Goal: Task Accomplishment & Management: Use online tool/utility

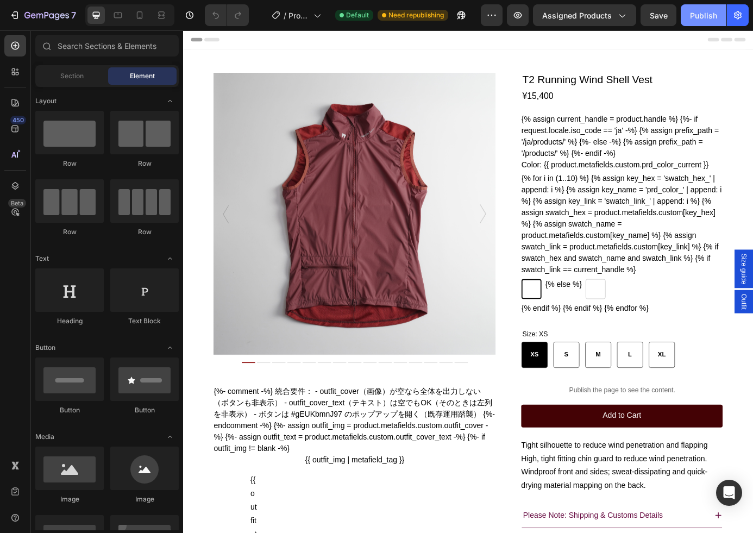
click at [710, 15] on div "Publish" at bounding box center [703, 15] width 27 height 11
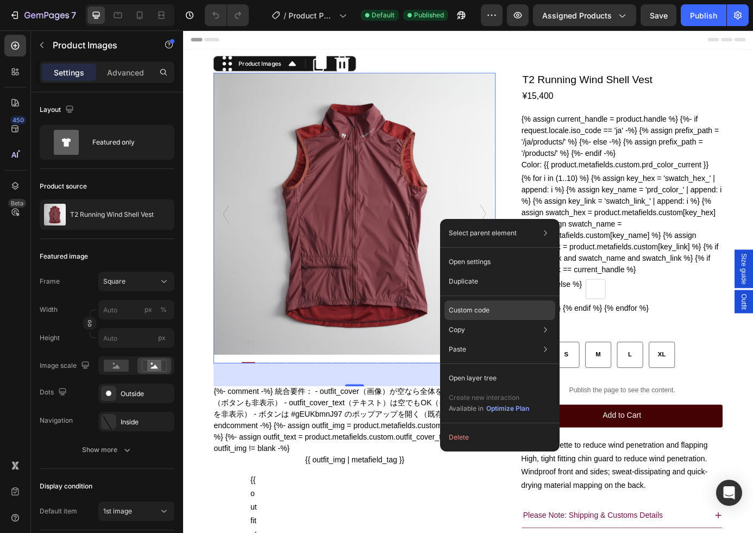
click at [480, 315] on p "Custom code" at bounding box center [469, 310] width 41 height 10
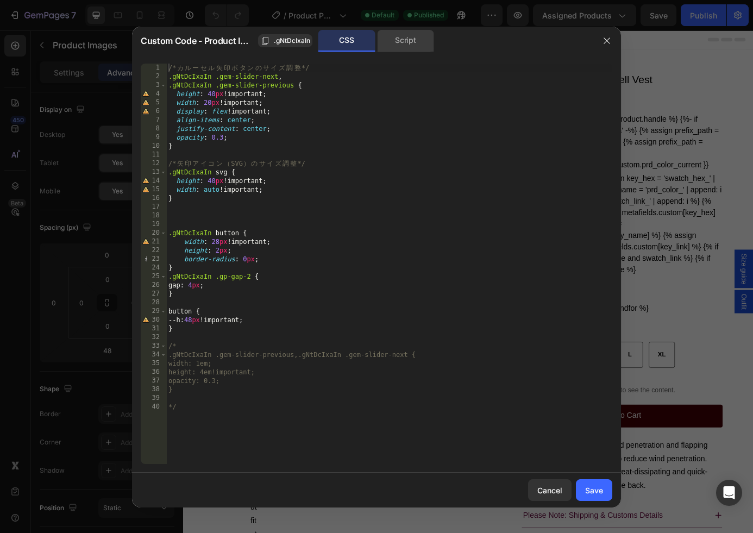
click at [405, 39] on div "Script" at bounding box center [405, 41] width 57 height 22
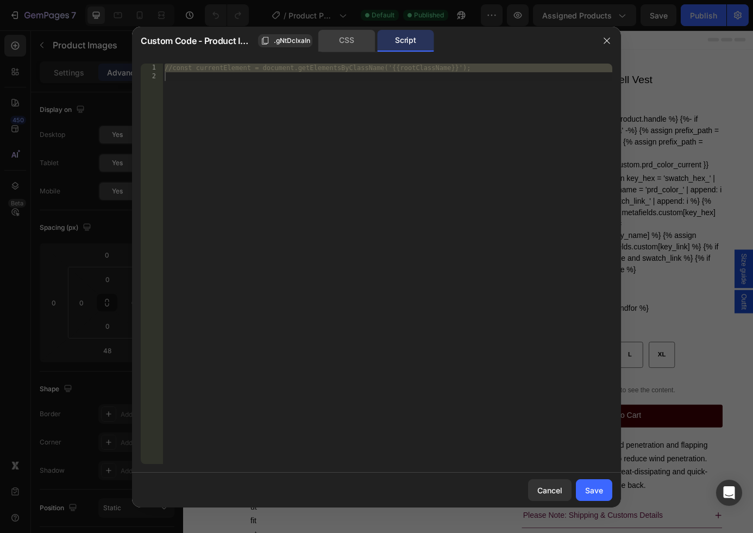
click at [353, 43] on div "CSS" at bounding box center [346, 41] width 57 height 22
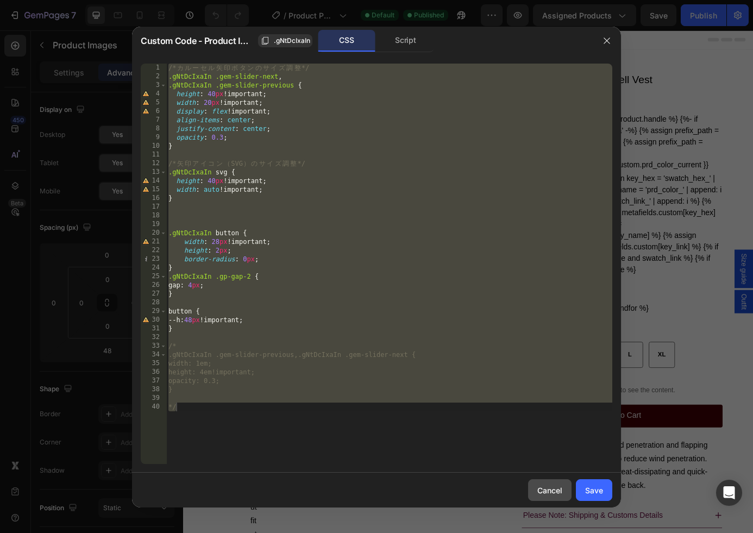
click at [555, 486] on div "Cancel" at bounding box center [549, 490] width 25 height 11
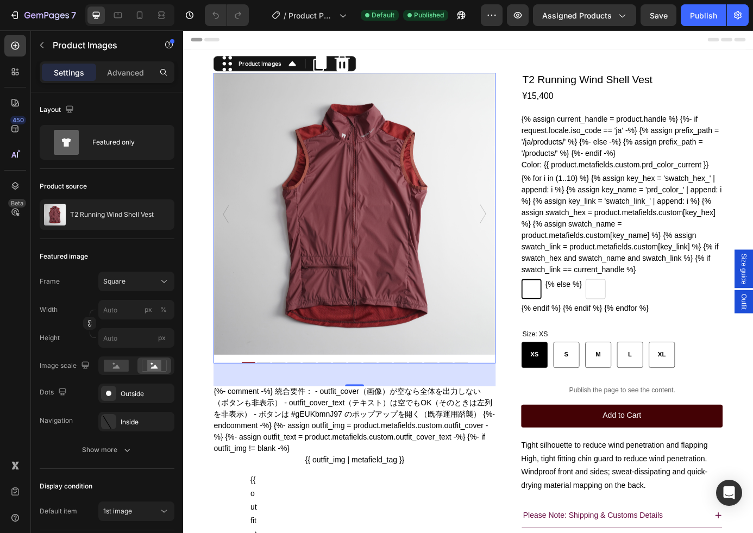
click at [234, 244] on icon "Carousel Back Arrow" at bounding box center [232, 240] width 7 height 22
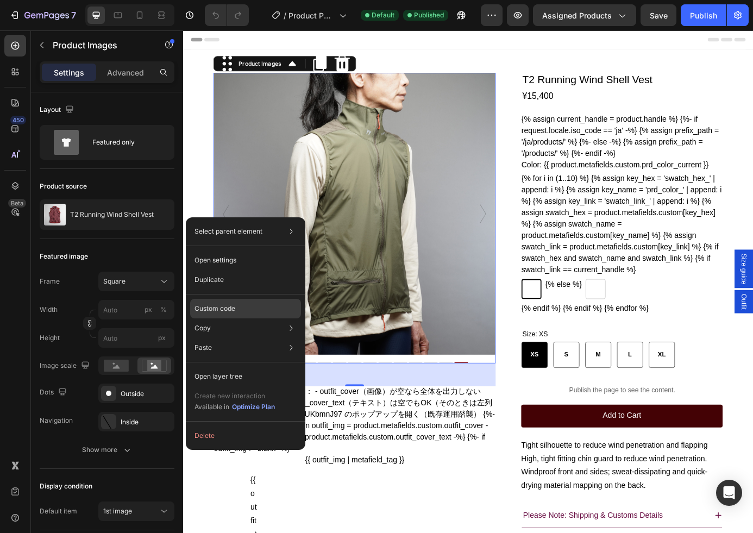
click at [239, 338] on div "Custom code" at bounding box center [245, 348] width 111 height 20
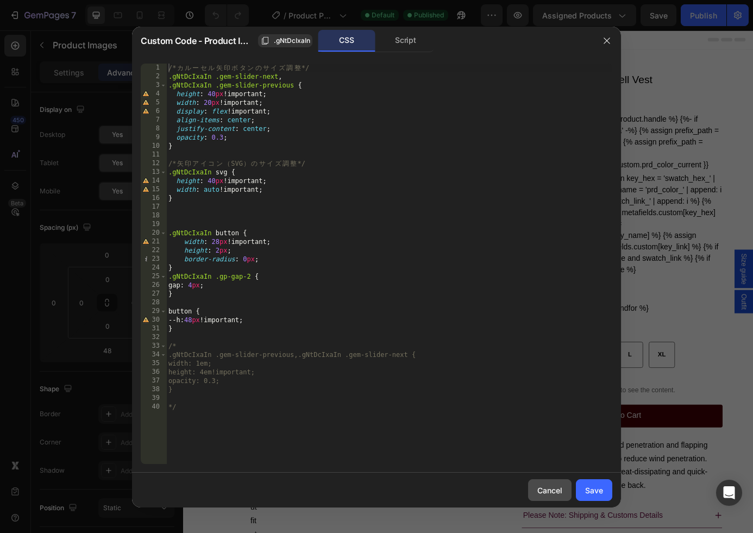
click at [539, 492] on div "Cancel" at bounding box center [549, 490] width 25 height 11
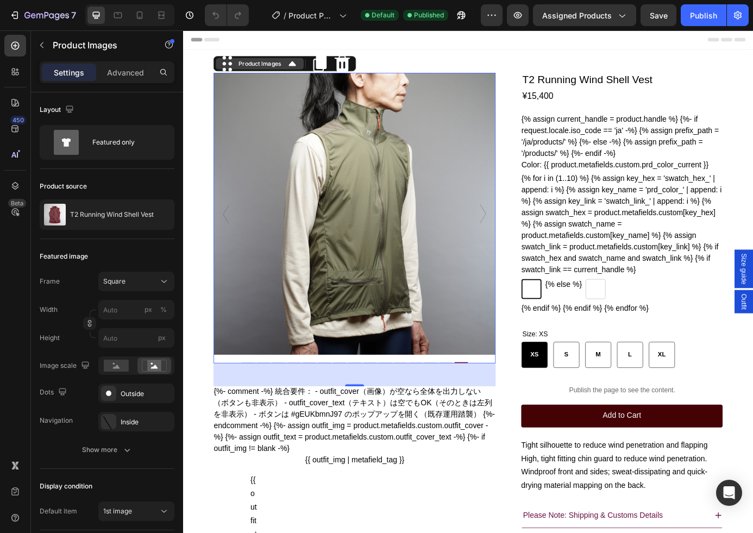
click at [277, 68] on div "Product Images" at bounding box center [271, 69] width 53 height 10
click at [264, 68] on div "Product Images" at bounding box center [271, 69] width 53 height 10
click at [445, 171] on img at bounding box center [379, 240] width 323 height 323
click at [296, 70] on div "Product Images" at bounding box center [271, 69] width 53 height 10
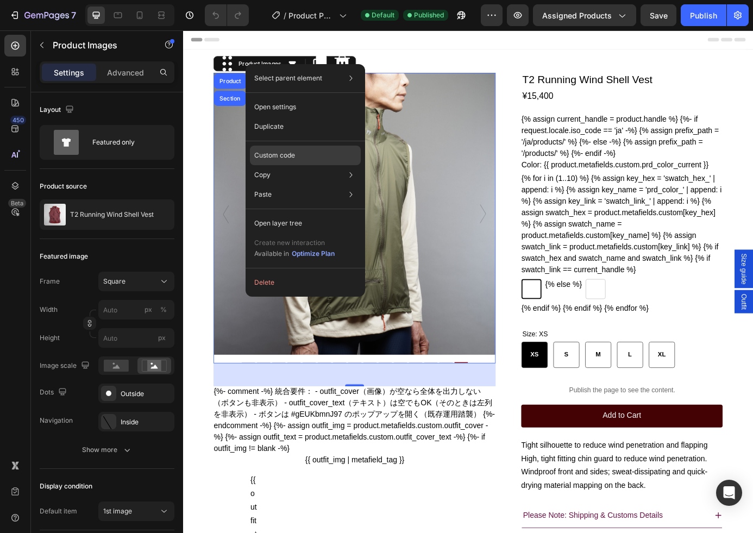
click at [312, 185] on div "Custom code" at bounding box center [305, 195] width 111 height 20
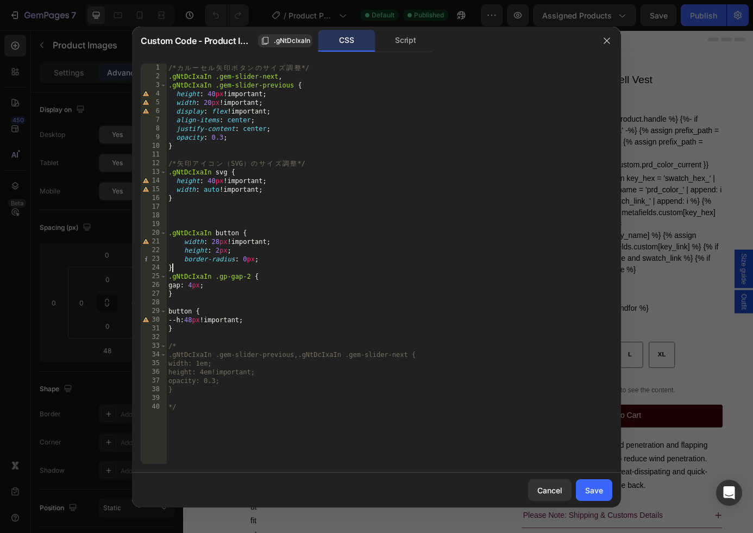
click at [354, 266] on div "/* カ ル ー セ ル 矢 印 ボ タ ン の サ イ ズ [PERSON_NAME] */ .gNtDcIxaIn .gem-slider-next , …" at bounding box center [389, 273] width 446 height 418
type textarea "*/"
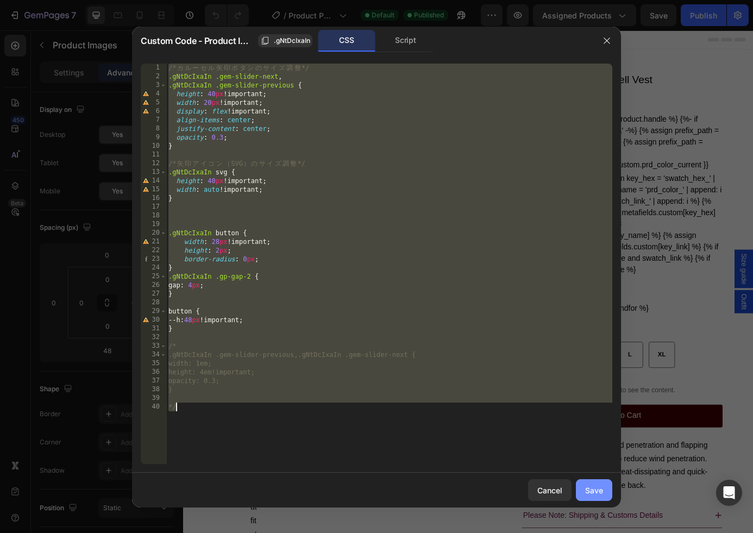
click at [595, 487] on div "Save" at bounding box center [594, 490] width 18 height 11
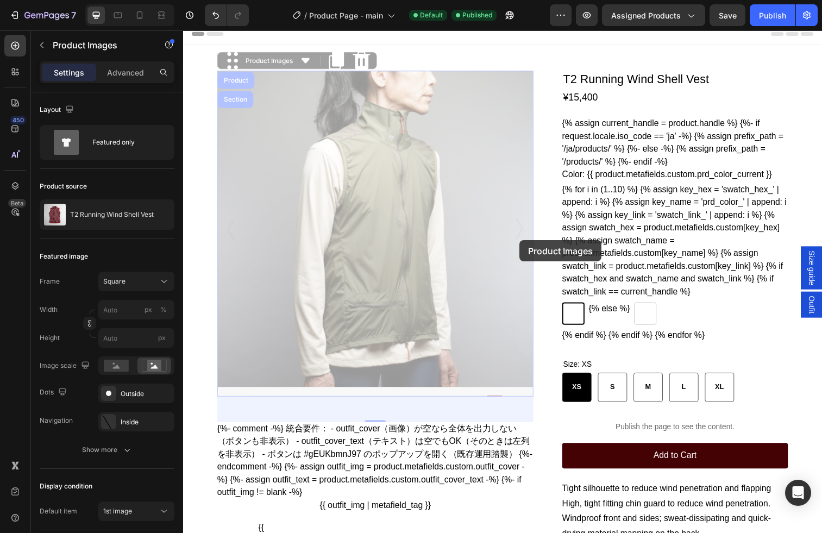
scroll to position [5, 0]
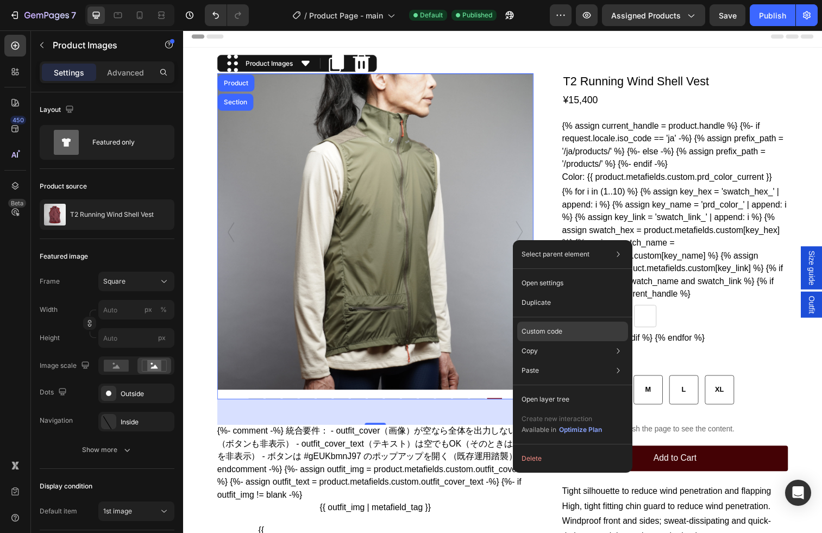
click at [561, 329] on p "Custom code" at bounding box center [542, 332] width 41 height 10
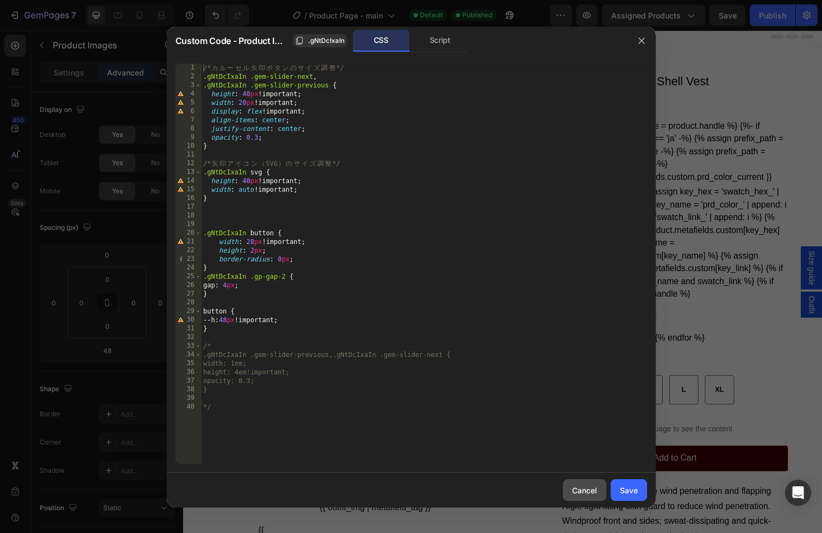
click at [591, 490] on div "Cancel" at bounding box center [584, 490] width 25 height 11
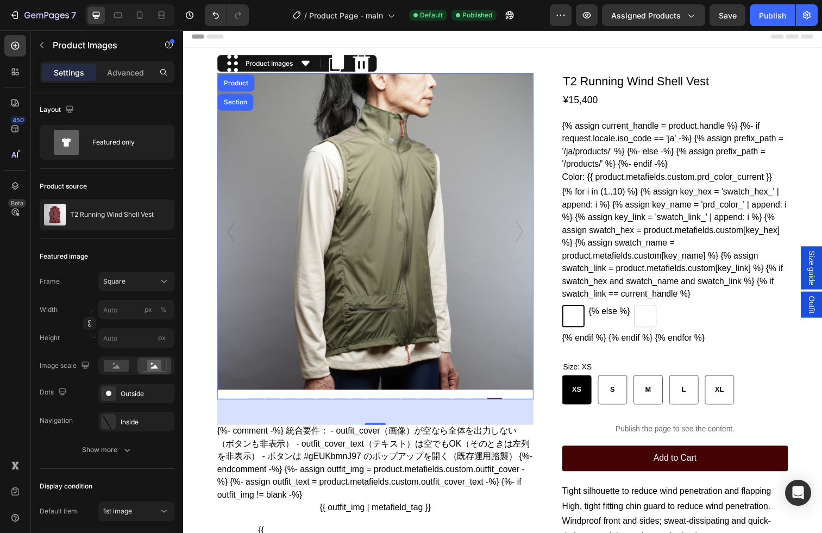
click at [523, 236] on icon "Carousel Next Arrow" at bounding box center [526, 235] width 7 height 22
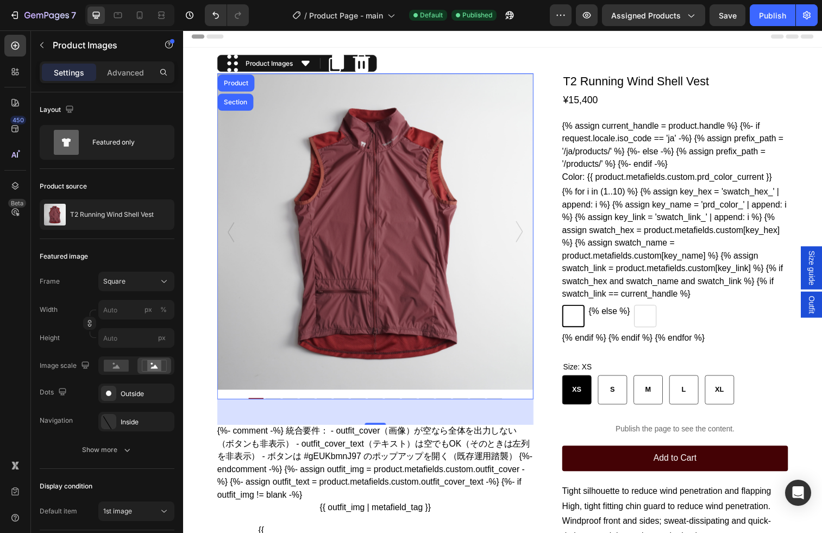
click at [523, 240] on icon "Carousel Next Arrow" at bounding box center [526, 235] width 7 height 22
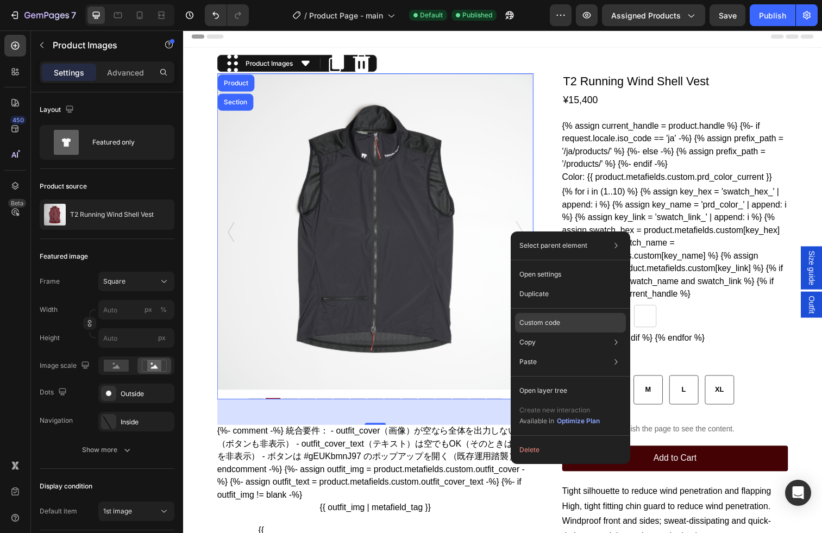
click at [558, 326] on p "Custom code" at bounding box center [540, 323] width 41 height 10
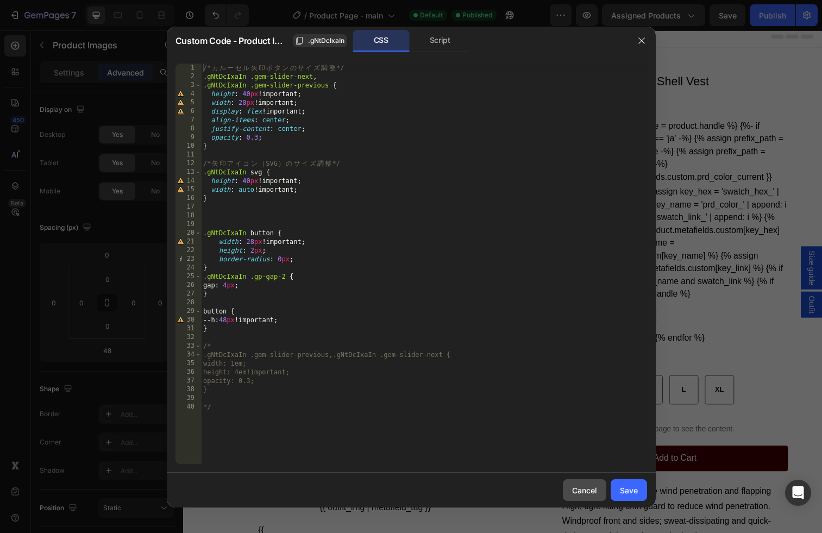
click at [592, 485] on div "Cancel" at bounding box center [584, 490] width 25 height 11
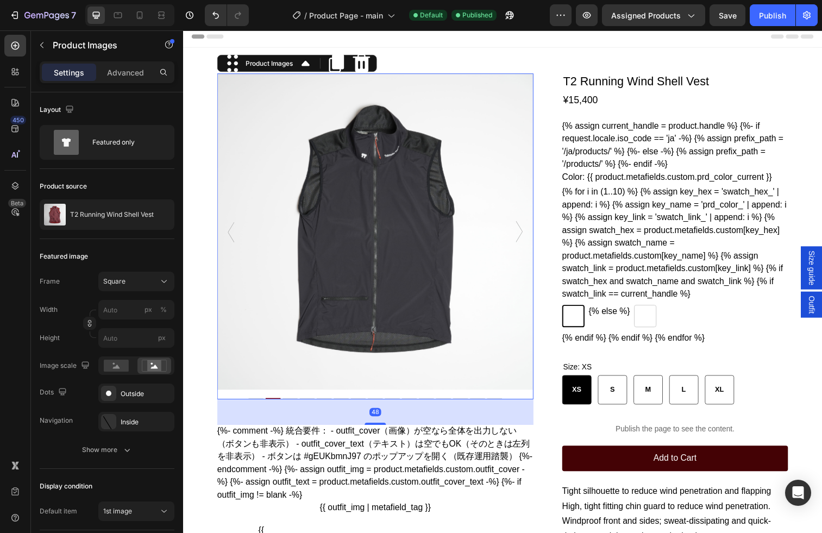
click at [227, 236] on div "Carousel Back Arrow" at bounding box center [232, 235] width 11 height 13
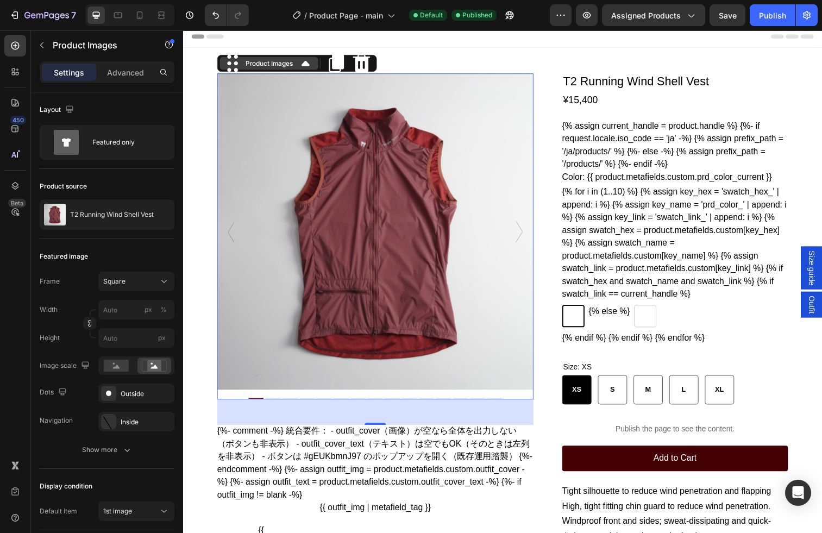
click at [296, 64] on div "Product Images" at bounding box center [271, 64] width 53 height 10
click at [298, 61] on icon at bounding box center [308, 64] width 22 height 22
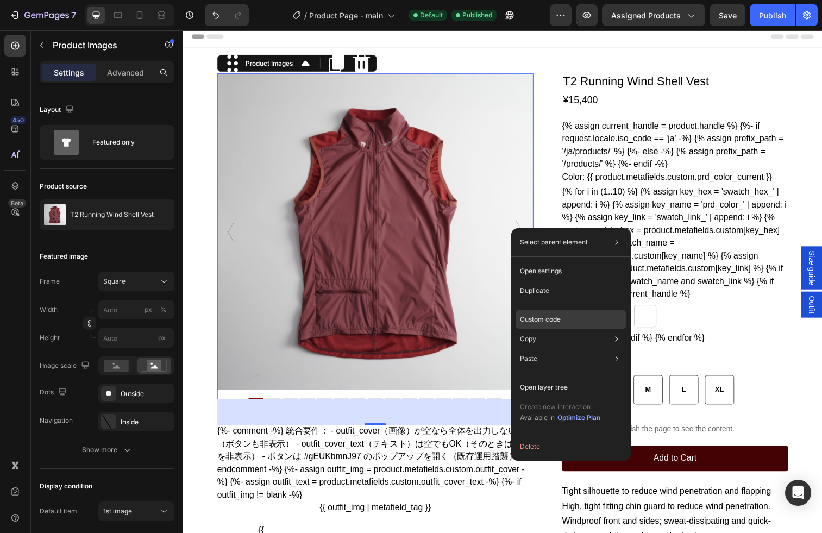
click at [549, 316] on p "Custom code" at bounding box center [540, 320] width 41 height 10
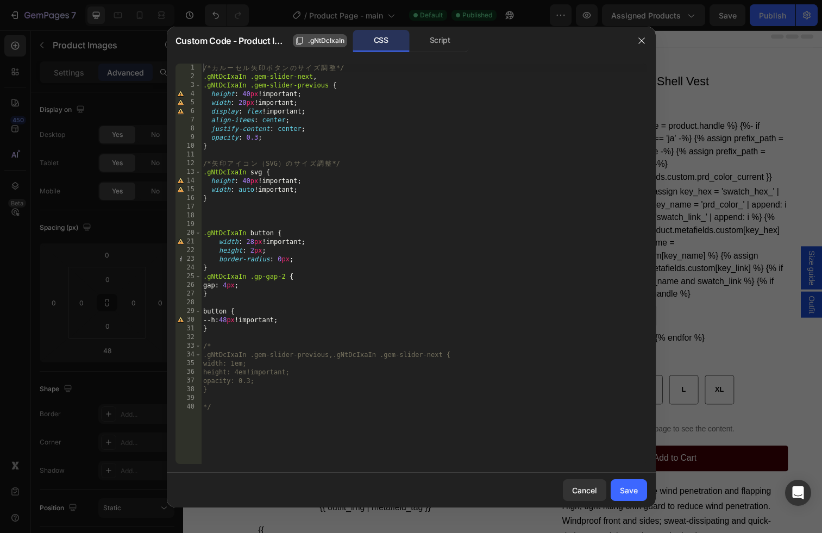
click at [327, 44] on span ".gNtDcIxaIn" at bounding box center [326, 41] width 36 height 10
click at [459, 40] on div "Script" at bounding box center [440, 41] width 57 height 22
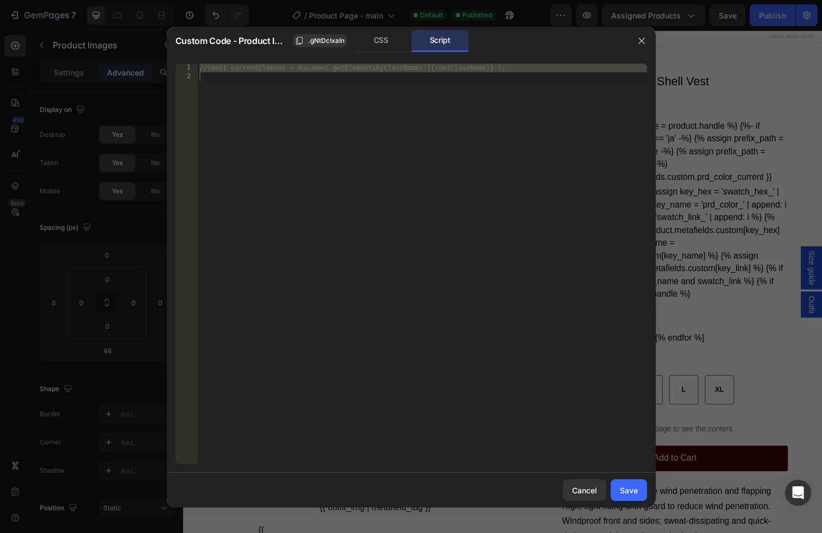
drag, startPoint x: 384, startPoint y: 40, endPoint x: 464, endPoint y: 293, distance: 265.2
click at [384, 40] on div "CSS" at bounding box center [381, 41] width 57 height 22
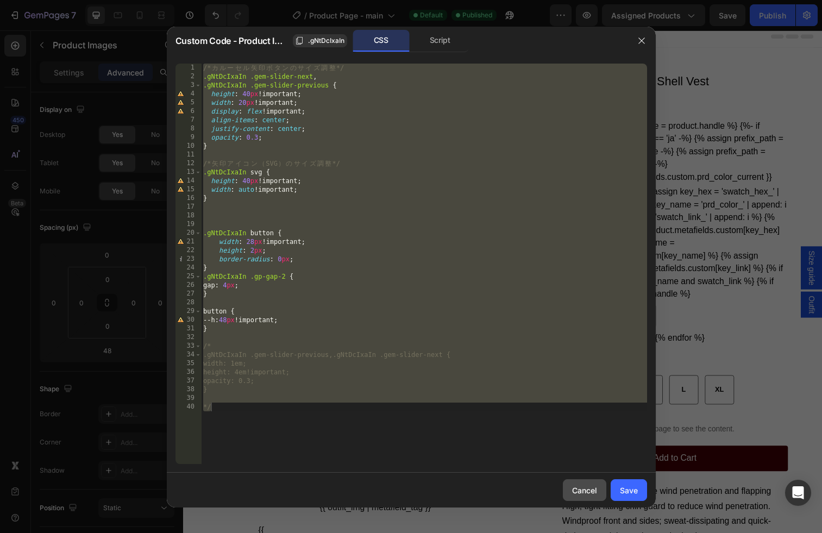
click at [587, 489] on div "Cancel" at bounding box center [584, 490] width 25 height 11
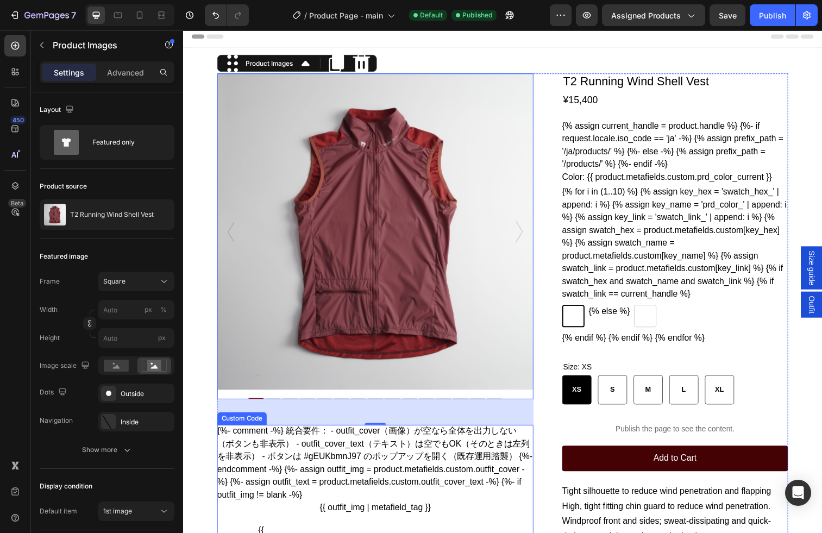
click at [247, 429] on div "Custom Code" at bounding box center [243, 426] width 51 height 13
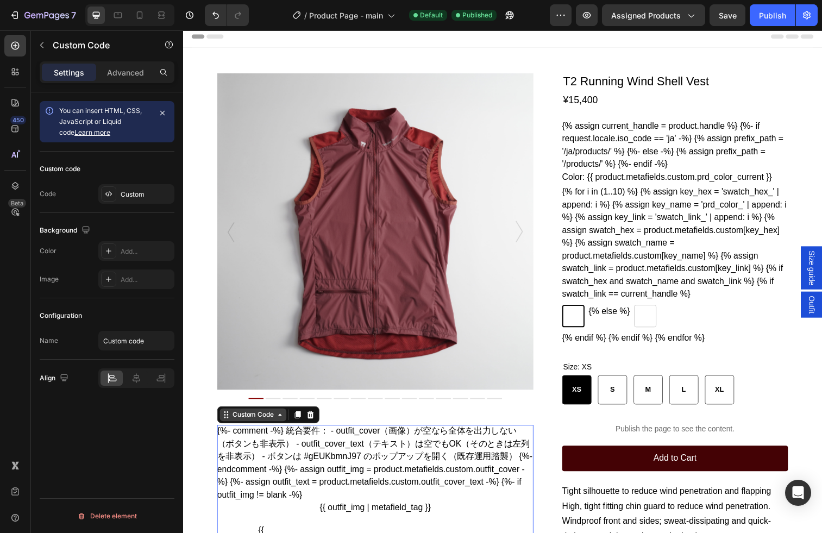
click at [245, 423] on div "Custom Code" at bounding box center [255, 422] width 46 height 10
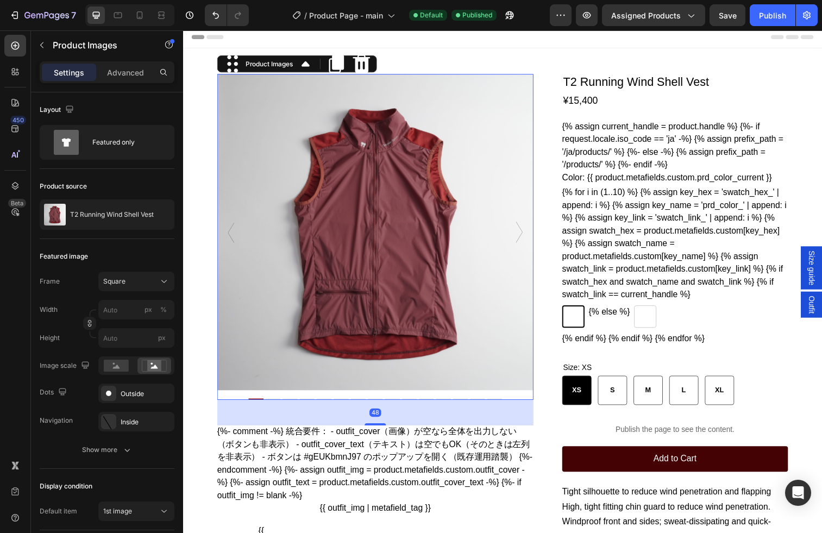
scroll to position [4, 0]
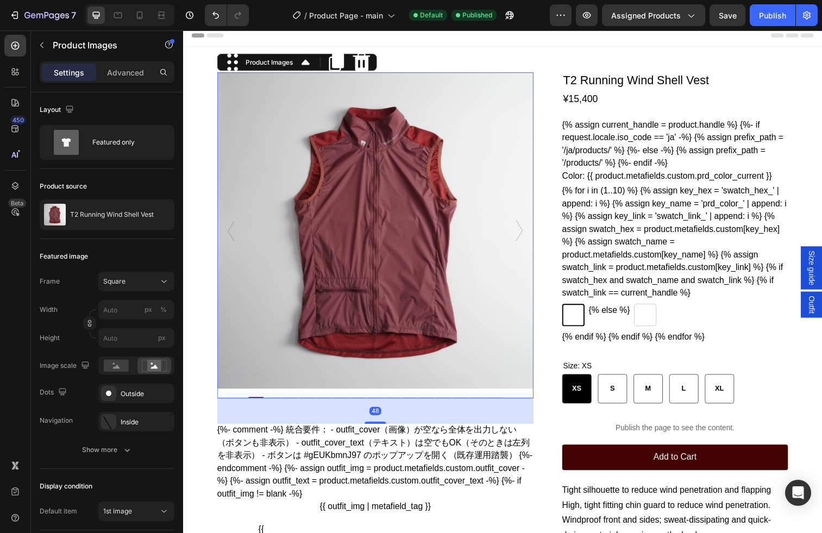
click at [260, 348] on img at bounding box center [379, 234] width 323 height 323
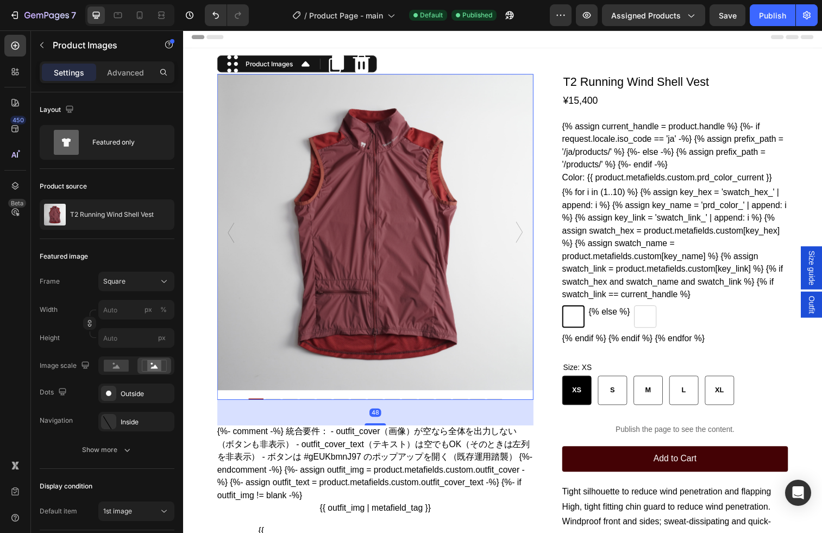
click at [232, 238] on icon "Carousel Back Arrow" at bounding box center [232, 236] width 7 height 22
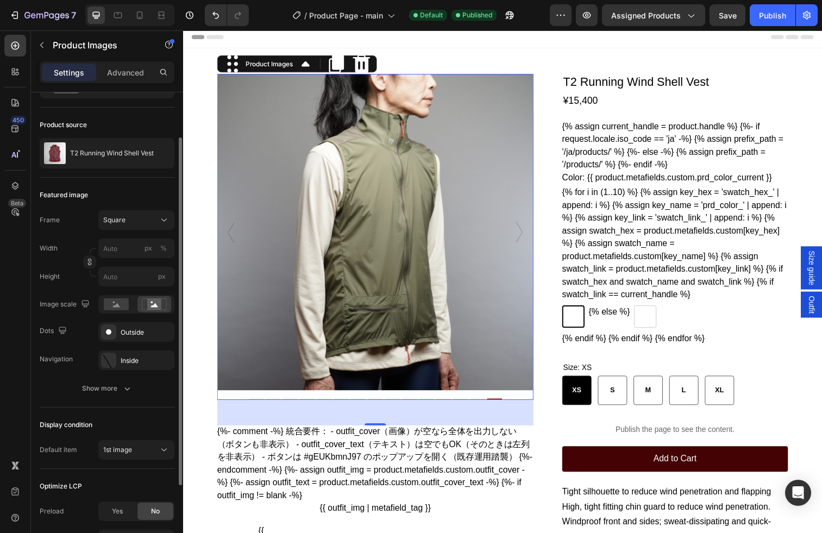
scroll to position [62, 0]
click at [133, 361] on div "Inside" at bounding box center [137, 360] width 32 height 10
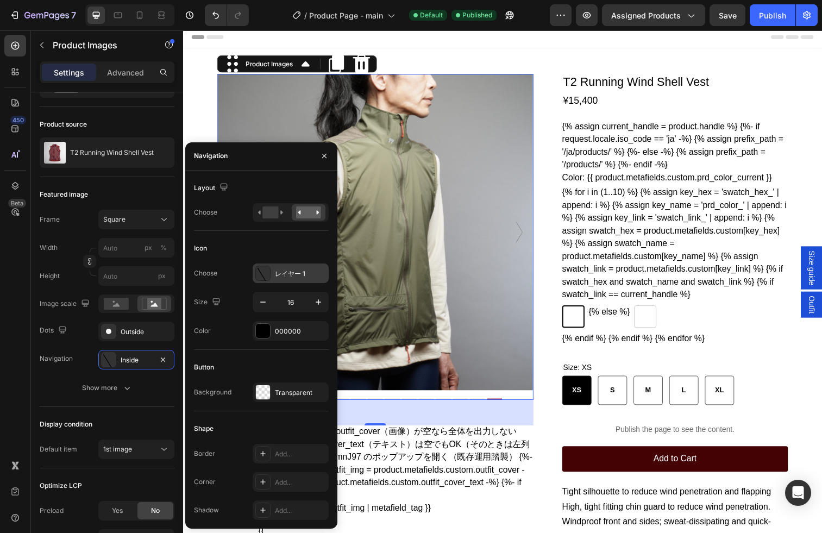
click at [281, 277] on div "レイヤー 1" at bounding box center [300, 274] width 51 height 10
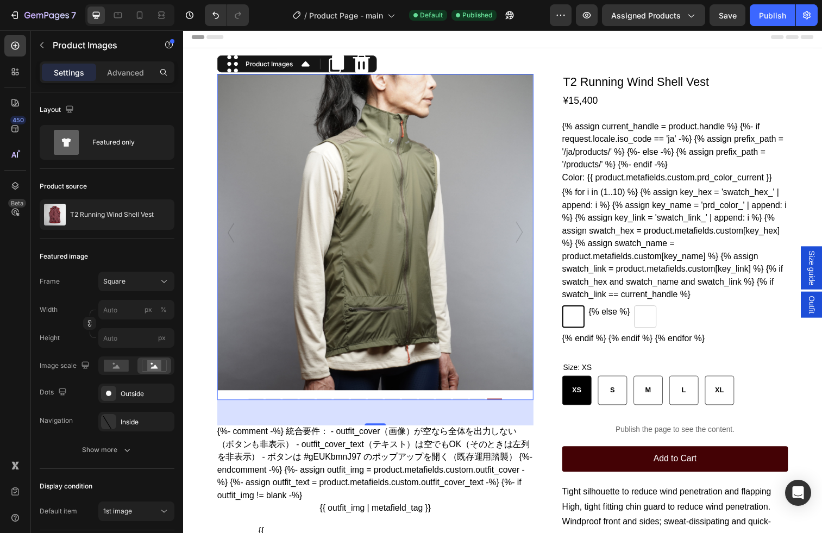
click at [232, 236] on icon "Carousel Back Arrow" at bounding box center [232, 236] width 7 height 22
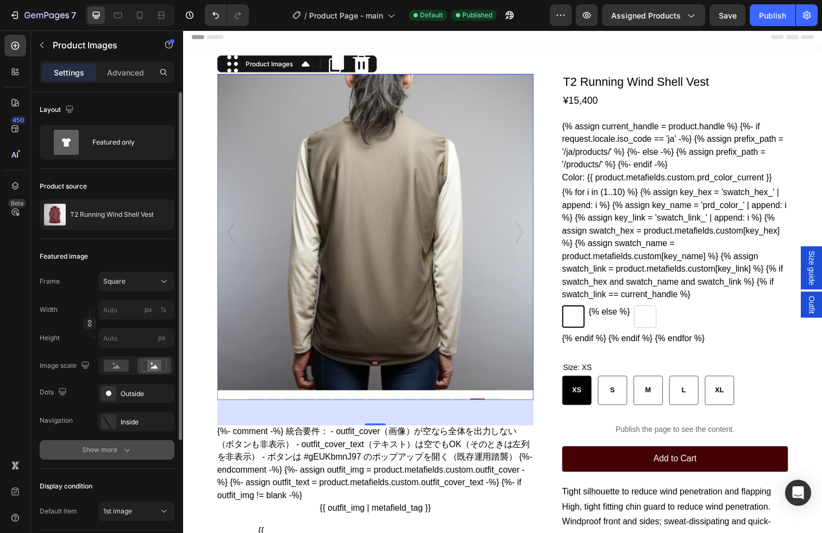
click at [126, 448] on icon "button" at bounding box center [127, 450] width 11 height 11
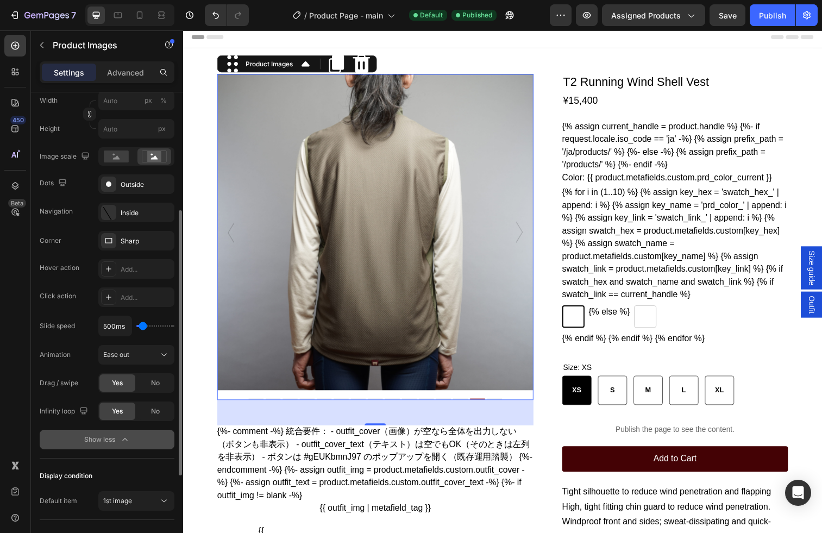
scroll to position [210, 0]
click at [146, 298] on div "Add..." at bounding box center [146, 297] width 51 height 10
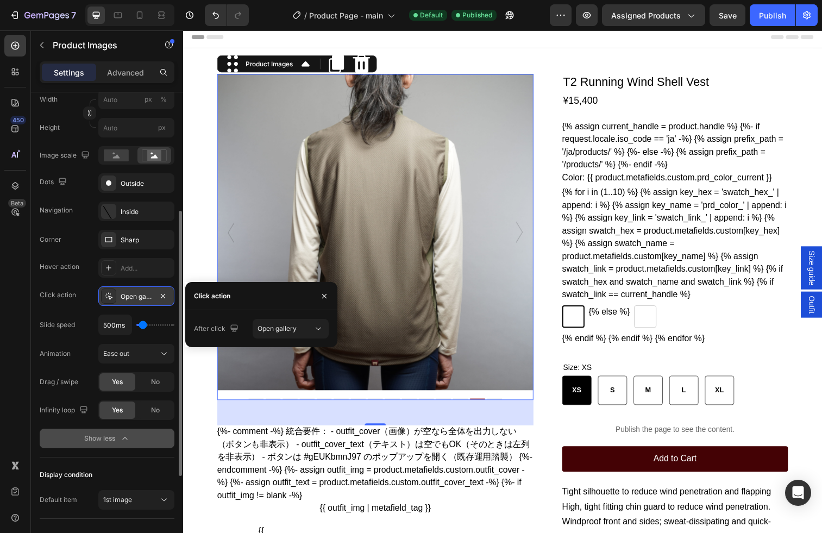
click at [63, 296] on div "Click action" at bounding box center [58, 295] width 36 height 10
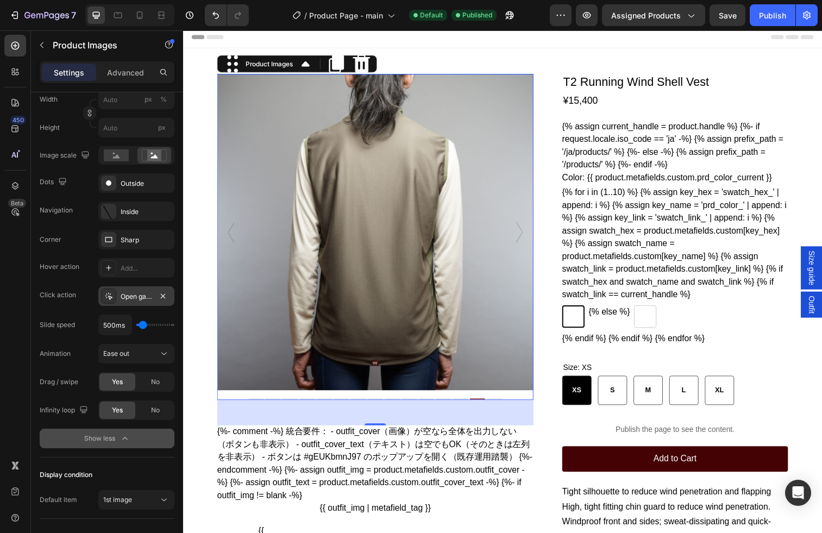
click at [151, 303] on div "Open gallery" at bounding box center [136, 296] width 76 height 20
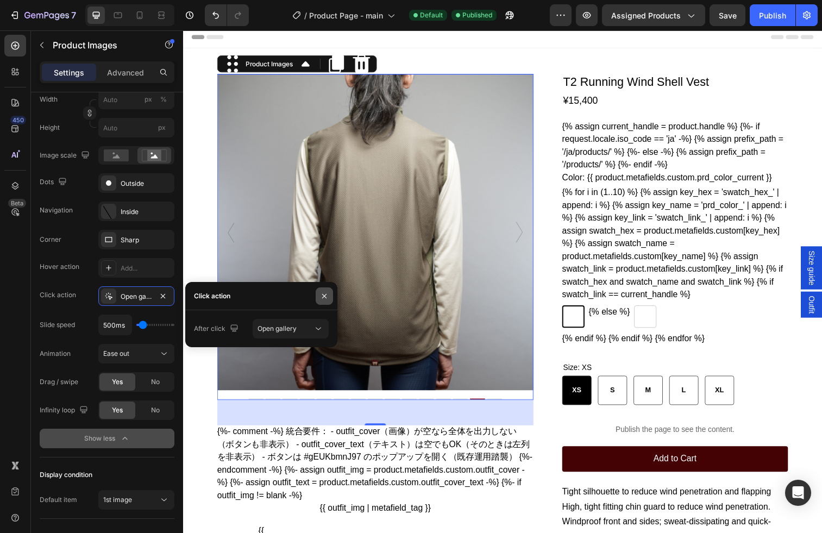
click at [321, 298] on icon "button" at bounding box center [324, 296] width 9 height 9
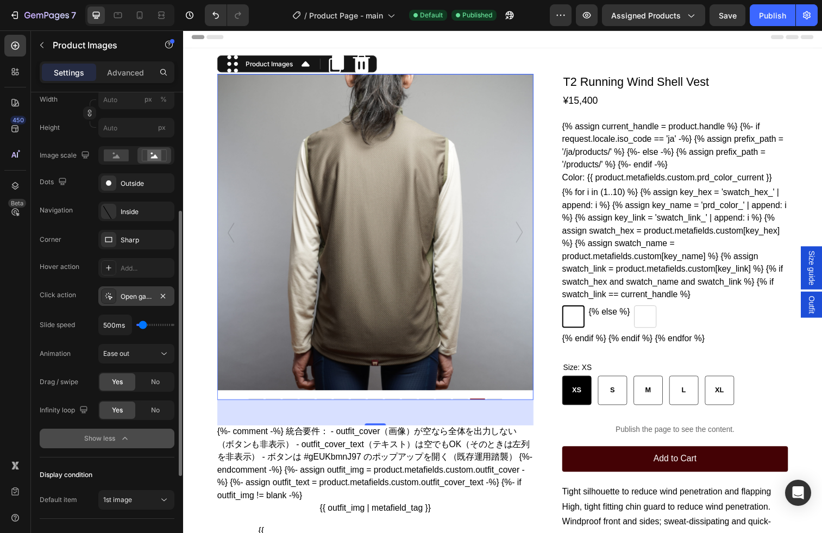
click at [146, 292] on div "Open gallery" at bounding box center [137, 297] width 32 height 10
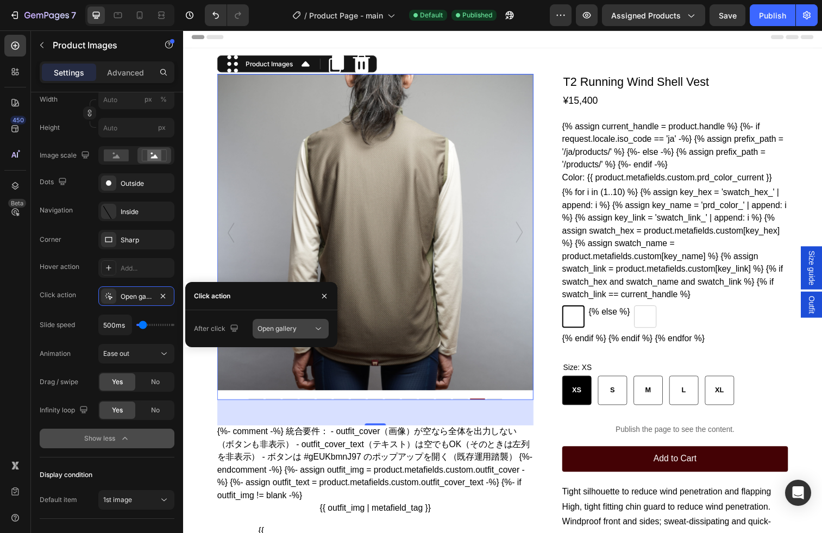
click at [317, 327] on icon at bounding box center [318, 328] width 11 height 11
click at [207, 328] on div "After click" at bounding box center [217, 329] width 47 height 15
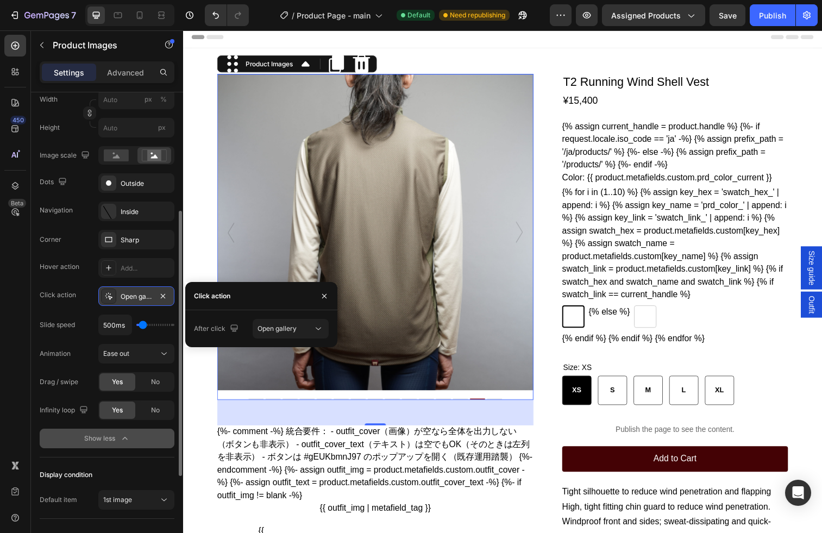
click at [138, 294] on div "Open gallery" at bounding box center [137, 297] width 32 height 10
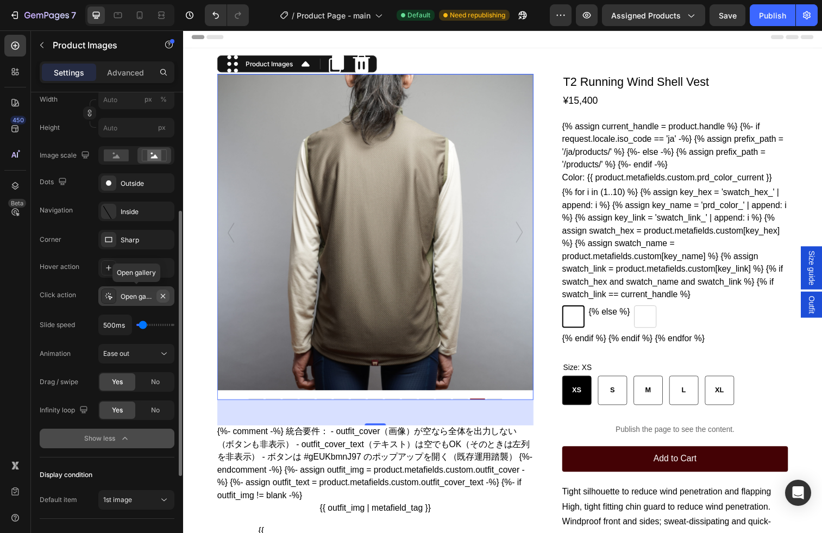
click at [161, 294] on icon "button" at bounding box center [163, 296] width 9 height 9
click at [29, 297] on div "450 Beta" at bounding box center [15, 281] width 31 height 503
click at [141, 212] on div "Inside" at bounding box center [137, 212] width 32 height 10
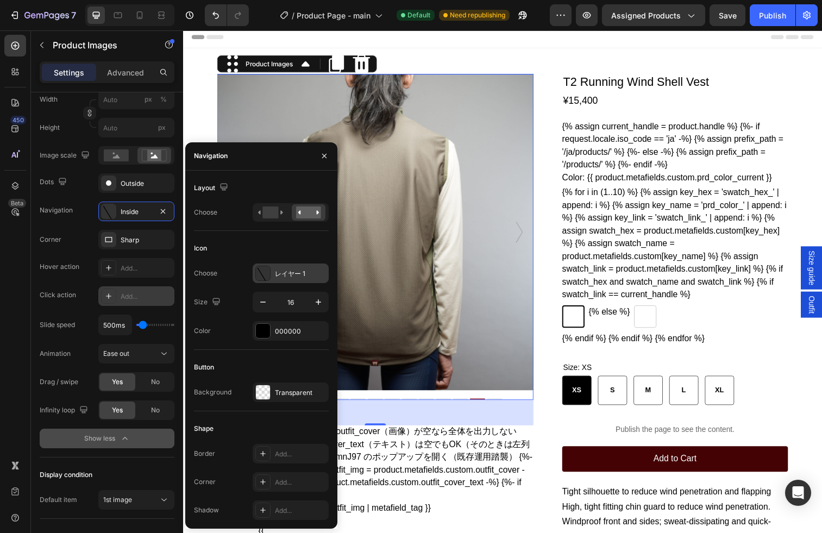
click at [302, 274] on div "レイヤー 1" at bounding box center [300, 274] width 51 height 10
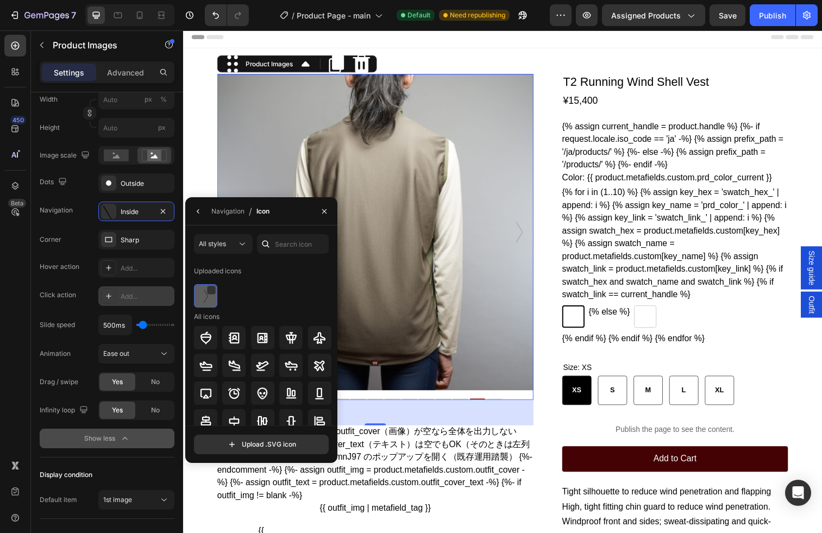
click at [209, 303] on div at bounding box center [205, 295] width 23 height 23
click at [214, 290] on div at bounding box center [211, 290] width 9 height 9
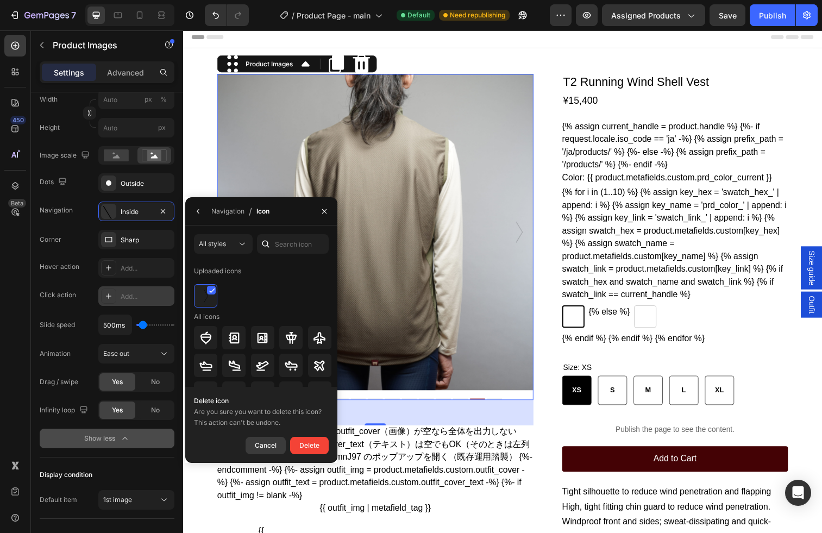
click at [266, 446] on div "Cancel" at bounding box center [266, 445] width 22 height 13
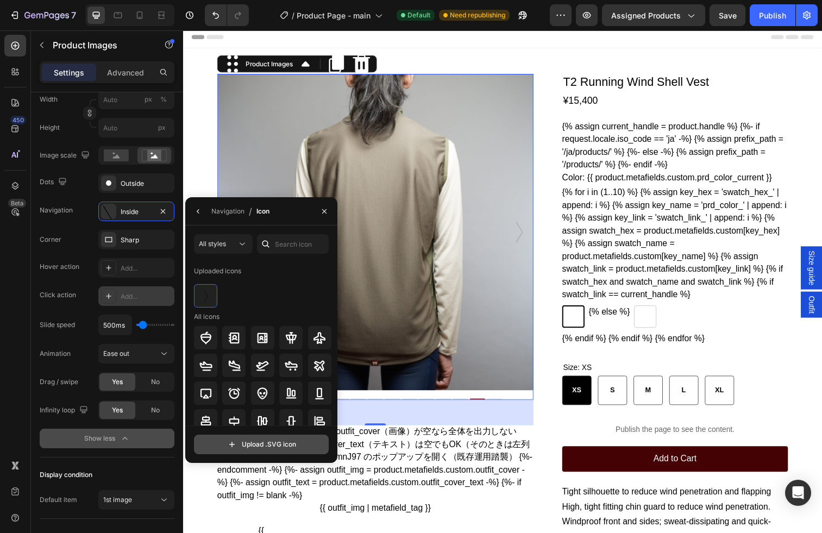
click at [234, 448] on input "file" at bounding box center [262, 444] width 134 height 18
click at [197, 300] on div at bounding box center [205, 295] width 23 height 23
click at [203, 299] on img at bounding box center [205, 296] width 13 height 13
click at [240, 246] on icon at bounding box center [242, 244] width 11 height 11
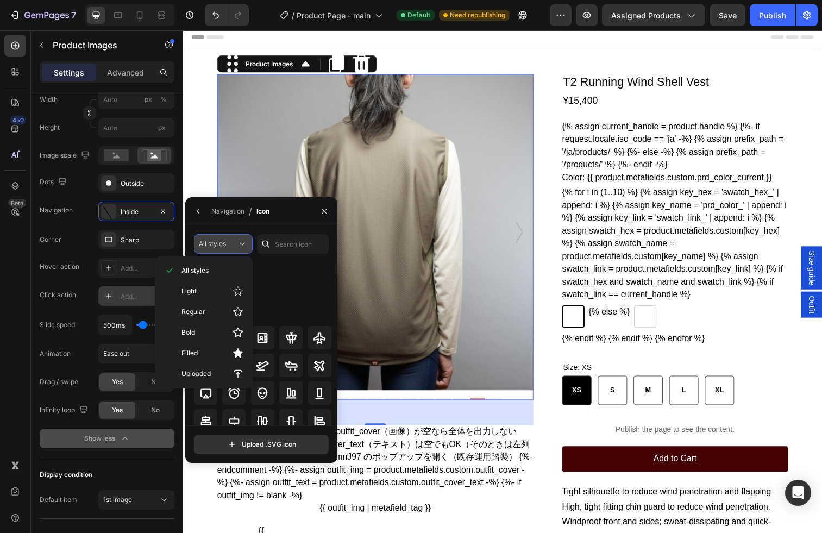
click at [240, 246] on icon at bounding box center [242, 244] width 11 height 11
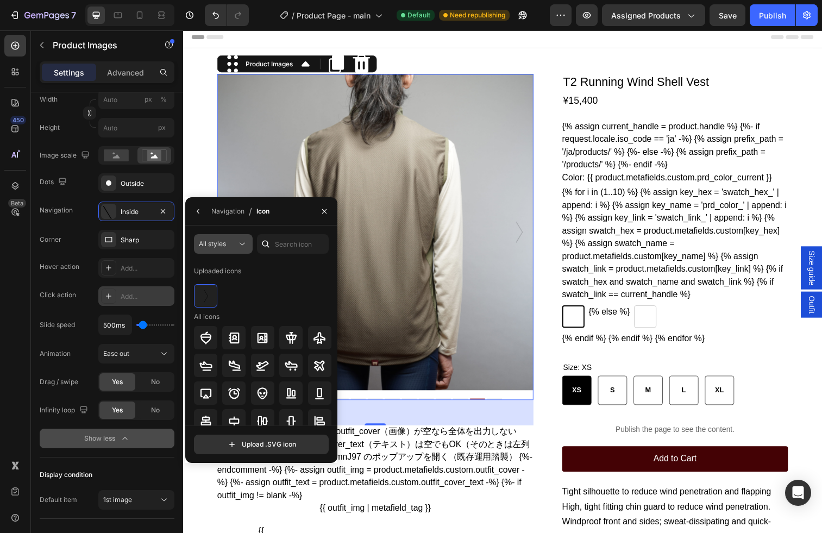
click at [240, 246] on icon at bounding box center [242, 244] width 11 height 11
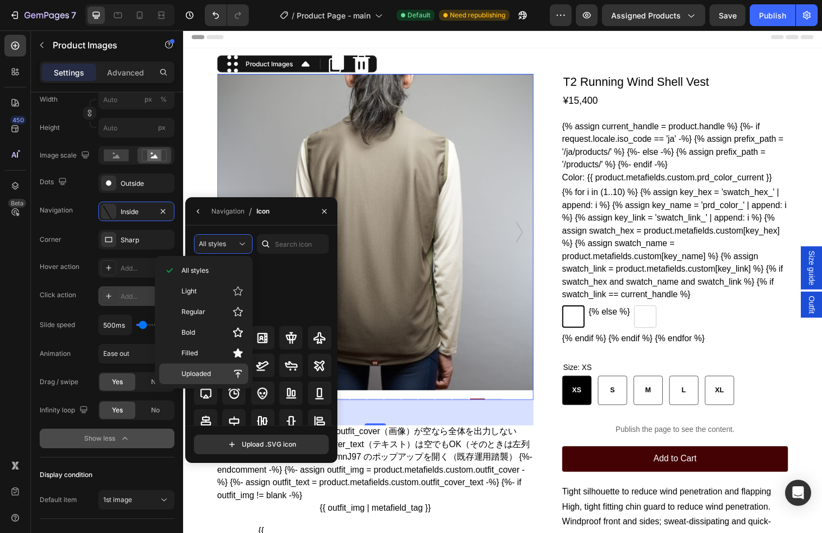
click at [233, 367] on div "Uploaded" at bounding box center [203, 374] width 89 height 21
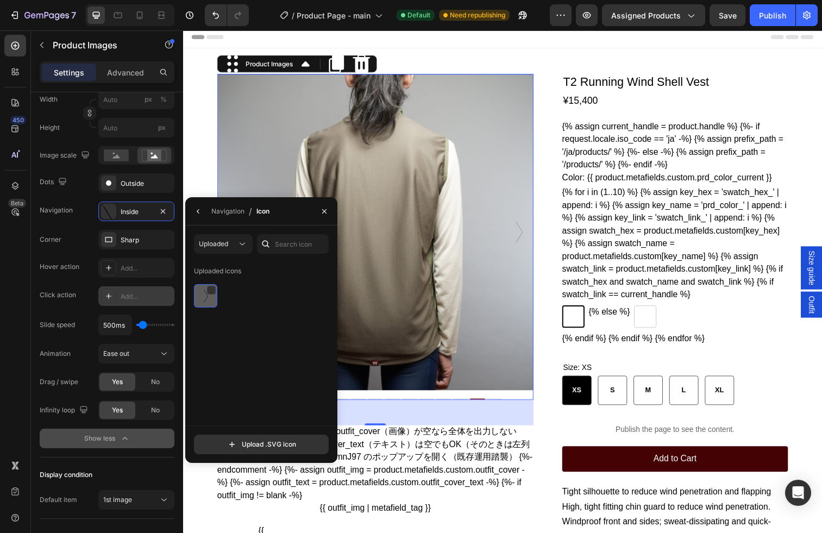
click at [207, 299] on img at bounding box center [205, 296] width 13 height 13
click at [260, 361] on div "Uploaded icons" at bounding box center [265, 343] width 142 height 163
click at [327, 209] on icon "button" at bounding box center [324, 211] width 9 height 9
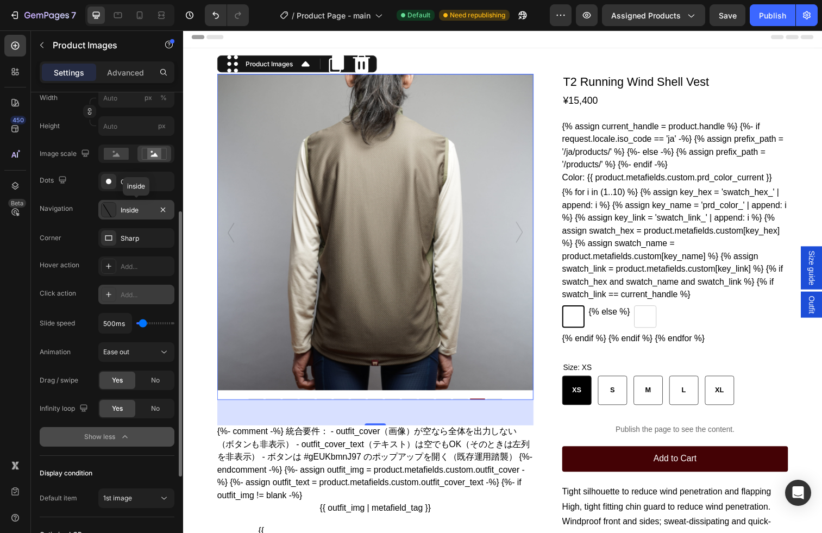
scroll to position [213, 0]
click at [109, 209] on icon at bounding box center [108, 220] width 11 height 34
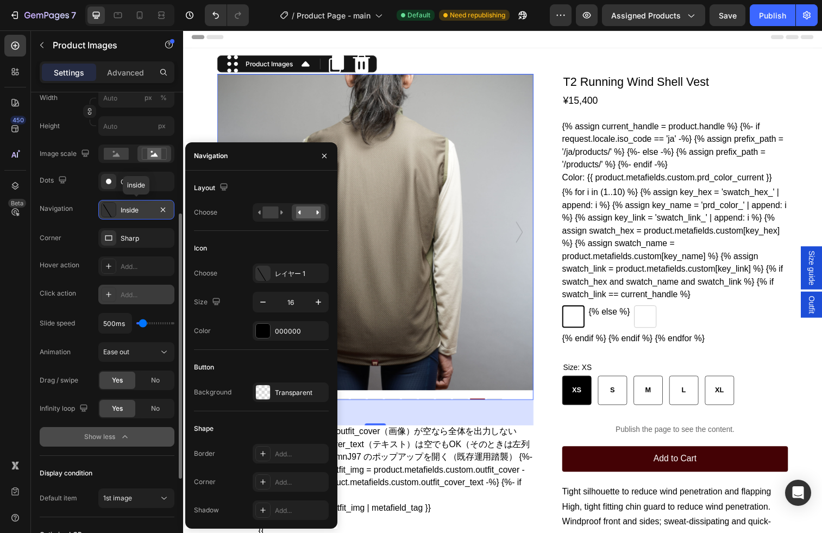
click at [134, 209] on div "Inside" at bounding box center [137, 210] width 32 height 10
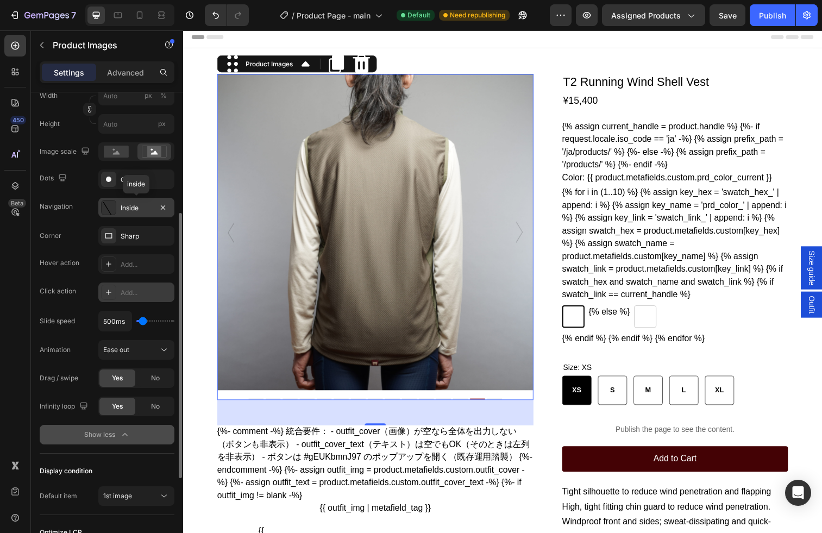
click at [134, 209] on div "Inside" at bounding box center [137, 208] width 32 height 10
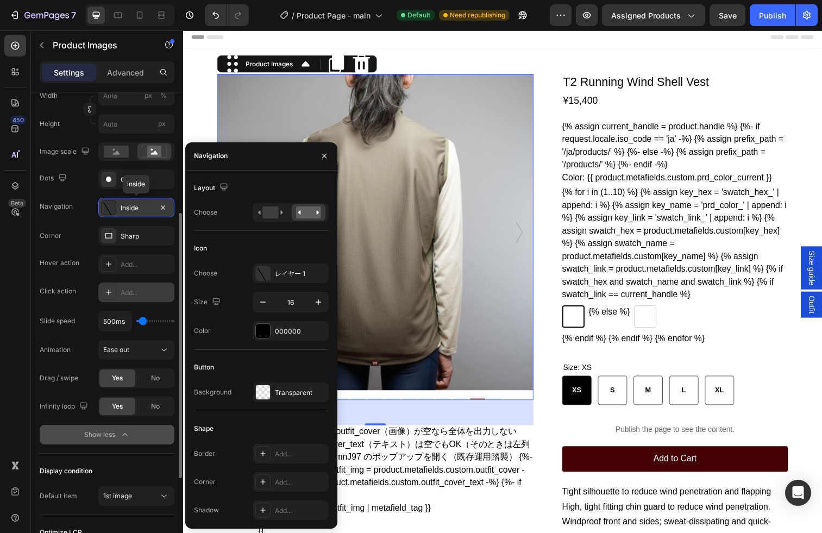
scroll to position [216, 0]
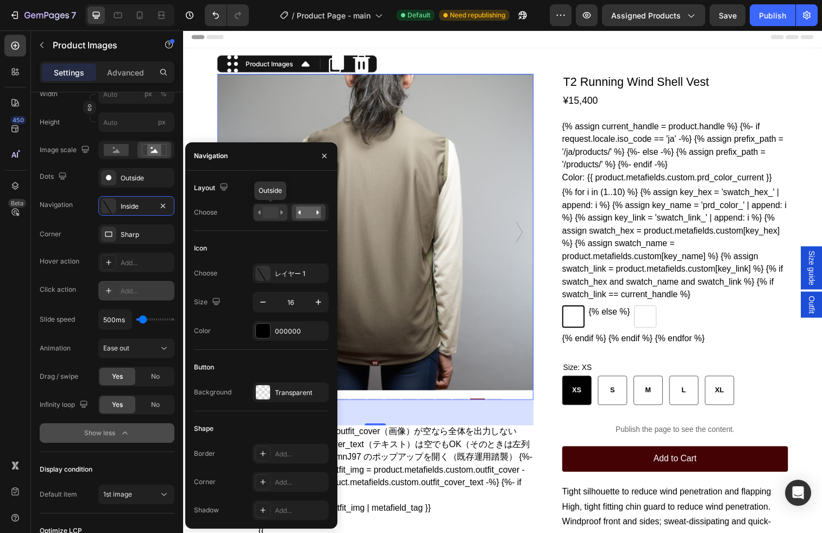
click at [267, 212] on rect at bounding box center [270, 213] width 16 height 12
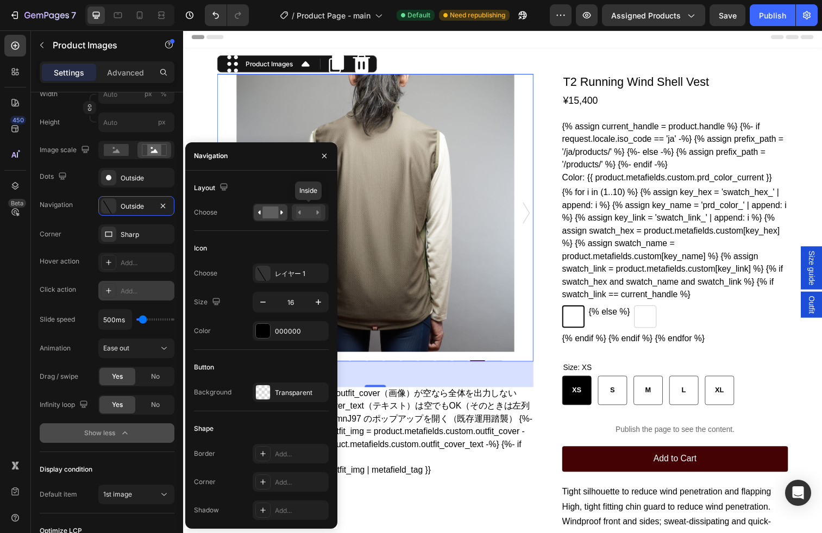
click at [302, 214] on rect at bounding box center [308, 213] width 25 height 12
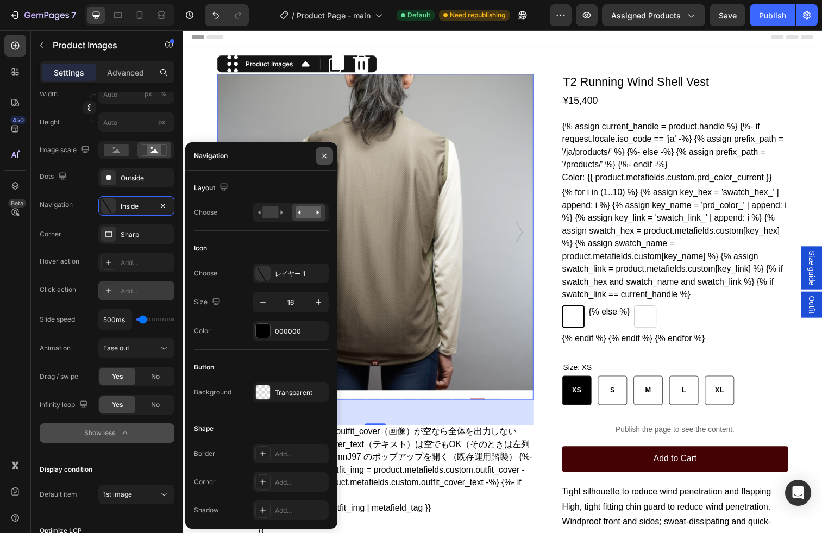
click at [322, 155] on icon "button" at bounding box center [324, 156] width 9 height 9
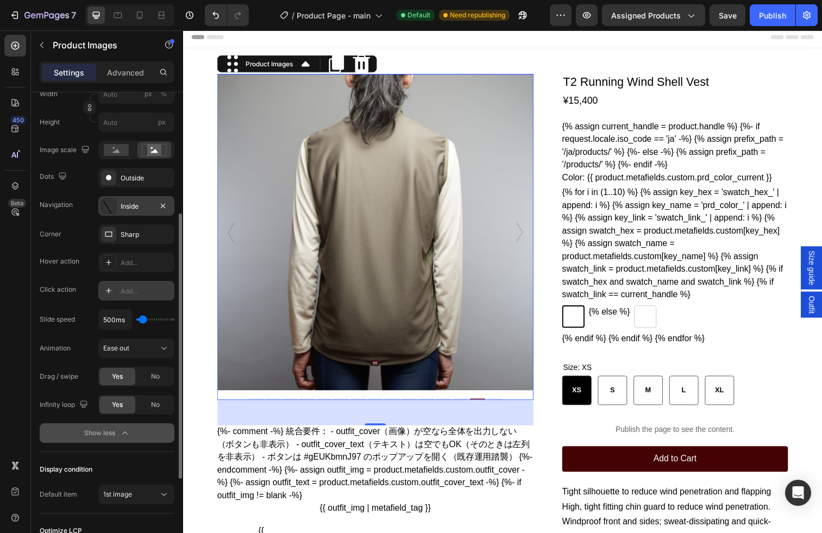
click at [130, 210] on div "Inside" at bounding box center [137, 207] width 32 height 10
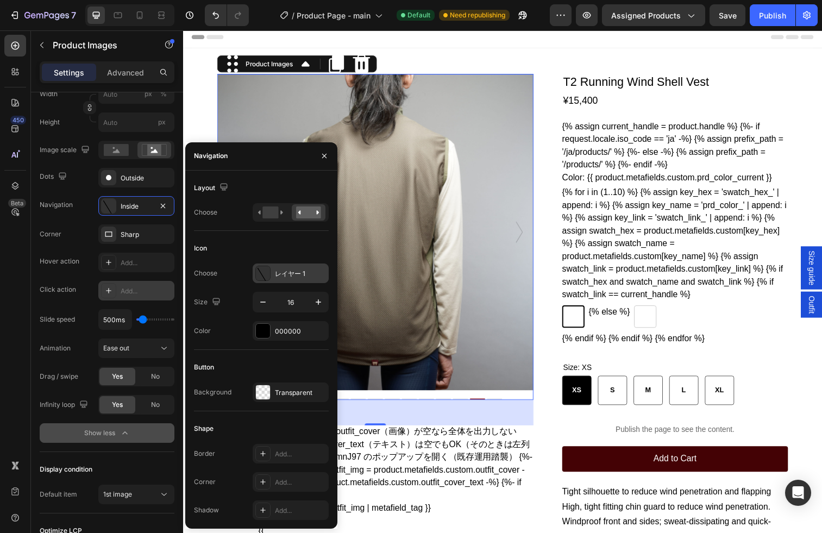
click at [282, 276] on div "レイヤー 1" at bounding box center [300, 274] width 51 height 10
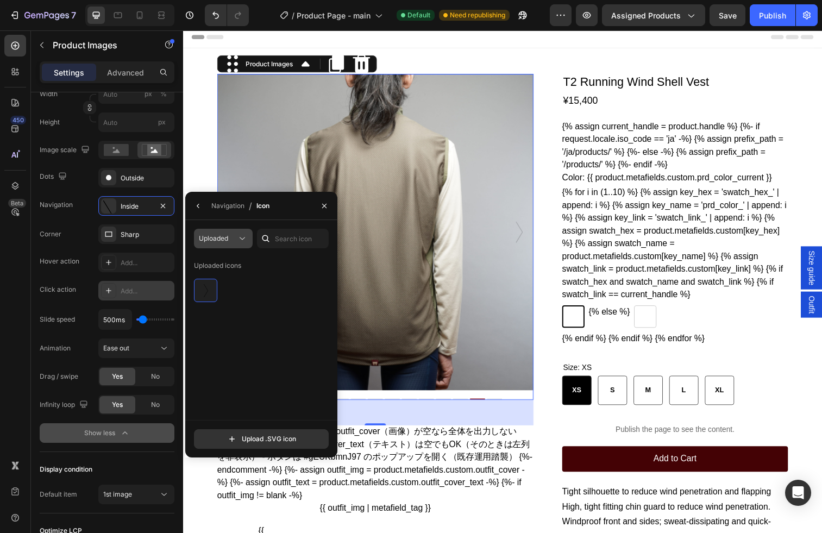
click at [232, 235] on div "Uploaded" at bounding box center [218, 239] width 38 height 10
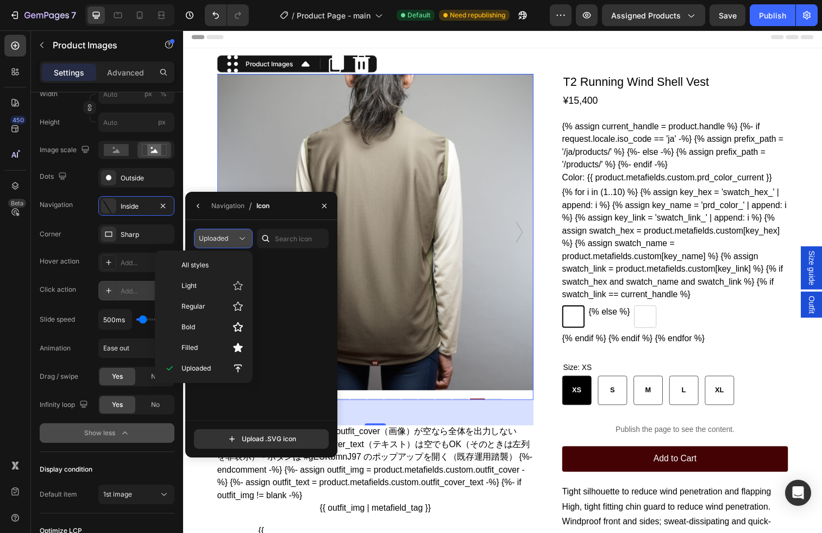
click at [232, 235] on div "Uploaded" at bounding box center [218, 239] width 38 height 10
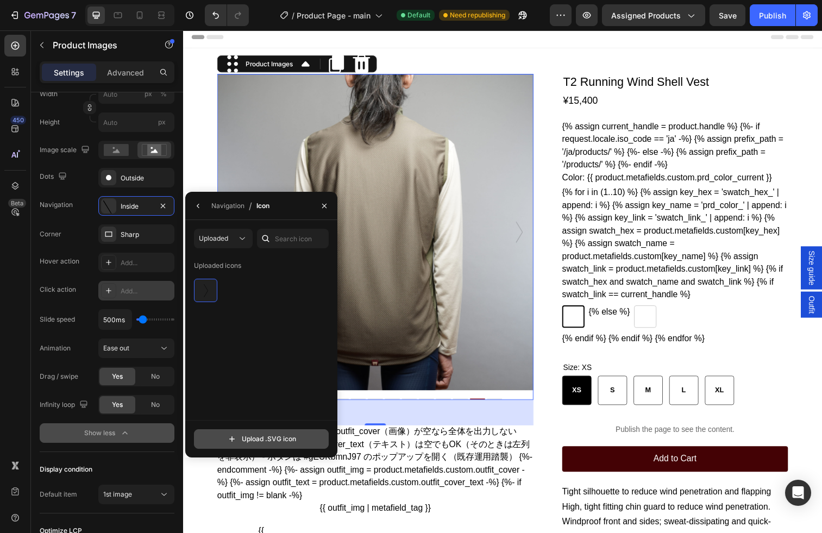
click at [262, 439] on input "file" at bounding box center [262, 439] width 134 height 18
type input "C:\fakepath\arrow_product_wh.svg"
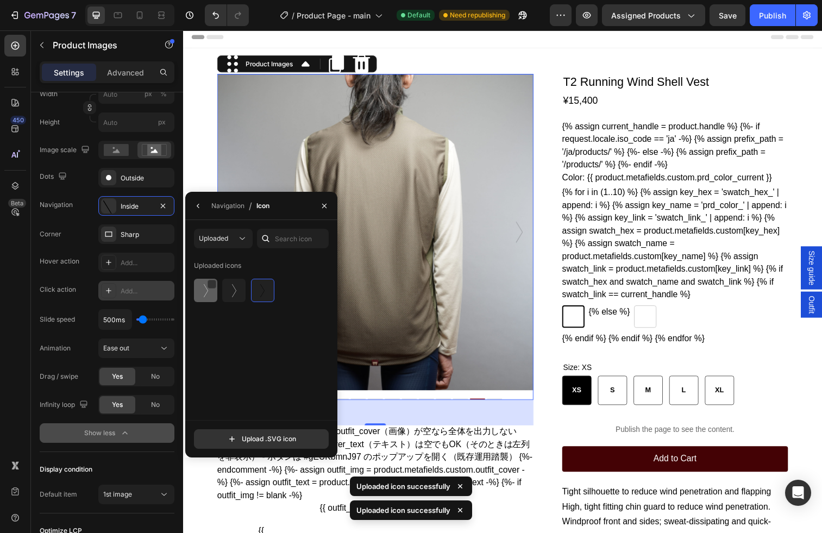
click at [202, 293] on img at bounding box center [205, 290] width 13 height 13
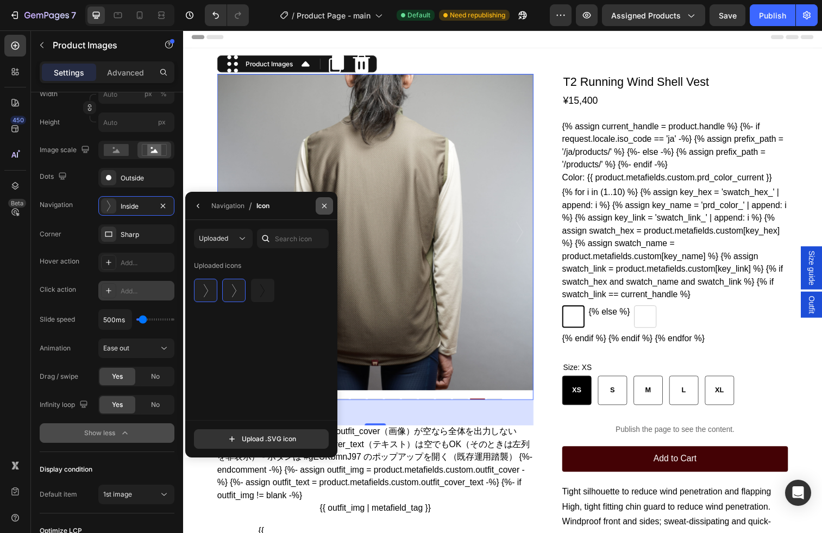
click at [328, 210] on button "button" at bounding box center [324, 205] width 17 height 17
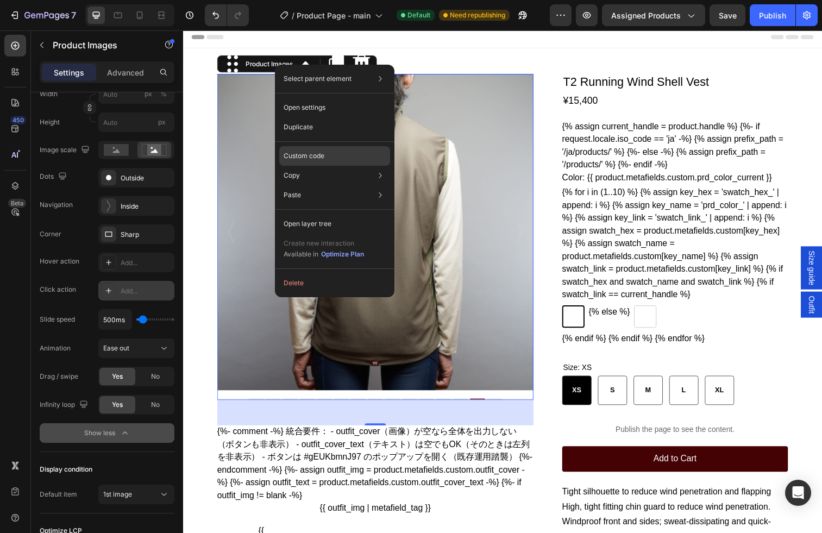
click at [315, 156] on p "Custom code" at bounding box center [304, 156] width 41 height 10
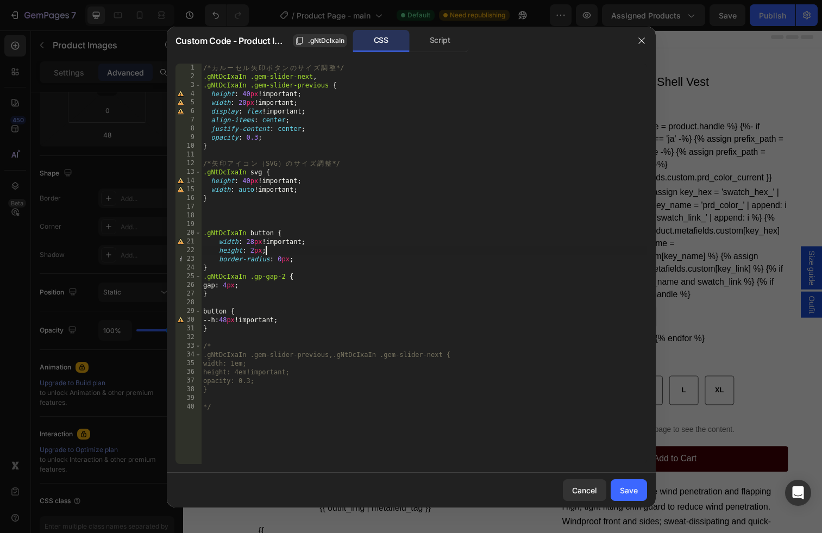
click at [464, 247] on div "/* カ ル ー セ ル 矢 印 ボ タ ン の サ イ ズ [PERSON_NAME] */ .gNtDcIxaIn .gem-slider-next , …" at bounding box center [424, 273] width 446 height 418
type textarea "*/"
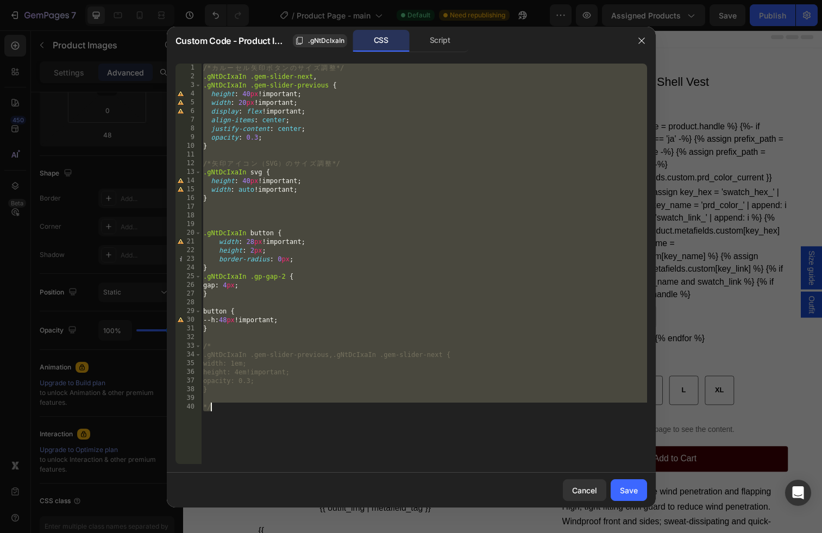
paste textarea
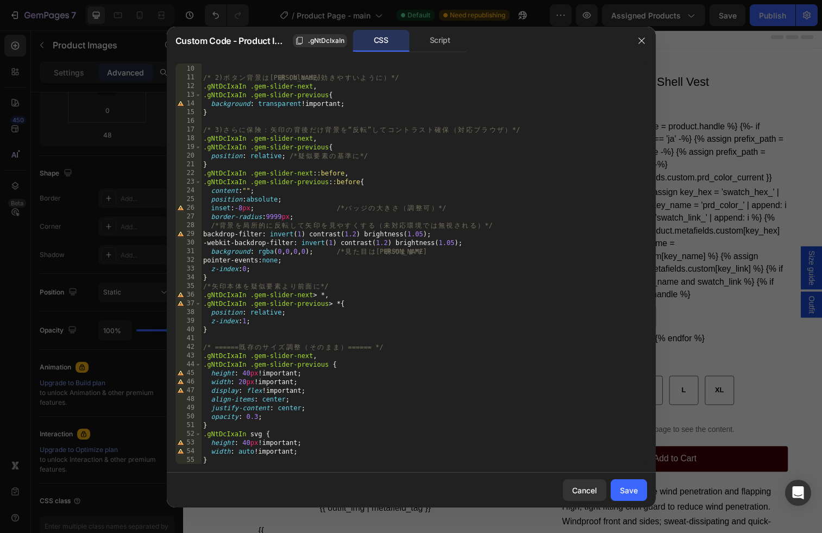
scroll to position [147, 0]
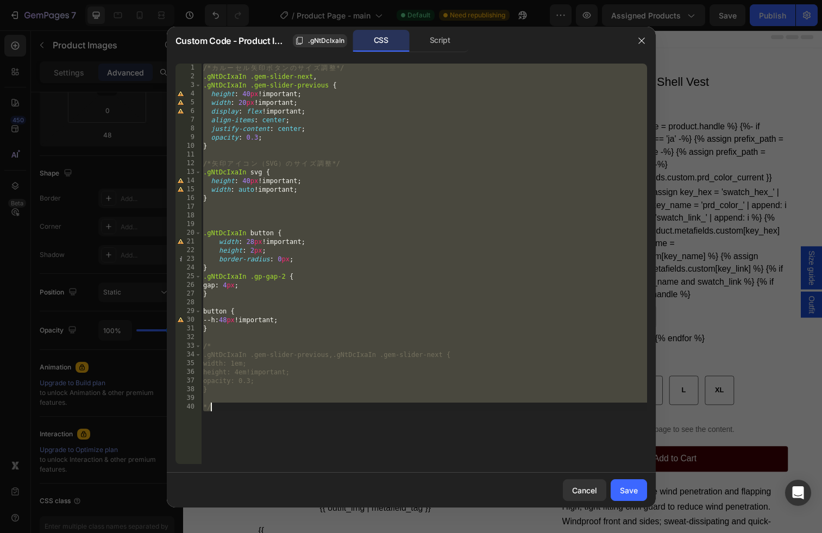
click at [265, 422] on div "/* カ ル ー セ ル 矢 印 ボ タ ン の サ イ ズ [PERSON_NAME] */ .gNtDcIxaIn .gem-slider-next , …" at bounding box center [424, 273] width 446 height 418
type textarea "*/"
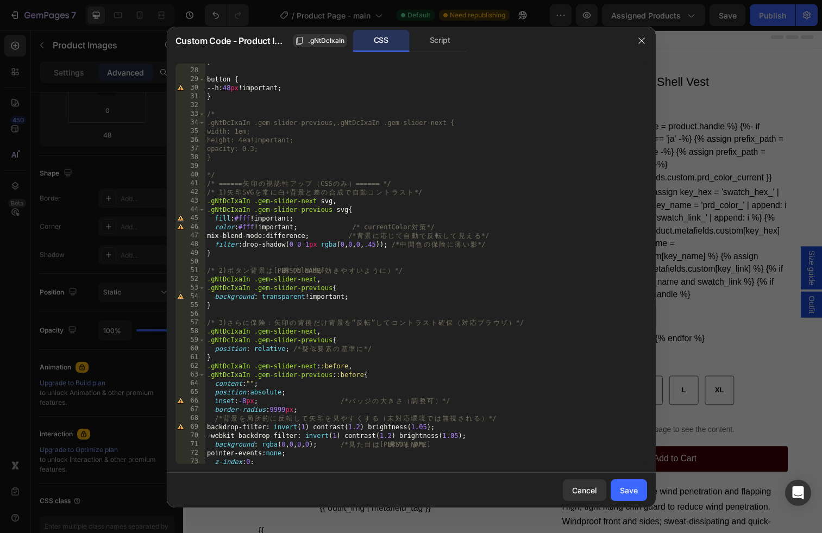
scroll to position [0, 0]
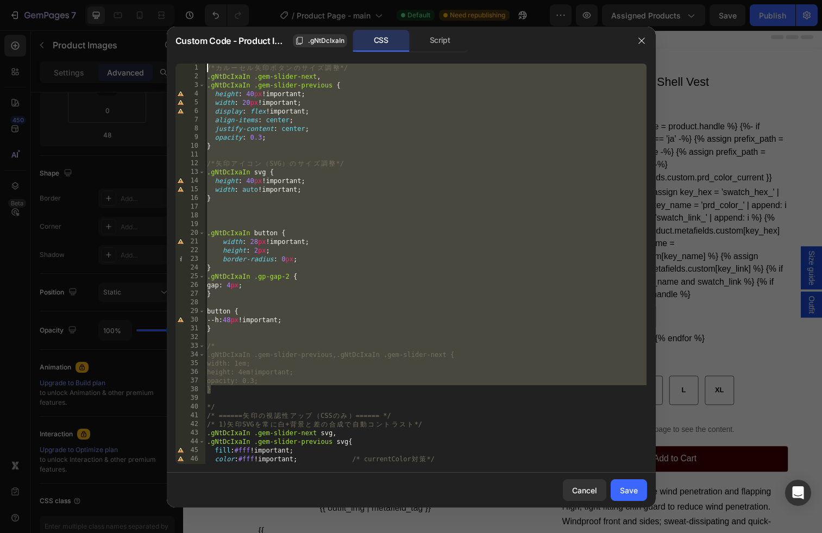
drag, startPoint x: 221, startPoint y: 393, endPoint x: 186, endPoint y: 57, distance: 338.2
click at [186, 57] on div "1 2 3 4 5 6 7 8 9 10 11 12 13 14 15 16 17 18 19 20 21 22 23 24 25 26 27 28 29 3…" at bounding box center [411, 264] width 489 height 418
type textarea "/* カルーセル矢印ボタンのサイズ調整 */ .gNtDcIxaIn .gem-slider-next,"
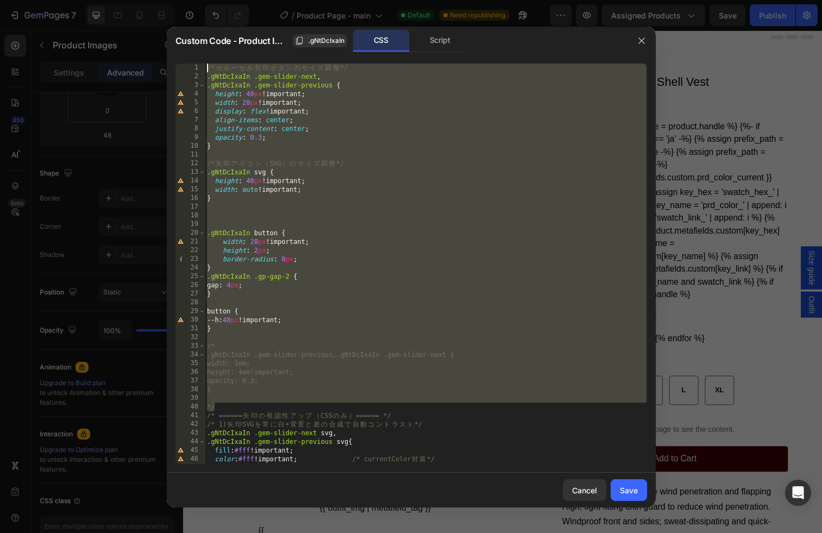
drag, startPoint x: 227, startPoint y: 408, endPoint x: 170, endPoint y: -5, distance: 417.0
click at [170, 0] on html "7 / Product Page - main Default Need republishing Preview Assigned Products Sav…" at bounding box center [411, 0] width 822 height 0
type textarea "/* カルーセル矢印ボタンのサイズ調整 */ .gNtDcIxaIn .gem-slider-next,"
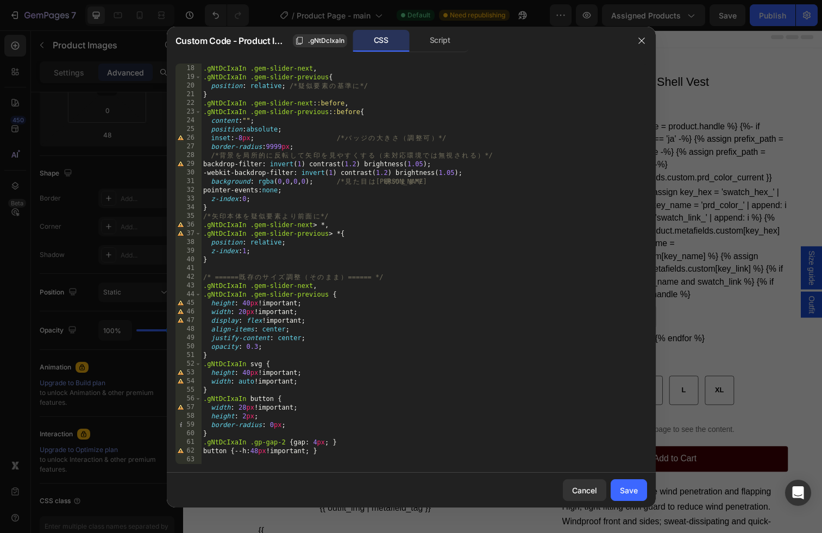
scroll to position [147, 0]
click at [226, 276] on div "/* 3) さ ら に 保 険 ： 矢 印 の 背 後 だ け 背 景 を “ 反 転 ” し て コ ン ト ラ ス ト 確 保 （ 対 応 ブ ラ ウ ザ…" at bounding box center [424, 264] width 446 height 418
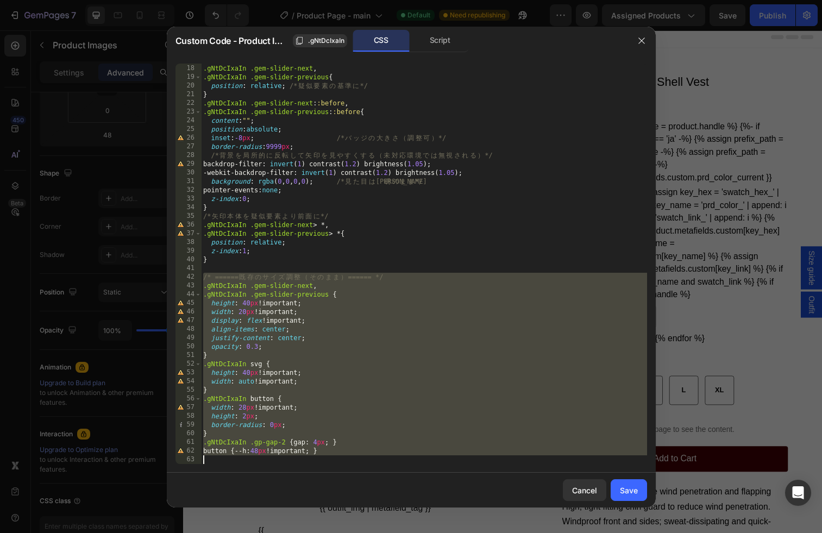
drag, startPoint x: 226, startPoint y: 276, endPoint x: 529, endPoint y: 536, distance: 400.0
click at [529, 0] on html "7 / Product Page - main Default Need republishing Preview Assigned Products Sav…" at bounding box center [411, 0] width 822 height 0
paste textarea "*/"
type textarea "*/"
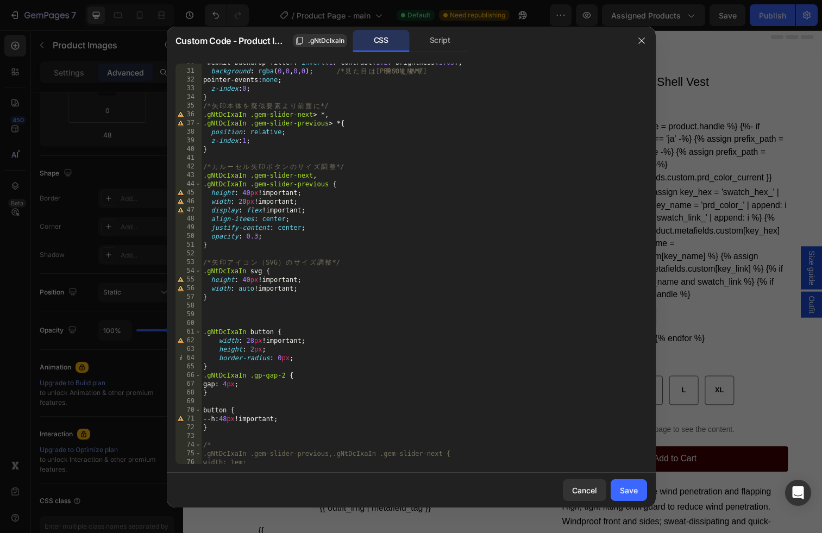
scroll to position [257, 0]
click at [216, 159] on div "-webkit-backdrop-filter : invert ( 1 ) contrast( 1.2 ) brightness( 1.05 ) ; bac…" at bounding box center [424, 268] width 446 height 418
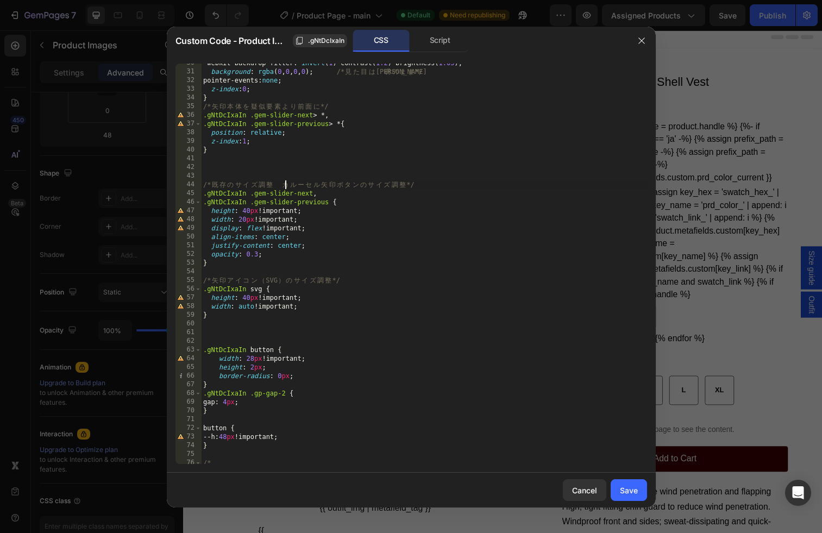
scroll to position [0, 4]
click at [398, 195] on div "-webkit-backdrop-filter : invert ( 1 ) contrast( 1.2 ) brightness( 1.05 ) ; bac…" at bounding box center [424, 268] width 446 height 418
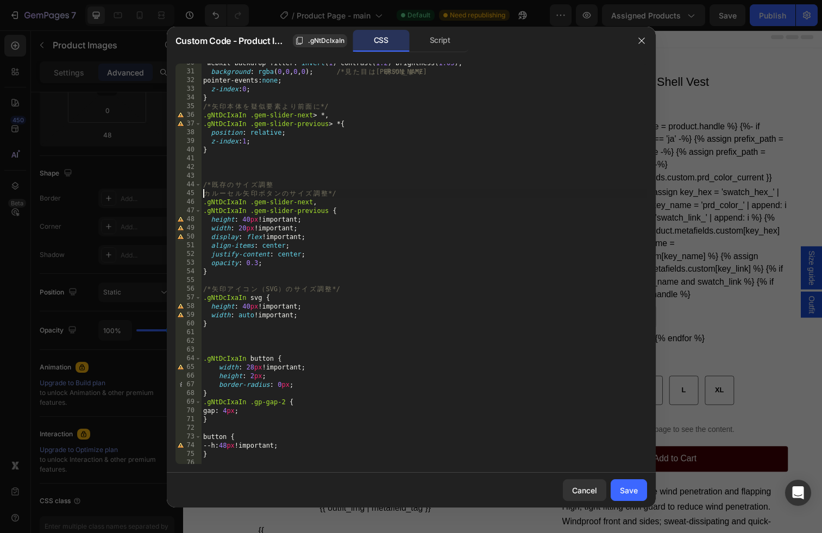
scroll to position [0, 1]
type textarea "カルーセル矢印ボタンのサイズ調整 */"
click at [627, 490] on div "Save" at bounding box center [629, 490] width 18 height 11
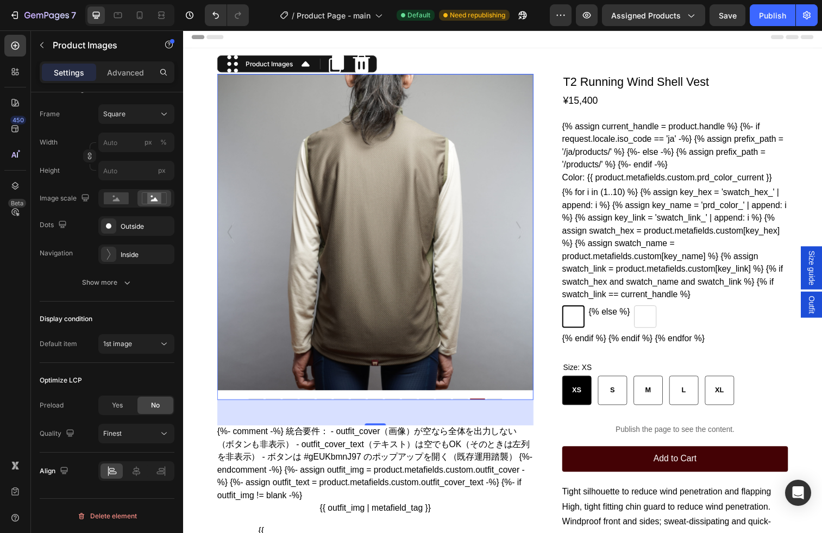
scroll to position [0, 0]
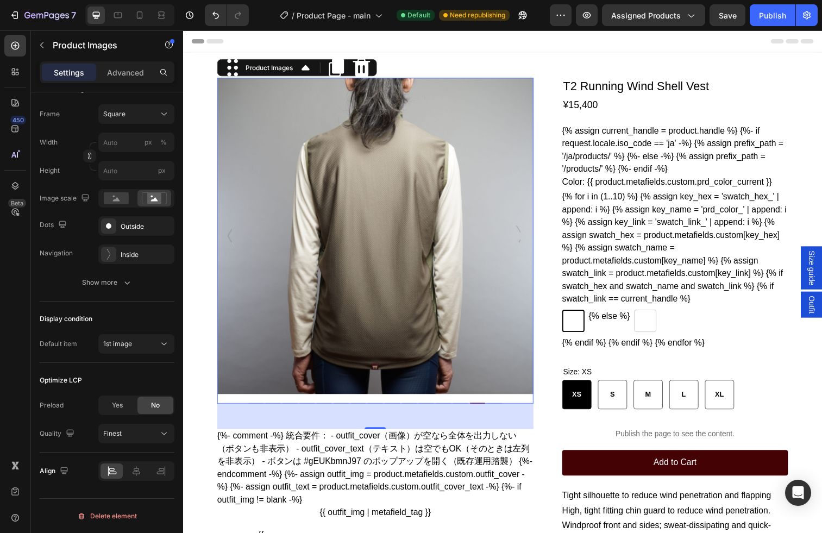
click at [529, 242] on icon ".id581770598493979644 .st0 { fill: #fff; }" at bounding box center [526, 240] width 11 height 22
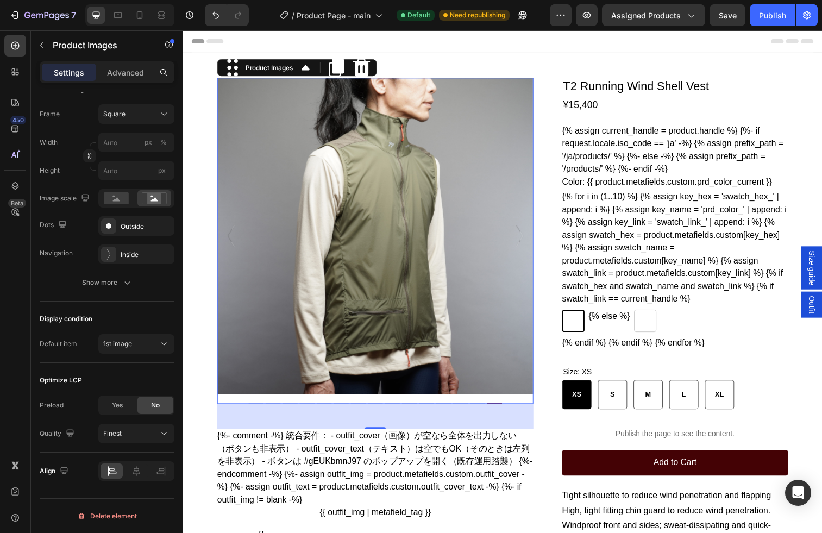
click at [525, 247] on icon "Carousel Next Arrow" at bounding box center [526, 240] width 7 height 22
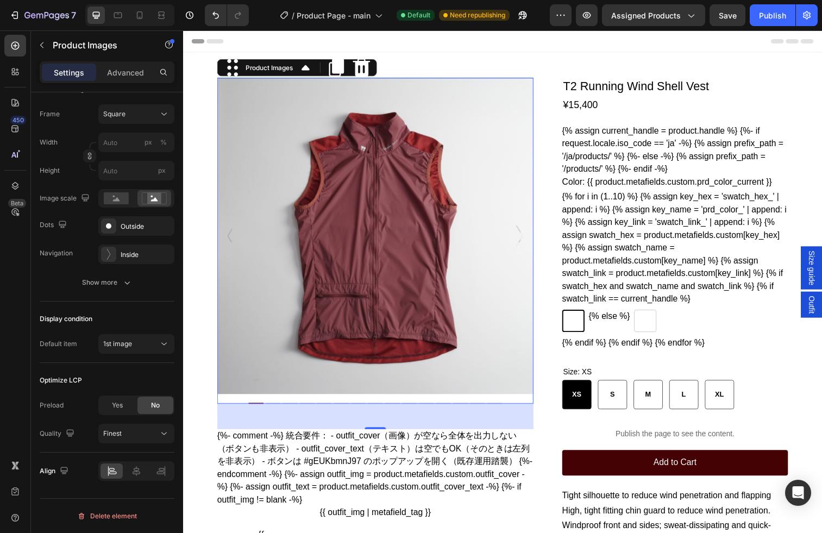
click at [525, 247] on icon "Carousel Next Arrow" at bounding box center [526, 240] width 7 height 22
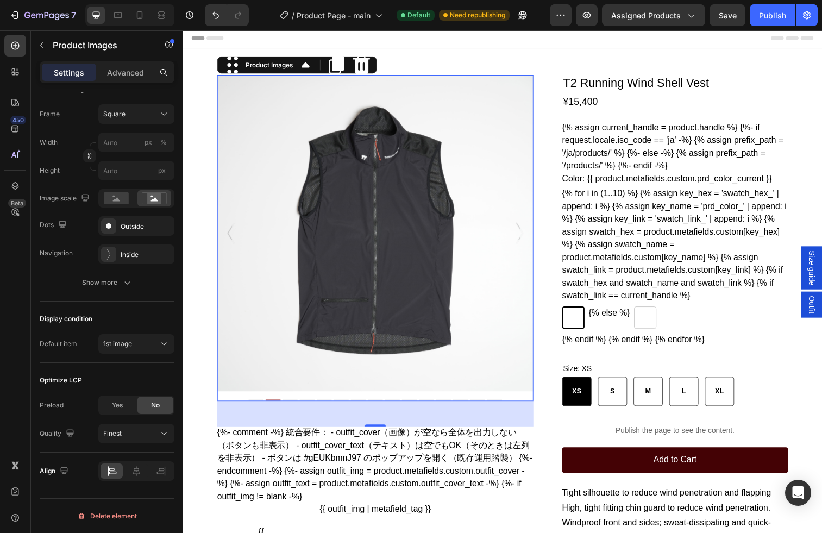
click at [525, 247] on icon ".id581770598493979644 .st0 { fill: #fff; }" at bounding box center [526, 237] width 11 height 22
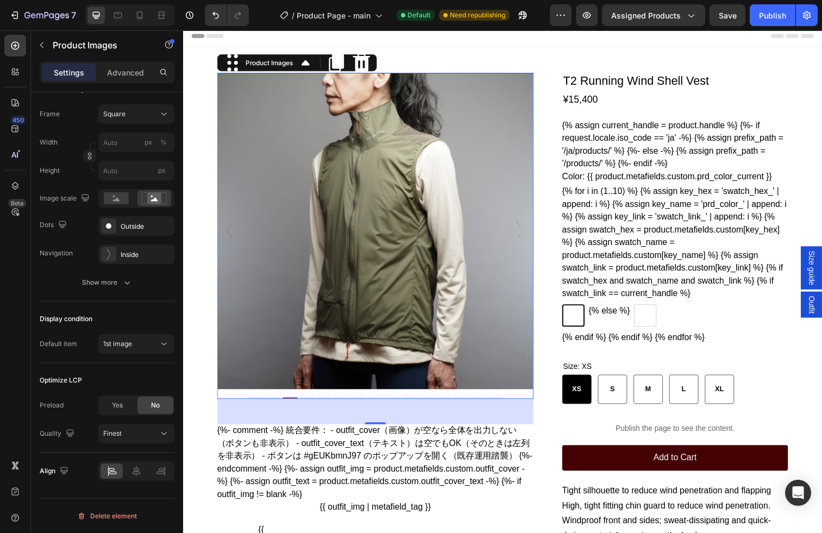
scroll to position [4, 0]
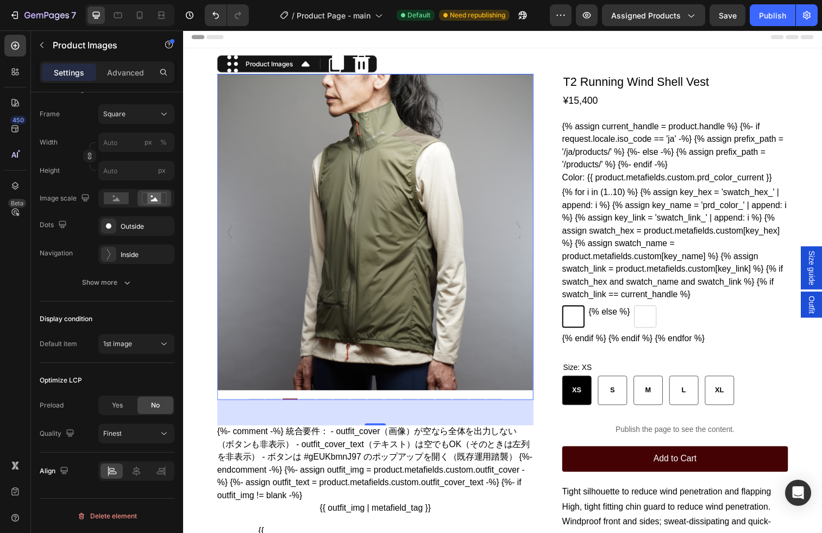
click at [527, 233] on icon ".id581770598493979644 .st0 { fill: #fff; }" at bounding box center [526, 236] width 11 height 22
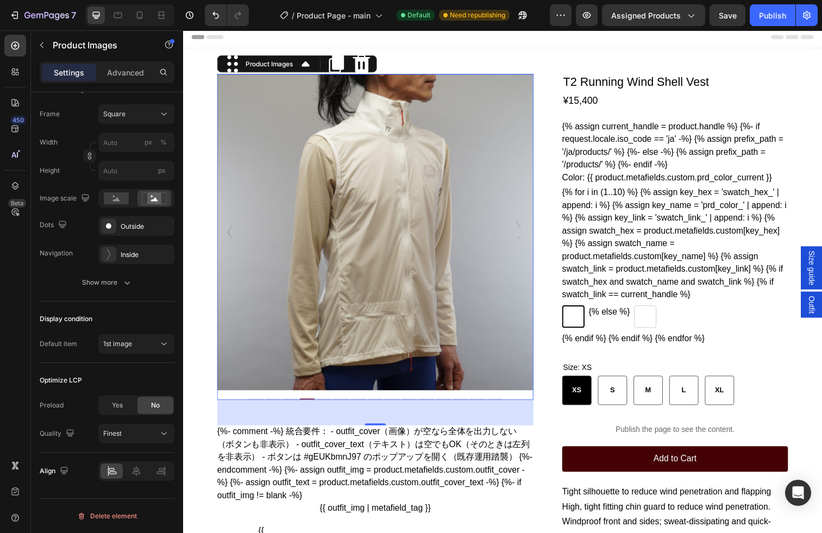
click at [526, 243] on icon ".id581770598493979644 .st0 { fill: #fff; }" at bounding box center [526, 236] width 11 height 22
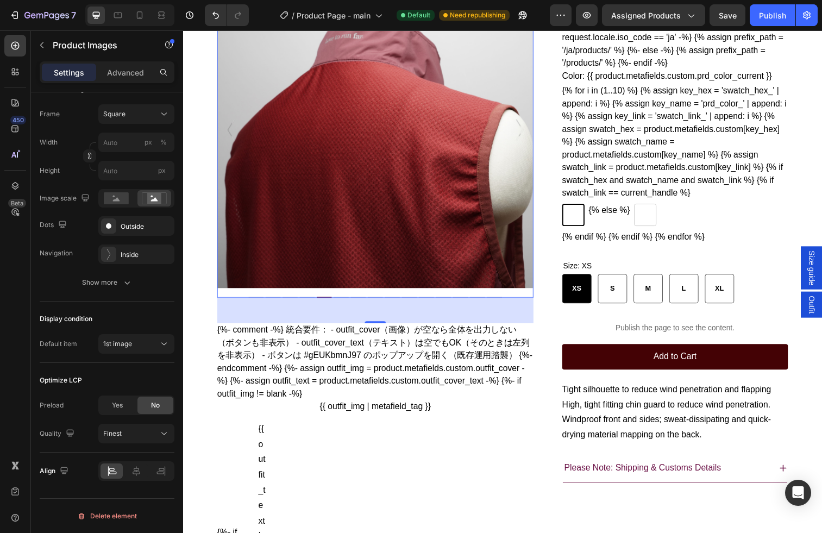
scroll to position [0, 0]
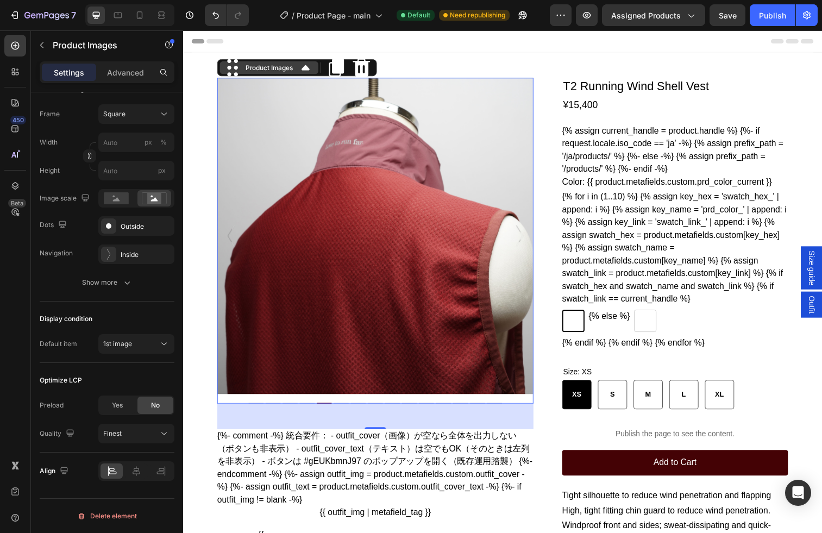
click at [282, 67] on div "Product Images" at bounding box center [271, 69] width 53 height 10
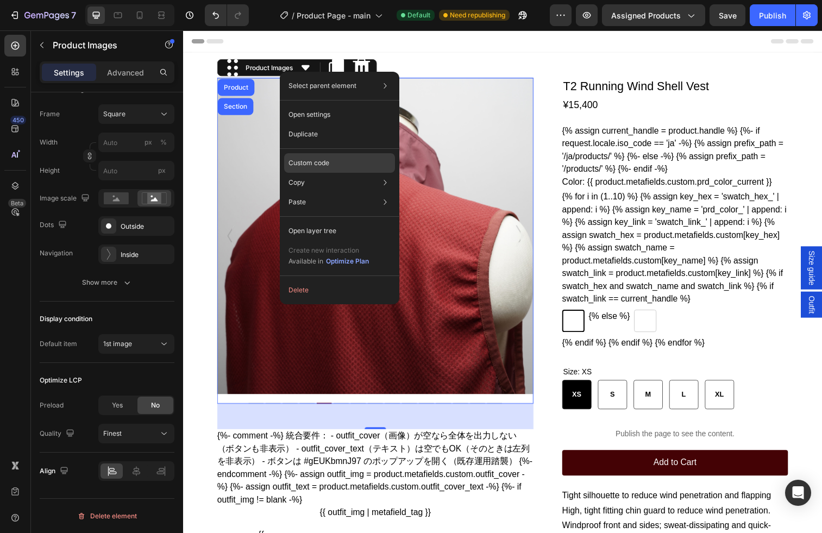
click at [310, 166] on p "Custom code" at bounding box center [309, 163] width 41 height 10
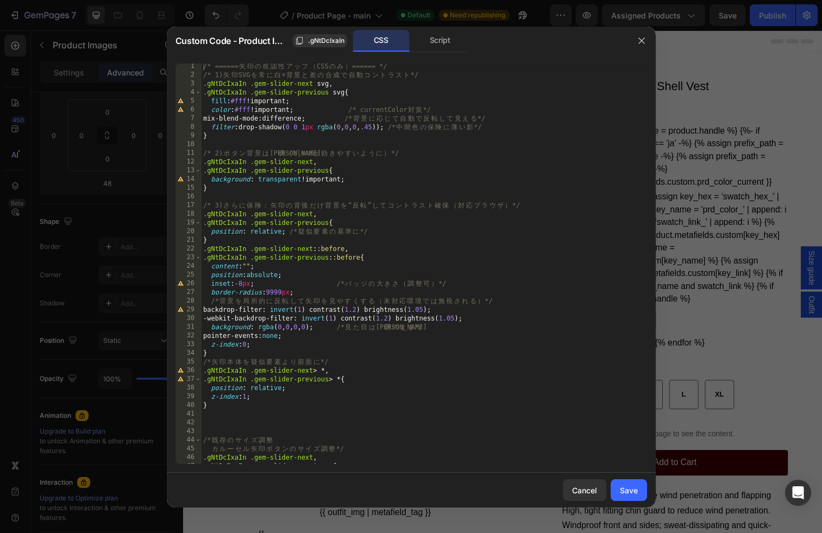
scroll to position [2, 0]
click at [583, 491] on div "Cancel" at bounding box center [584, 490] width 25 height 11
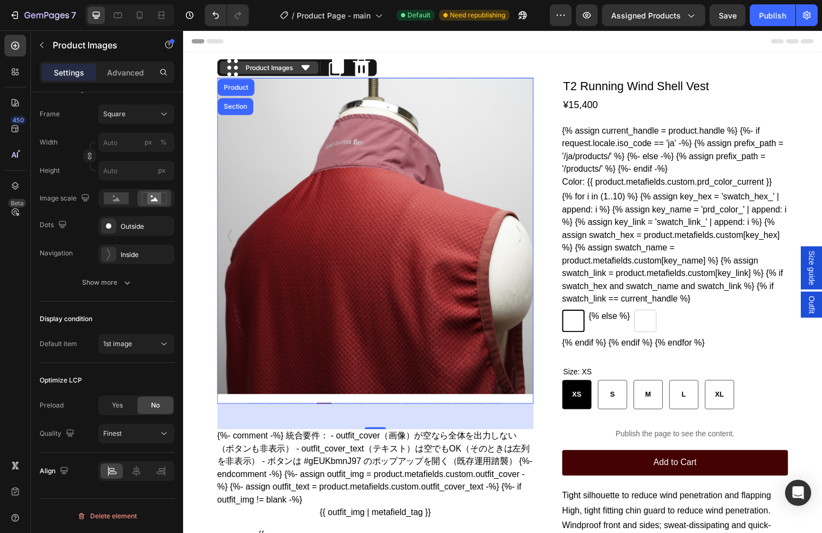
click at [287, 66] on div "Product Images" at bounding box center [271, 69] width 53 height 10
click at [287, 67] on div "Product Images" at bounding box center [271, 69] width 53 height 10
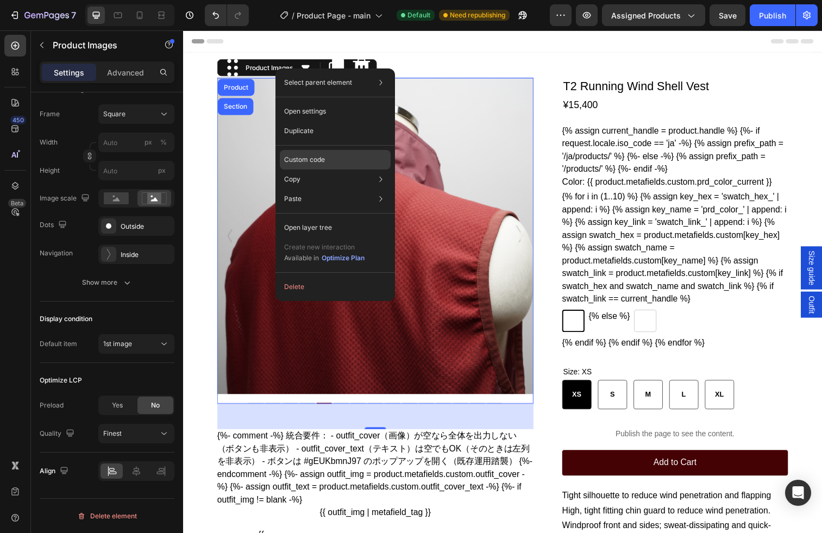
click at [304, 160] on p "Custom code" at bounding box center [304, 160] width 41 height 10
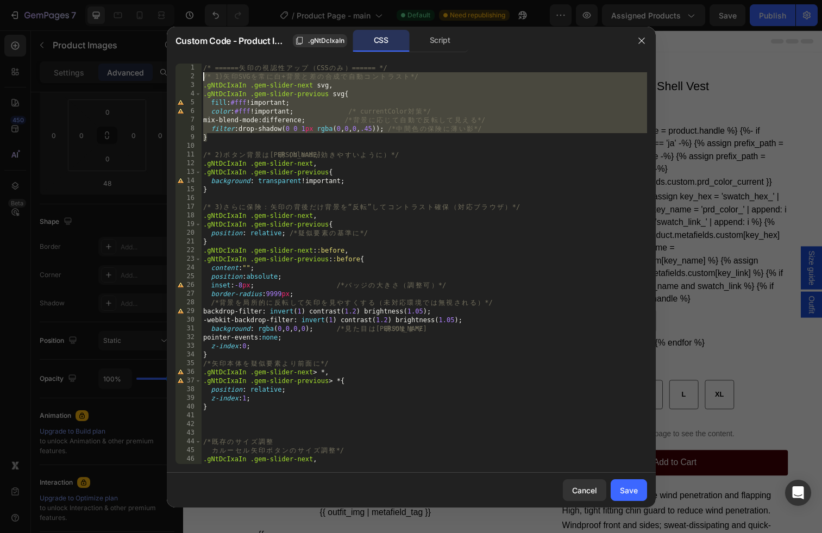
drag, startPoint x: 220, startPoint y: 140, endPoint x: 197, endPoint y: 80, distance: 64.0
click at [197, 80] on div "} 1 2 3 4 5 6 7 8 9 10 11 12 13 14 15 16 17 18 19 20 21 22 23 24 25 26 27 28 29…" at bounding box center [412, 264] width 472 height 401
paste textarea "}"
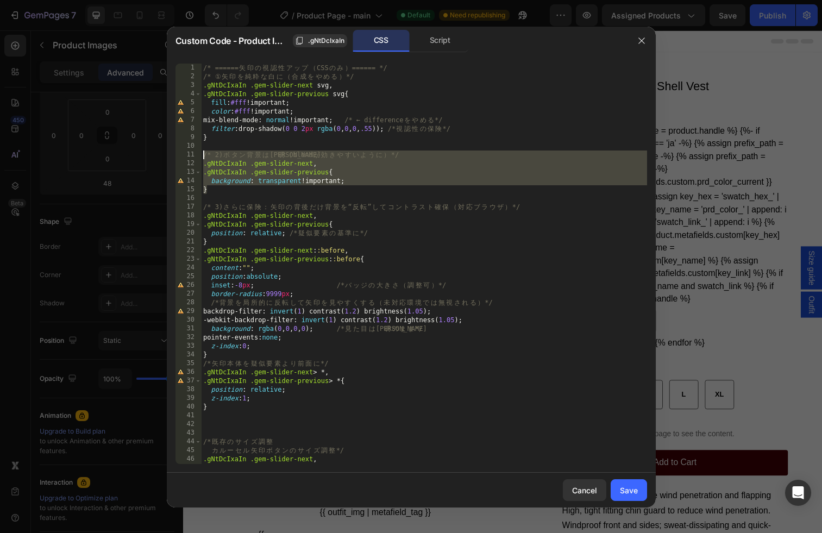
drag, startPoint x: 216, startPoint y: 194, endPoint x: 196, endPoint y: 157, distance: 42.3
click at [196, 157] on div "} 1 2 3 4 5 6 7 8 9 10 11 12 13 14 15 16 17 18 19 20 21 22 23 24 25 26 27 28 29…" at bounding box center [412, 264] width 472 height 401
paste textarea "}"
type textarea "}"
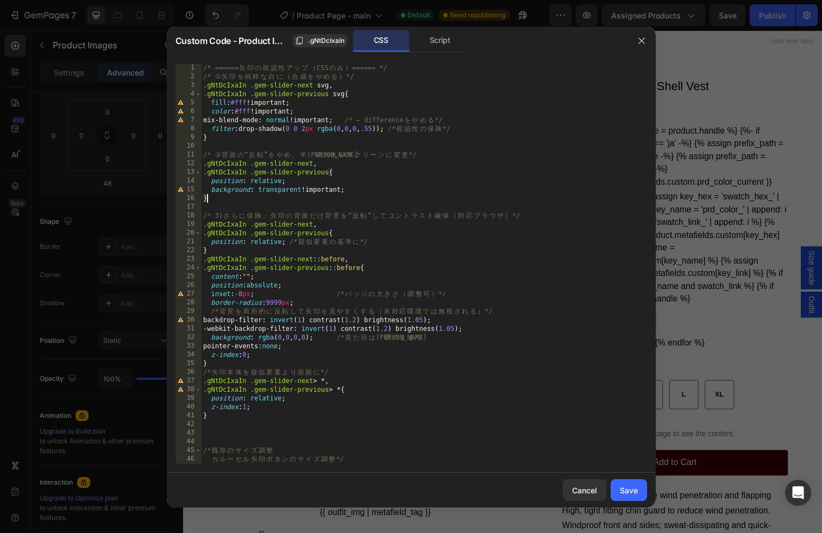
click at [214, 207] on div "/* ====== 矢 印 の 視 認 性 ア ッ プ （ CSS の み ） ====== */ /* ① 矢 印 を 純 粋 な 白 に （ 合 成 を …" at bounding box center [424, 273] width 446 height 418
paste textarea "}"
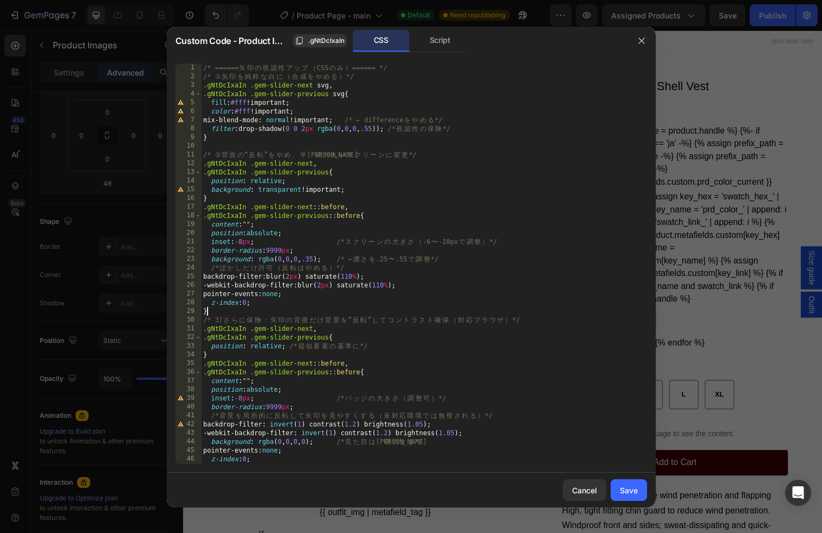
type textarea "}"
click at [229, 198] on div "/* ====== 矢 印 の 視 認 性 ア ッ プ （ CSS の み ） ====== */ /* ① 矢 印 を 純 粋 な 白 に （ 合 成 を …" at bounding box center [424, 273] width 446 height 418
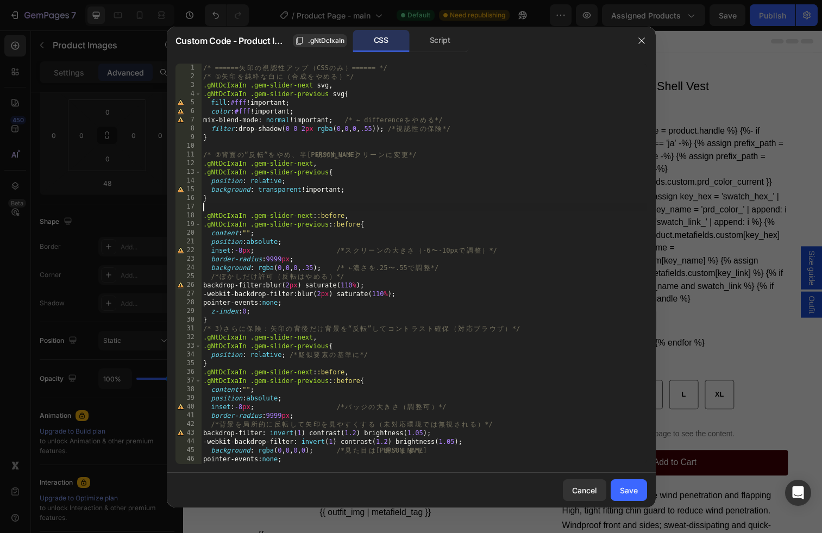
click at [235, 318] on div "/* ====== 矢 印 の 視 認 性 ア ッ プ （ CSS の み ） ====== */ /* ① 矢 印 を 純 粋 な 白 に （ 合 成 を …" at bounding box center [424, 273] width 446 height 418
type textarea "}"
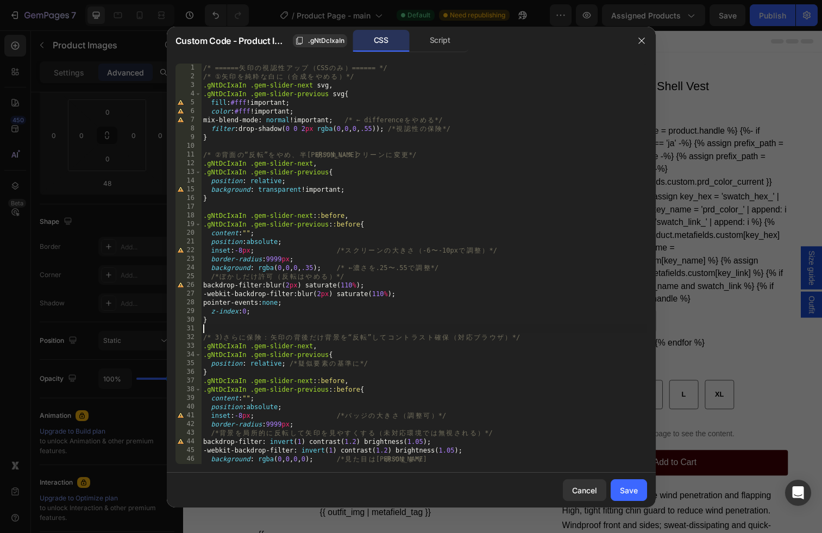
paste textarea "}"
type textarea "}"
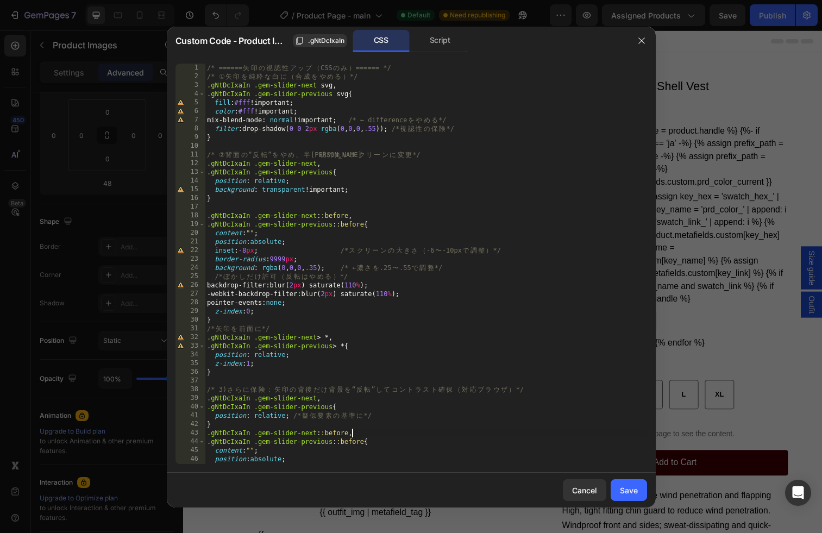
click at [579, 435] on div "/* ====== 矢 印 の 視 認 性 ア ッ プ （ CSS の み ） ====== */ /* ① 矢 印 を 純 粋 な 白 に （ 合 成 を …" at bounding box center [426, 273] width 442 height 418
type textarea ".gNtDcIxaIn .gem-slider-next::before,"
click at [624, 490] on div "Save" at bounding box center [629, 490] width 18 height 11
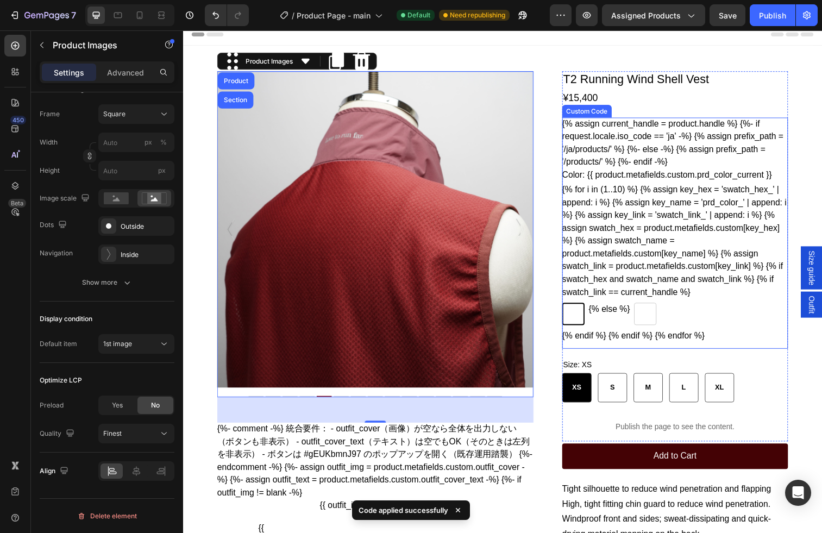
scroll to position [8, 0]
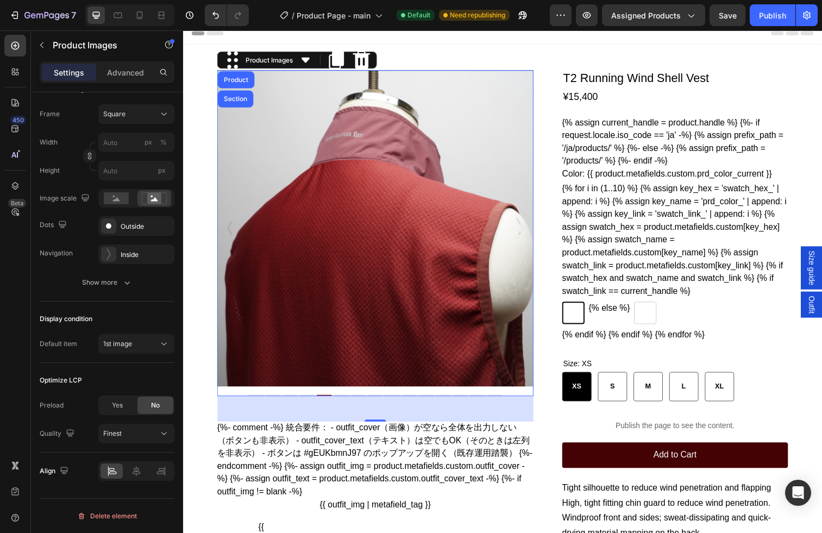
click at [517, 229] on img at bounding box center [379, 232] width 323 height 323
click at [524, 233] on icon ".id581770598493979644 .st0 { fill: #fff; }" at bounding box center [526, 232] width 11 height 22
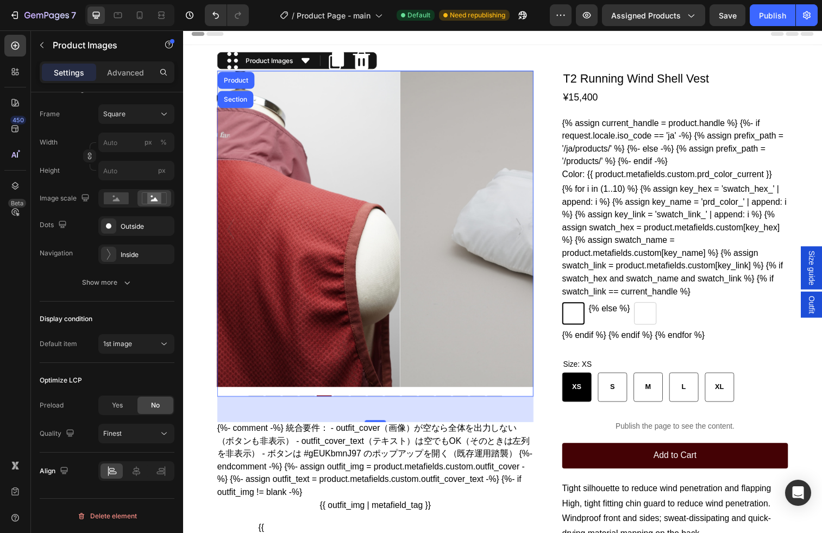
scroll to position [7, 0]
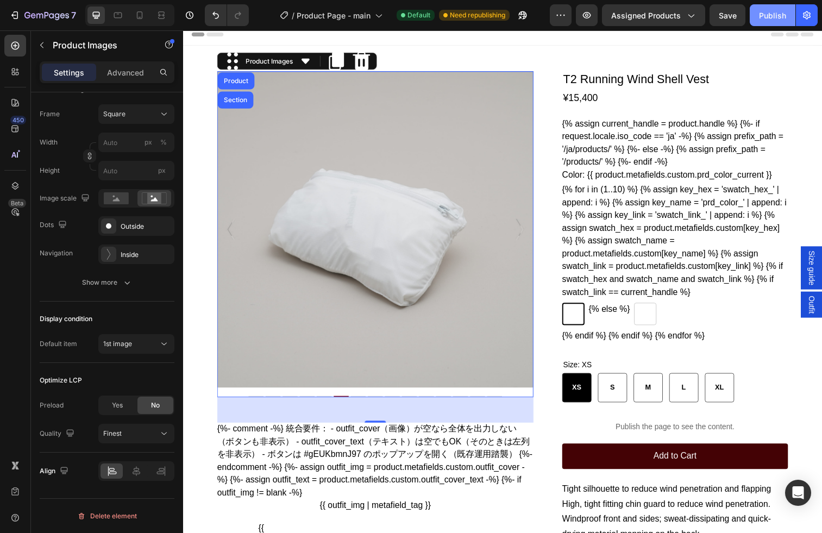
click at [753, 12] on div "Publish" at bounding box center [772, 15] width 27 height 11
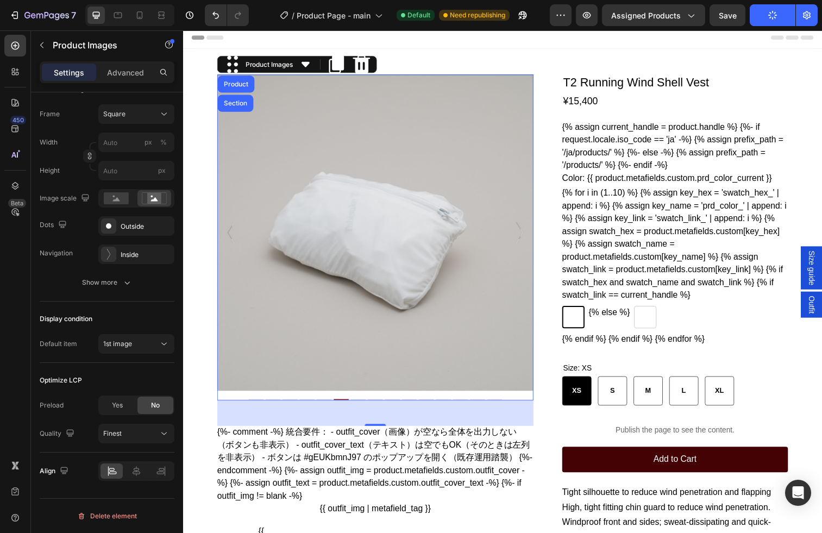
scroll to position [5, 0]
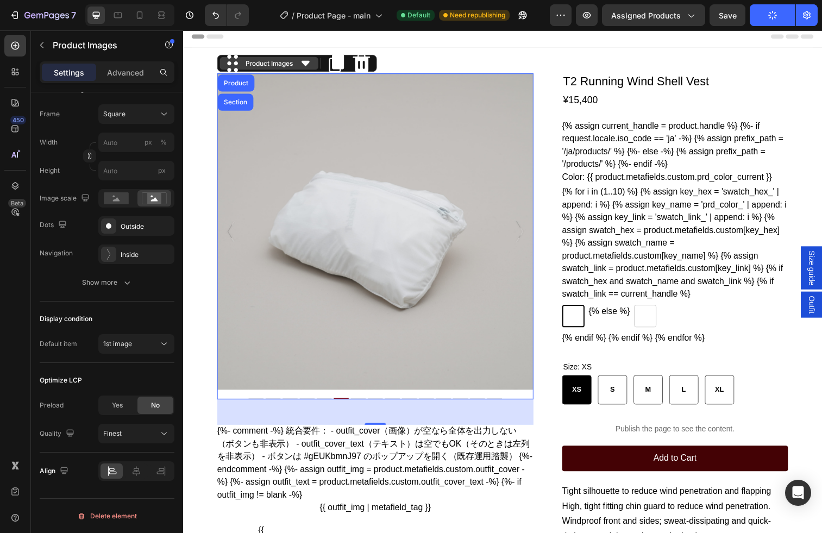
click at [294, 64] on div "Product Images" at bounding box center [271, 64] width 53 height 10
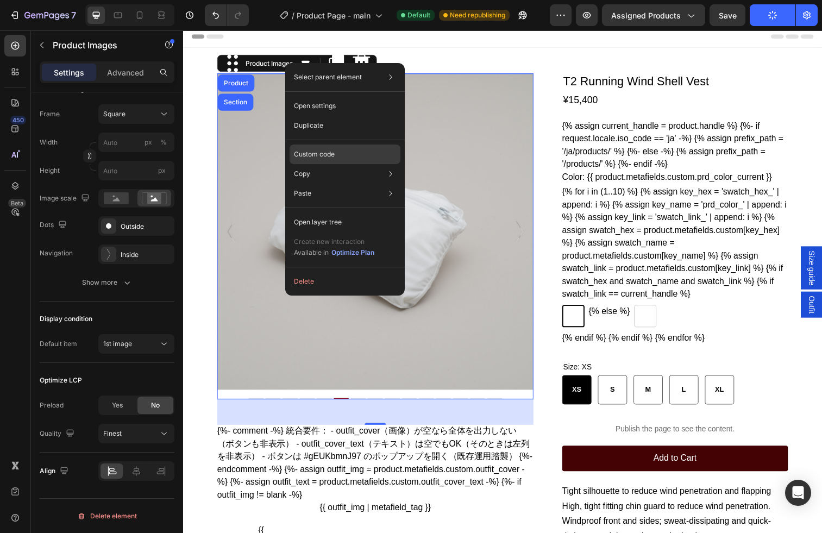
click at [312, 184] on div "Custom code" at bounding box center [345, 194] width 111 height 20
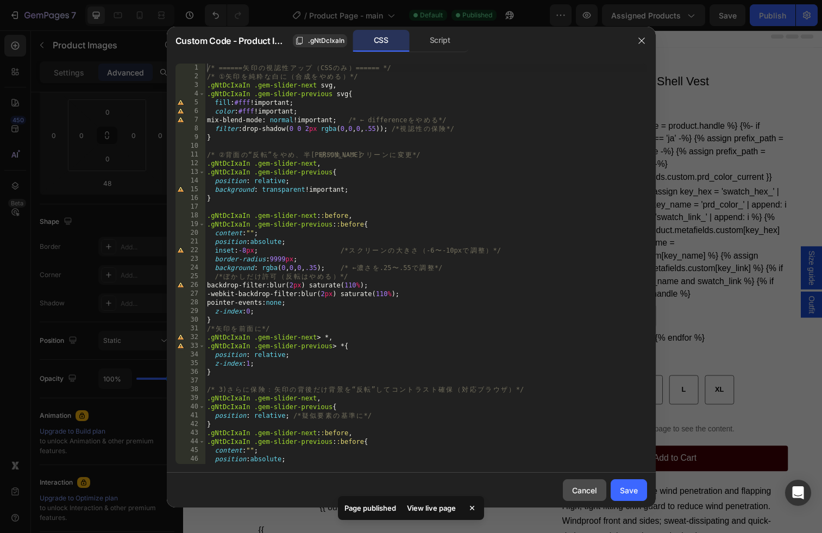
click at [582, 486] on div "Cancel" at bounding box center [584, 490] width 25 height 11
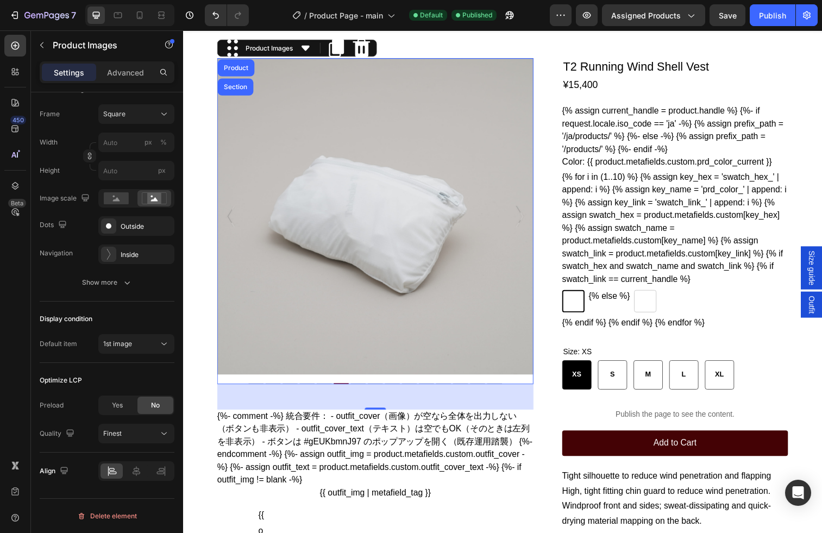
scroll to position [0, 0]
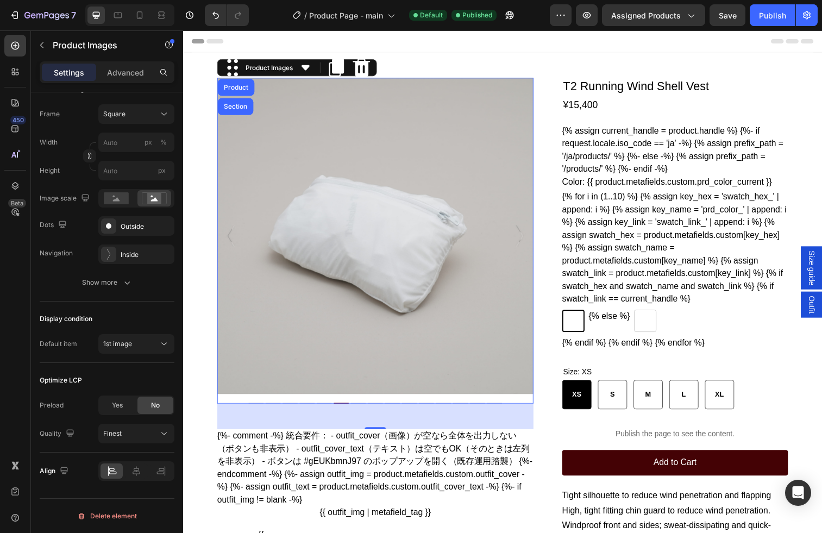
click at [540, 238] on img at bounding box center [379, 240] width 323 height 323
click at [528, 240] on icon ".id581770598493979644 .st0 { fill: #fff; }" at bounding box center [526, 240] width 11 height 22
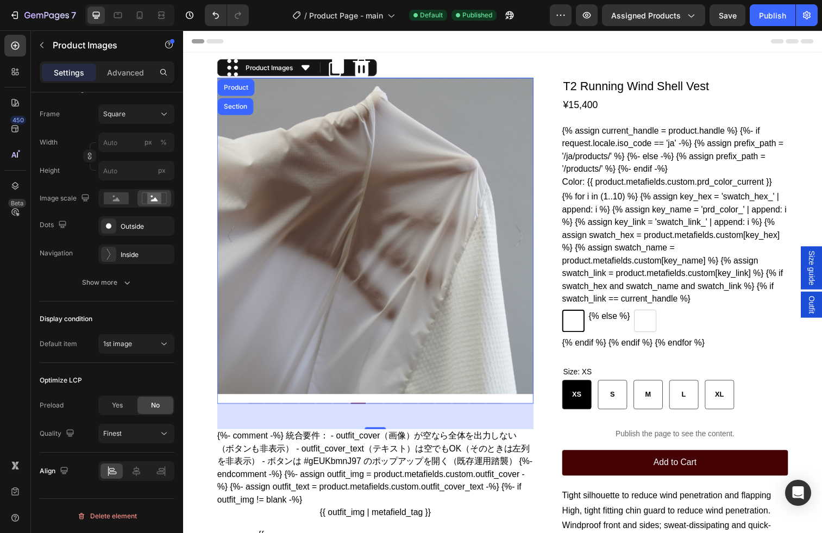
click at [528, 240] on icon ".id581770598493979644 .st0 { fill: #fff; }" at bounding box center [526, 240] width 11 height 22
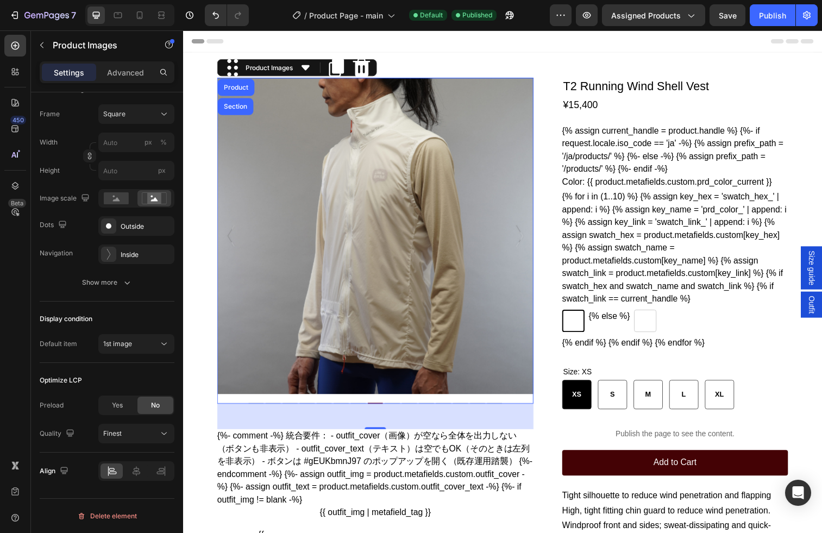
click at [528, 240] on icon ".id581770598493979644 .st0 { fill: #fff; }" at bounding box center [526, 240] width 11 height 22
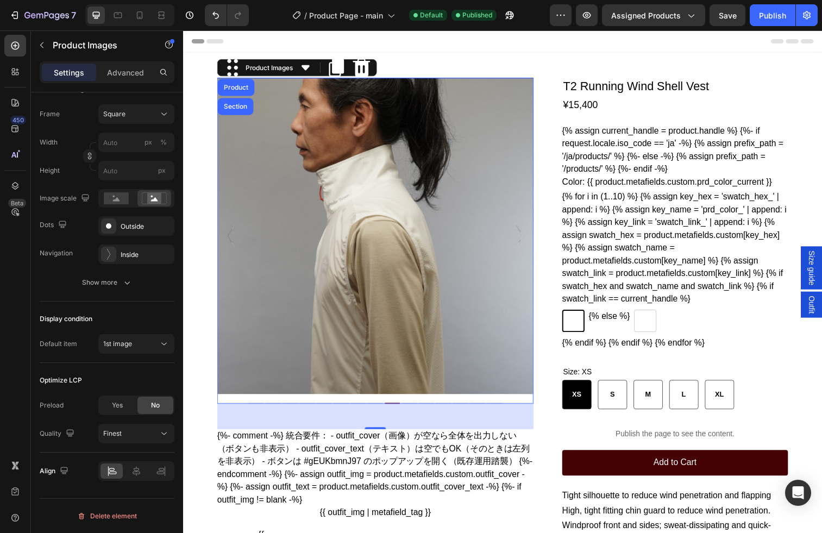
click at [528, 240] on icon ".id581770598493979644 .st0 { fill: #fff; }" at bounding box center [526, 240] width 11 height 22
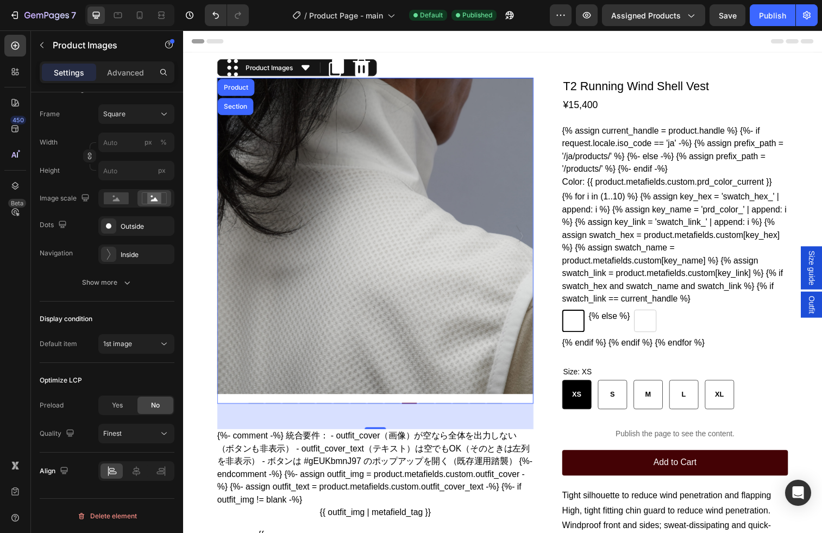
click at [528, 240] on icon ".id581770598493979644 .st0 { fill: #fff; }" at bounding box center [526, 240] width 11 height 22
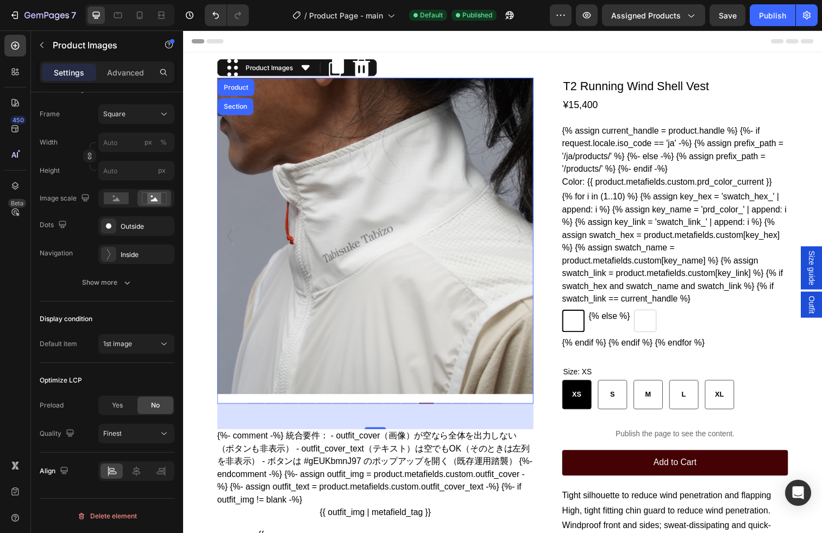
scroll to position [68, 0]
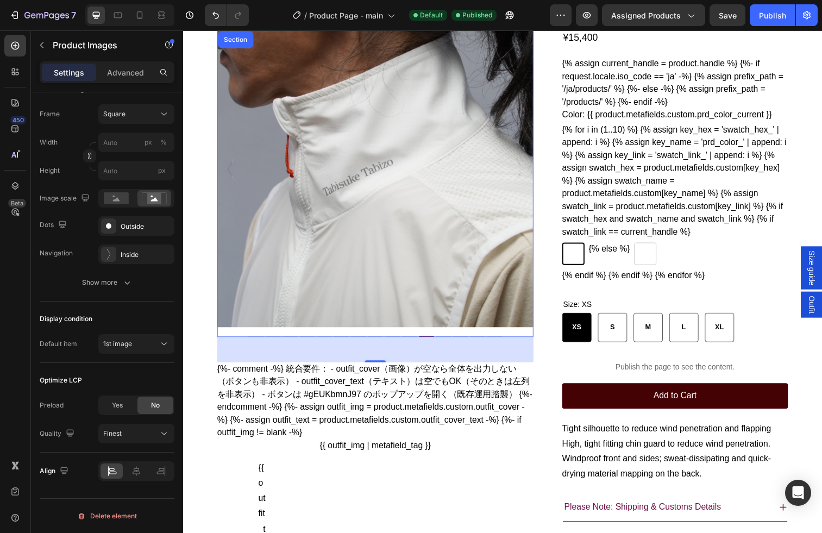
click at [230, 176] on icon ".id581770598493979644 .st0 { fill: #fff; }" at bounding box center [232, 172] width 11 height 22
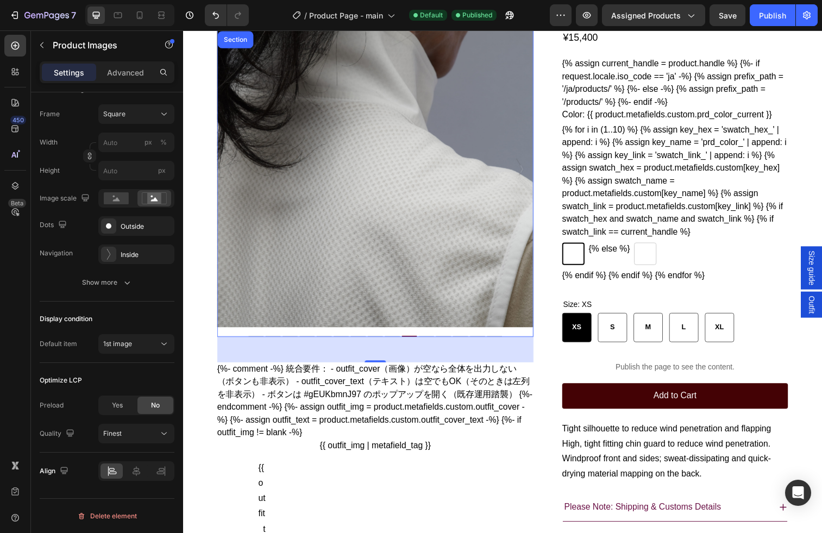
scroll to position [0, 0]
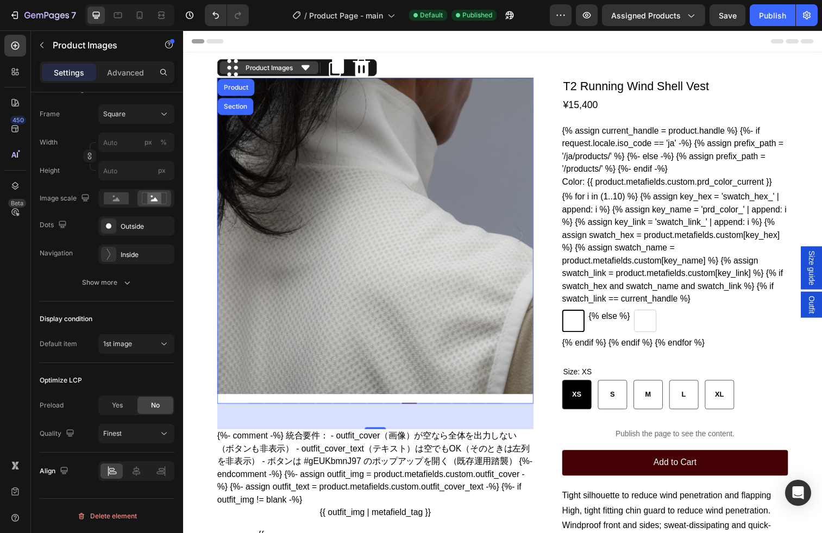
click at [274, 71] on div "Product Images" at bounding box center [271, 69] width 53 height 10
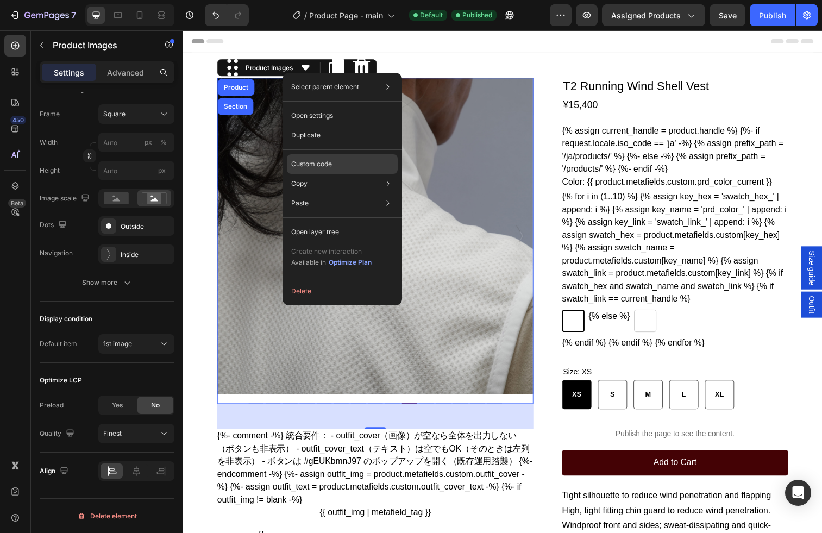
click at [308, 160] on p "Custom code" at bounding box center [311, 164] width 41 height 10
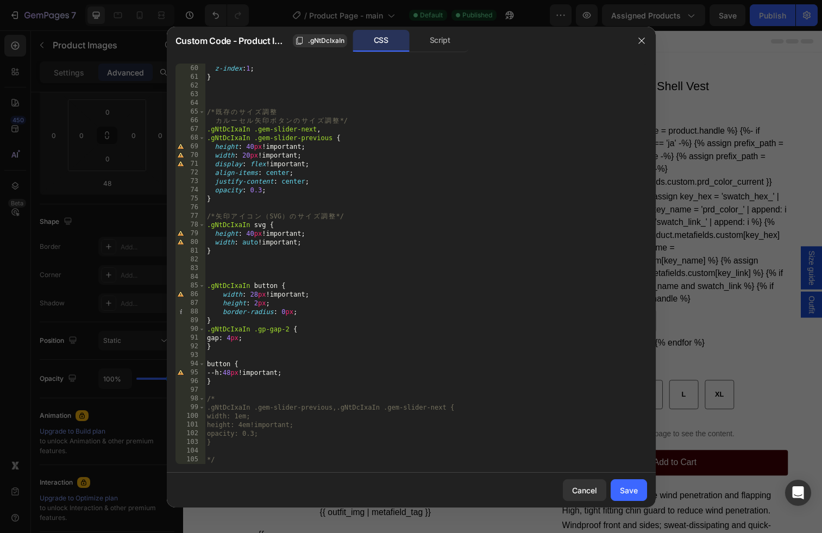
scroll to position [512, 0]
type textarea "*/"
click at [240, 459] on div "position : relative ; z-index : 1 ; } /* 既 存 の サ イ ズ [PERSON_NAME] 　 　 カ ル ー セ …" at bounding box center [426, 264] width 442 height 418
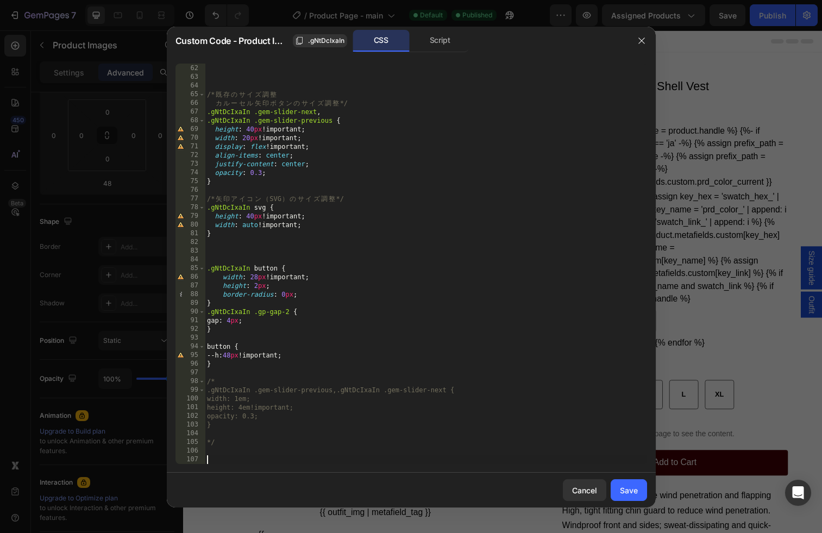
paste textarea
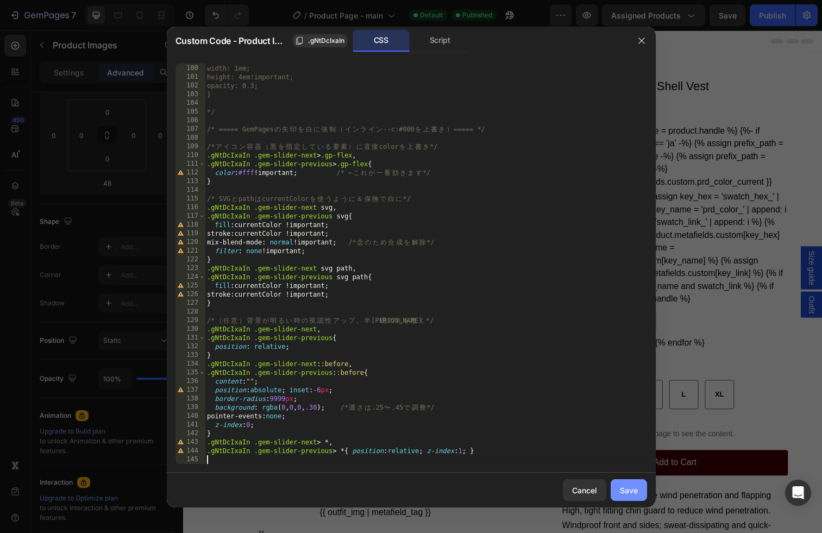
click at [635, 493] on div "Save" at bounding box center [629, 490] width 18 height 11
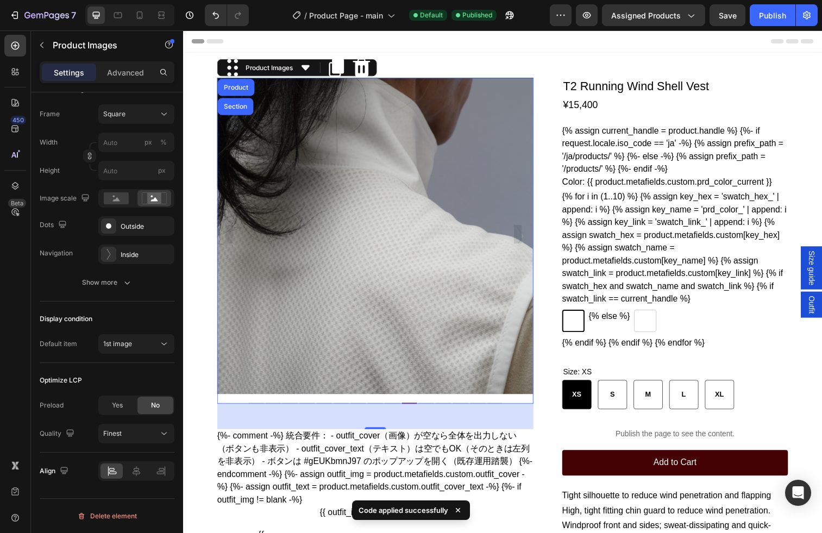
click at [463, 343] on img at bounding box center [379, 240] width 323 height 323
click at [753, 14] on div "Publish" at bounding box center [772, 15] width 27 height 11
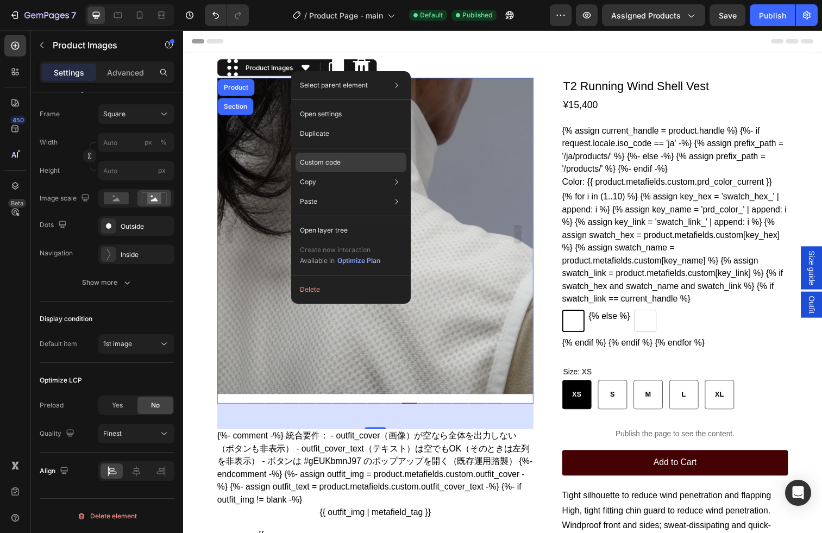
click at [326, 160] on p "Custom code" at bounding box center [320, 163] width 41 height 10
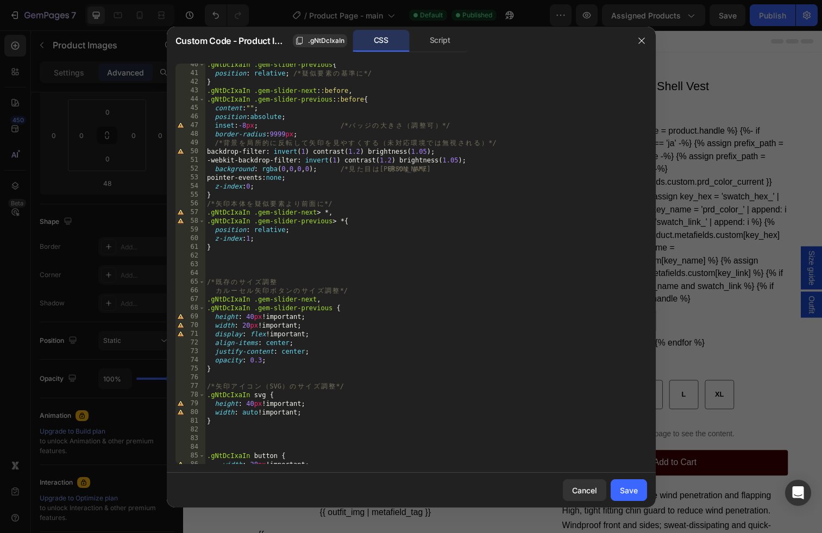
scroll to position [345, 0]
click at [228, 259] on div ".gNtDcIxaIn .gem-slider-previous { position : relative ; /* 疑 似 要 素 の 基 準 に */ …" at bounding box center [426, 267] width 442 height 418
type textarea "/* ====== 矢印の視認性アップ（CSSのみ） ====== */ /* ① 矢印を純粋な白に（合成をやめる） */"
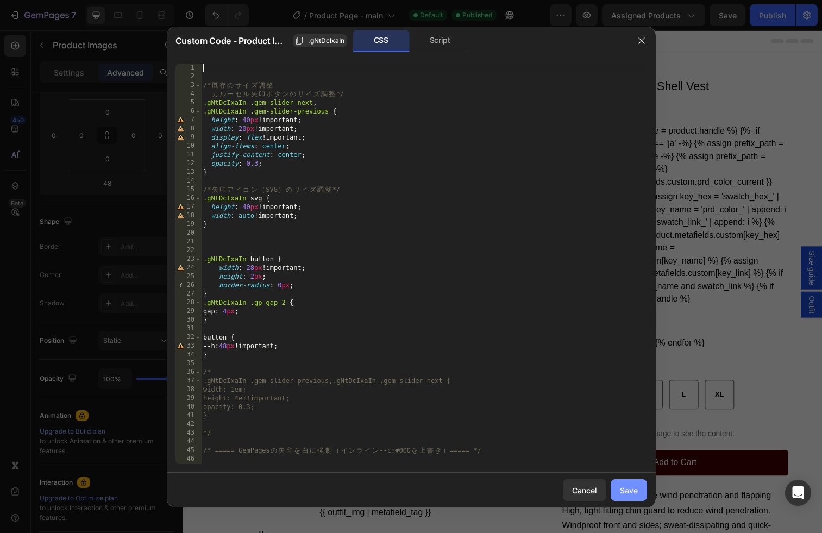
click at [634, 489] on div "Save" at bounding box center [629, 490] width 18 height 11
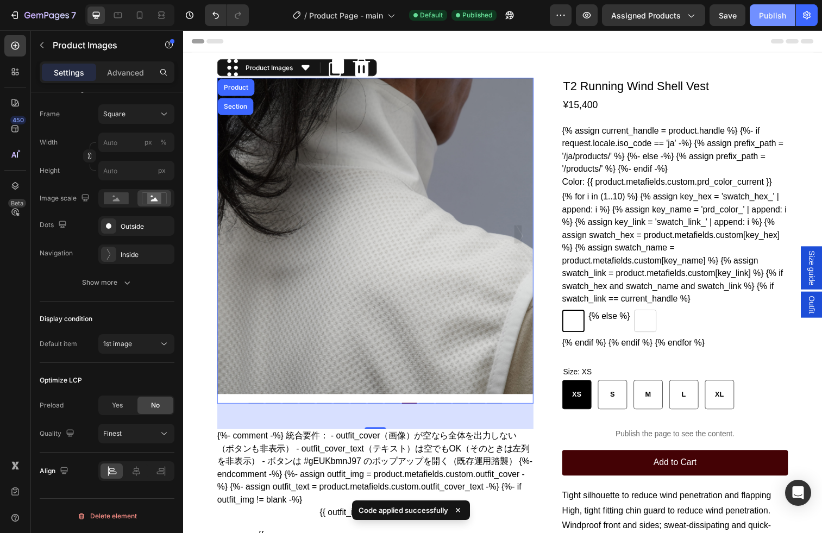
click at [753, 15] on div "Publish" at bounding box center [772, 15] width 27 height 11
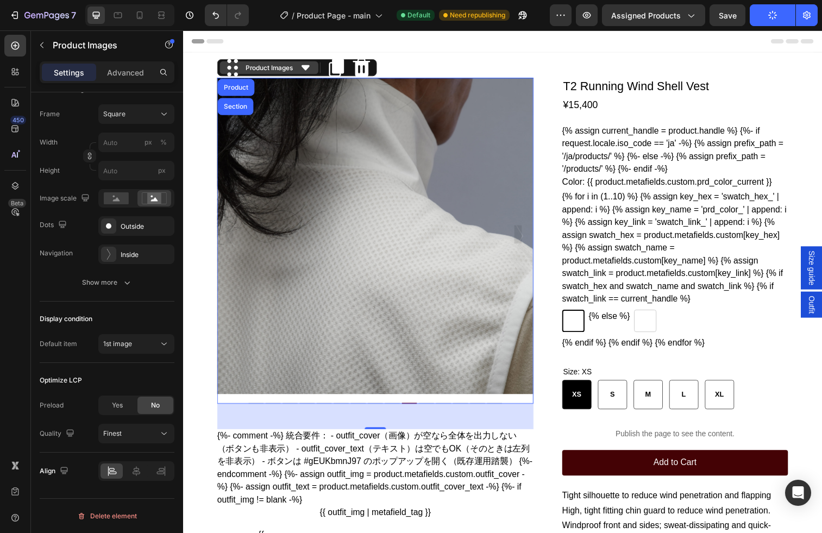
click at [299, 67] on icon at bounding box center [308, 69] width 22 height 22
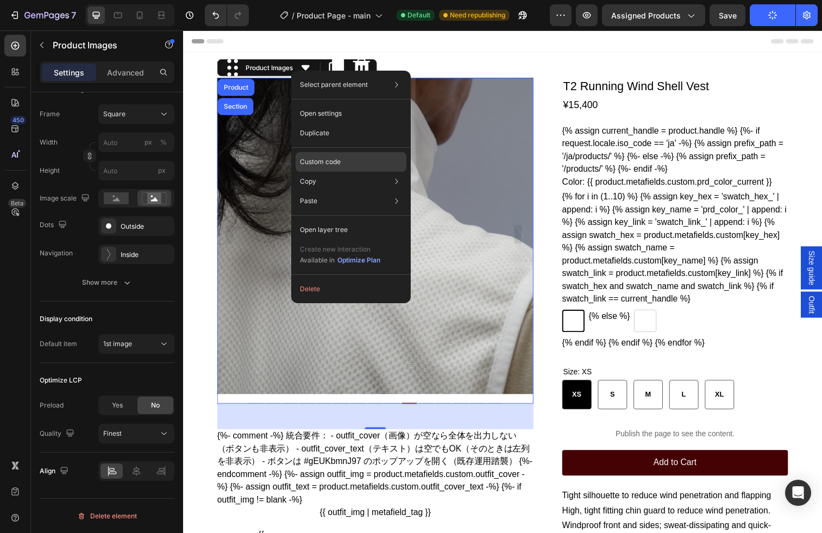
click at [328, 191] on div "Custom code" at bounding box center [351, 201] width 111 height 20
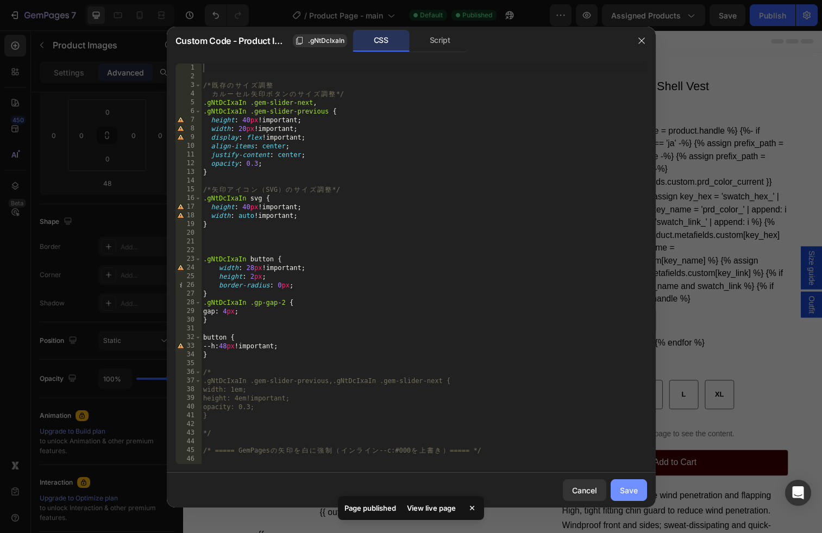
click at [633, 496] on button "Save" at bounding box center [629, 490] width 36 height 22
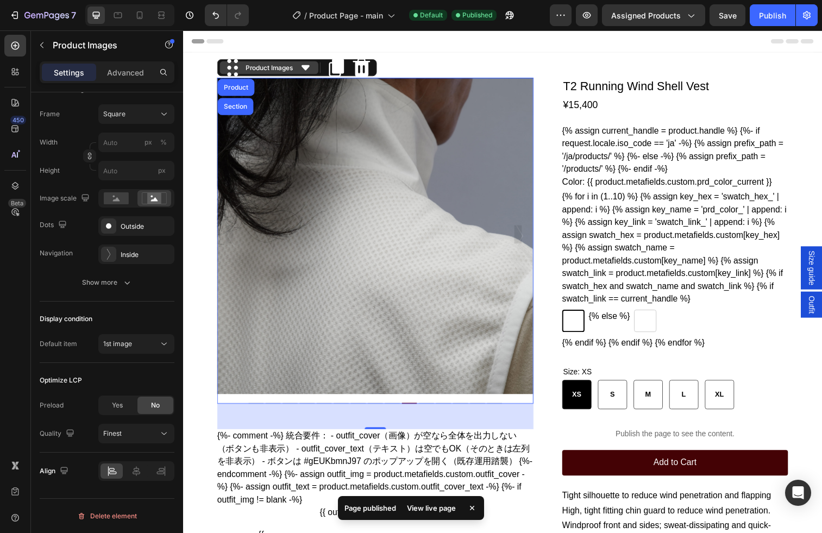
click at [276, 64] on div "Product Images" at bounding box center [271, 69] width 53 height 10
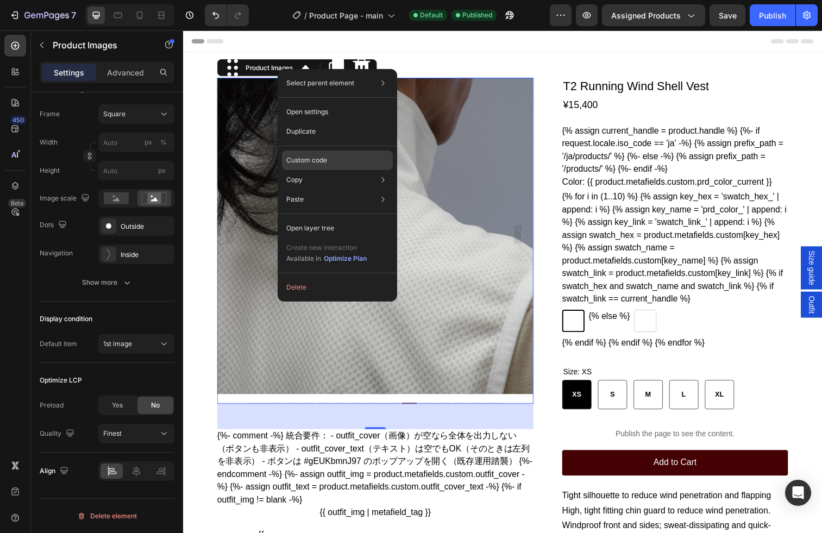
click at [311, 156] on p "Custom code" at bounding box center [306, 160] width 41 height 10
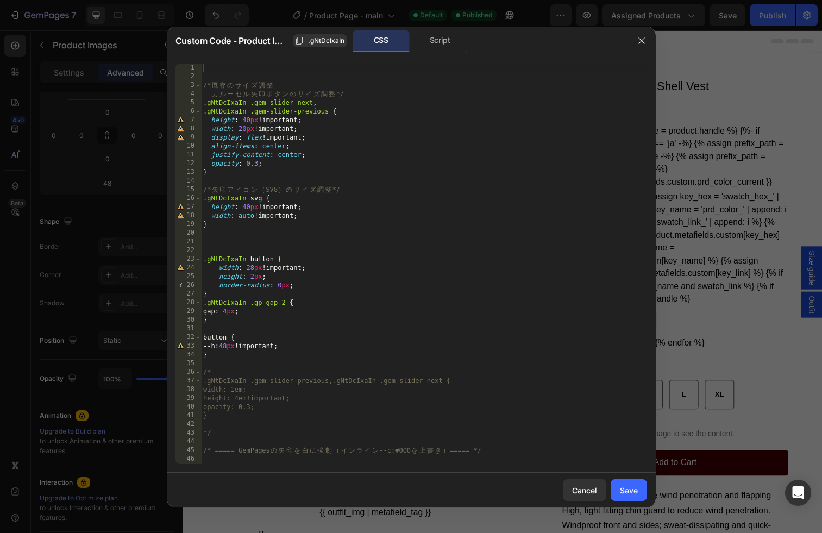
type textarea "opacity: 0.3;"
click at [372, 160] on div "/* 既 存 の サ イ ズ [PERSON_NAME] 　 　 カ ル ー セ ル 矢 印 ボ タ ン の サ イ ズ [PERSON_NAME] */ .…" at bounding box center [424, 273] width 446 height 418
click at [629, 489] on div "Save" at bounding box center [629, 490] width 18 height 11
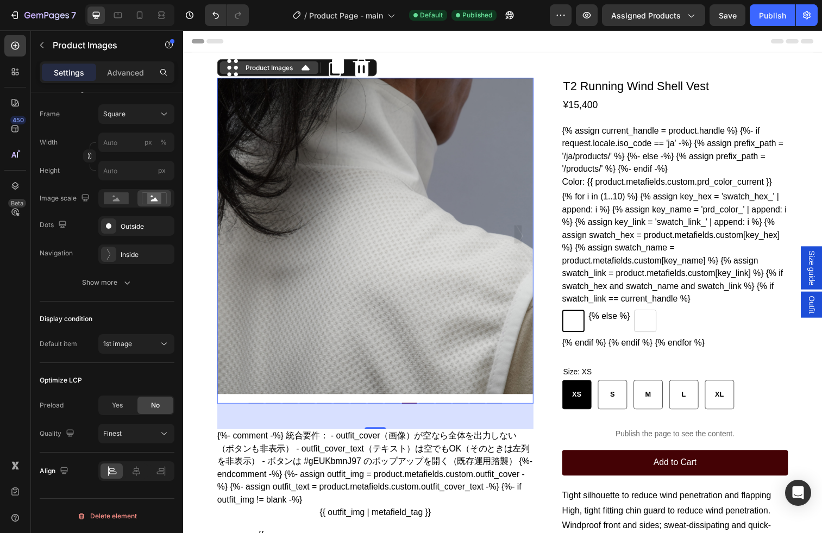
click at [301, 73] on icon at bounding box center [308, 69] width 22 height 22
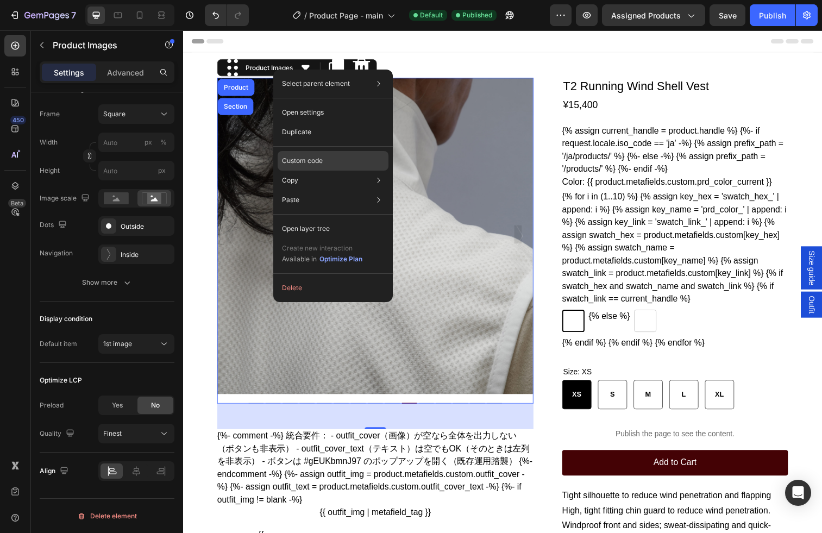
click at [332, 190] on div "Custom code" at bounding box center [333, 200] width 111 height 20
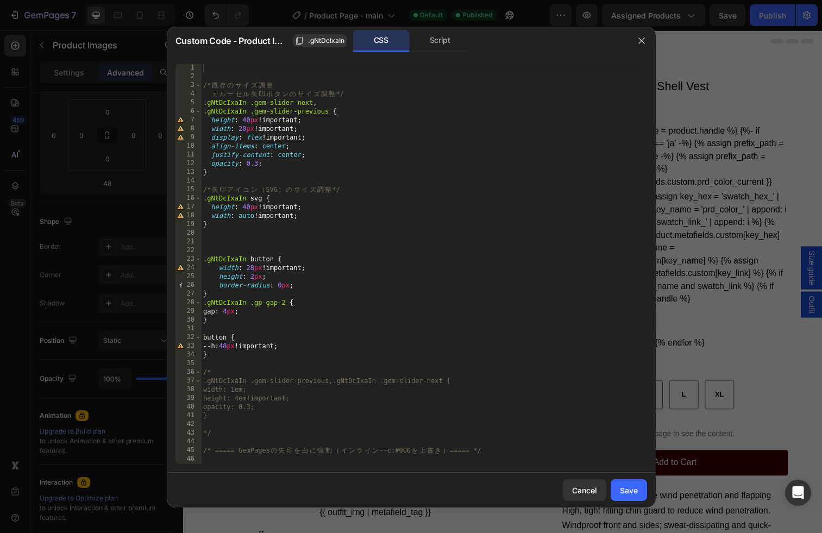
click at [387, 208] on div "/* 既 存 の サ イ ズ [PERSON_NAME] 　 　 カ ル ー セ ル 矢 印 ボ タ ン の サ イ ズ [PERSON_NAME] */ .…" at bounding box center [424, 273] width 446 height 418
type textarea ".gNtDcIxaIn .gem-slider-previous > *{ position:relative; z-index:1; }"
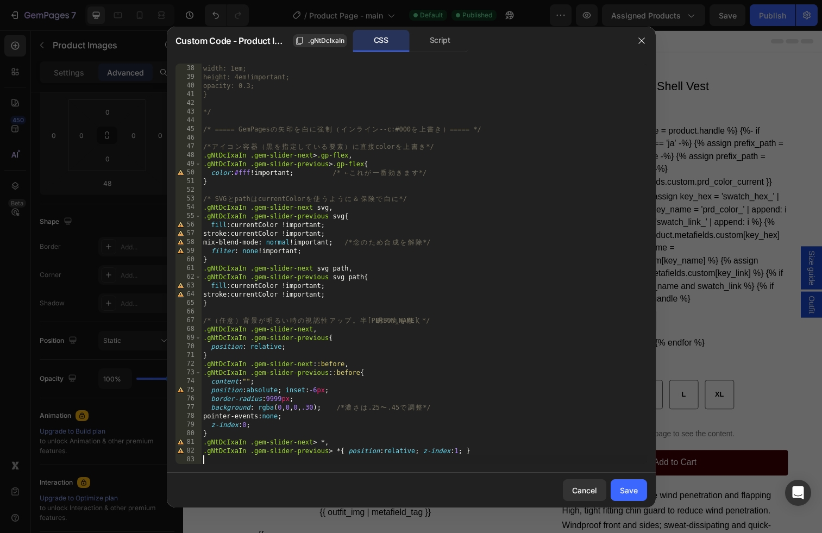
scroll to position [321, 0]
type textarea ".gNtDcIxaIn .gem-slider-previous > *{ position:relative; z-index:1; }"
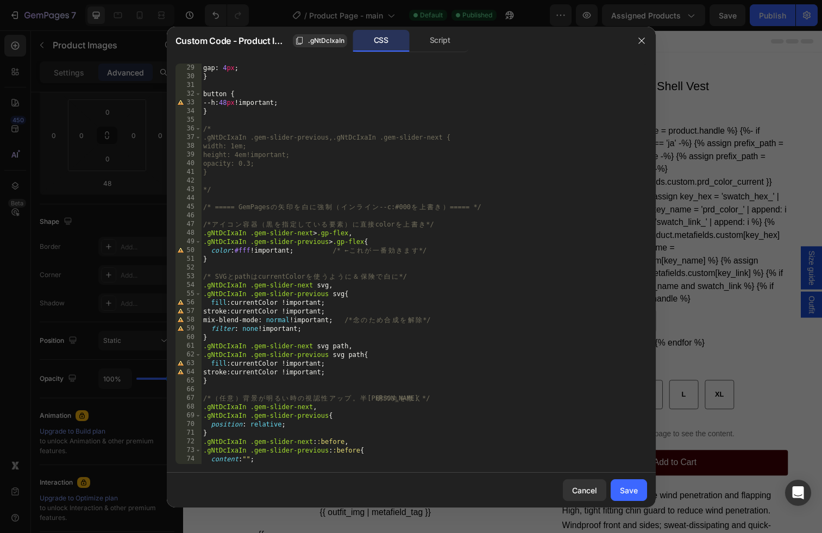
scroll to position [267, 0]
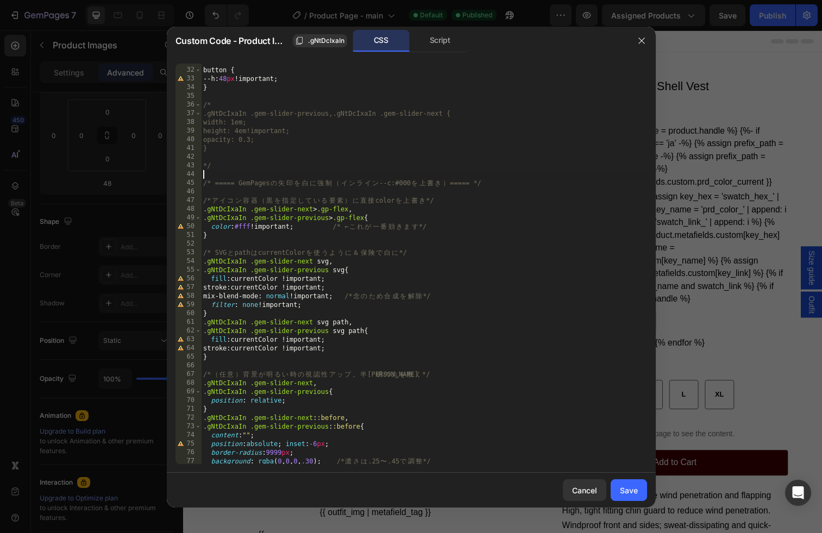
click at [221, 172] on div "button { --h : 48 px !important ; } /* .gNtDcIxaIn .gem-slider-previous,.gNtDcI…" at bounding box center [424, 266] width 446 height 418
type textarea ".gNtDcIxaIn .gem-slider-previous > *{ position:relative; z-index:1; }"
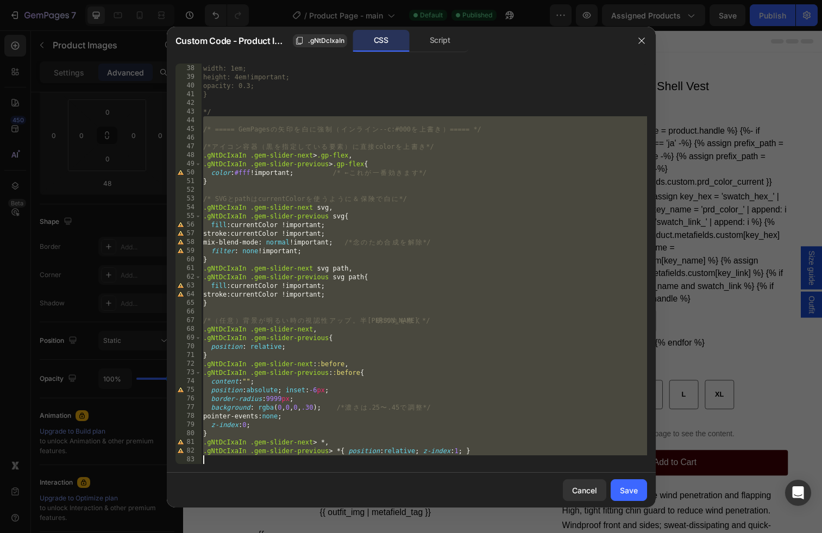
scroll to position [321, 0]
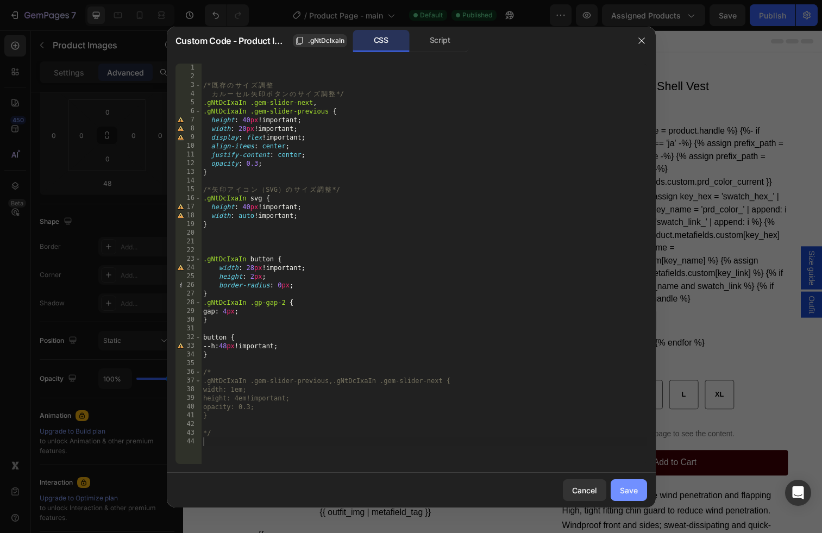
click at [633, 495] on div "Save" at bounding box center [629, 490] width 18 height 11
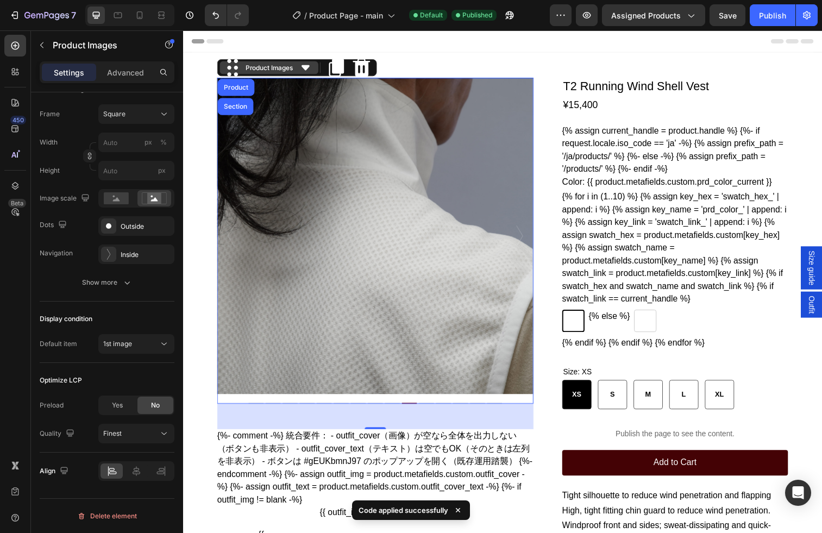
click at [267, 72] on div "Product Images" at bounding box center [271, 69] width 53 height 10
click at [286, 69] on div "Product Images" at bounding box center [271, 69] width 53 height 10
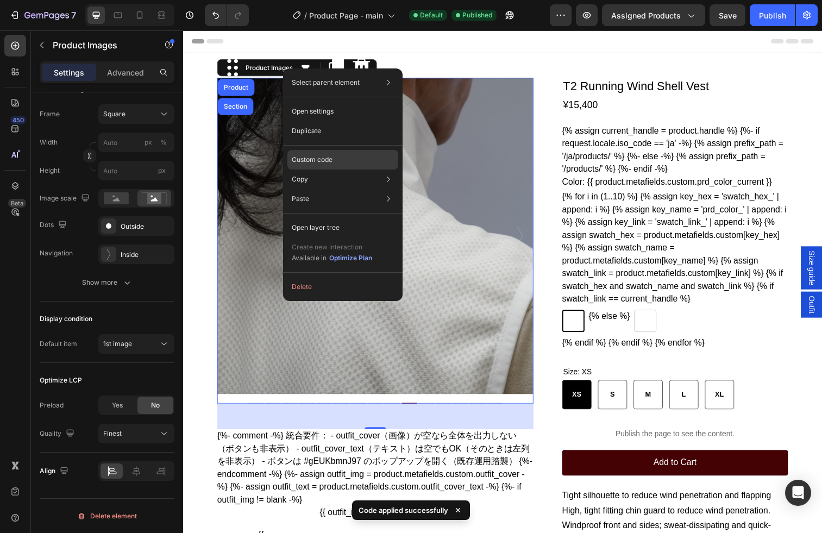
click at [325, 158] on p "Custom code" at bounding box center [312, 160] width 41 height 10
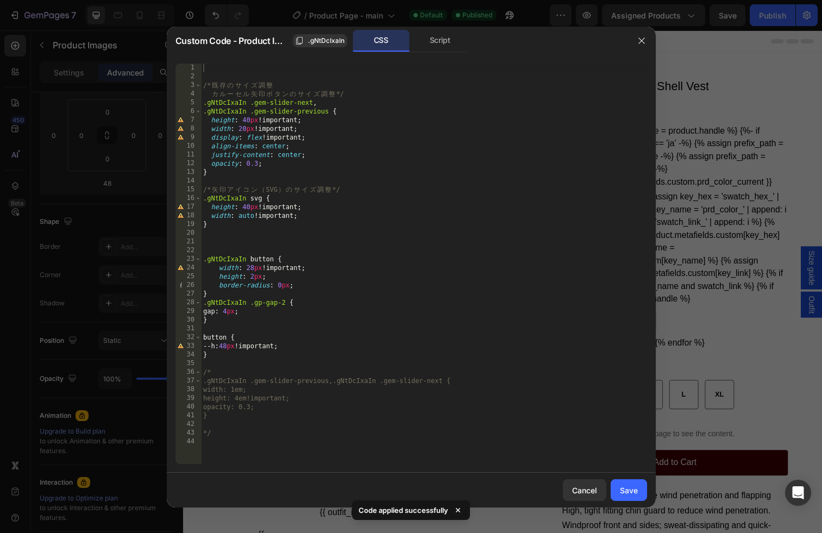
type textarea "}"
click at [361, 353] on div "/* 既 存 の サ イ ズ [PERSON_NAME] 　 　 カ ル ー セ ル 矢 印 ボ タ ン の サ イ ズ [PERSON_NAME] */ .…" at bounding box center [424, 273] width 446 height 418
click at [214, 451] on div "/* 既 存 の サ イ ズ [PERSON_NAME] 　 　 カ ル ー セ ル 矢 印 ボ タ ン の サ イ ズ [PERSON_NAME] */ .…" at bounding box center [424, 273] width 446 height 418
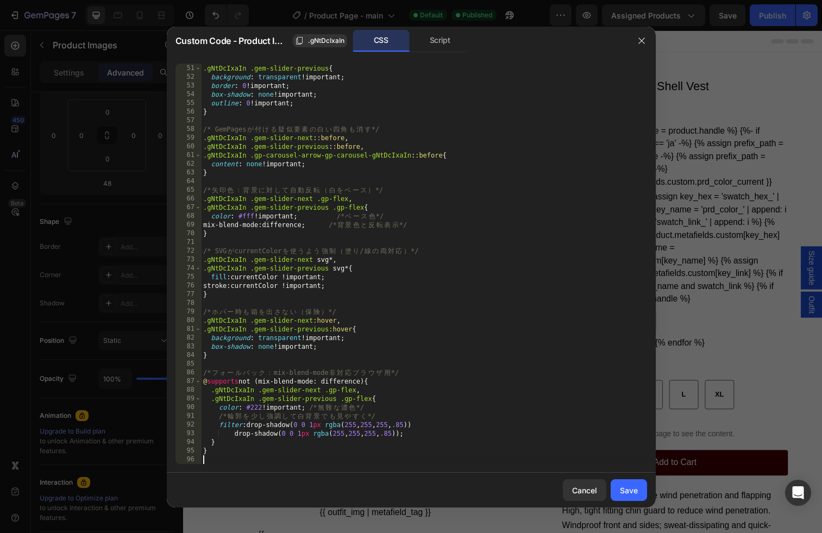
scroll to position [434, 0]
click at [632, 487] on div "Save" at bounding box center [629, 490] width 18 height 11
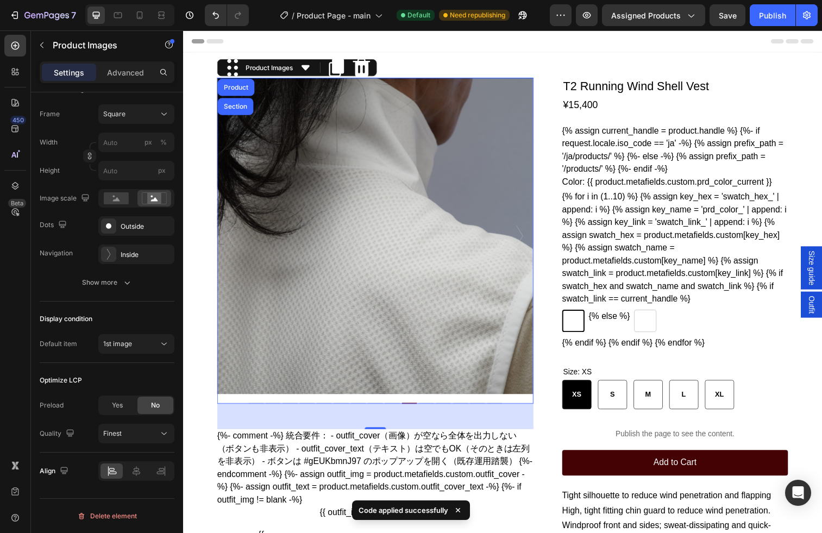
click at [531, 235] on icon ".id581770598493979644 .st0 { fill: #fff; }" at bounding box center [526, 240] width 11 height 22
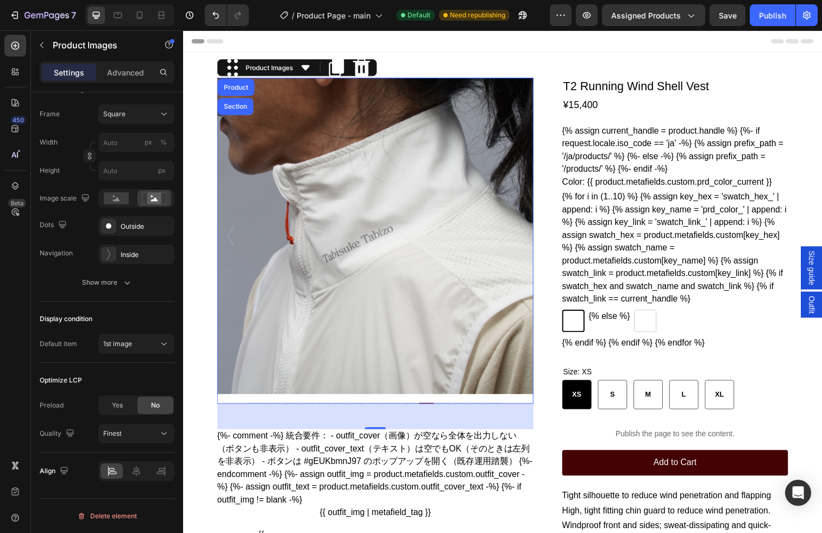
click at [520, 242] on img at bounding box center [379, 240] width 323 height 323
click at [524, 240] on icon ".id581770598493979644 .st0 { fill: #fff; }" at bounding box center [526, 240] width 11 height 22
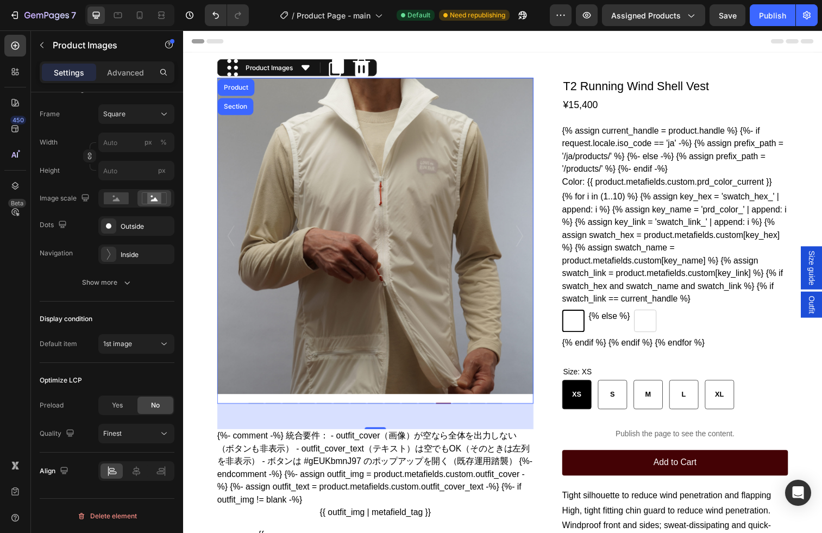
click at [526, 241] on icon ".id581770598493979644 .st0 { fill: #fff; }" at bounding box center [526, 240] width 11 height 22
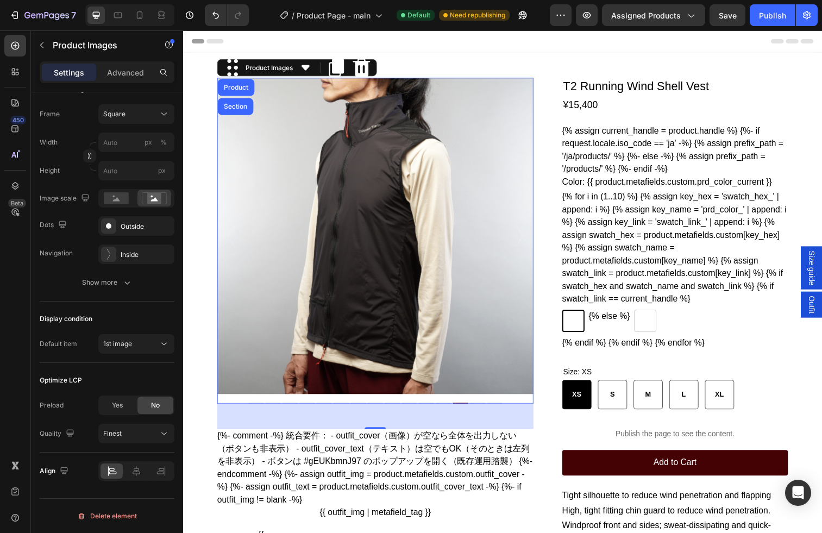
click at [529, 245] on icon ".id581770598493979644 .st0 { fill: #fff; }" at bounding box center [526, 240] width 11 height 22
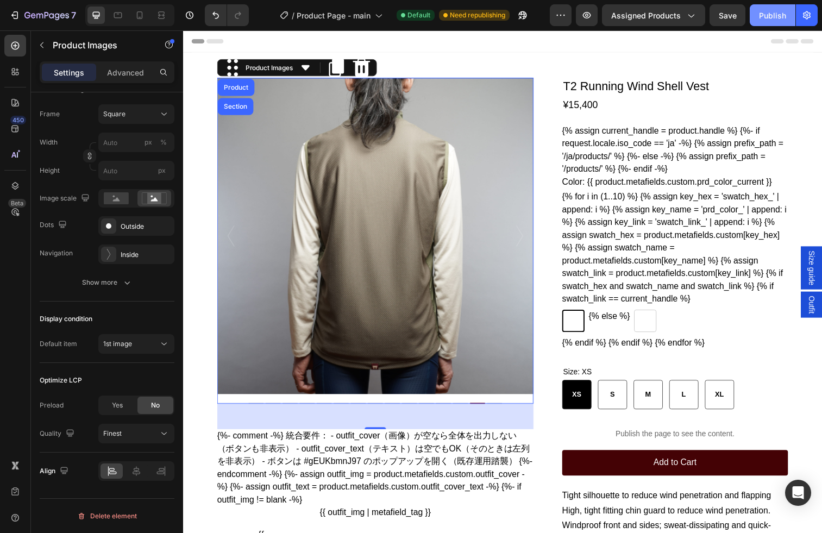
click at [753, 15] on div "Publish" at bounding box center [772, 15] width 27 height 11
click at [270, 239] on img at bounding box center [379, 240] width 323 height 323
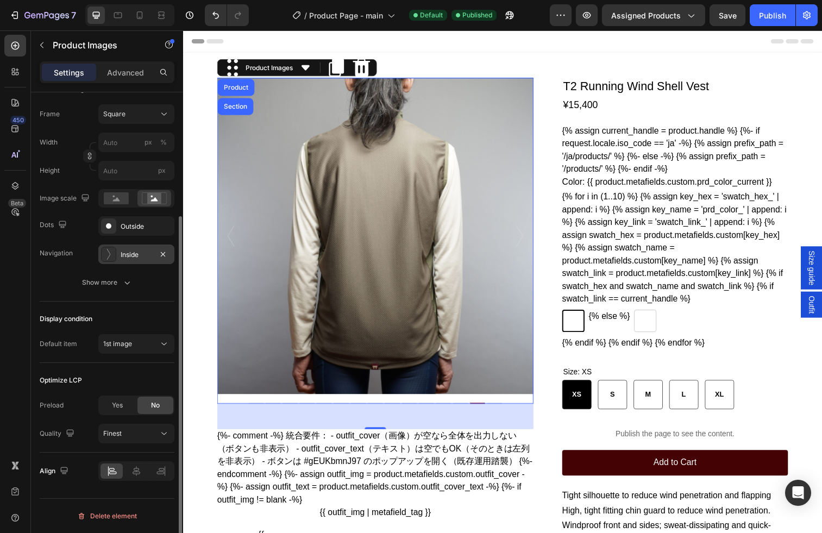
click at [149, 257] on div "Inside" at bounding box center [137, 255] width 32 height 10
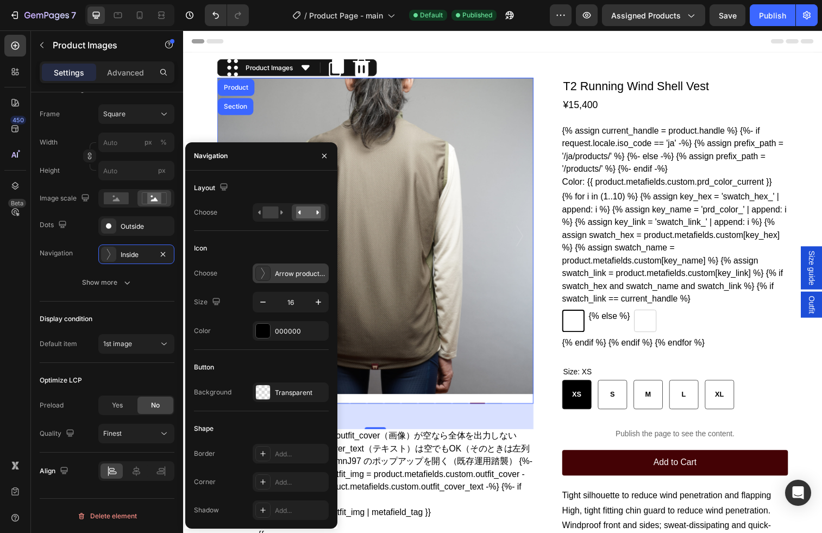
click at [297, 267] on div ".id581770598493979644 .st0 { fill: #fff; } Arrow product wh" at bounding box center [291, 274] width 76 height 20
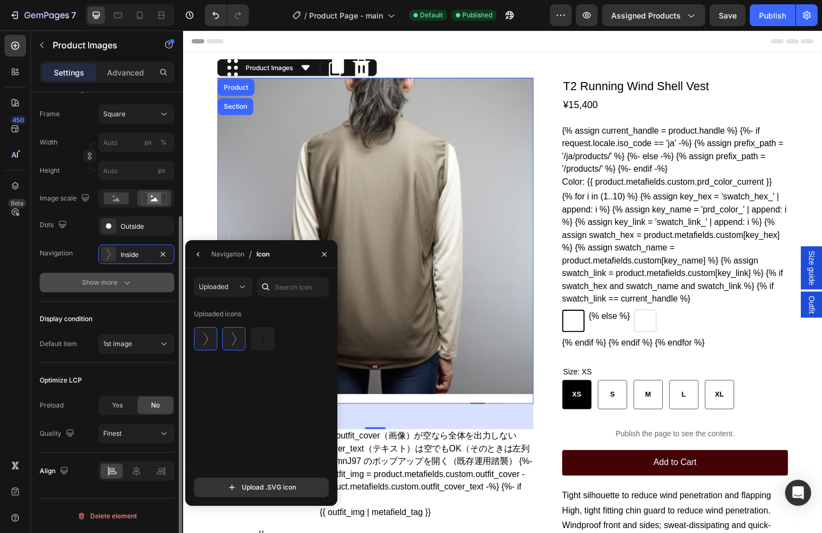
click at [126, 283] on icon "button" at bounding box center [127, 282] width 11 height 11
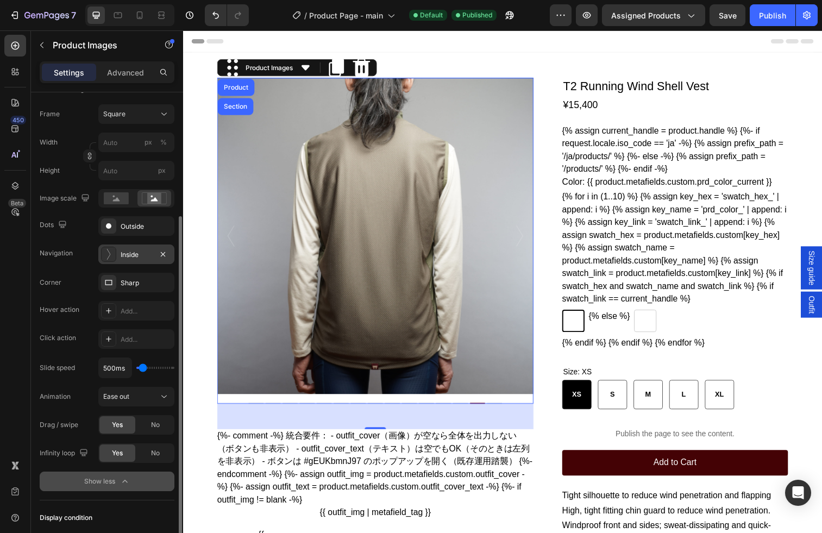
click at [147, 255] on div "Inside" at bounding box center [137, 255] width 32 height 10
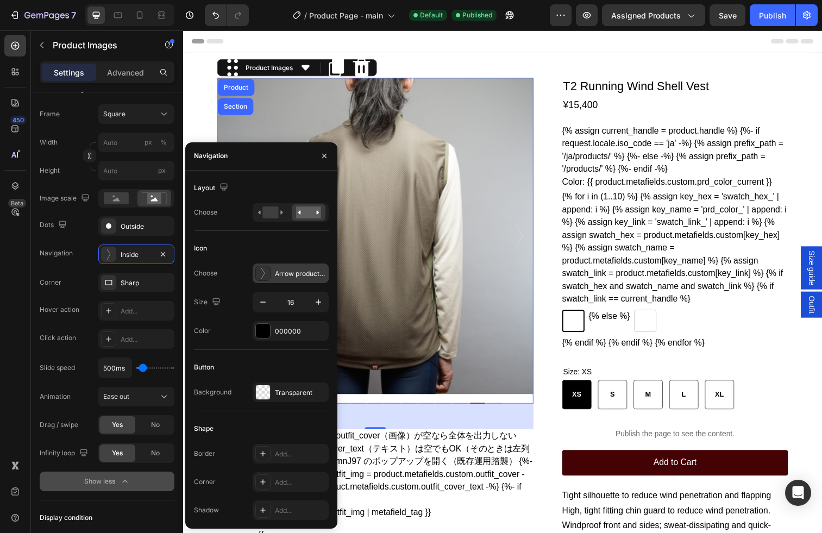
click at [292, 273] on div "Arrow product wh" at bounding box center [300, 274] width 51 height 10
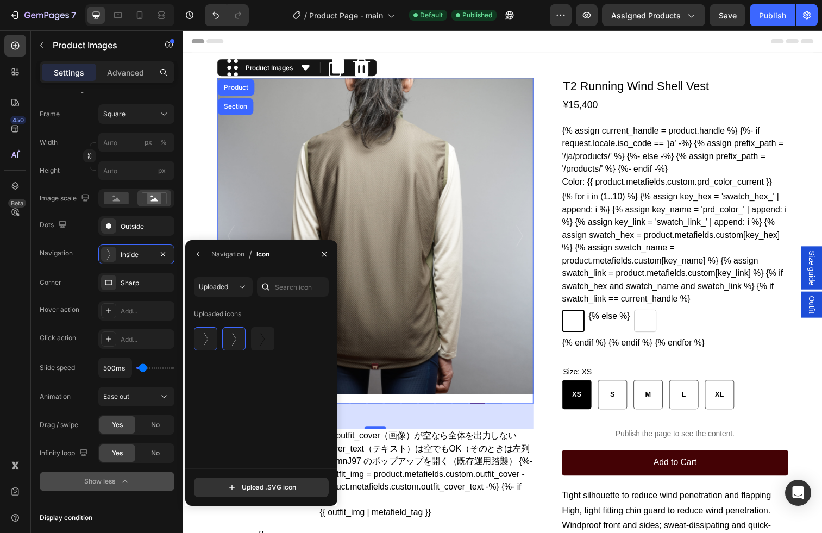
scroll to position [1, 0]
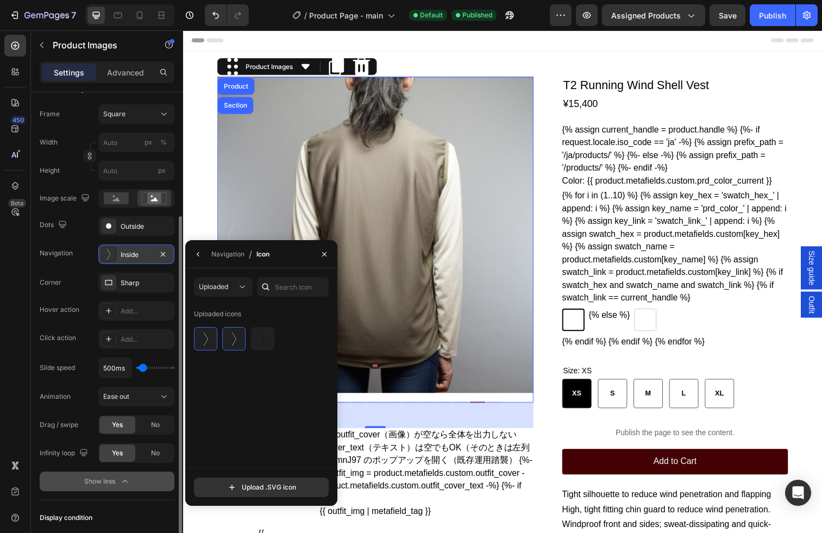
click at [137, 253] on div "Inside" at bounding box center [137, 255] width 32 height 10
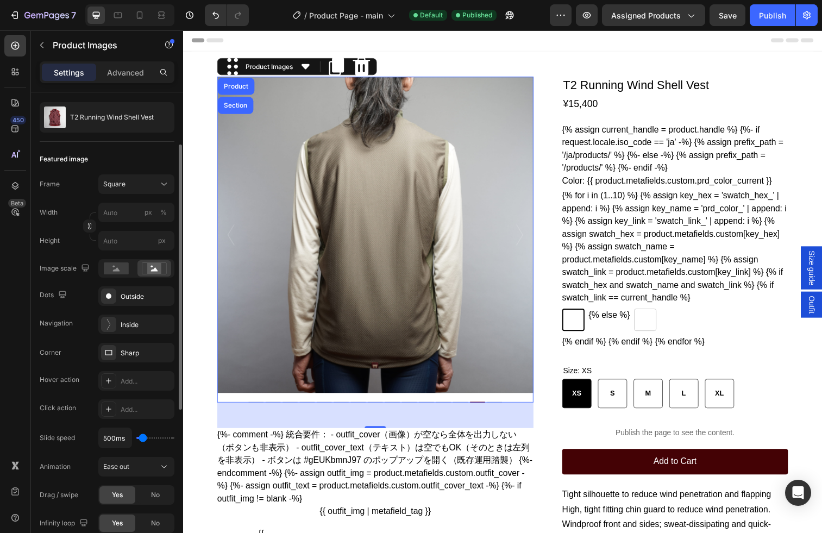
scroll to position [96, 0]
click at [133, 330] on div "Inside" at bounding box center [137, 327] width 32 height 10
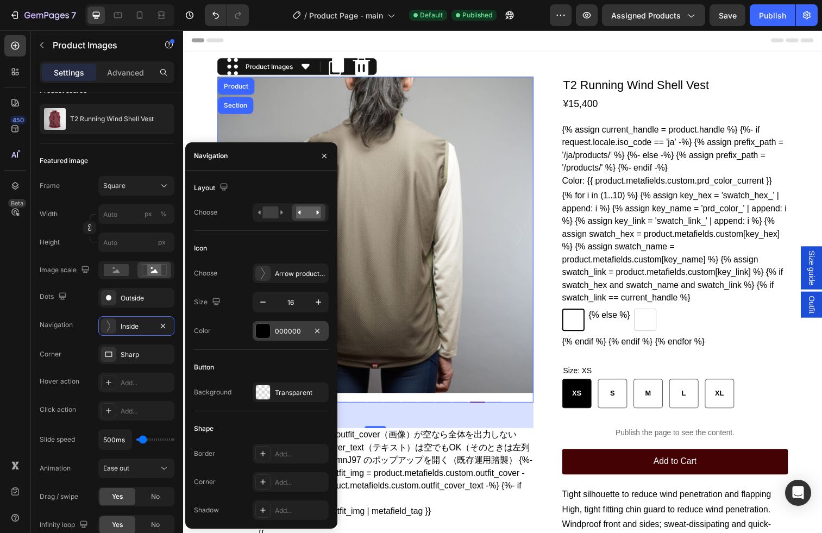
click at [287, 333] on div "000000" at bounding box center [291, 332] width 32 height 10
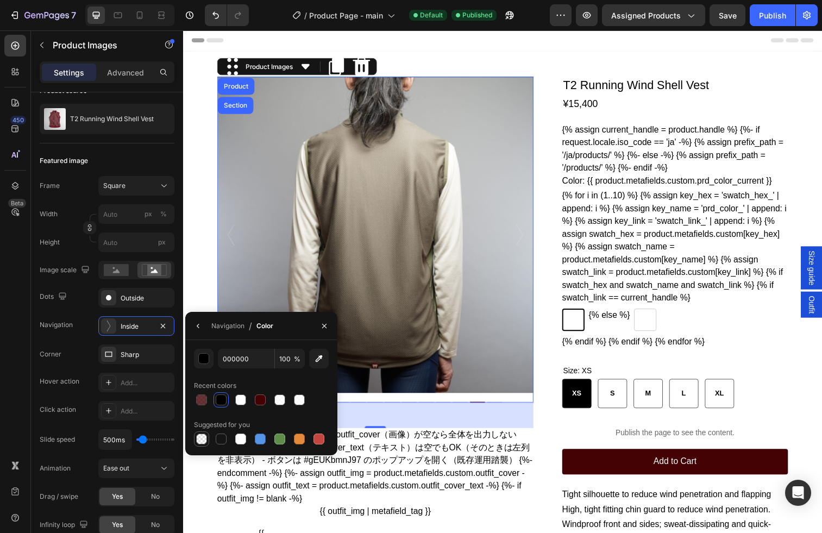
click at [199, 435] on div at bounding box center [201, 439] width 11 height 11
type input "0"
click at [386, 290] on img at bounding box center [379, 239] width 323 height 323
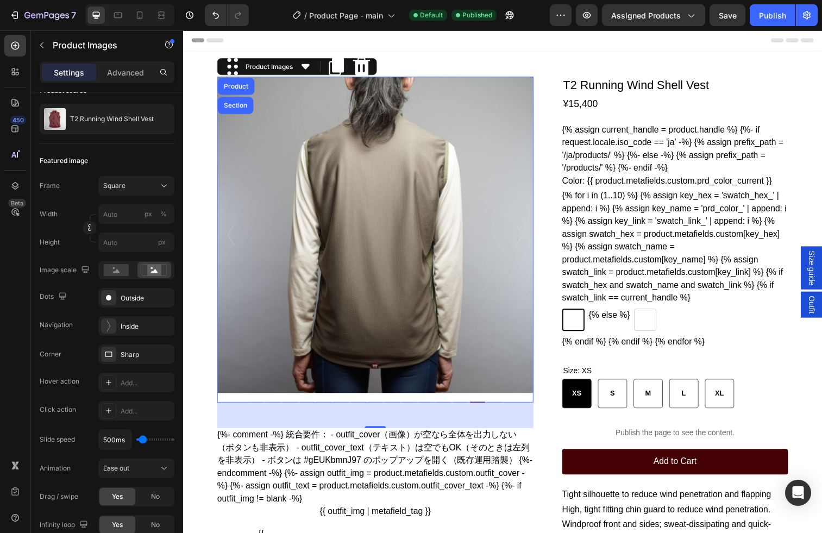
click at [529, 243] on icon ".id581770598493979644 .st0 { fill: #fff; }" at bounding box center [526, 239] width 11 height 22
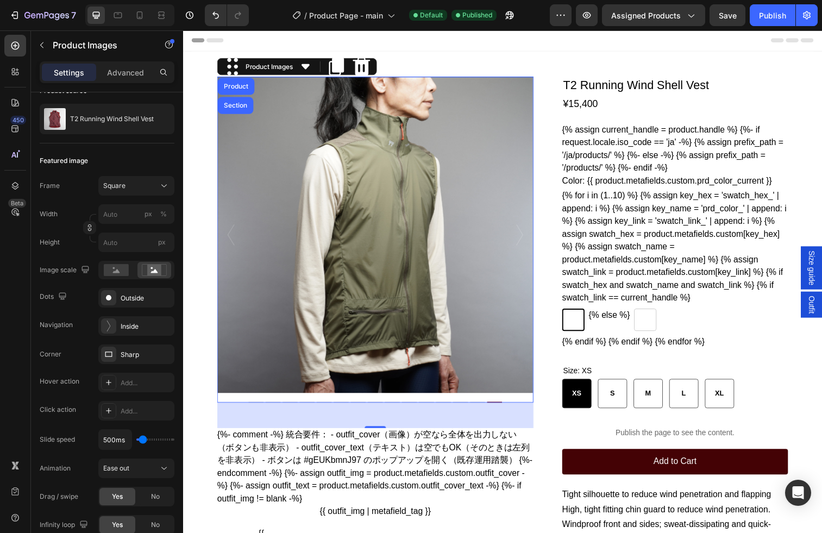
click at [529, 243] on icon ".id581770598493979644 .st0 { fill: #fff; }" at bounding box center [526, 239] width 11 height 22
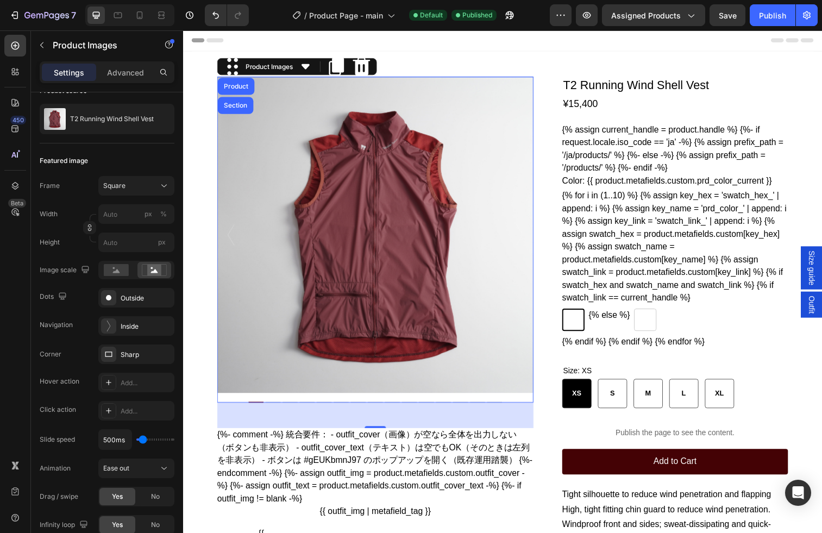
click at [529, 243] on icon ".id581770598493979644 .st0 { fill: #fff; }" at bounding box center [526, 239] width 11 height 22
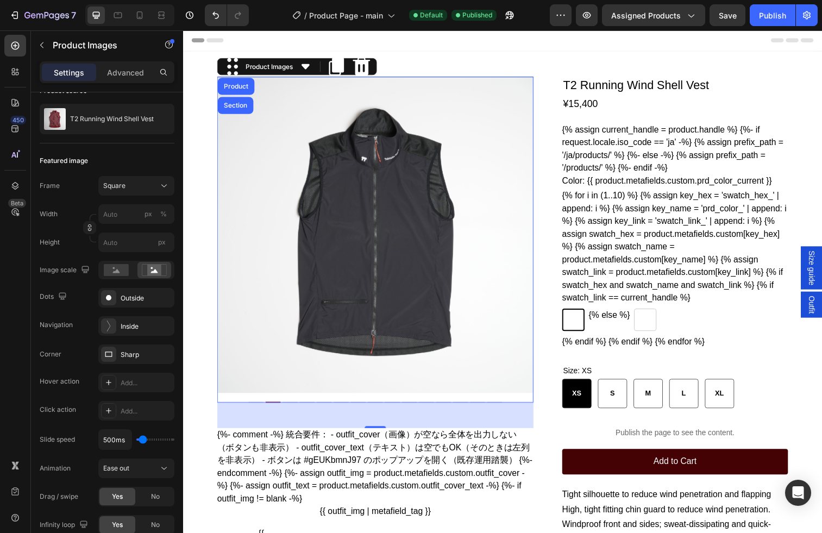
click at [529, 243] on icon ".id581770598493979644 .st0 { fill: #fff; }" at bounding box center [526, 239] width 11 height 22
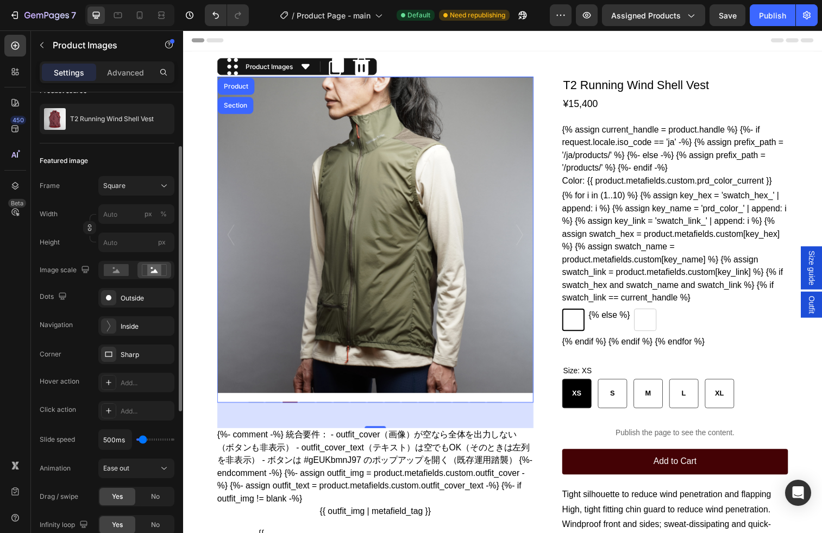
click at [69, 272] on div "Image scale" at bounding box center [66, 270] width 52 height 15
click at [115, 270] on rect at bounding box center [116, 270] width 25 height 12
click at [155, 272] on icon at bounding box center [154, 271] width 7 height 4
click at [142, 324] on div "Inside" at bounding box center [137, 327] width 32 height 10
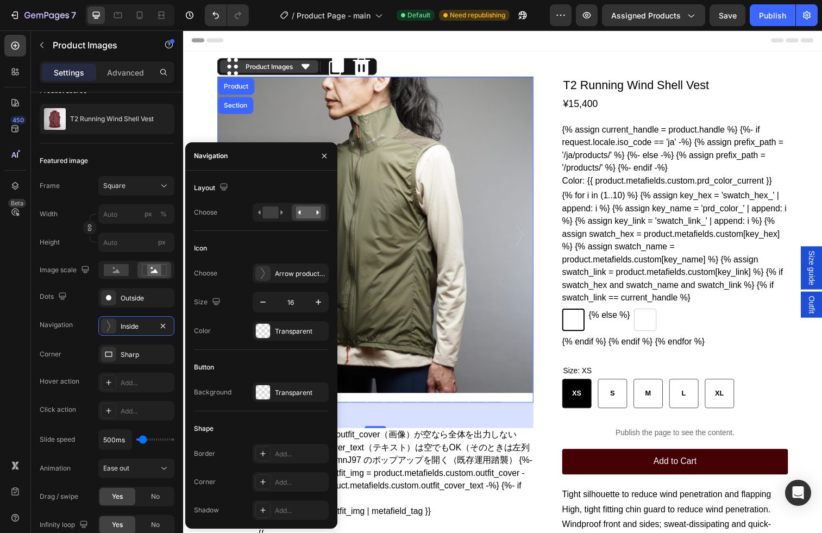
click at [265, 65] on div "Product Images" at bounding box center [271, 67] width 53 height 10
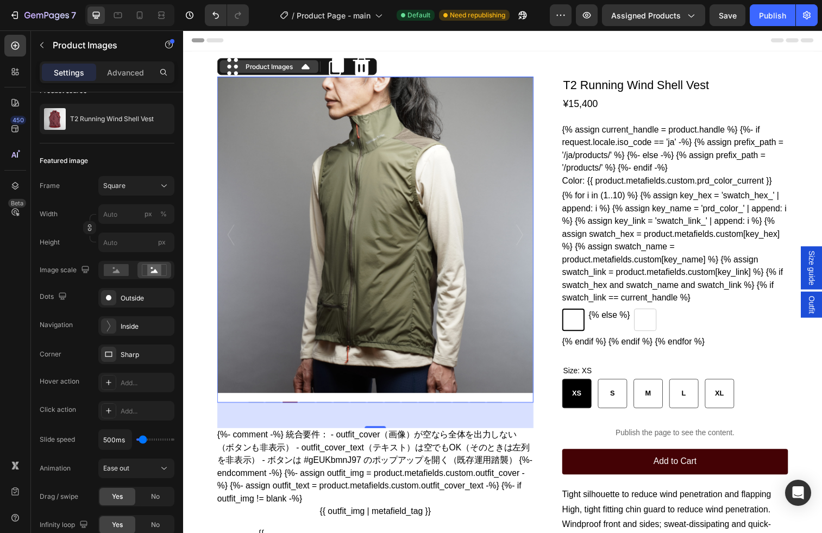
click at [265, 65] on div "Product Images" at bounding box center [271, 67] width 53 height 10
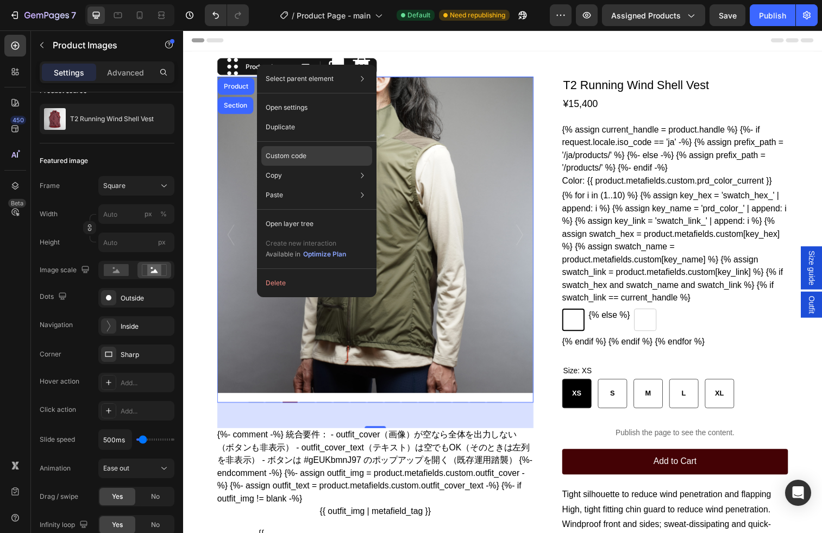
click at [304, 153] on p "Custom code" at bounding box center [286, 156] width 41 height 10
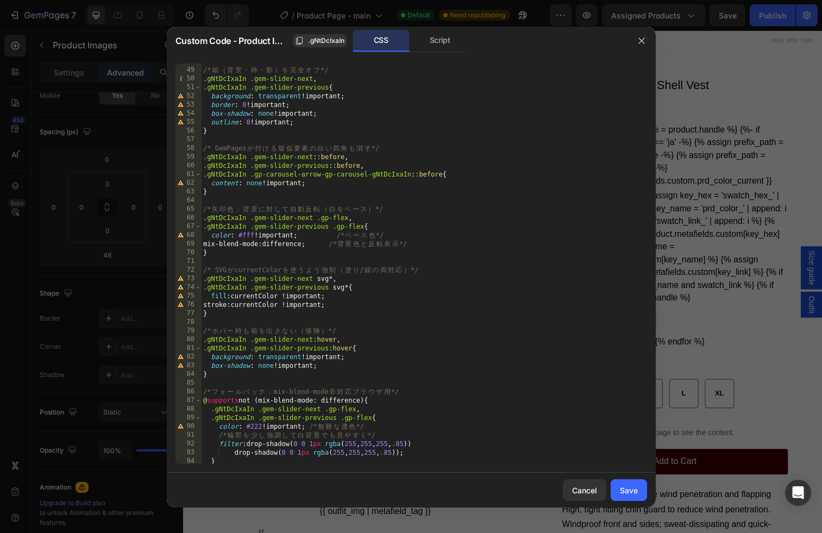
scroll to position [434, 0]
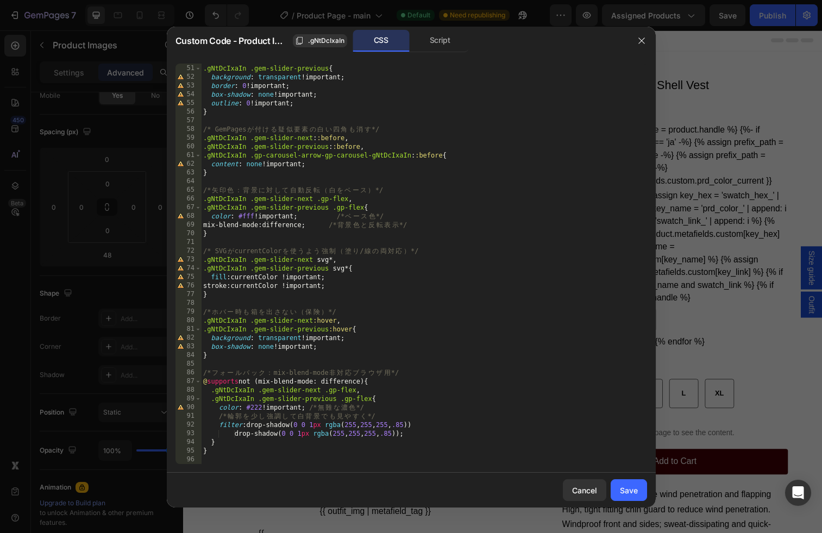
click at [537, 187] on div ".gNtDcIxaIn .gem-slider-next , .gNtDcIxaIn .gem-slider-previous { background : …" at bounding box center [424, 264] width 446 height 418
type textarea "}"
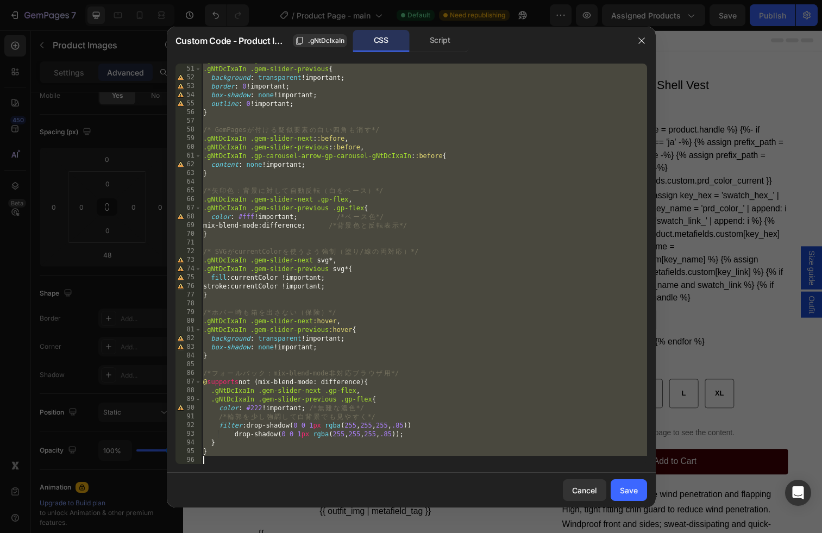
paste textarea
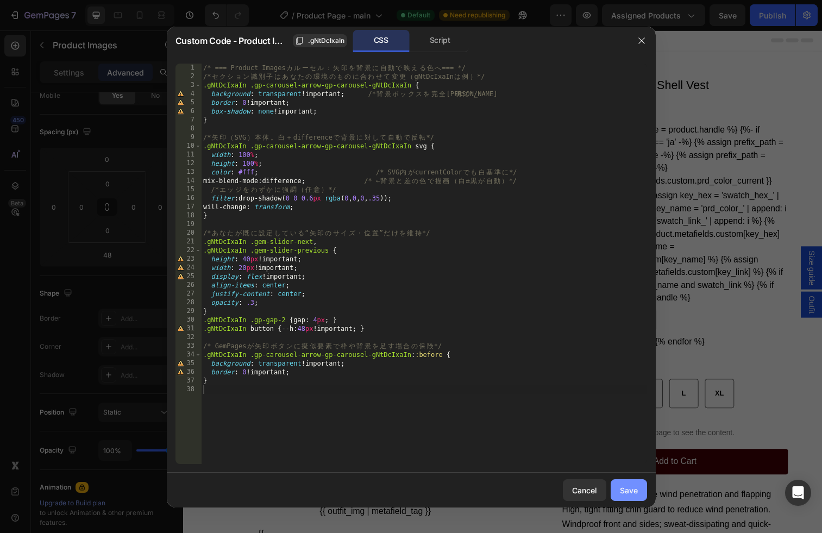
click at [633, 490] on div "Save" at bounding box center [629, 490] width 18 height 11
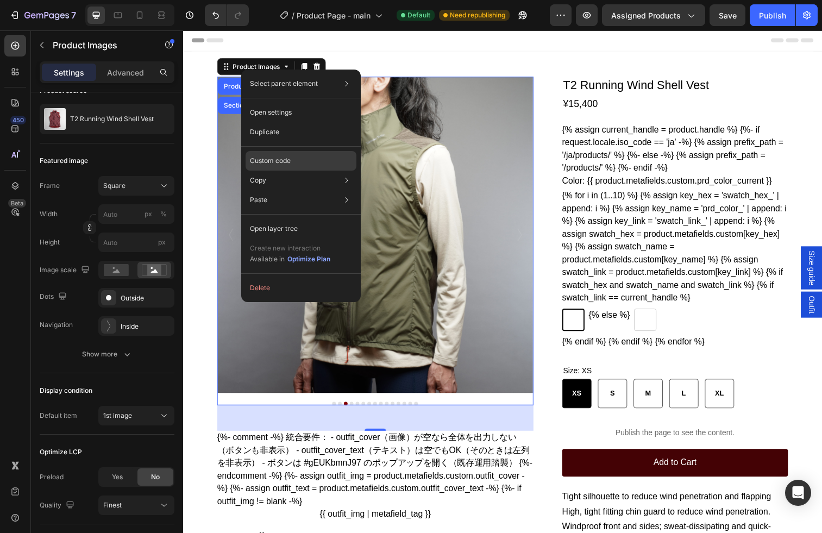
click at [276, 160] on p "Custom code" at bounding box center [270, 161] width 41 height 10
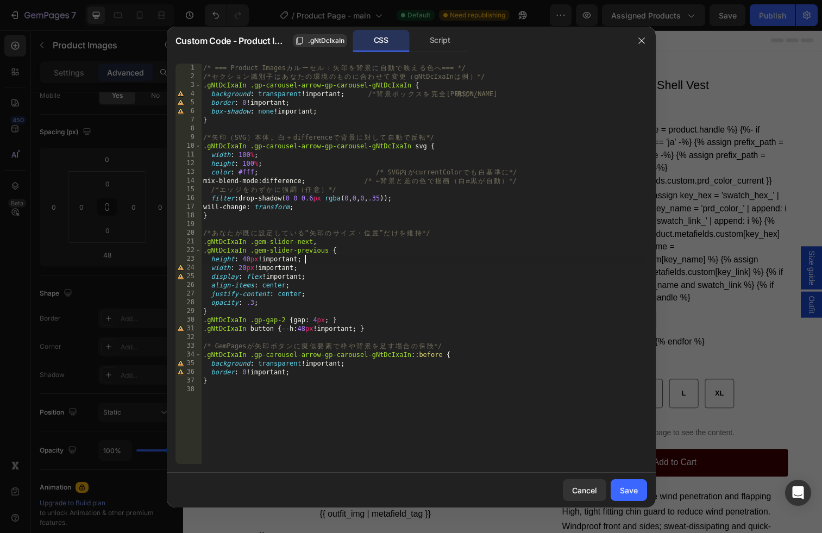
click at [435, 257] on div "/* === Product Images カ ル ー セ ル ： 矢 印 を 背 景 に 自 動 で 映 え る 色 へ === */ /* セ ク シ ョ…" at bounding box center [424, 273] width 446 height 418
click at [520, 380] on div "/* === Product Images カ ル ー セ ル ： 矢 印 を 背 景 に 自 動 で 映 え る 色 へ === */ /* セ ク シ ョ…" at bounding box center [424, 273] width 446 height 418
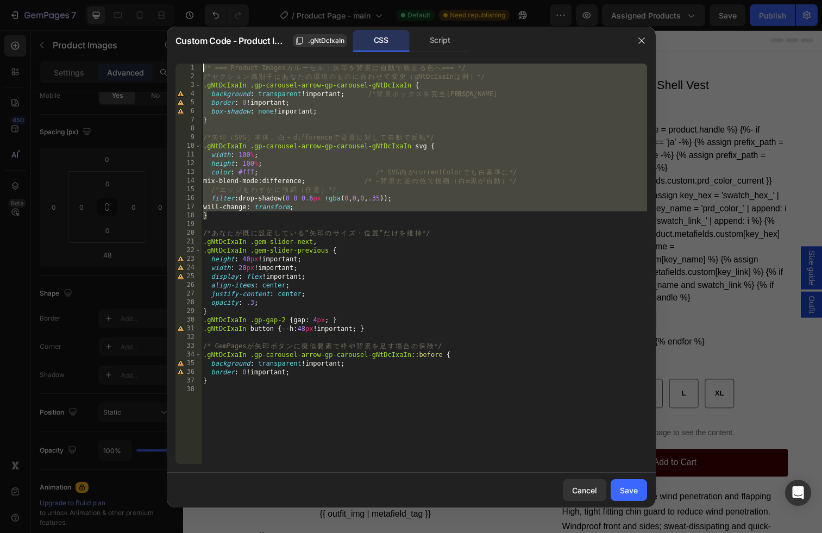
drag, startPoint x: 230, startPoint y: 221, endPoint x: 182, endPoint y: 47, distance: 180.7
click at [182, 47] on div "Custom Code - Product Images .gNtDcIxaIn CSS Script } 1 2 3 4 5 6 7 8 9 10 11 1…" at bounding box center [411, 267] width 489 height 481
type textarea "/* === Product Images カルーセル：矢印を背景に自動で映える色へ === */ /* セクション識別子はあなたの環境のものに合わせて変更（…"
paste textarea
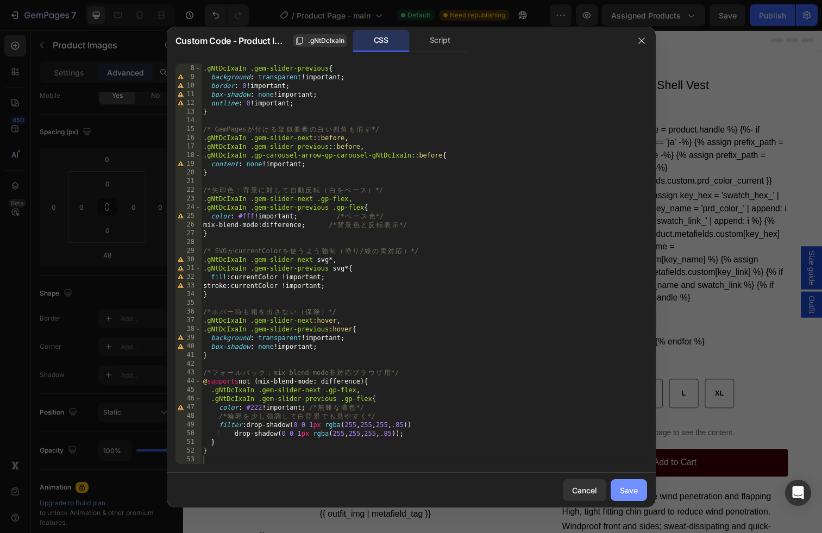
click at [627, 492] on div "Save" at bounding box center [629, 490] width 18 height 11
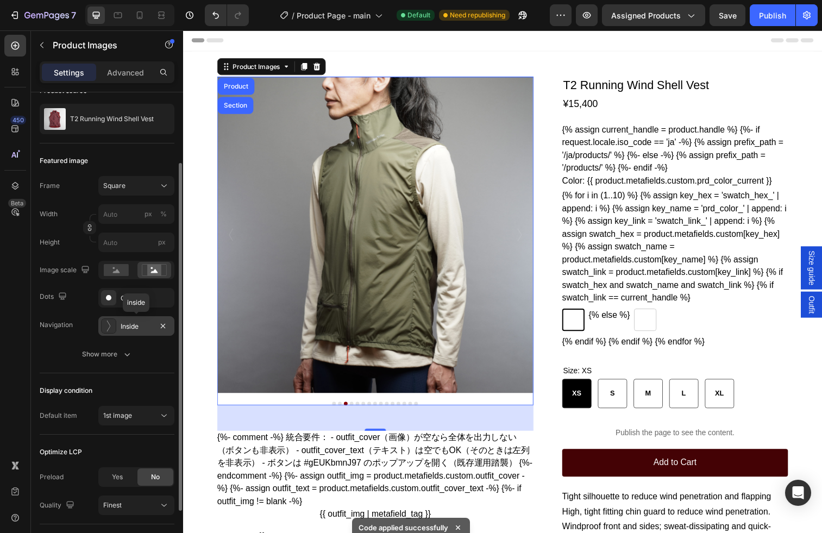
click at [124, 330] on div "Inside" at bounding box center [137, 327] width 32 height 10
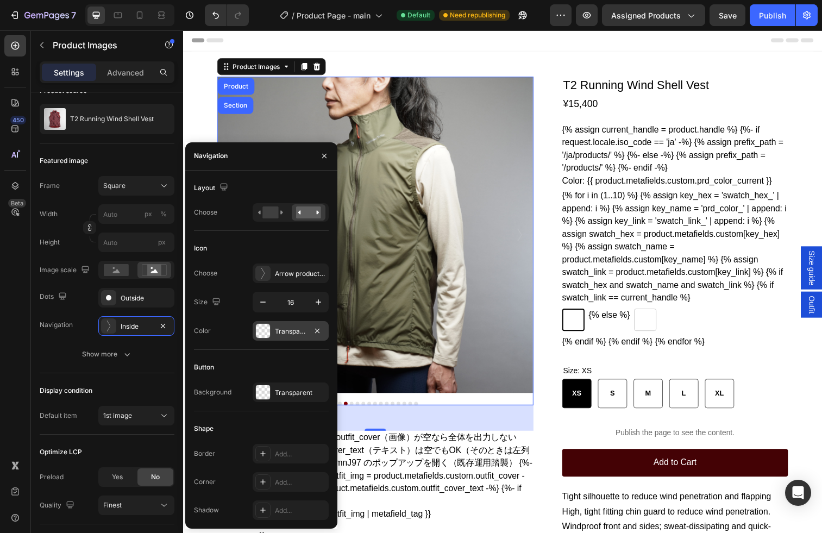
click at [302, 334] on div "Transparent" at bounding box center [291, 332] width 32 height 10
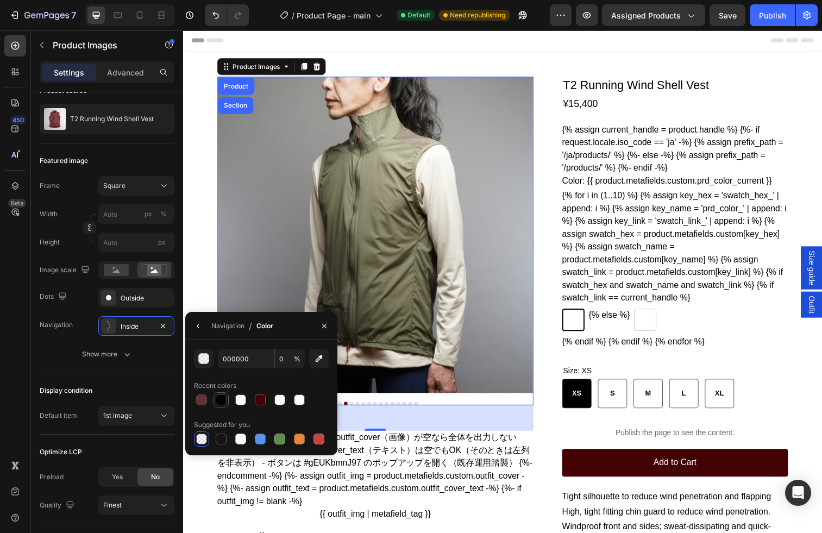
click at [218, 397] on div at bounding box center [221, 400] width 11 height 11
click at [201, 435] on div at bounding box center [201, 439] width 11 height 11
type input "0"
click at [323, 324] on icon "button" at bounding box center [324, 325] width 4 height 4
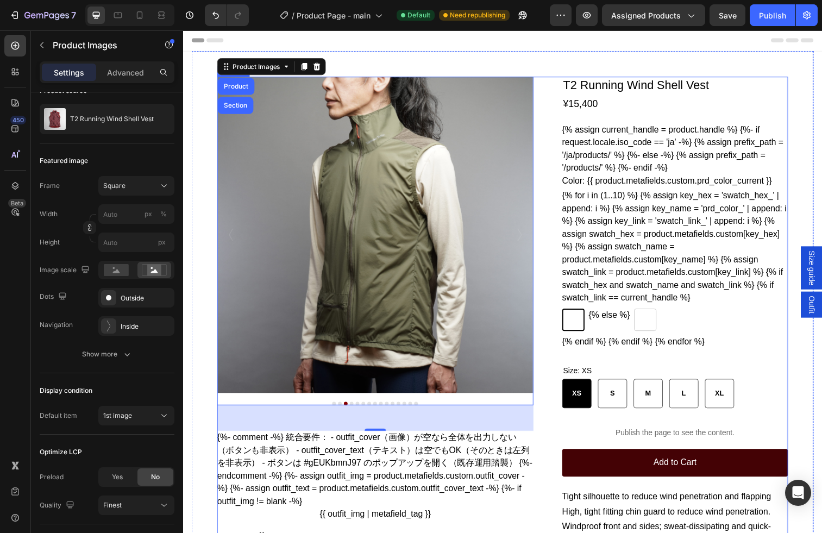
radio input "false"
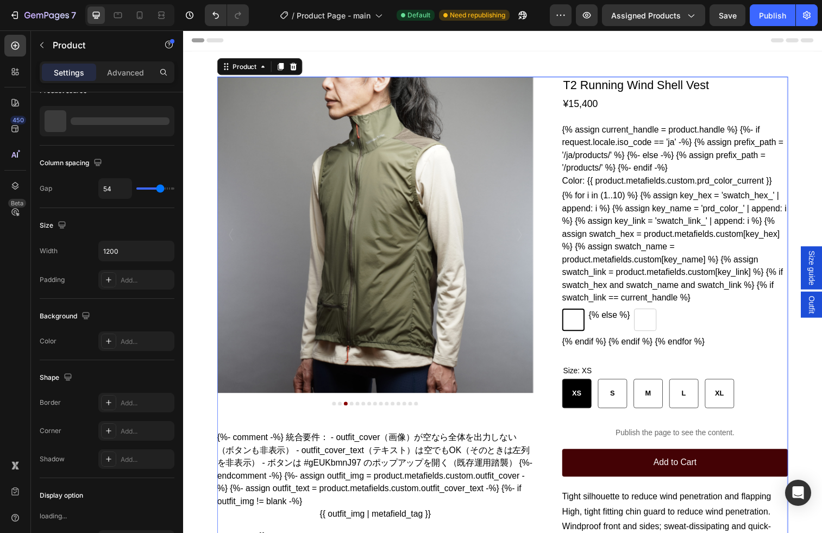
scroll to position [0, 0]
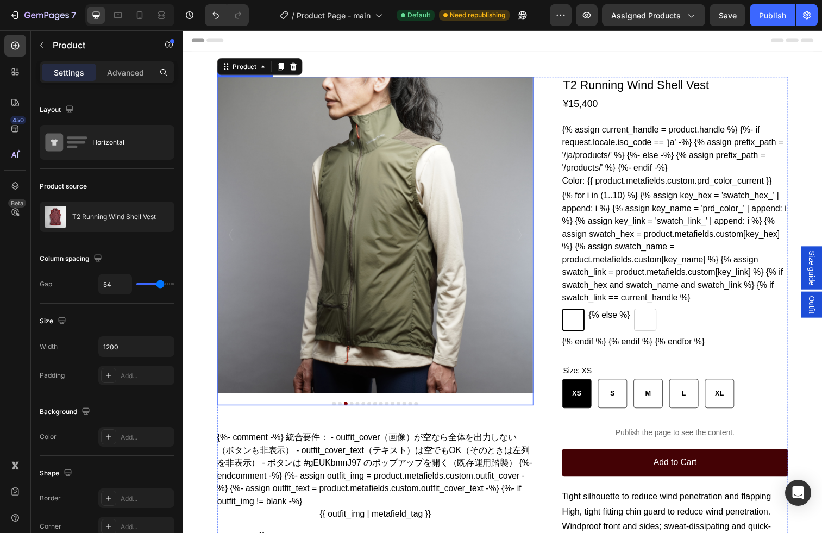
click at [467, 297] on img at bounding box center [379, 239] width 323 height 323
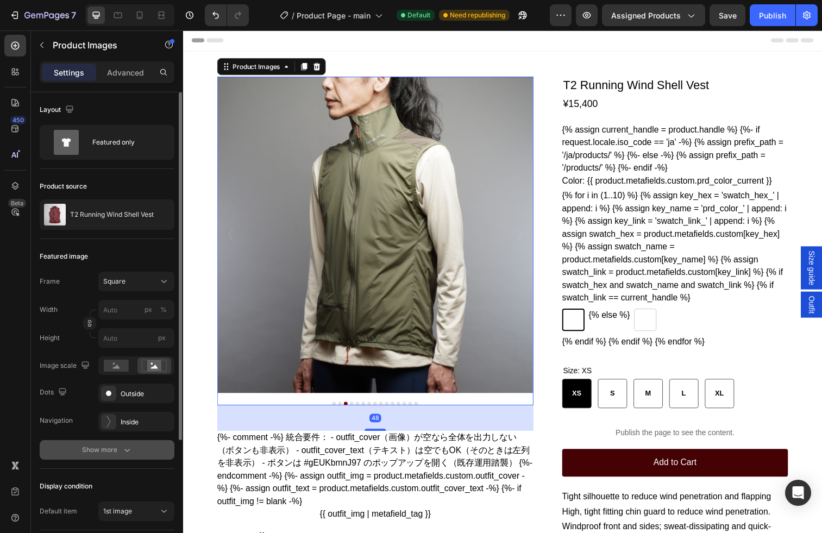
click at [114, 453] on div "Show more" at bounding box center [107, 450] width 51 height 11
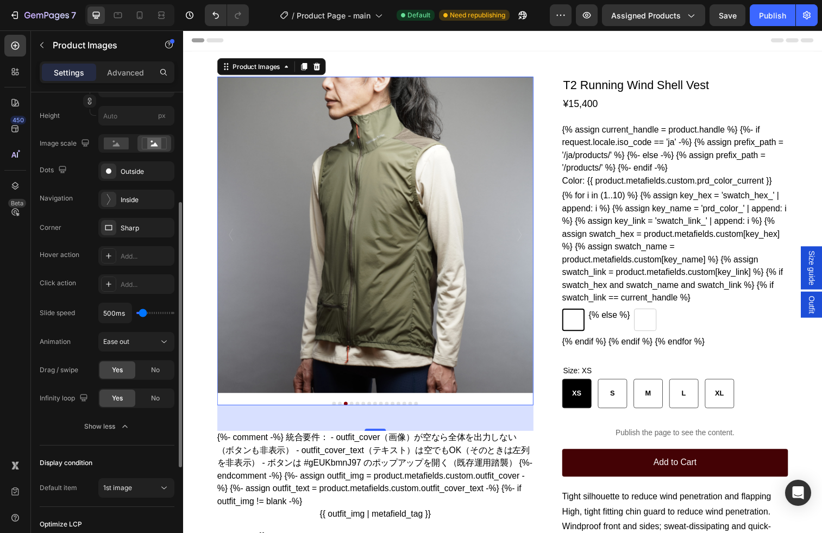
scroll to position [227, 0]
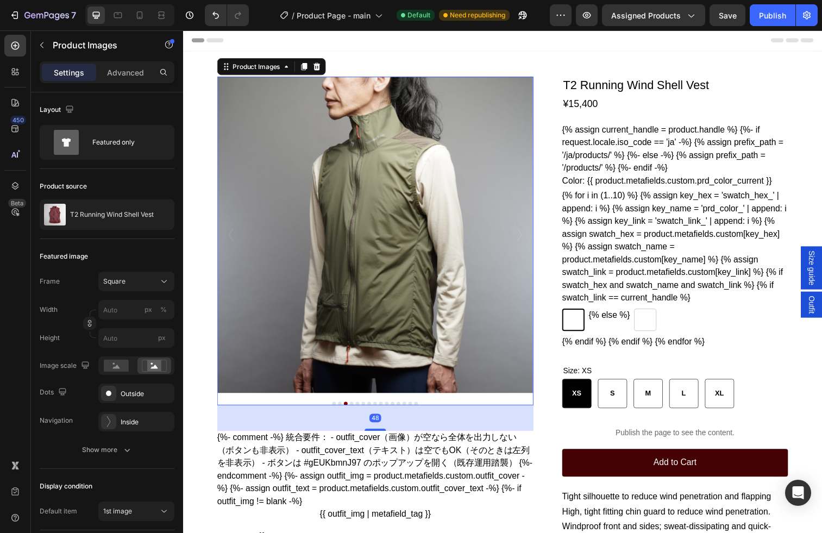
click at [260, 347] on img at bounding box center [379, 239] width 323 height 323
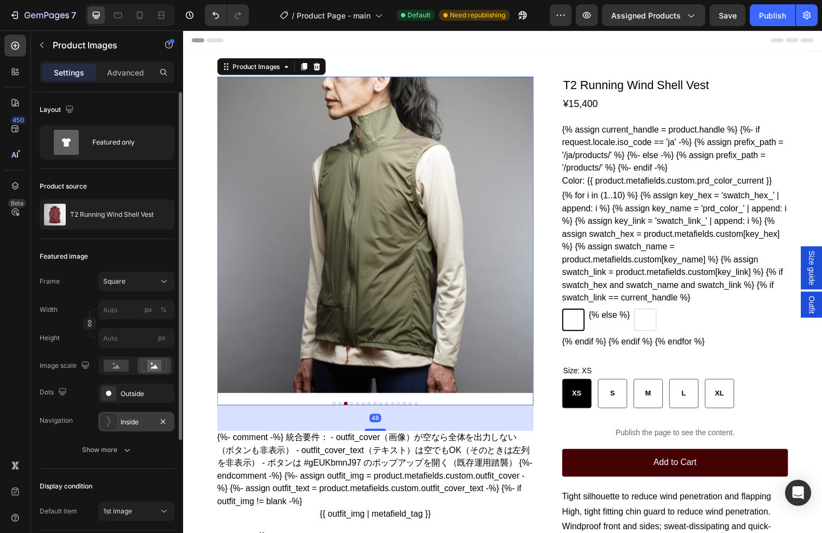
click at [141, 417] on div ".id581770598493979644 .st0 { fill: #fff; } Inside" at bounding box center [136, 422] width 76 height 20
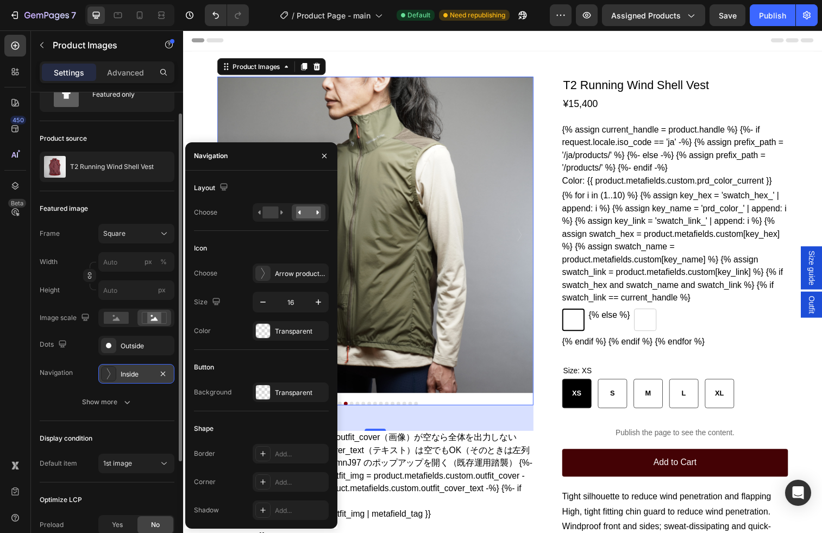
scroll to position [61, 0]
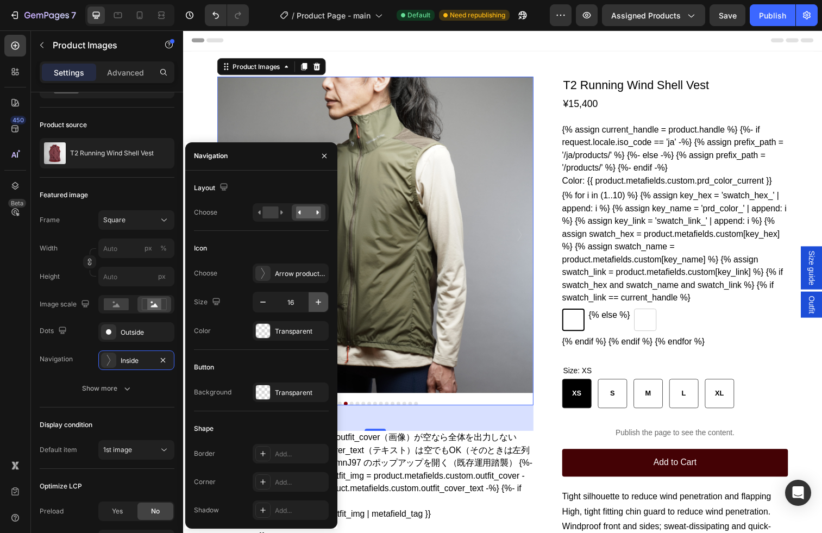
click at [316, 302] on icon "button" at bounding box center [318, 301] width 5 height 5
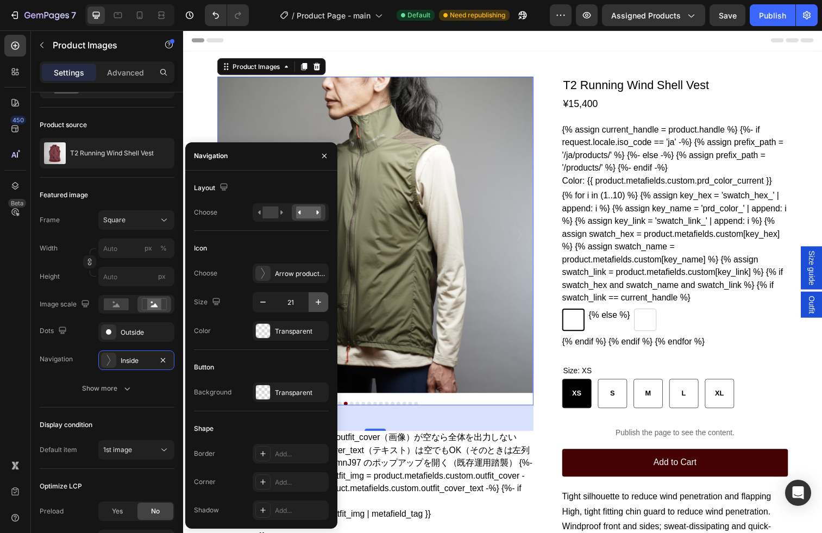
click at [316, 302] on icon "button" at bounding box center [318, 301] width 5 height 5
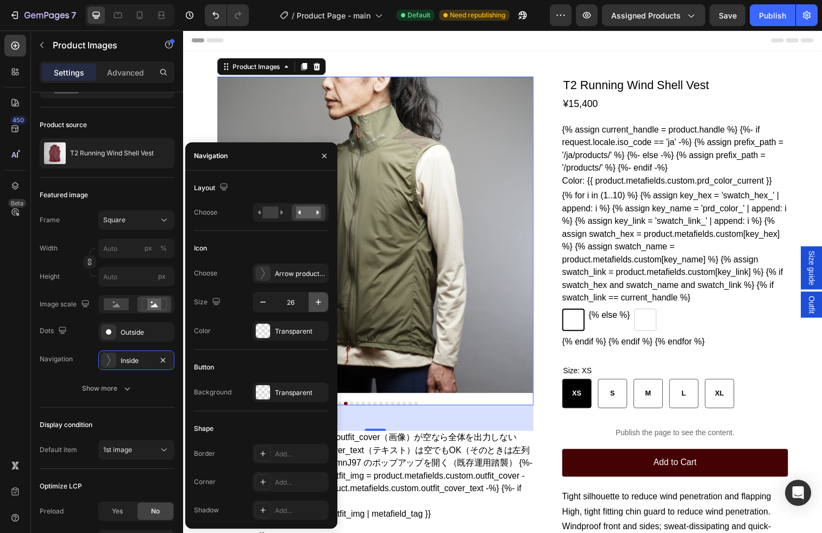
click at [316, 302] on icon "button" at bounding box center [318, 301] width 5 height 5
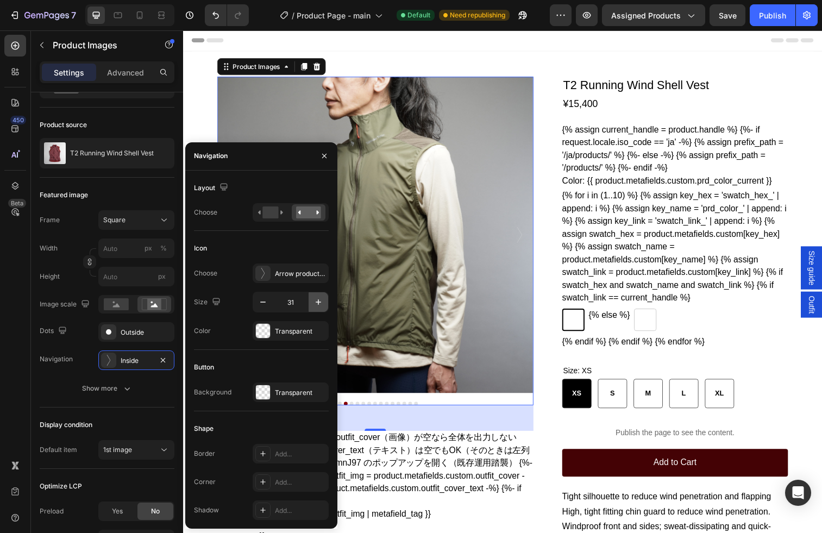
click at [316, 302] on icon "button" at bounding box center [318, 301] width 5 height 5
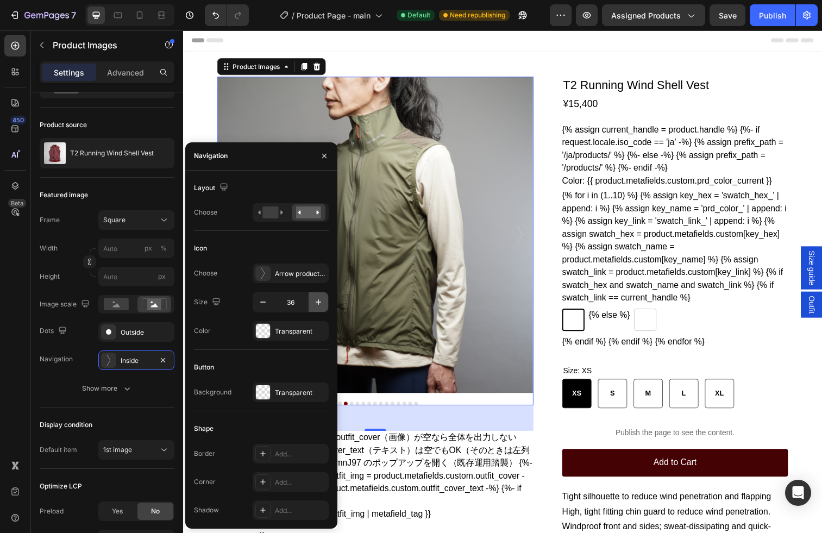
click at [316, 302] on icon "button" at bounding box center [318, 301] width 5 height 5
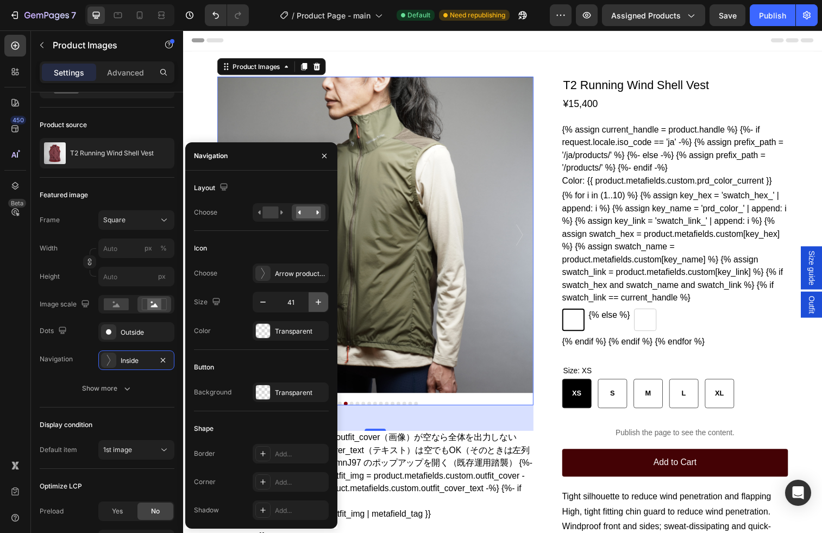
click at [316, 302] on icon "button" at bounding box center [318, 301] width 5 height 5
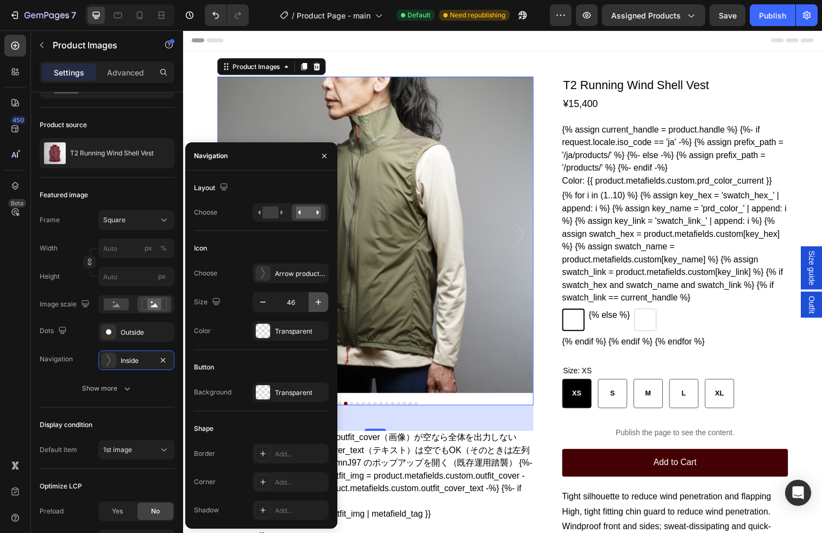
click at [316, 302] on icon "button" at bounding box center [318, 301] width 5 height 5
type input "48"
click at [418, 328] on img at bounding box center [379, 239] width 323 height 323
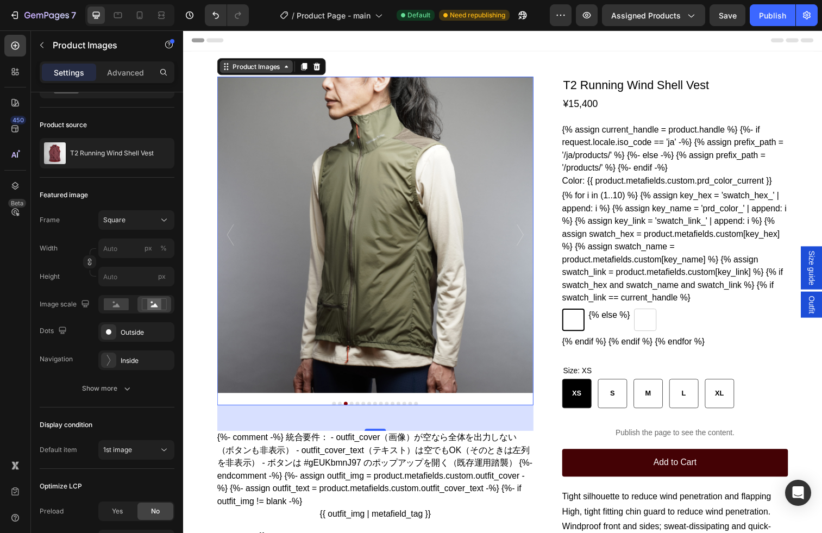
click at [265, 67] on div "Product Images" at bounding box center [258, 67] width 53 height 10
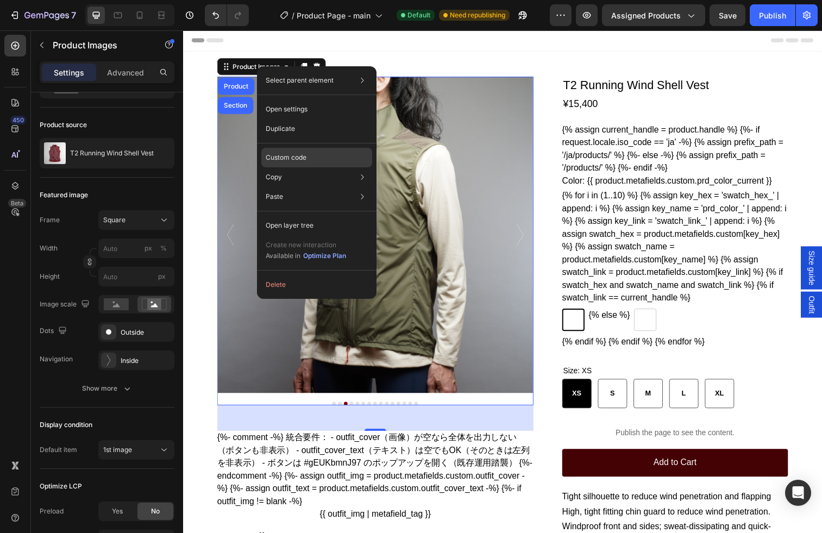
click at [287, 155] on p "Custom code" at bounding box center [286, 158] width 41 height 10
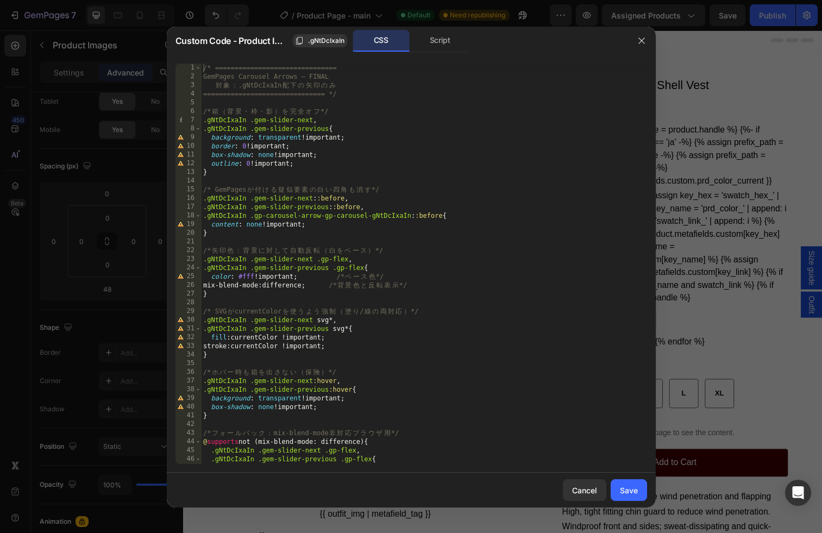
click at [403, 177] on div "/* =============================== GemPages Carousel Arrows — FINAL 対 象 ： .gNtD…" at bounding box center [424, 273] width 446 height 418
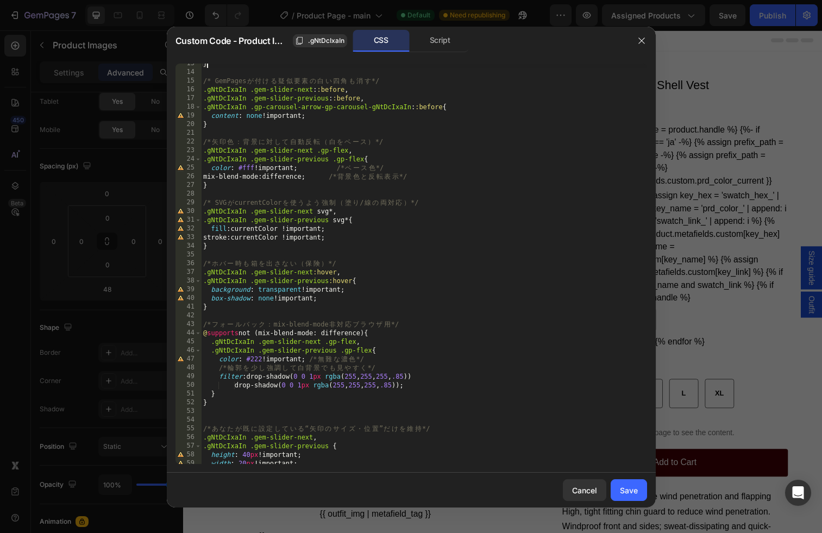
scroll to position [234, 0]
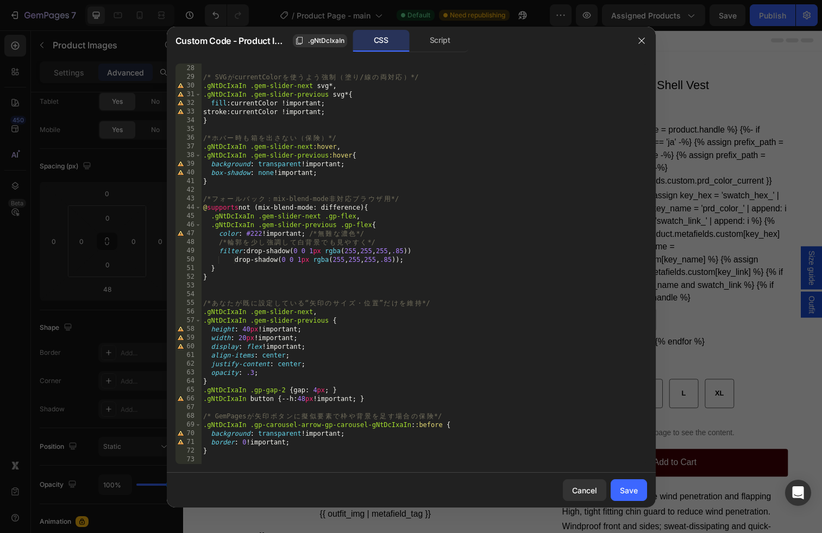
type textarea "}"
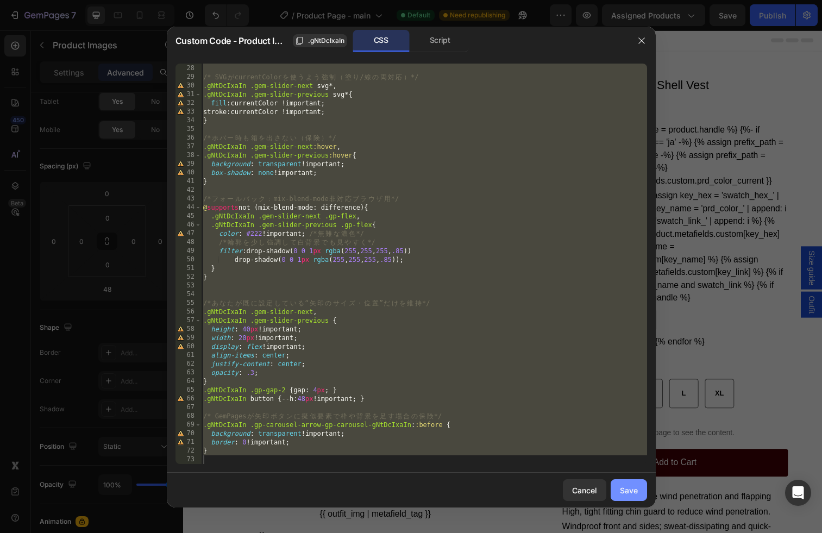
click at [618, 486] on button "Save" at bounding box center [629, 490] width 36 height 22
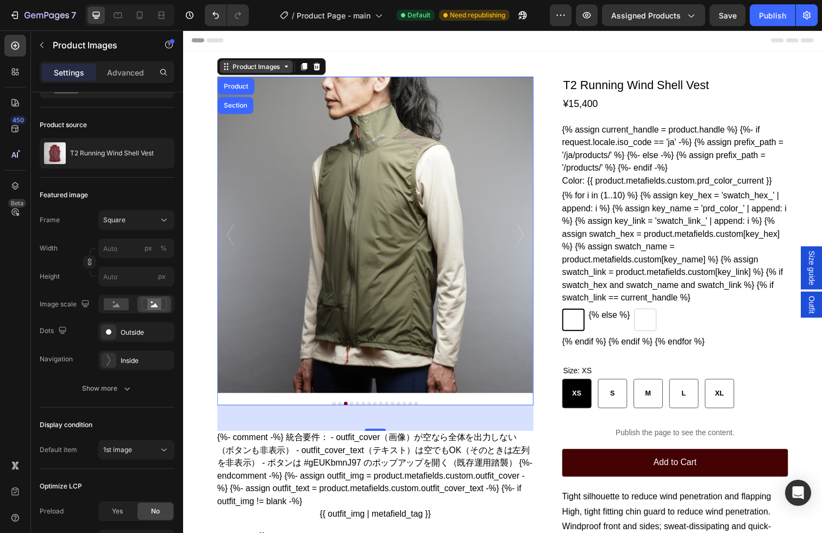
click at [263, 72] on div "Product Images" at bounding box center [258, 67] width 74 height 13
click at [264, 72] on div "Product Images" at bounding box center [258, 67] width 53 height 10
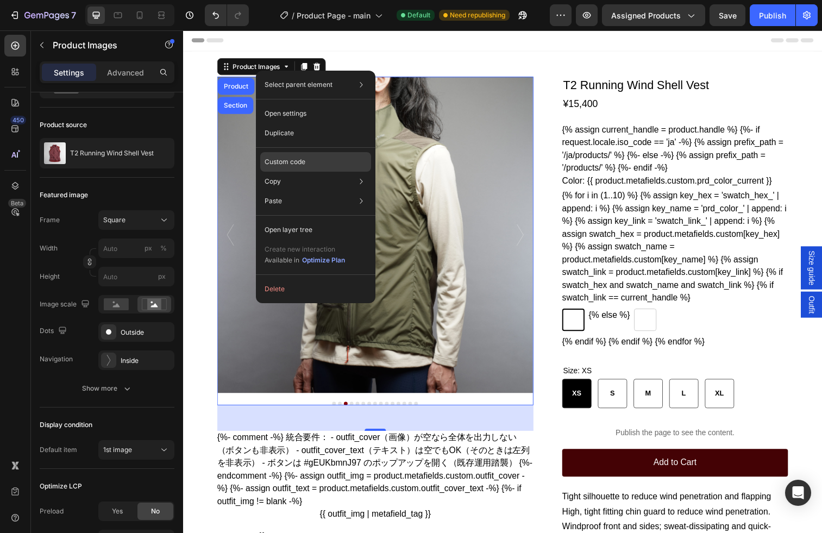
click at [281, 159] on p "Custom code" at bounding box center [285, 162] width 41 height 10
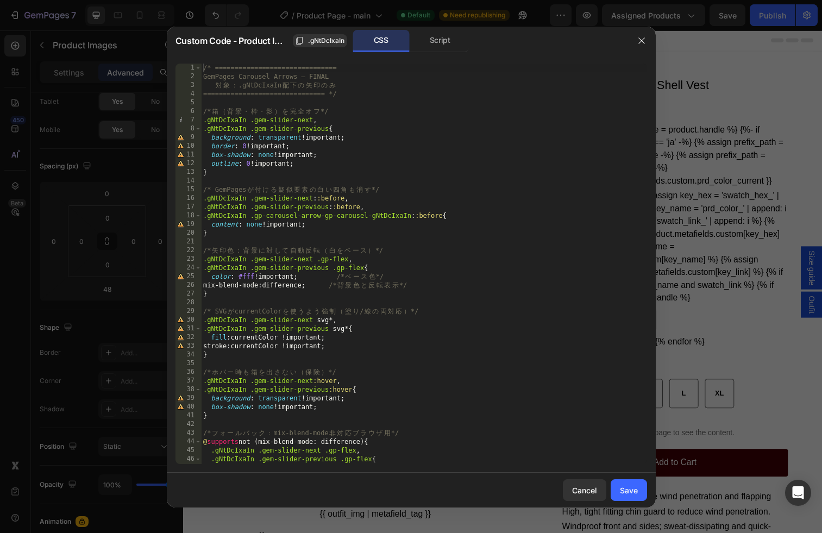
click at [343, 234] on div "/* =============================== GemPages Carousel Arrows — FINAL 対 象 ： .gNtD…" at bounding box center [424, 273] width 446 height 418
type textarea "}"
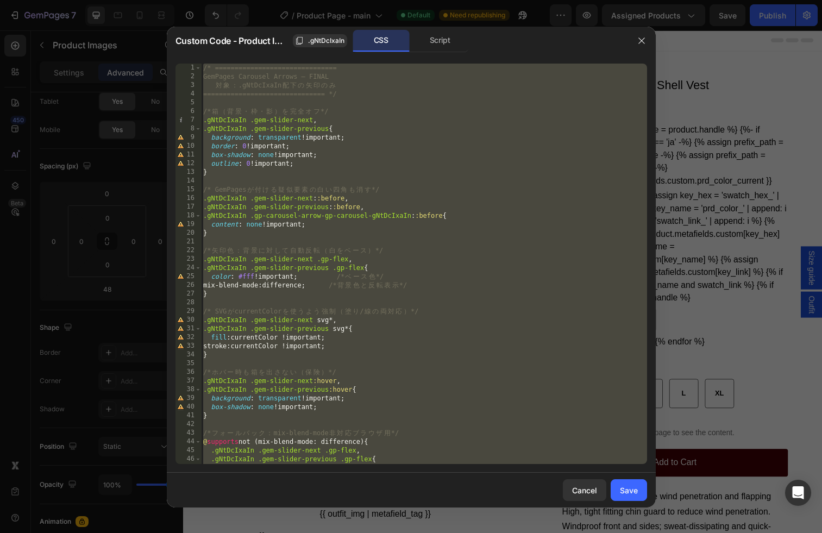
paste textarea
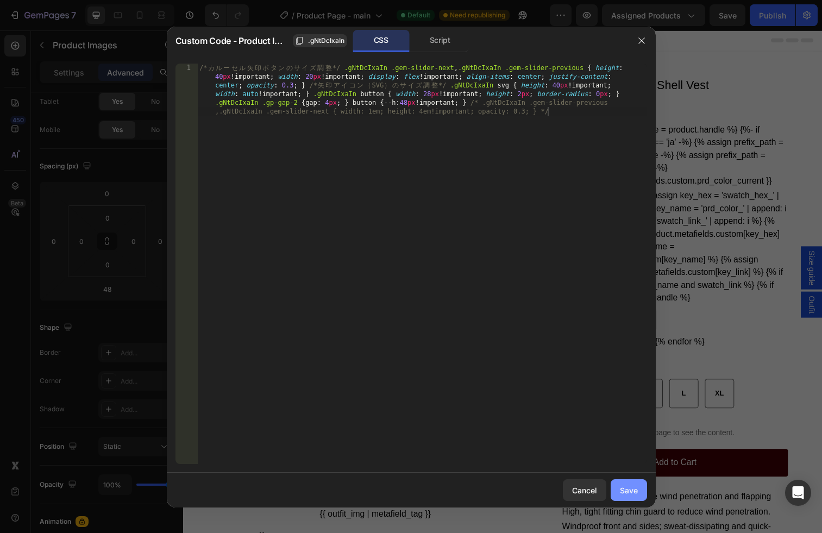
click at [640, 486] on button "Save" at bounding box center [629, 490] width 36 height 22
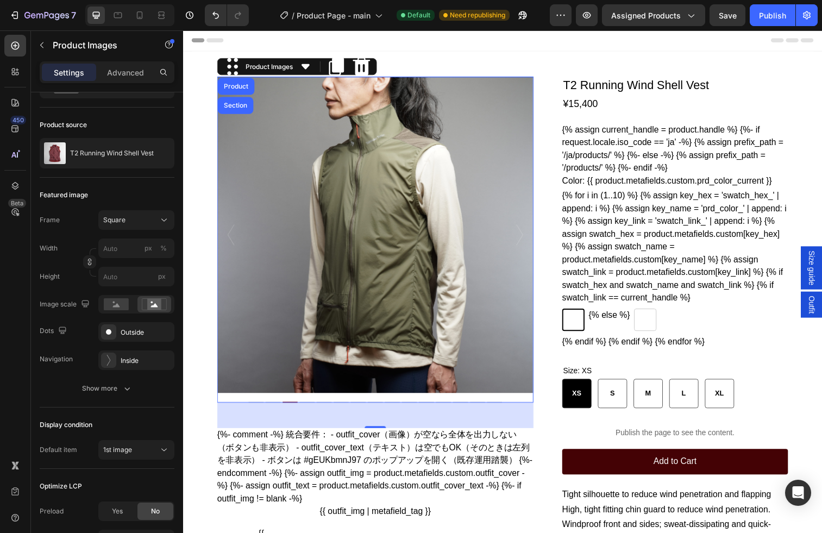
click at [404, 220] on img at bounding box center [379, 239] width 323 height 323
click at [277, 70] on div "Product Images" at bounding box center [271, 67] width 53 height 10
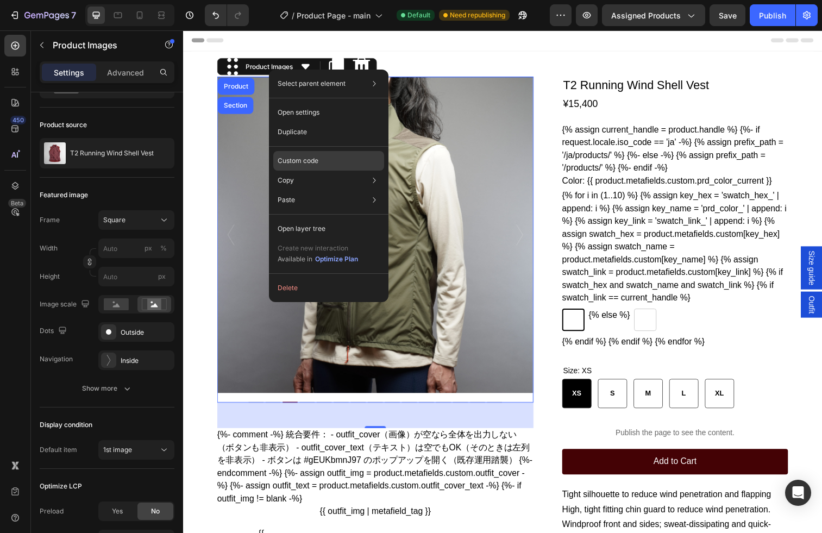
click at [285, 156] on p "Custom code" at bounding box center [298, 161] width 41 height 10
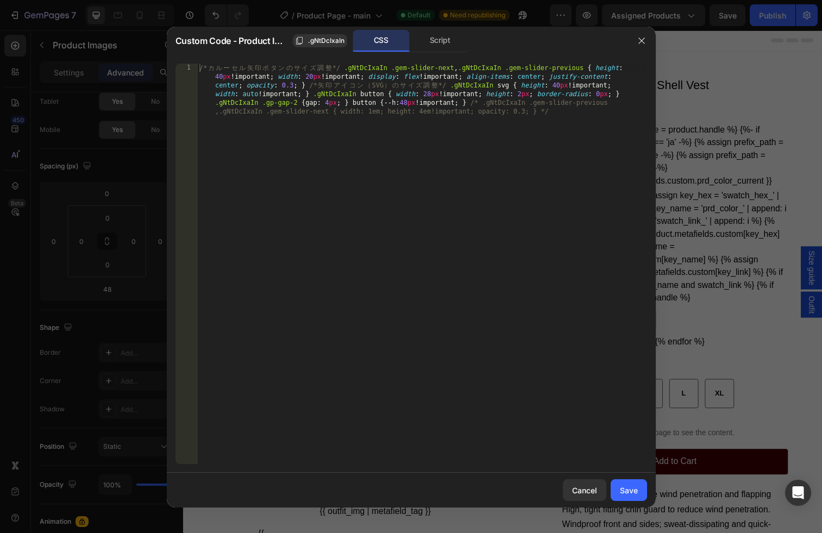
click at [313, 137] on div "/* カ ル ー セ ル 矢 印 ボ タ ン の サ イ ズ [PERSON_NAME] */ .gNtDcIxaIn .gem-slider-next , …" at bounding box center [422, 316] width 450 height 505
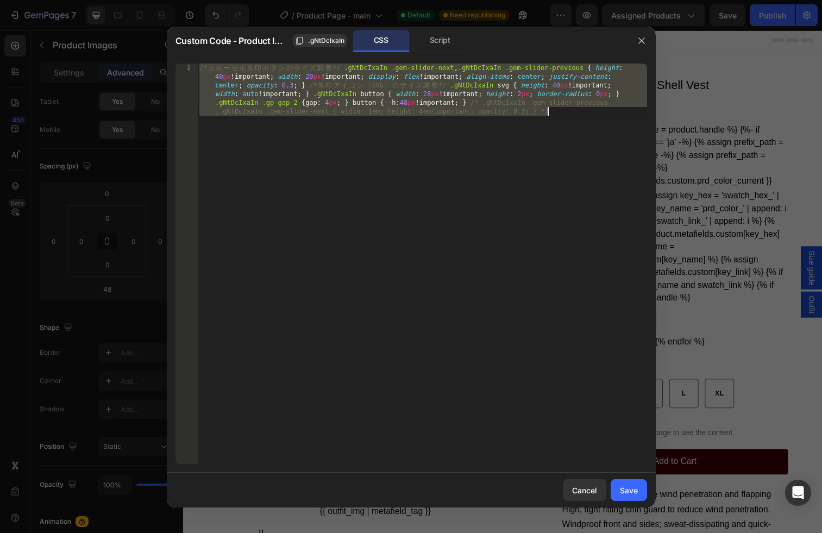
paste textarea "} */"
type textarea "} */"
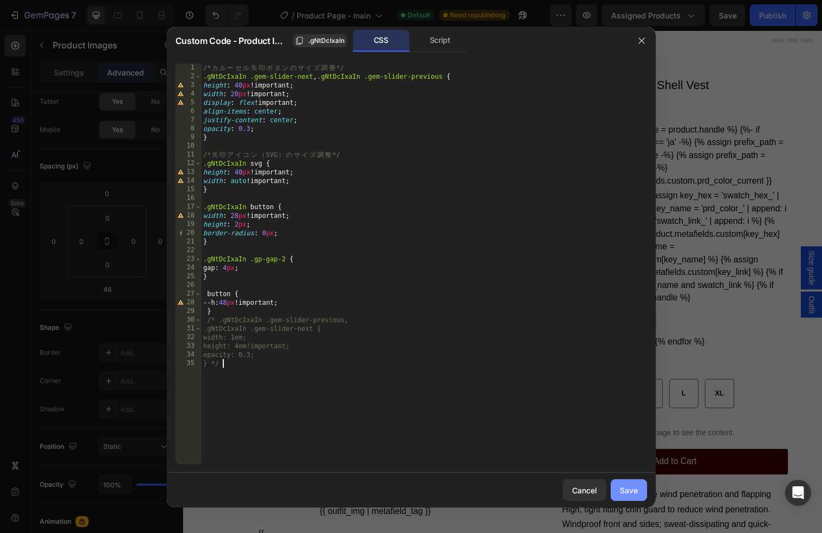
click at [627, 495] on div "Save" at bounding box center [629, 490] width 18 height 11
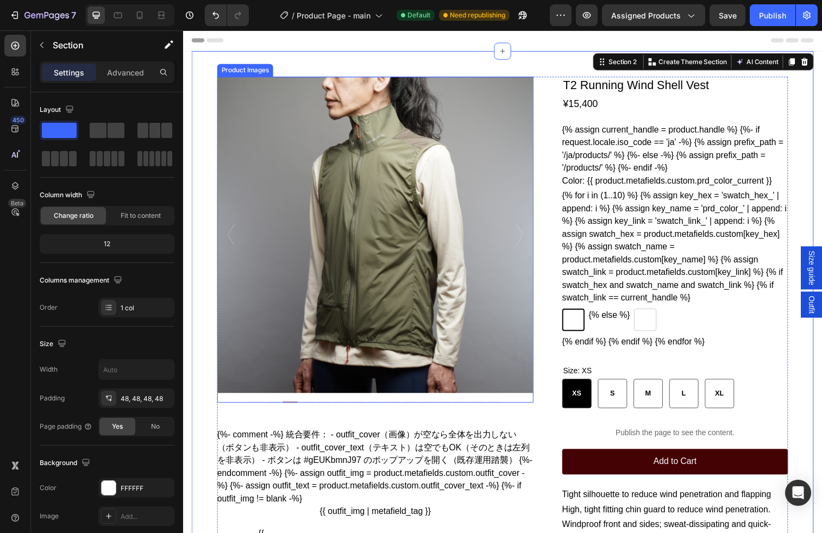
click at [263, 96] on img at bounding box center [379, 239] width 323 height 323
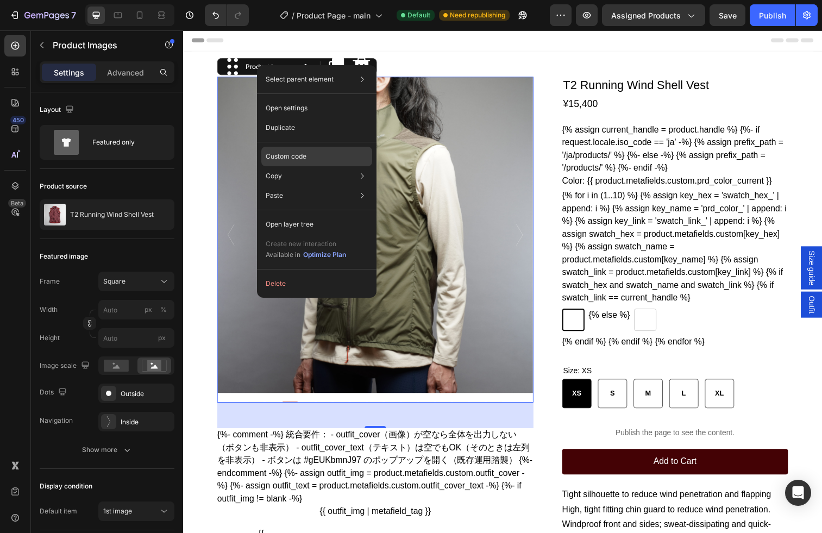
click at [310, 186] on div "Custom code" at bounding box center [316, 196] width 111 height 20
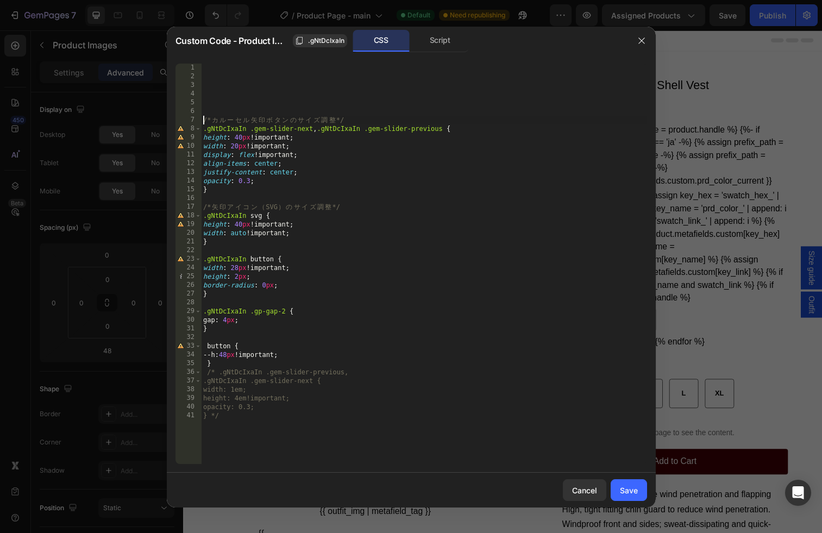
type textarea "/* カルーセル矢印ボタンのサイズ調整 */"
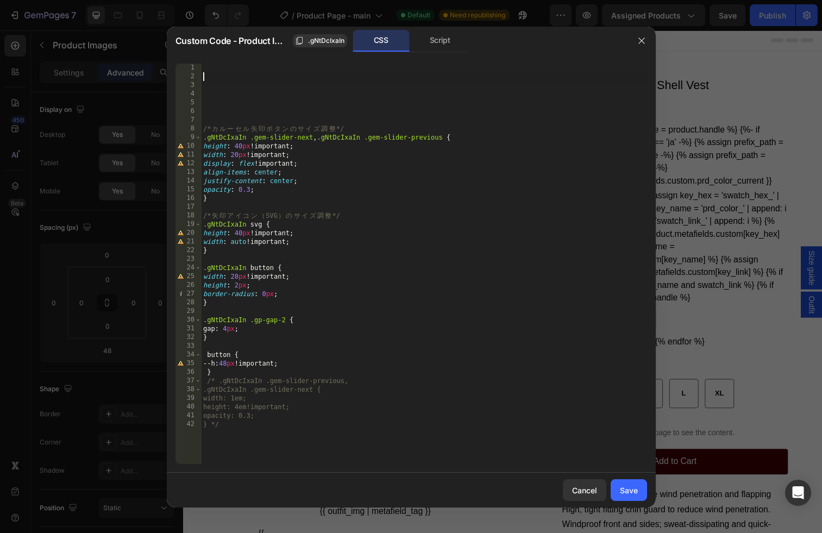
click at [222, 76] on div "/* カ ル ー セ ル 矢 印 ボ タ ン の サ イ ズ [PERSON_NAME] */ .gNtDcIxaIn .gem-slider-next , …" at bounding box center [424, 273] width 446 height 418
paste textarea "}"
type textarea "}"
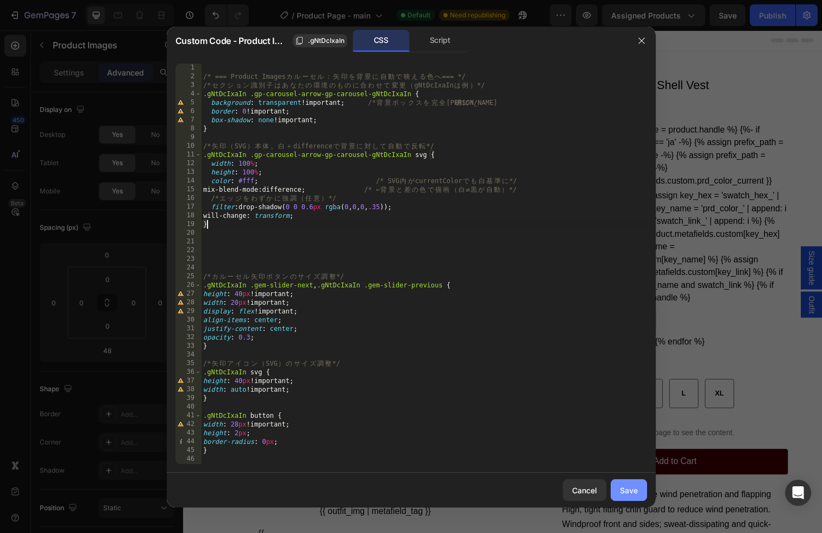
click at [618, 486] on button "Save" at bounding box center [629, 490] width 36 height 22
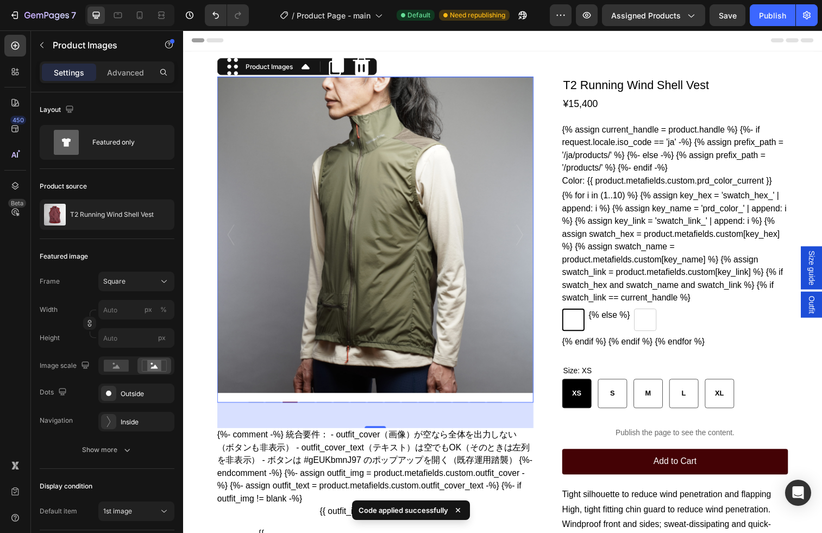
click at [521, 251] on img at bounding box center [379, 239] width 323 height 323
click at [527, 245] on icon ".id581770598493979644 .st0 { fill: #fff; }" at bounding box center [526, 239] width 11 height 22
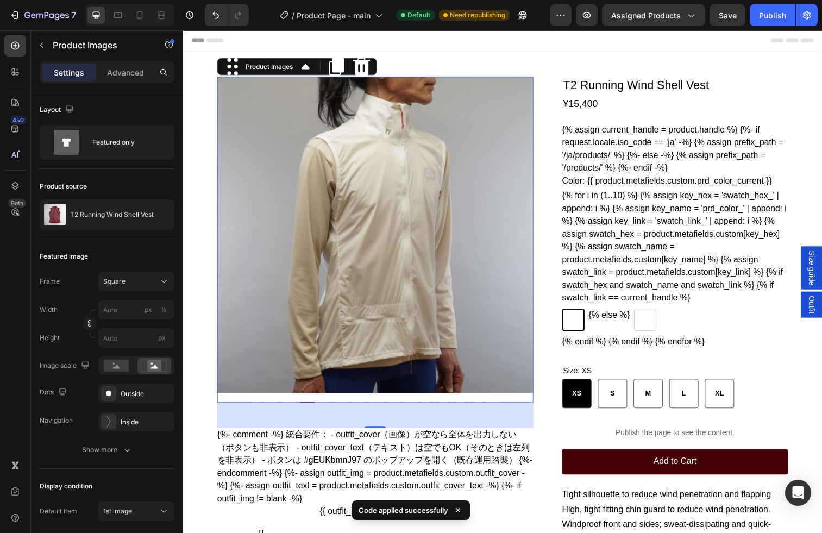
click at [527, 245] on icon ".id581770598493979644 .st0 { fill: #fff; }" at bounding box center [526, 239] width 11 height 22
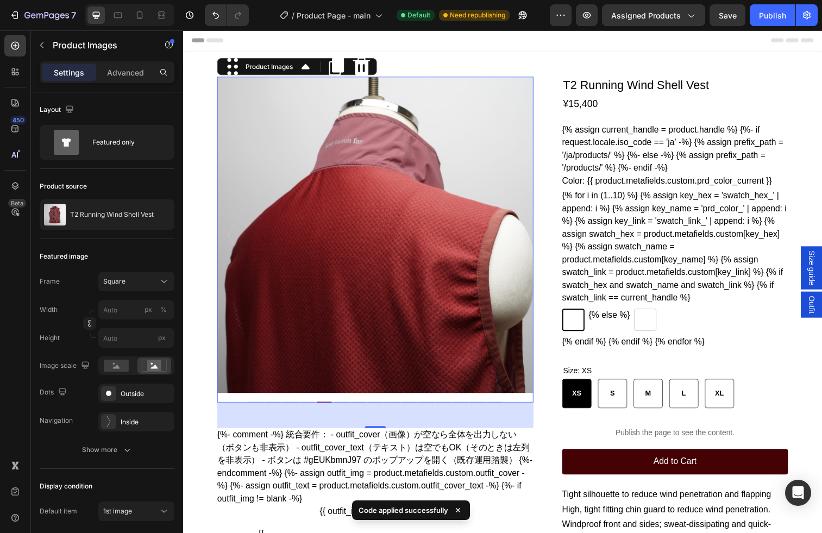
click at [527, 245] on icon ".id581770598493979644 .st0 { fill: #fff; }" at bounding box center [526, 239] width 11 height 22
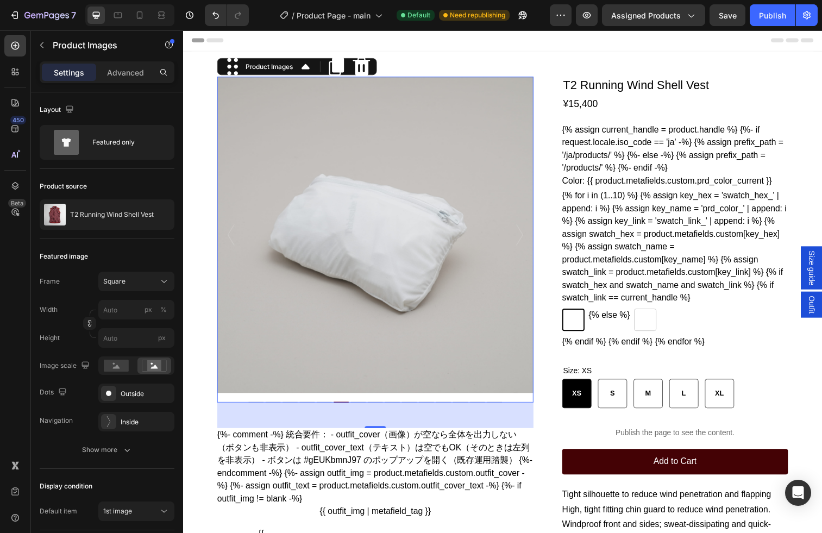
click at [527, 245] on icon ".id581770598493979644 .st0 { fill: #fff; }" at bounding box center [526, 239] width 11 height 22
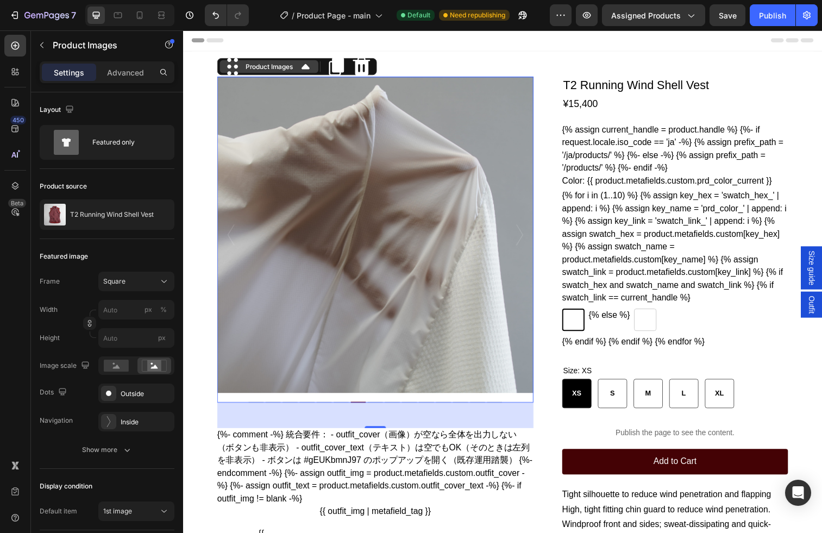
click at [275, 68] on div "Product Images" at bounding box center [271, 67] width 53 height 10
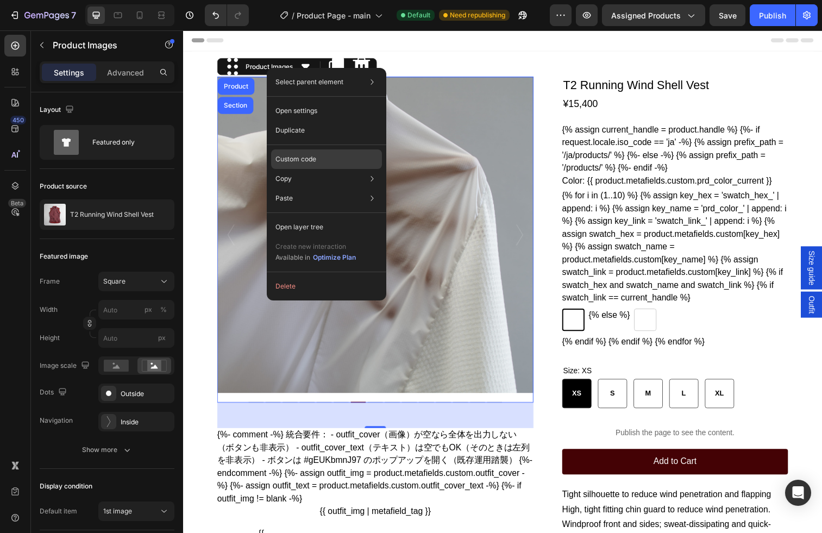
click at [303, 158] on p "Custom code" at bounding box center [296, 159] width 41 height 10
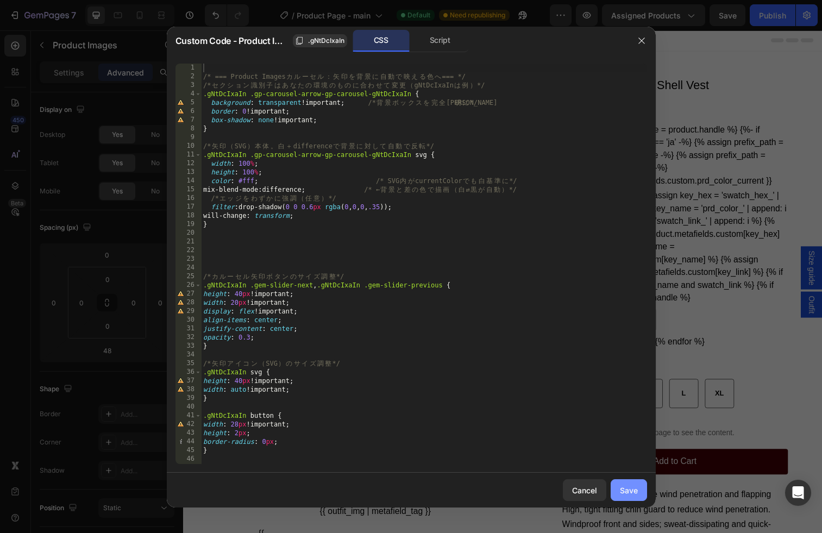
click at [644, 486] on button "Save" at bounding box center [629, 490] width 36 height 22
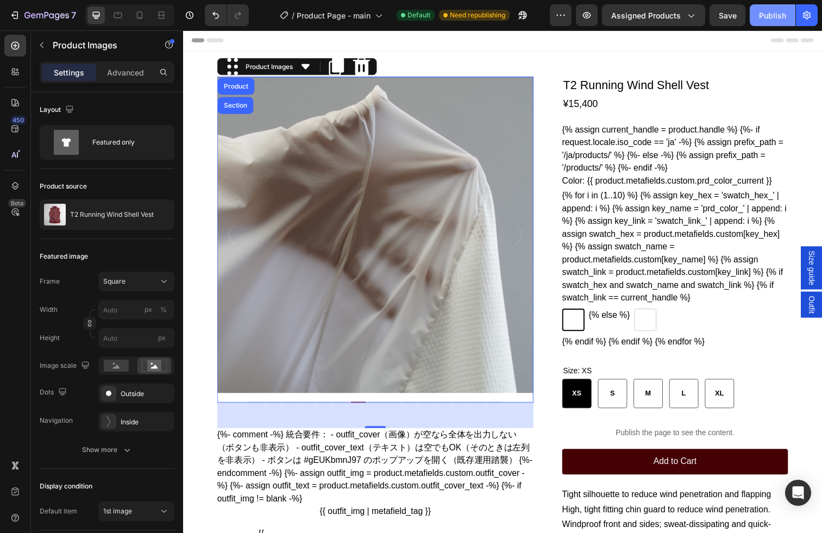
click at [753, 15] on div "Publish" at bounding box center [772, 15] width 27 height 11
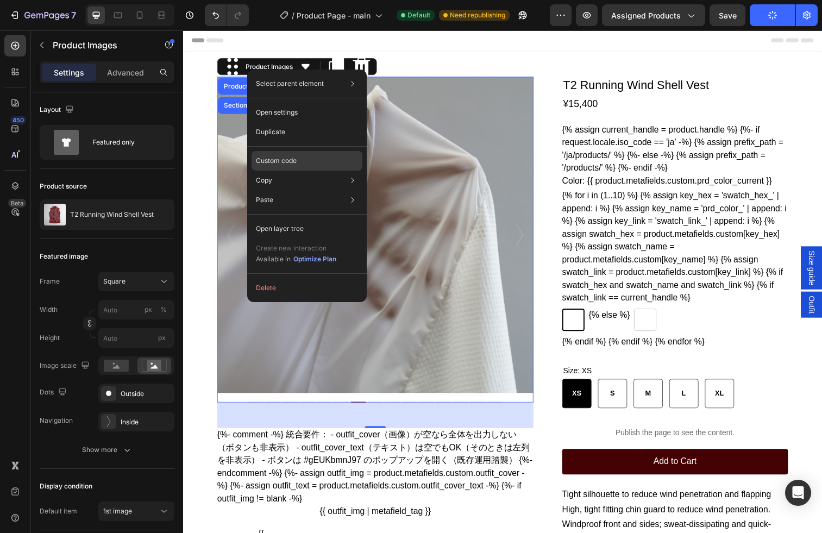
click at [296, 157] on p "Custom code" at bounding box center [276, 161] width 41 height 10
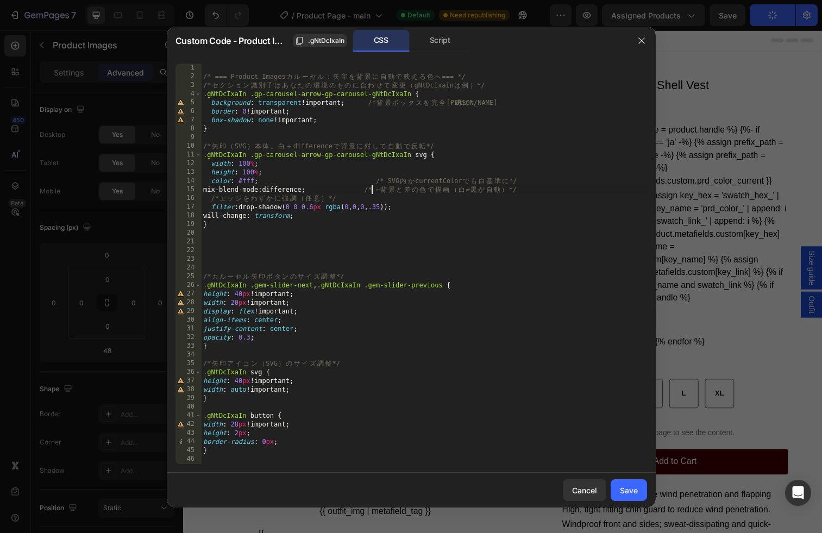
click at [371, 191] on div "/* === Product Images カ ル ー セ ル ： 矢 印 を 背 景 に 自 動 で 映 え る 色 へ === */ /* セ ク シ ョ…" at bounding box center [424, 273] width 446 height 418
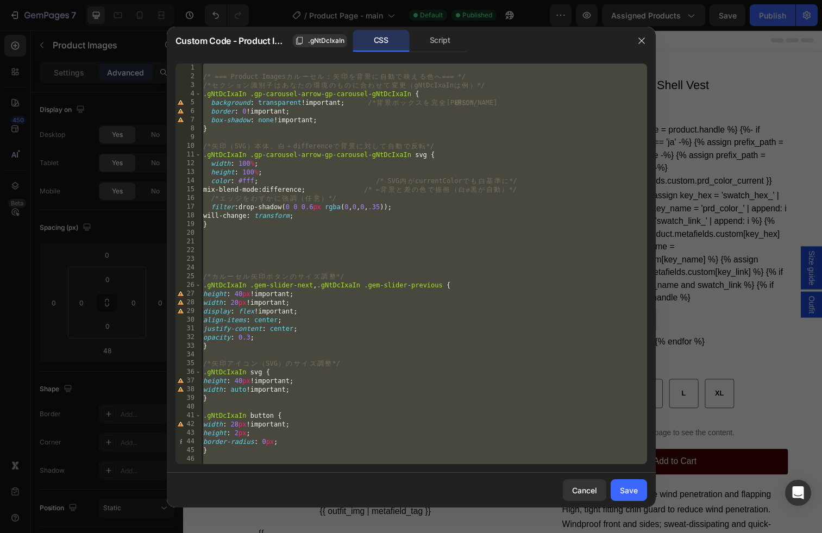
click at [398, 314] on div "/* === Product Images カ ル ー セ ル ： 矢 印 を 背 景 に 自 動 で 映 え る 色 へ === */ /* セ ク シ ョ…" at bounding box center [424, 273] width 446 height 418
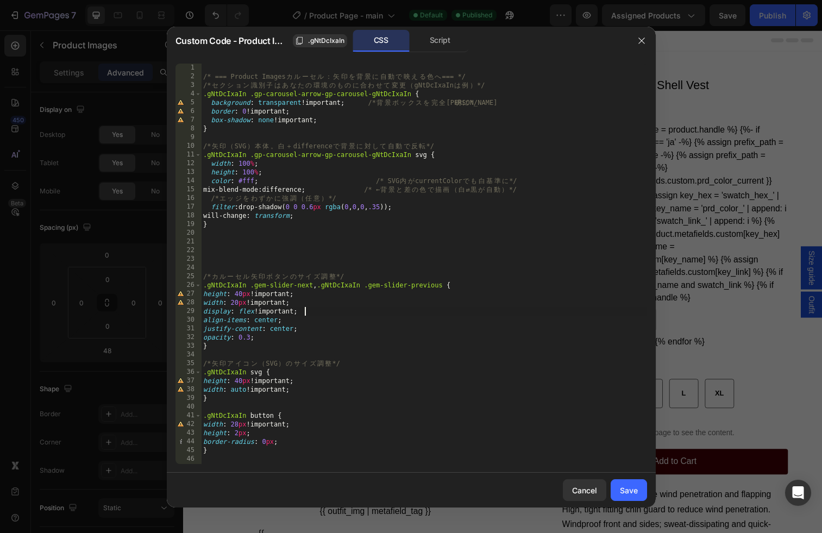
type textarea "opacity: 0.3; } */"
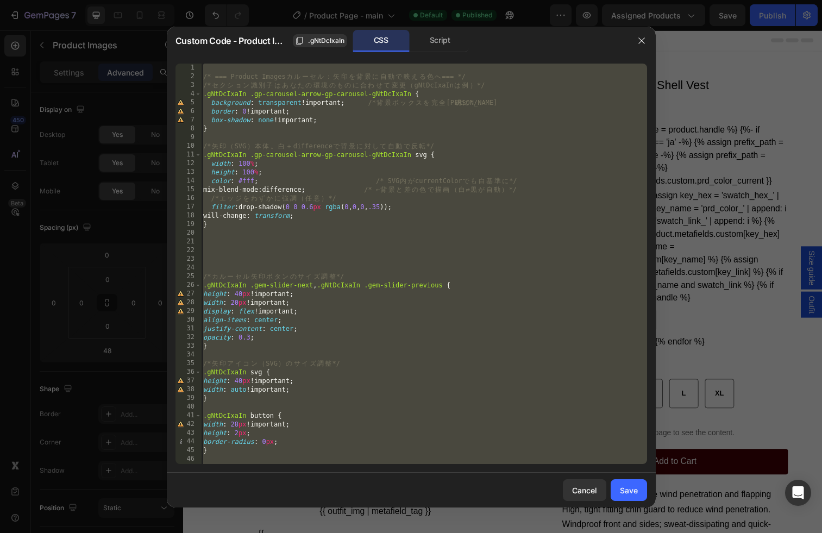
click at [326, 252] on div "/* === Product Images カ ル ー セ ル ： 矢 印 を 背 景 に 自 動 で 映 え る 色 へ === */ /* セ ク シ ョ…" at bounding box center [424, 273] width 446 height 418
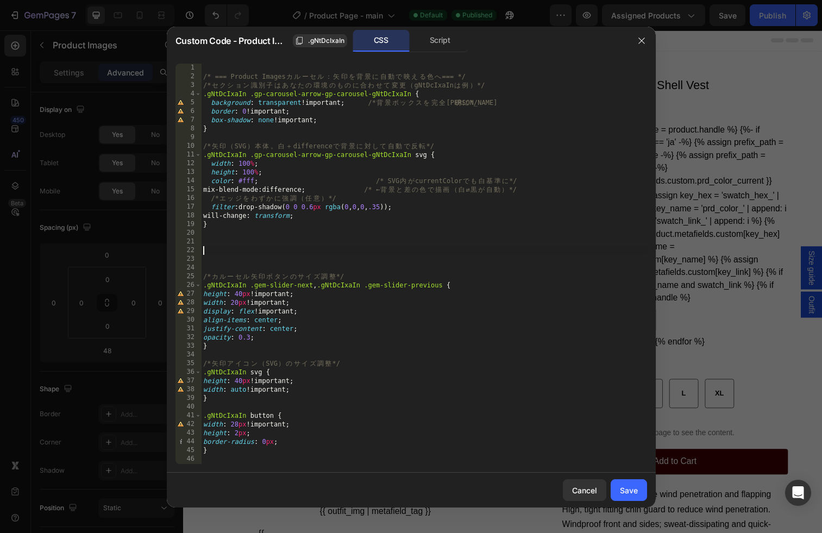
type textarea "opacity: 0.3; } */"
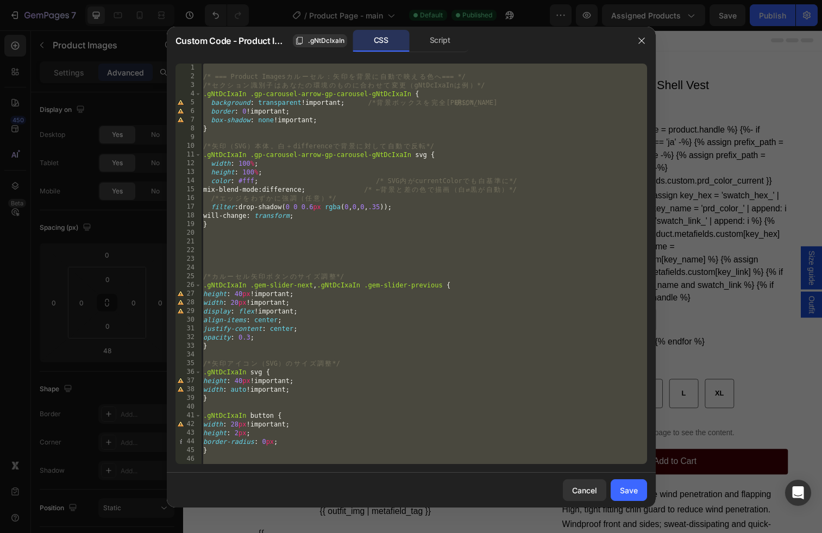
paste textarea
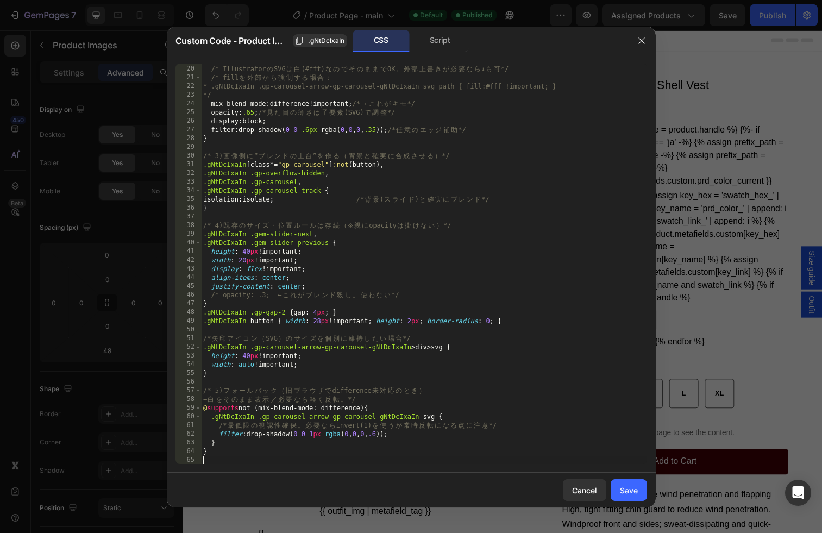
scroll to position [164, 0]
click at [622, 483] on button "Save" at bounding box center [629, 490] width 36 height 22
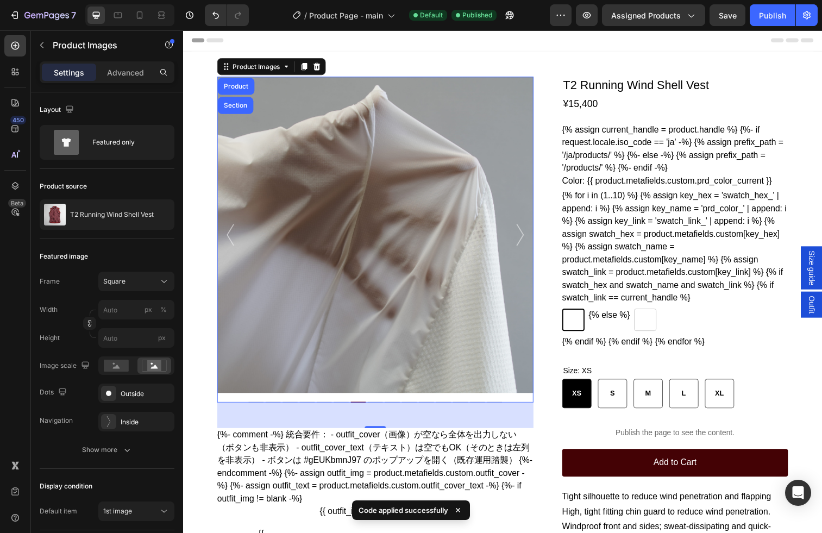
click at [524, 246] on icon ".id581770598493979644 .st0 { fill: #fff; }" at bounding box center [526, 239] width 11 height 26
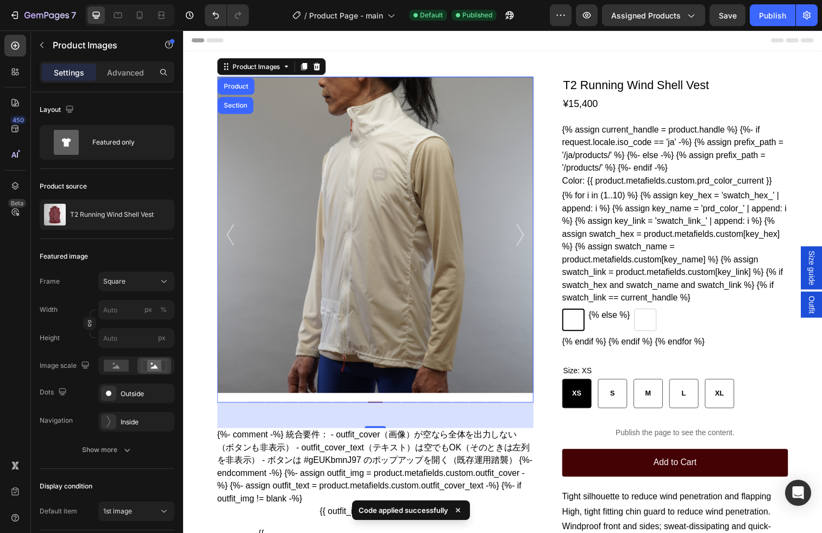
click at [524, 246] on icon ".id581770598493979644 .st0 { fill: #fff; }" at bounding box center [526, 239] width 11 height 26
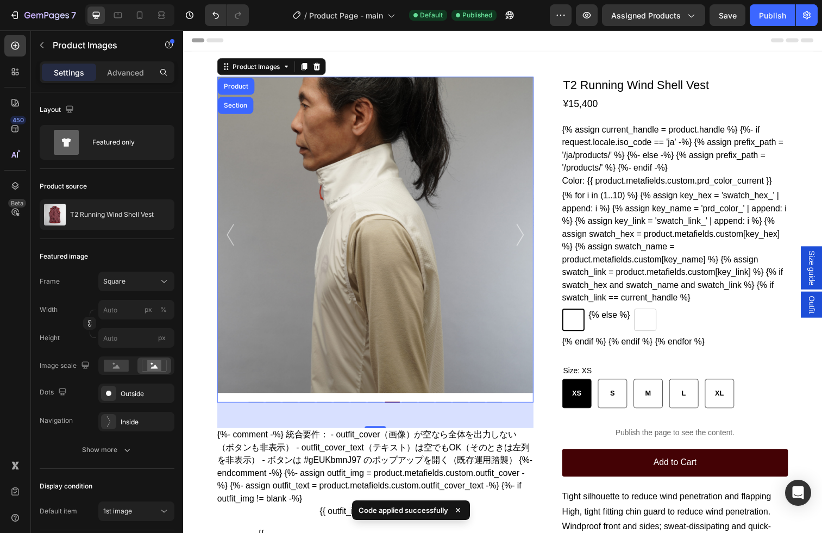
click at [524, 246] on icon ".id581770598493979644 .st0 { fill: #fff; }" at bounding box center [526, 239] width 11 height 26
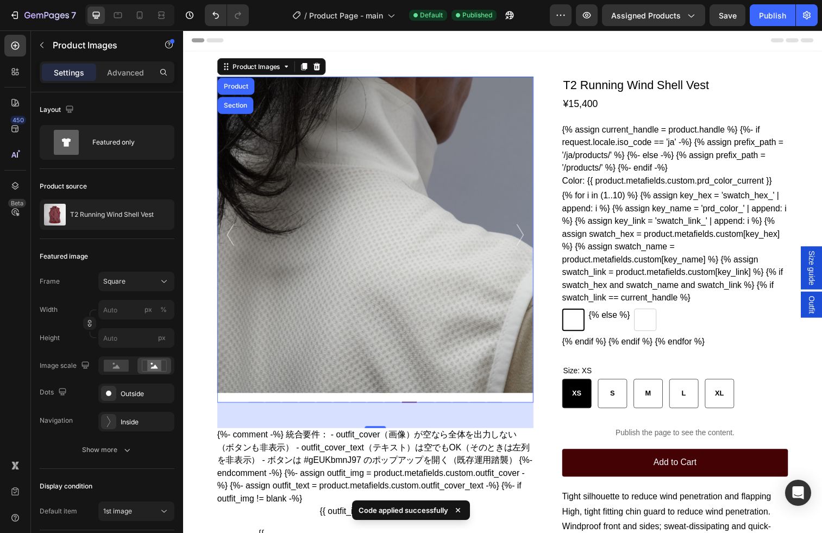
click at [524, 246] on icon ".id581770598493979644 .st0 { fill: #fff; }" at bounding box center [526, 239] width 11 height 26
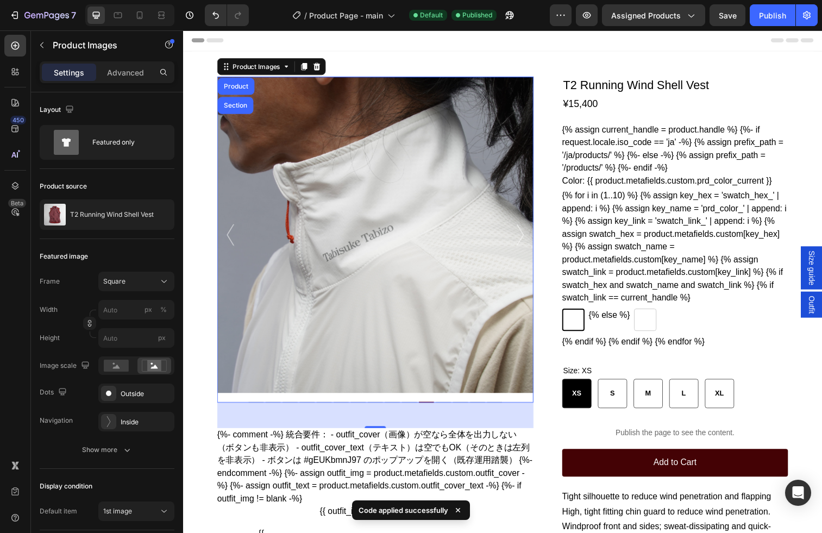
click at [524, 246] on icon ".id581770598493979644 .st0 { fill: #fff; }" at bounding box center [526, 239] width 11 height 26
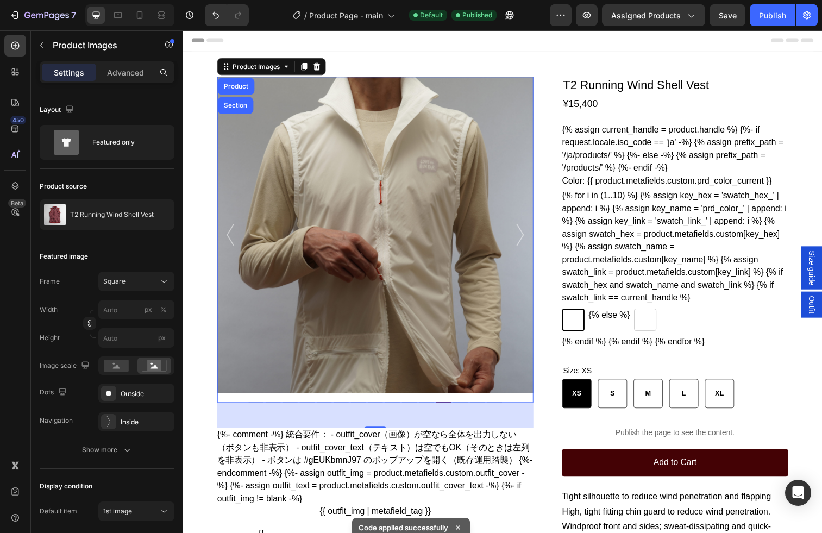
click at [524, 246] on icon ".id581770598493979644 .st0 { fill: #fff; }" at bounding box center [526, 239] width 11 height 26
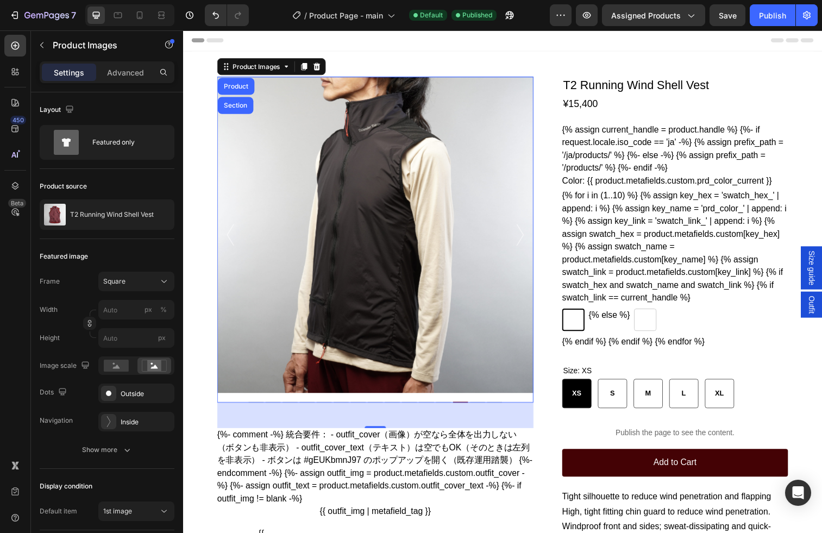
click at [524, 246] on icon ".id581770598493979644 .st0 { fill: #fff; }" at bounding box center [526, 239] width 11 height 26
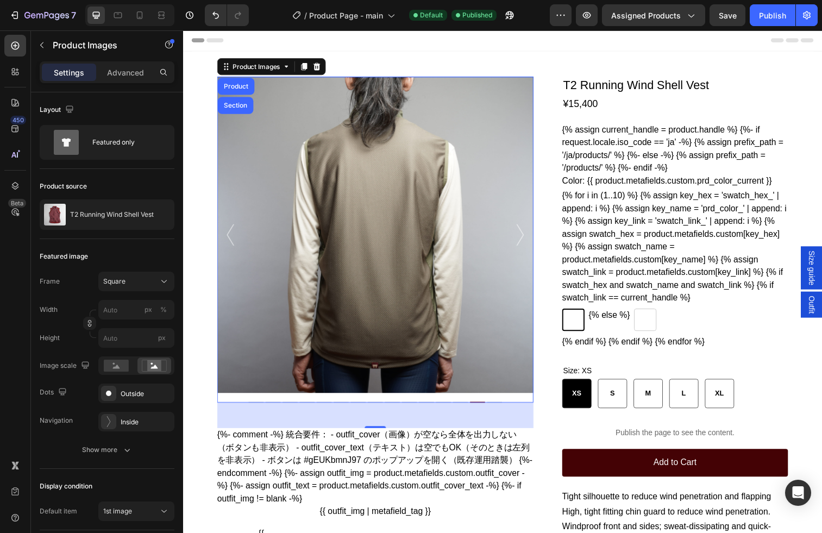
click at [524, 246] on icon ".id581770598493979644 .st0 { fill: #fff; }" at bounding box center [526, 239] width 11 height 26
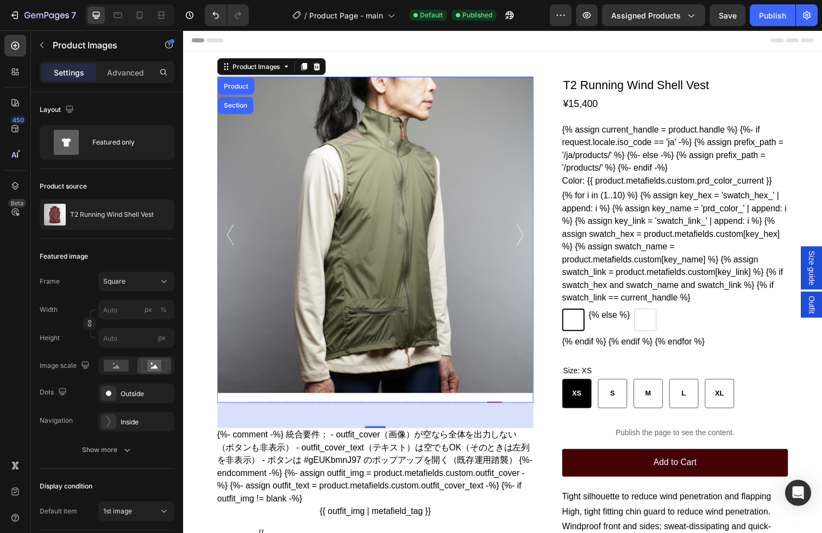
click at [524, 246] on icon ".id581770598493979644 .st0 { fill: #fff; }" at bounding box center [526, 239] width 11 height 26
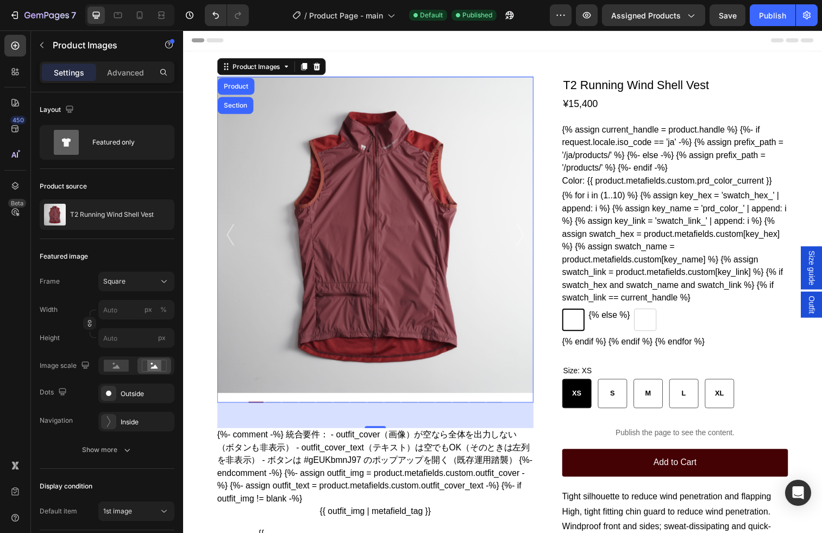
click at [524, 246] on icon ".id581770598493979644 .st0 { fill: #fff; }" at bounding box center [526, 239] width 11 height 26
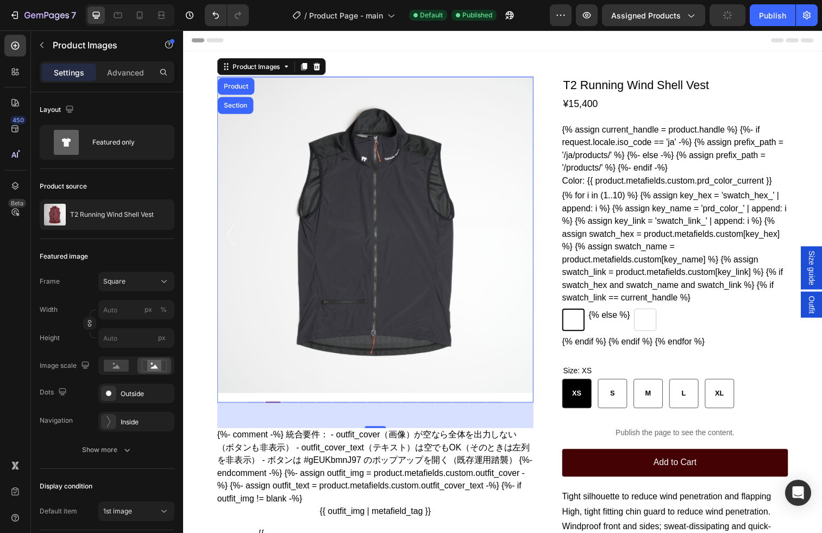
click at [524, 246] on icon ".id581770598493979644 .st0 { fill: #fff; }" at bounding box center [526, 239] width 11 height 26
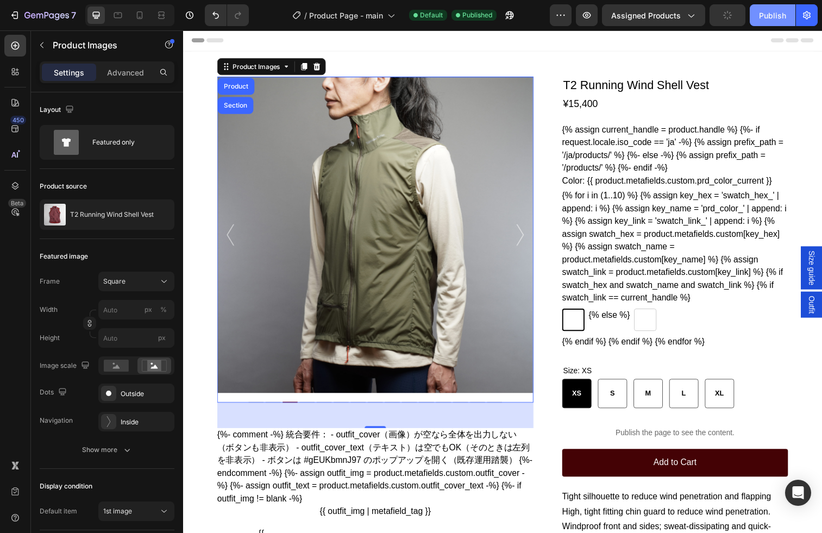
click at [753, 18] on div "Publish" at bounding box center [772, 15] width 27 height 11
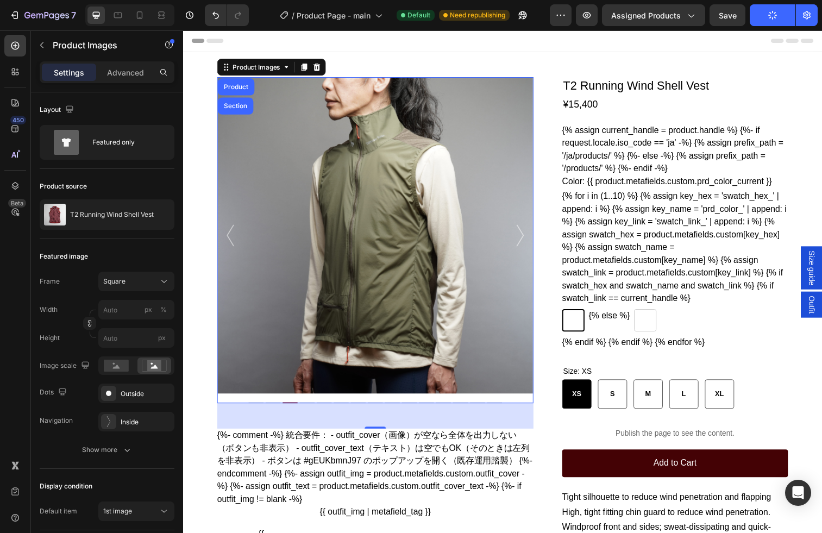
scroll to position [1, 0]
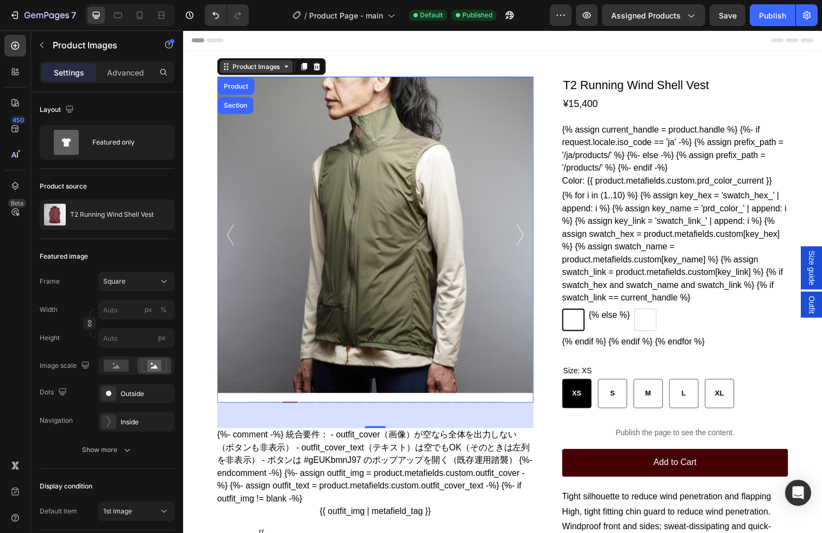
click at [269, 67] on div "Product Images" at bounding box center [258, 67] width 53 height 10
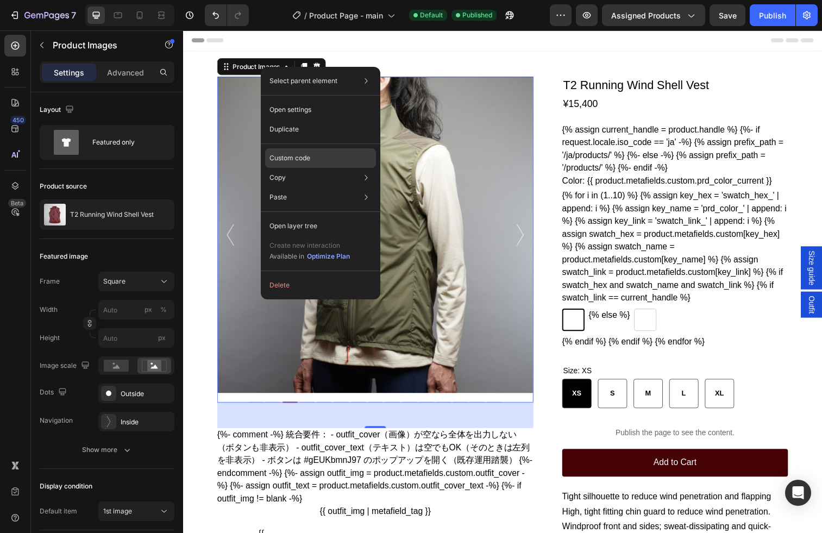
click at [293, 153] on p "Custom code" at bounding box center [290, 158] width 41 height 10
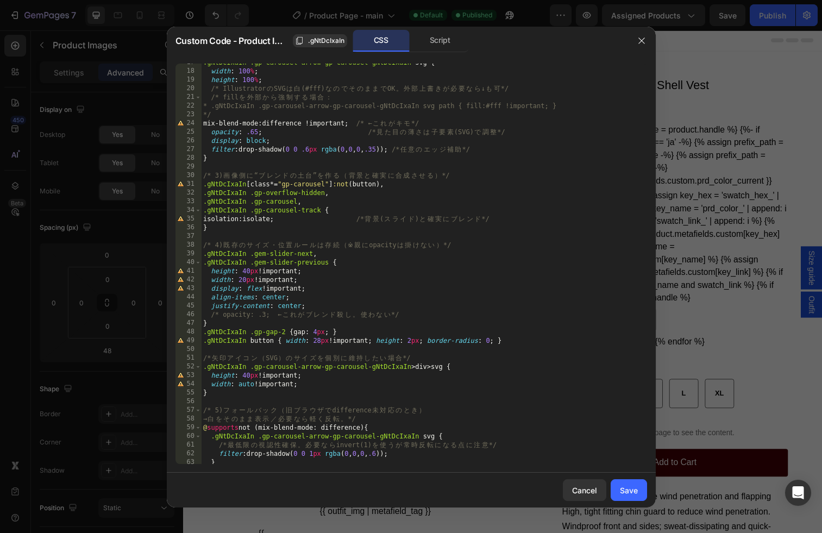
scroll to position [165, 0]
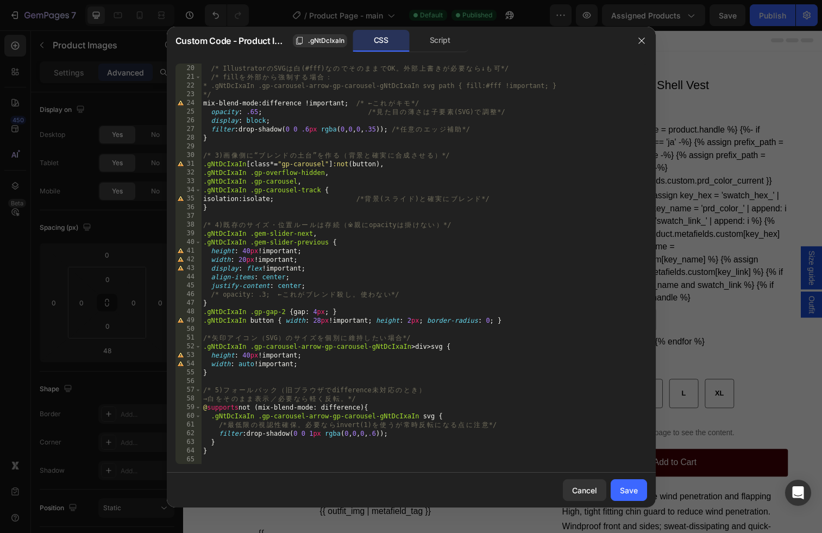
click at [226, 210] on div "height : 100 % ; /* Illustrator の SVG は 白 (#fff) な の で そ の ま ま で OK 。 外 部 上 書 き…" at bounding box center [424, 264] width 446 height 418
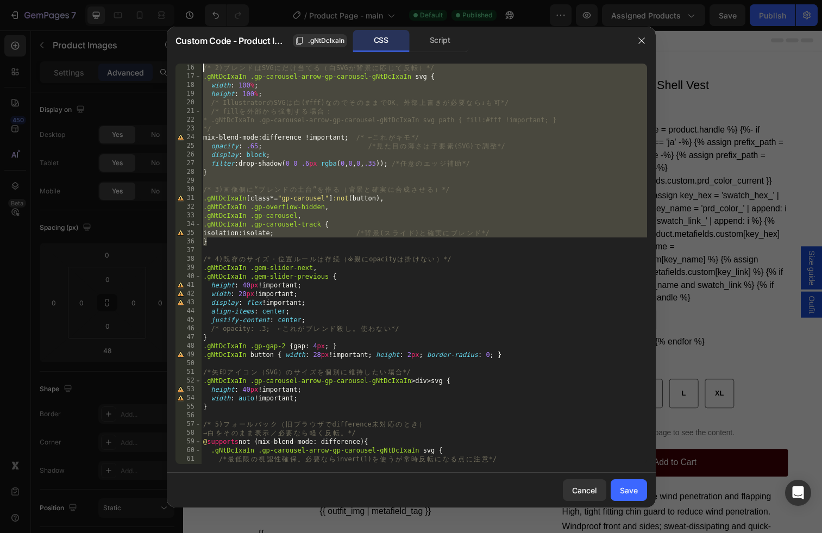
scroll to position [0, 0]
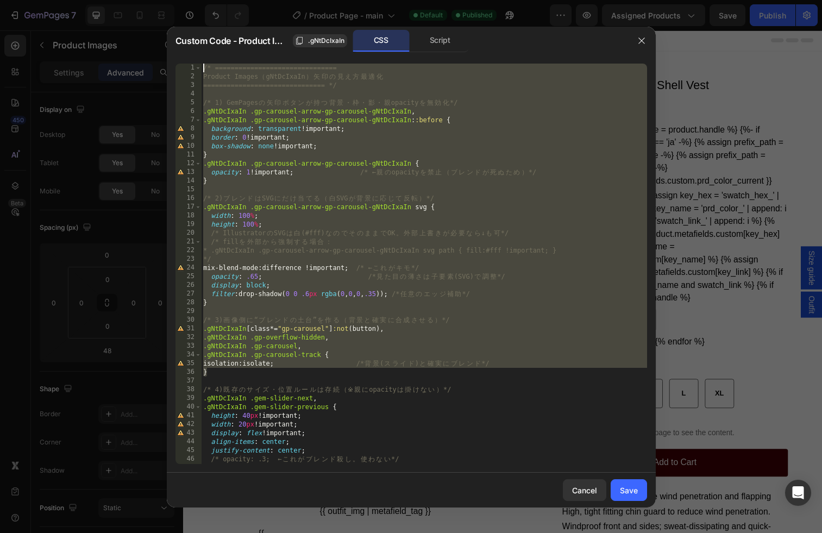
drag, startPoint x: 225, startPoint y: 211, endPoint x: 172, endPoint y: 33, distance: 186.0
click at [172, 33] on div "Custom Code - Product Images .gNtDcIxaIn CSS Script } 1 2 3 4 5 6 7 8 9 10 11 1…" at bounding box center [411, 267] width 489 height 481
type textarea "/* =============================== Product Images（gNtDcIxaIn）矢印の見え方最適化"
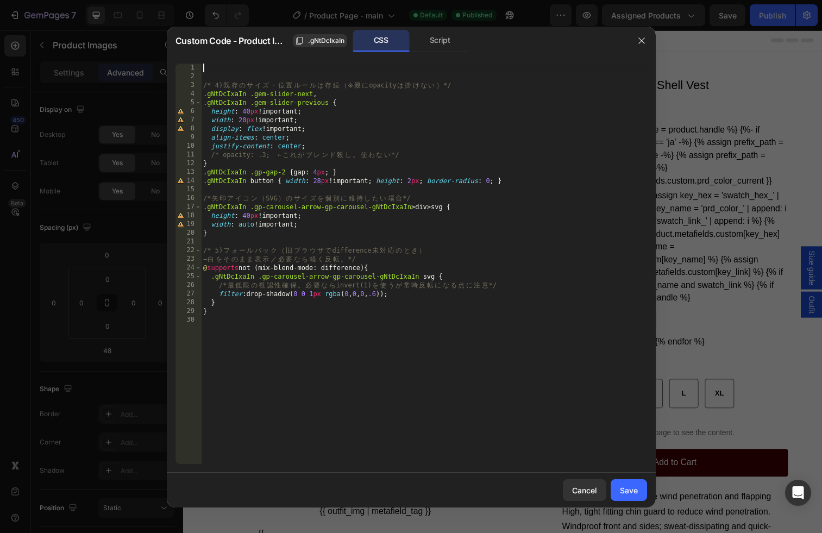
type textarea "}"
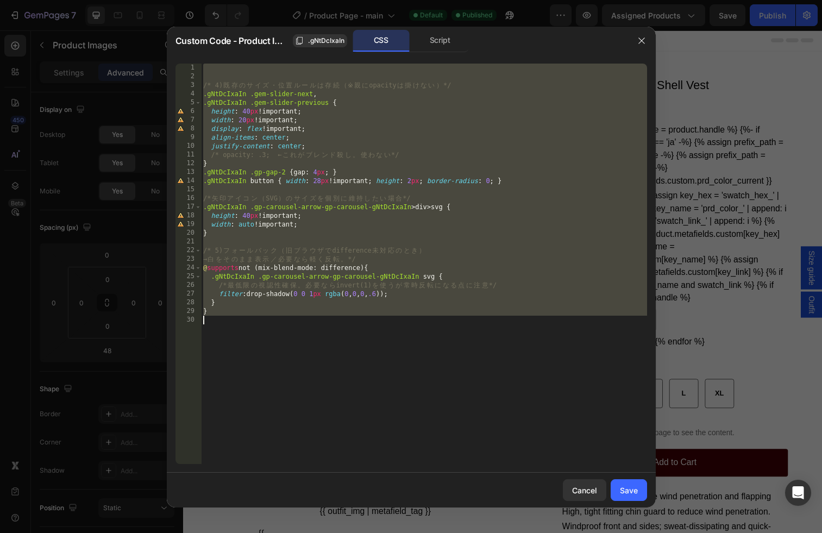
paste textarea
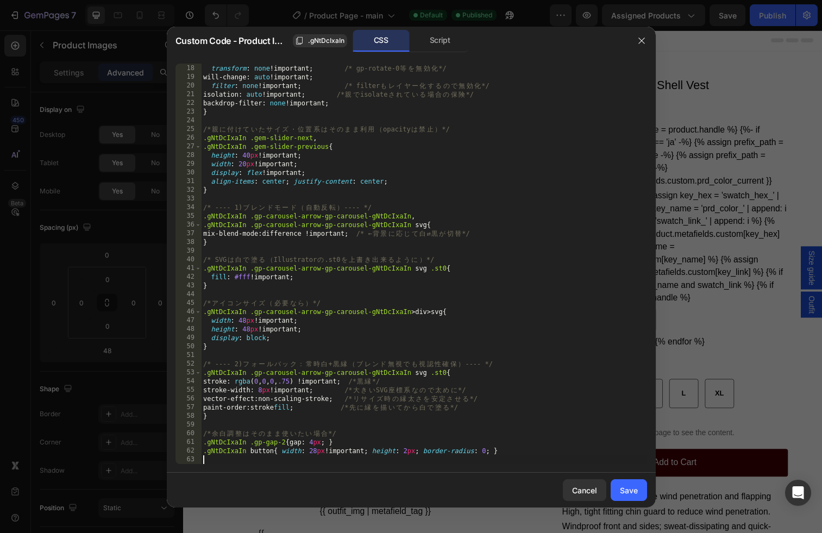
scroll to position [147, 0]
click at [628, 494] on div "Save" at bounding box center [629, 490] width 18 height 11
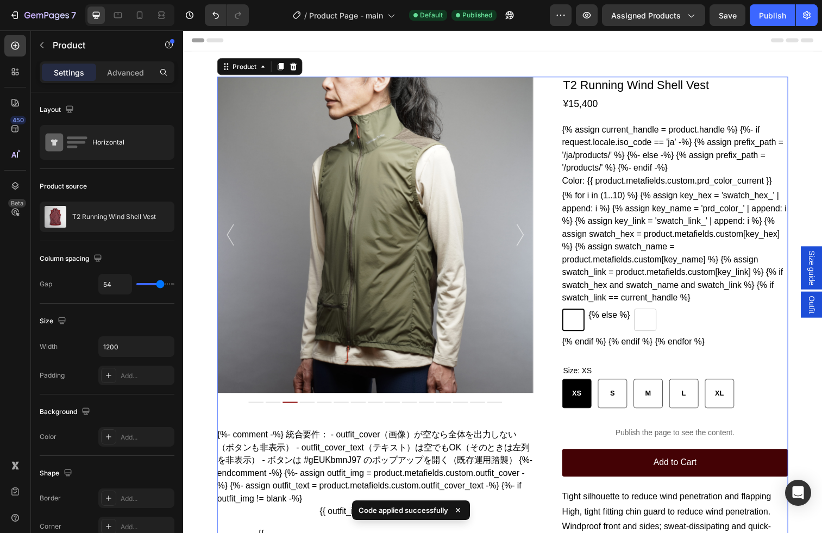
click at [523, 235] on icon ".id581770598493979644 .st0 { fill: #fff; }" at bounding box center [526, 239] width 11 height 26
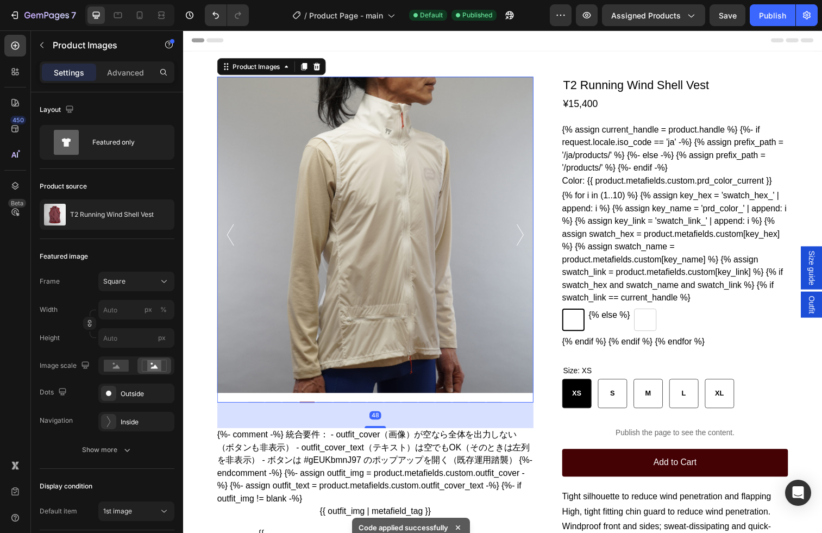
click at [523, 235] on icon ".id581770598493979644 .st0 { fill: #fff; }" at bounding box center [526, 239] width 11 height 26
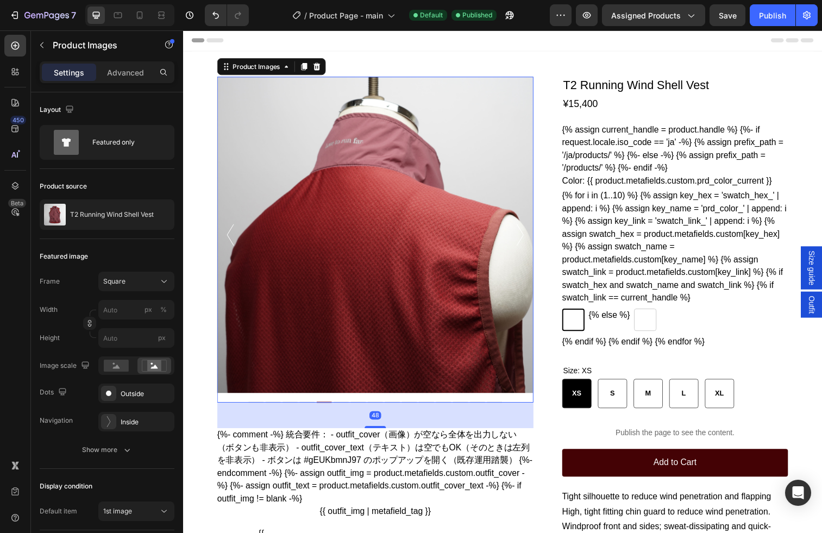
click at [523, 235] on icon ".id581770598493979644 .st0 { fill: #fff; }" at bounding box center [526, 239] width 11 height 26
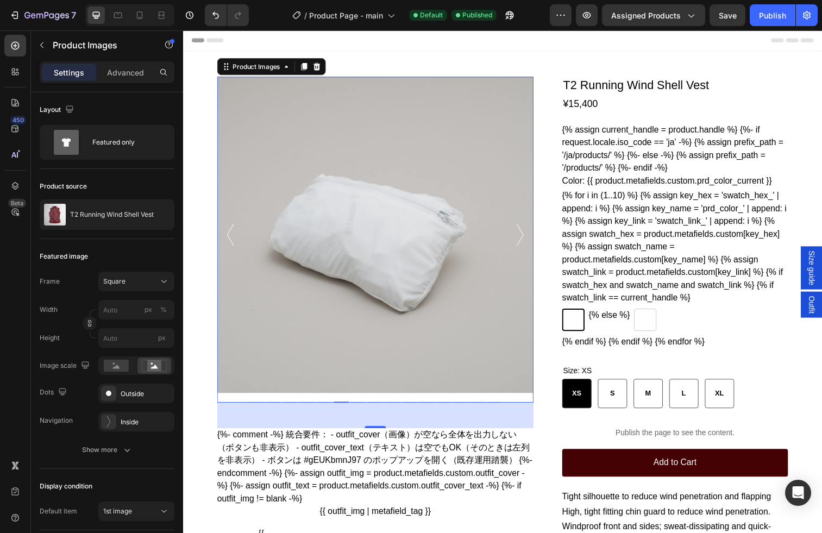
click at [524, 248] on icon ".id581770598493979644 .st0 { fill: #fff; }" at bounding box center [526, 239] width 11 height 26
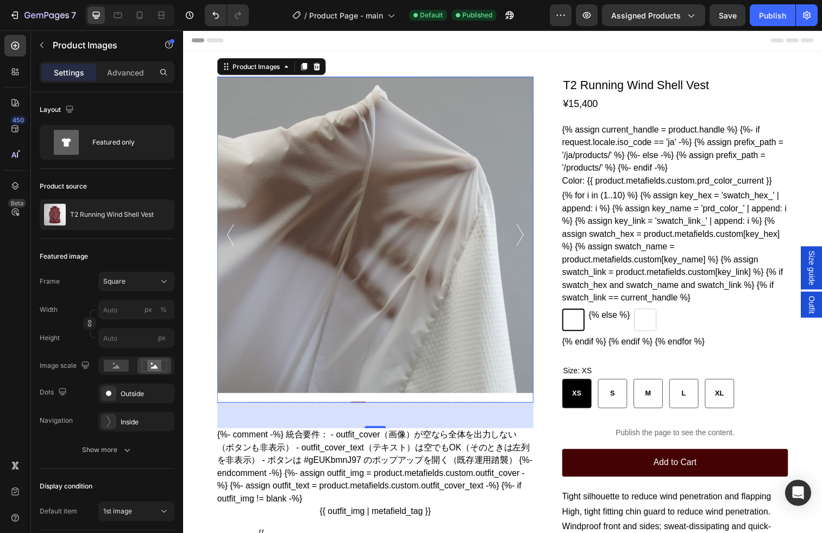
click at [524, 248] on icon ".id581770598493979644 .st0 { fill: #fff; }" at bounding box center [526, 239] width 11 height 26
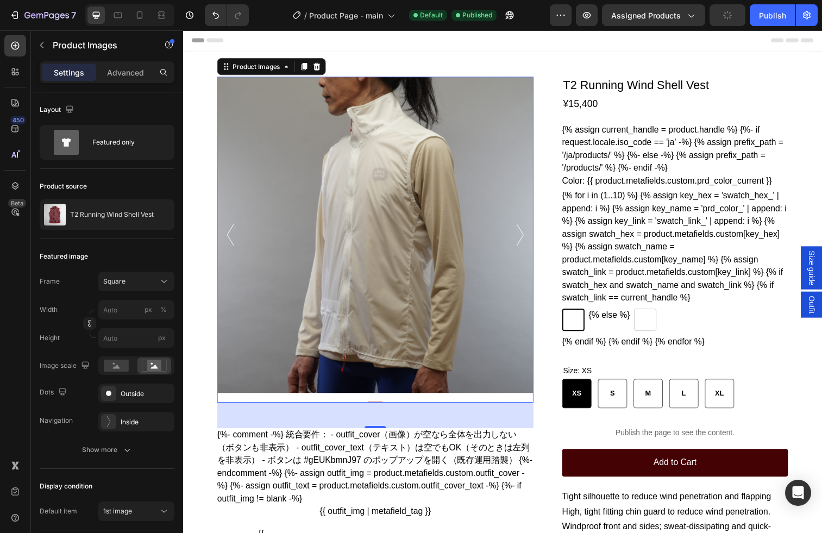
click at [524, 248] on icon ".id581770598493979644 .st0 { fill: #fff; }" at bounding box center [526, 239] width 11 height 26
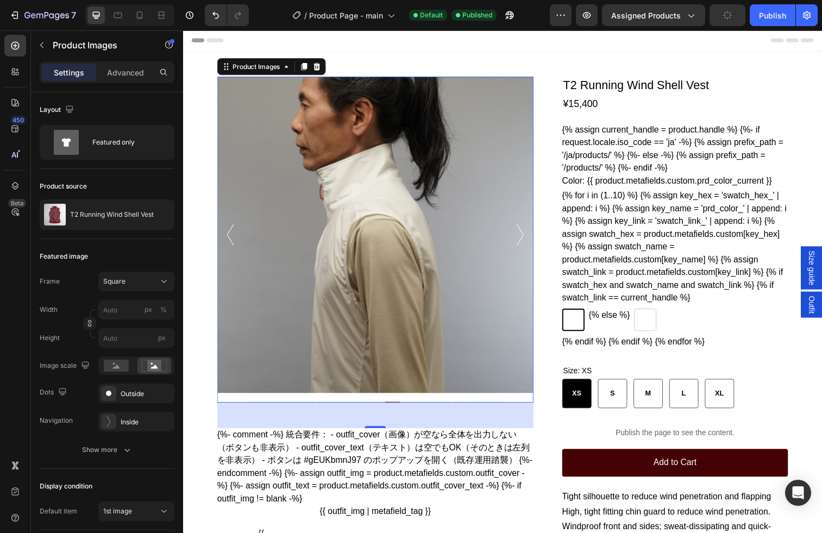
click at [524, 248] on icon ".id581770598493979644 .st0 { fill: #fff; }" at bounding box center [526, 239] width 11 height 26
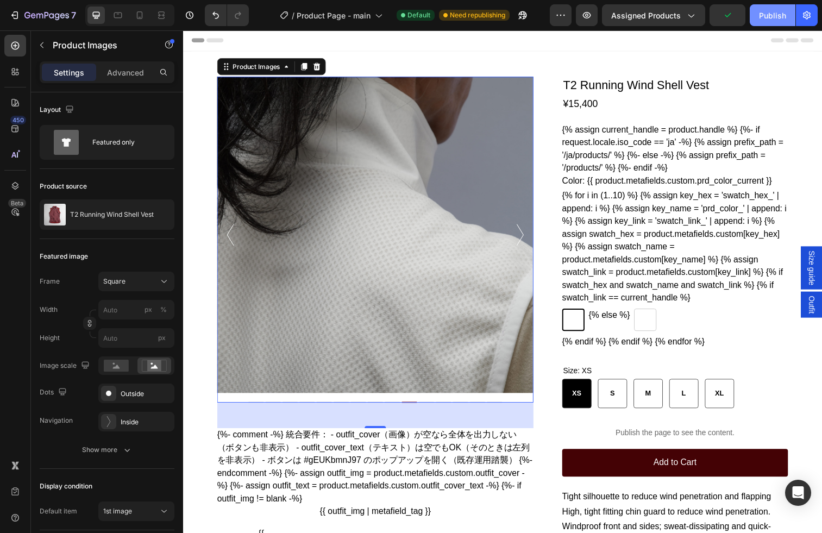
click at [753, 7] on button "Publish" at bounding box center [773, 15] width 46 height 22
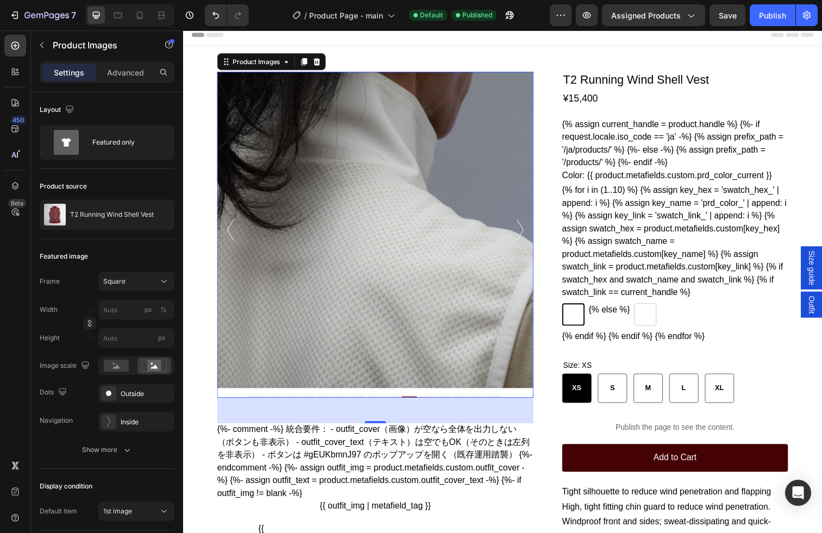
scroll to position [8, 0]
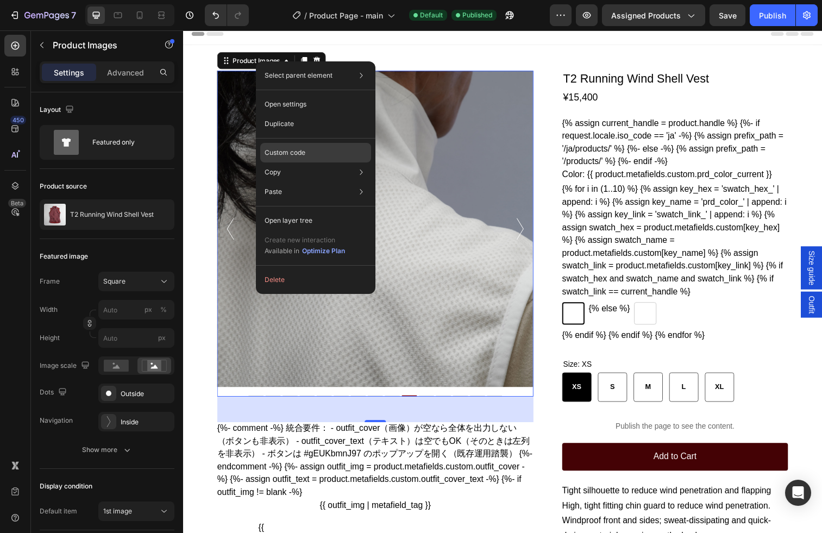
click at [292, 149] on p "Custom code" at bounding box center [285, 153] width 41 height 10
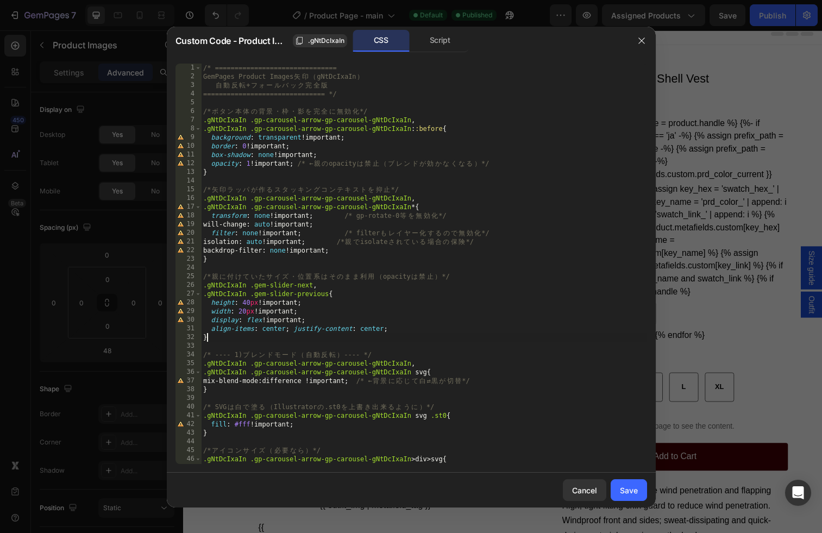
click at [529, 340] on div "/* =============================== GemPages Product Images 矢 印 （ gNtDcIxaIn ） 自…" at bounding box center [424, 273] width 446 height 418
type textarea ".gNtDcIxaIn button{ width: 28px !important; height: 2px; border-radius: 0; }"
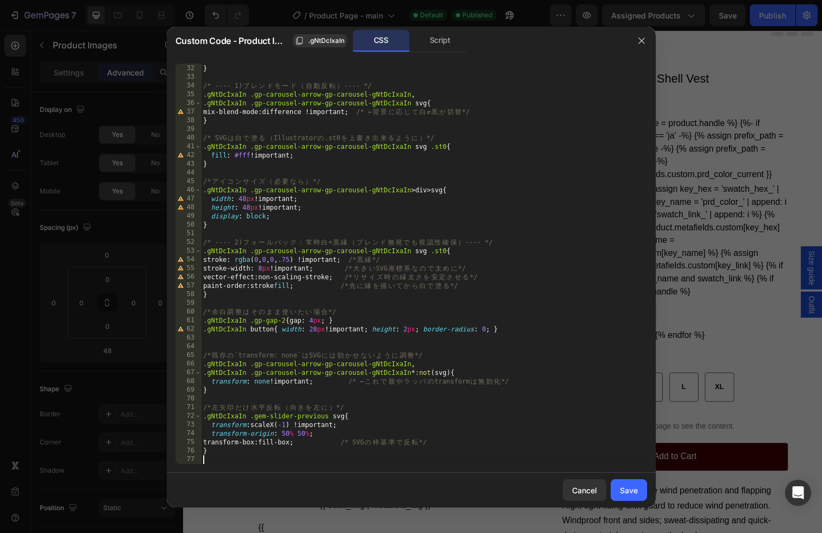
scroll to position [269, 0]
click at [636, 491] on div "Save" at bounding box center [629, 490] width 18 height 11
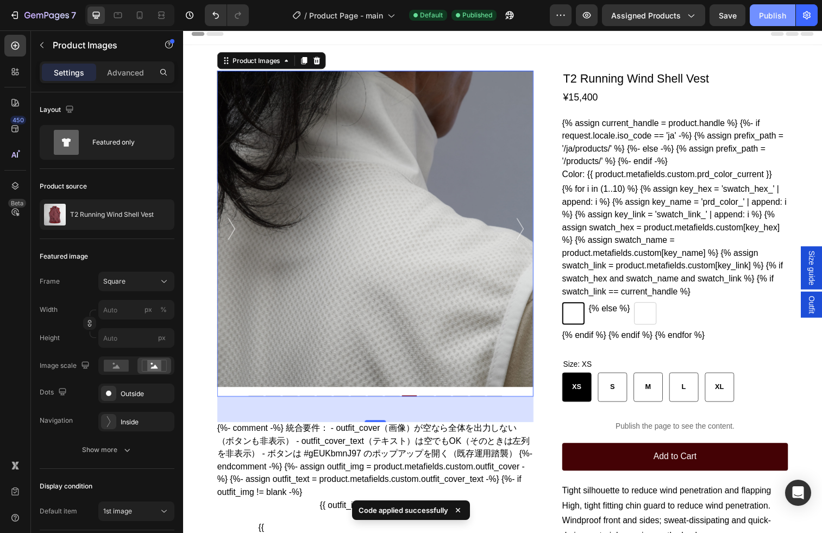
click at [753, 11] on div "Publish" at bounding box center [772, 15] width 27 height 11
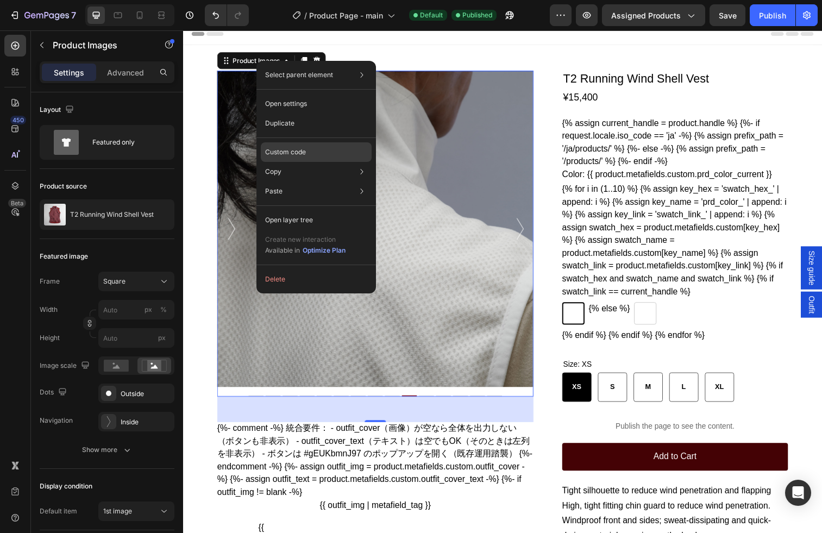
click at [292, 151] on p "Custom code" at bounding box center [285, 152] width 41 height 10
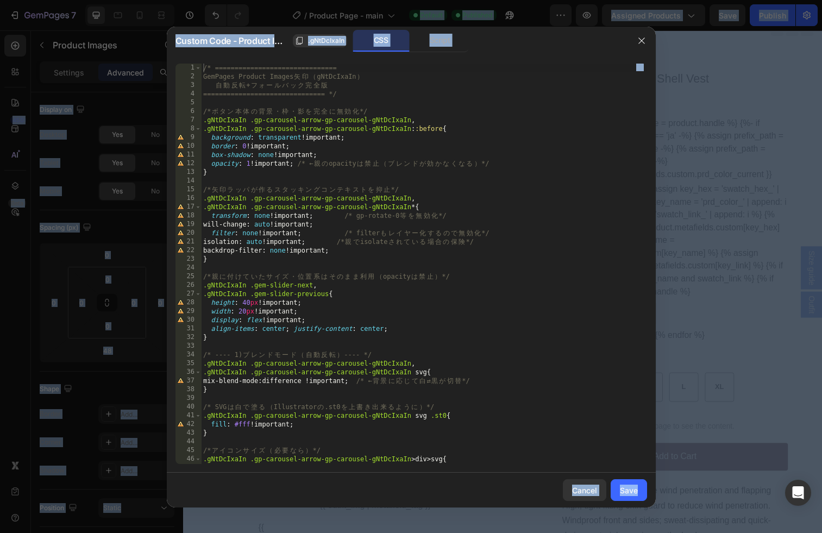
copy body "7 / Product Page - main Default Published Preview Assigned Products Save Publis…"
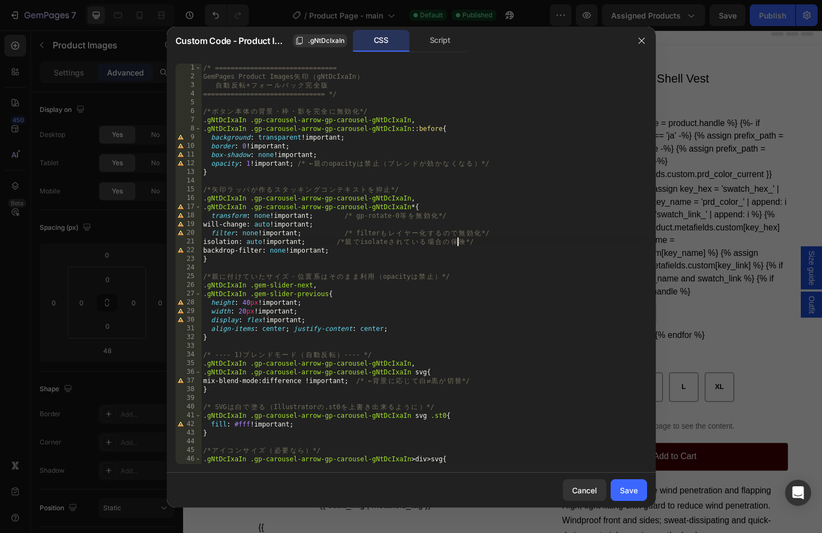
click at [461, 243] on div "/* =============================== GemPages Product Images 矢 印 （ gNtDcIxaIn ） 自…" at bounding box center [424, 273] width 446 height 418
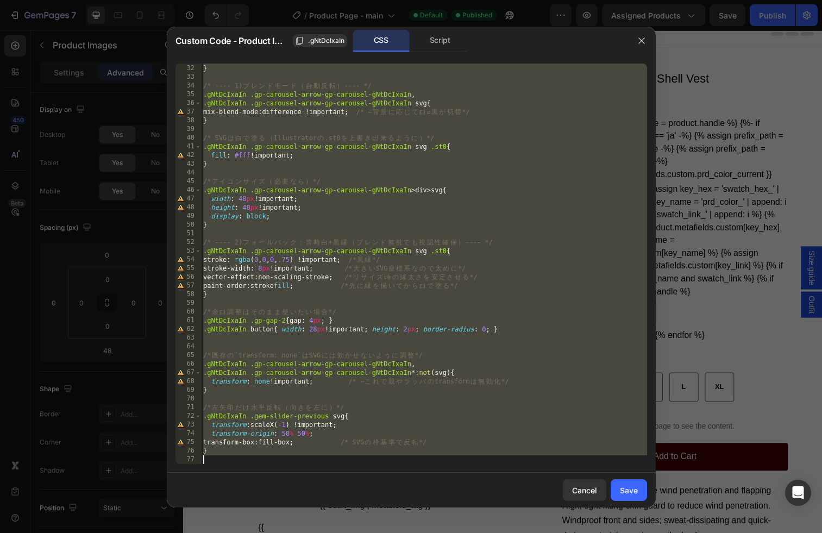
click at [382, 362] on div "align-items : center ; justify-content : center ; } /* ---- 1) ブ レ ン ド モ ー ド （ …" at bounding box center [424, 264] width 446 height 418
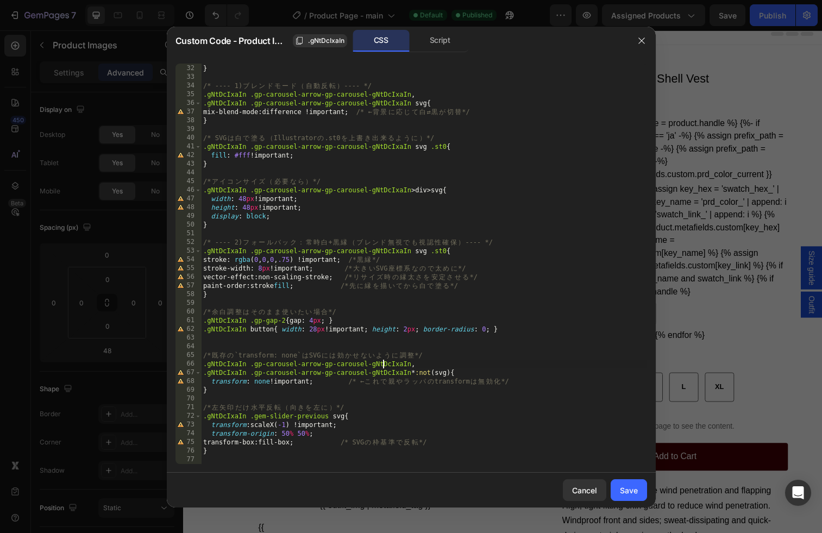
type textarea "}"
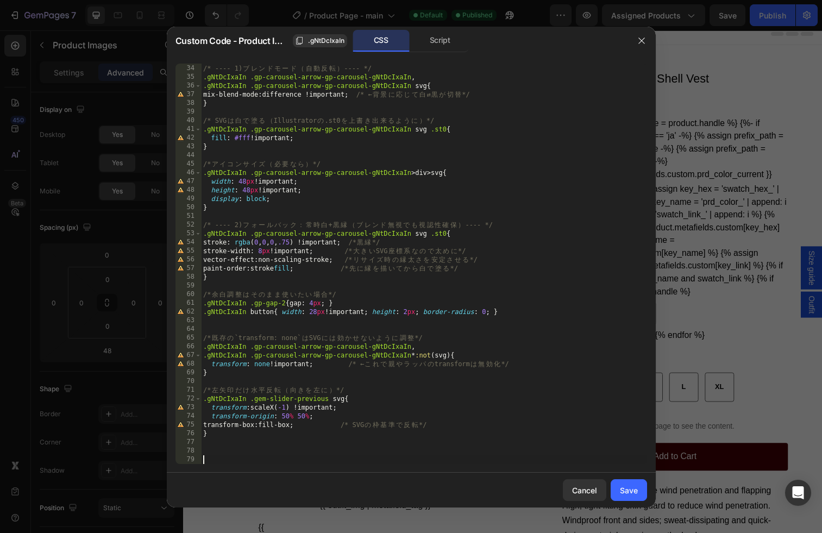
scroll to position [399, 0]
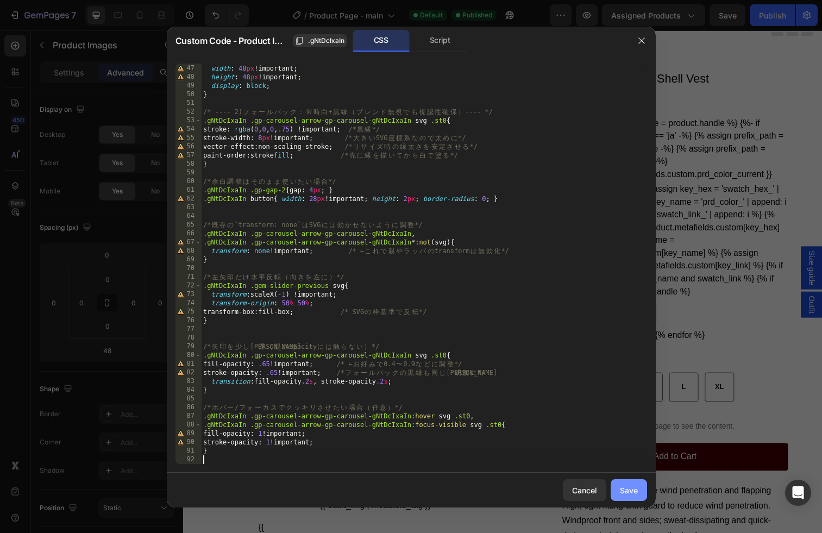
click at [643, 491] on button "Save" at bounding box center [629, 490] width 36 height 22
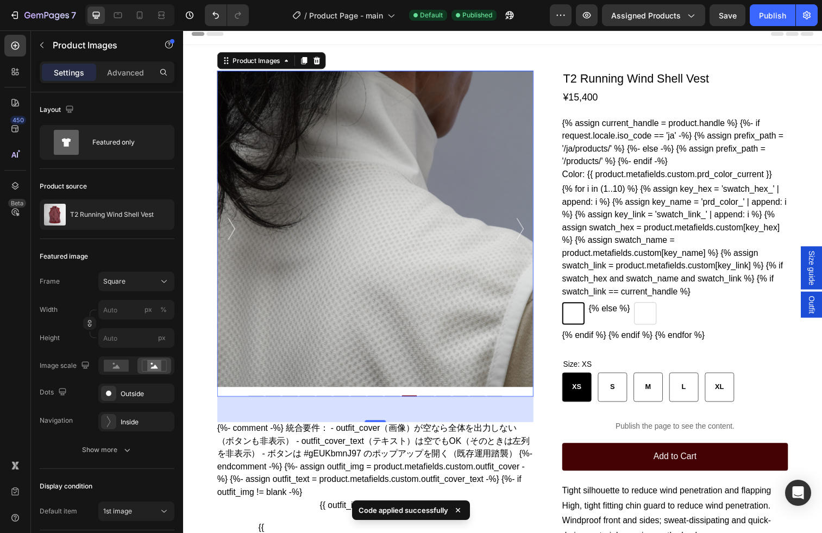
click at [518, 256] on img at bounding box center [379, 232] width 323 height 323
click at [259, 65] on div "Product Images" at bounding box center [258, 61] width 53 height 10
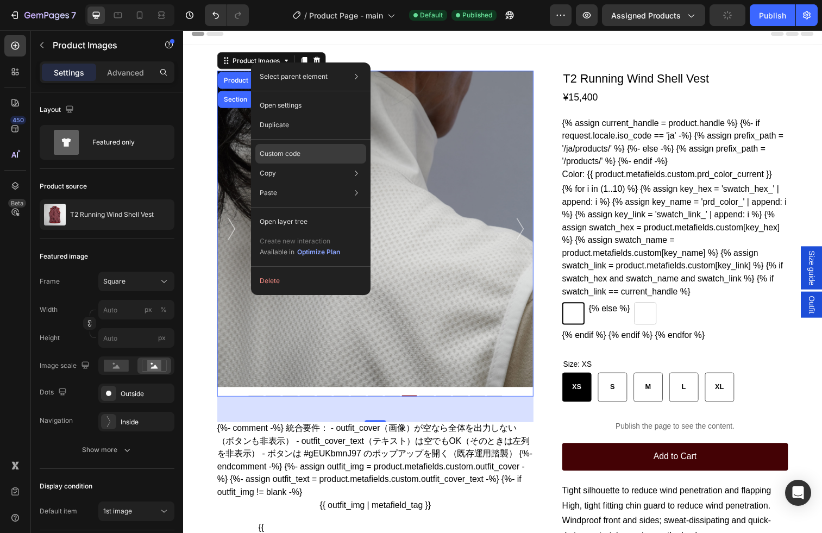
click at [288, 152] on p "Custom code" at bounding box center [280, 154] width 41 height 10
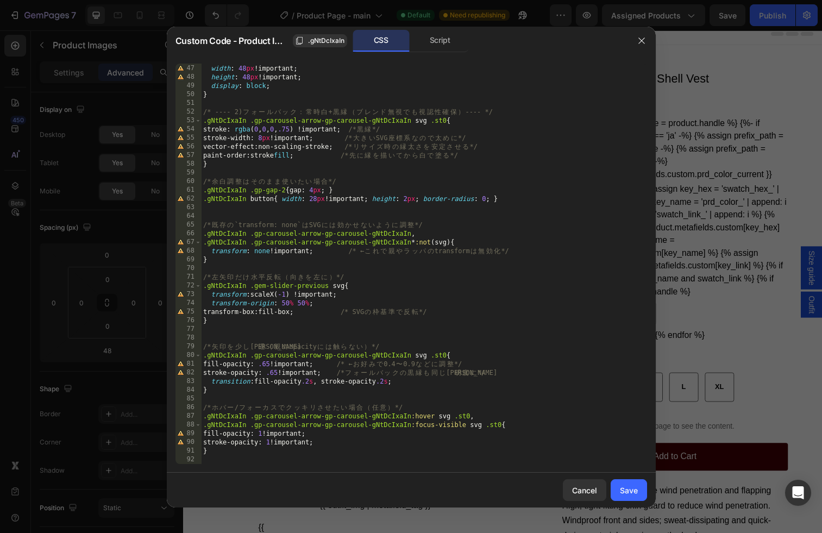
click at [273, 362] on div ".gNtDcIxaIn .gp-carousel-arrow-gp-carousel-gNtDcIxaIn > div > svg { width : 48 …" at bounding box center [424, 264] width 446 height 418
type textarea "fill-opacity: .４０ !important; /* ← お好みで 0.4〜0.9 などに調整 */"
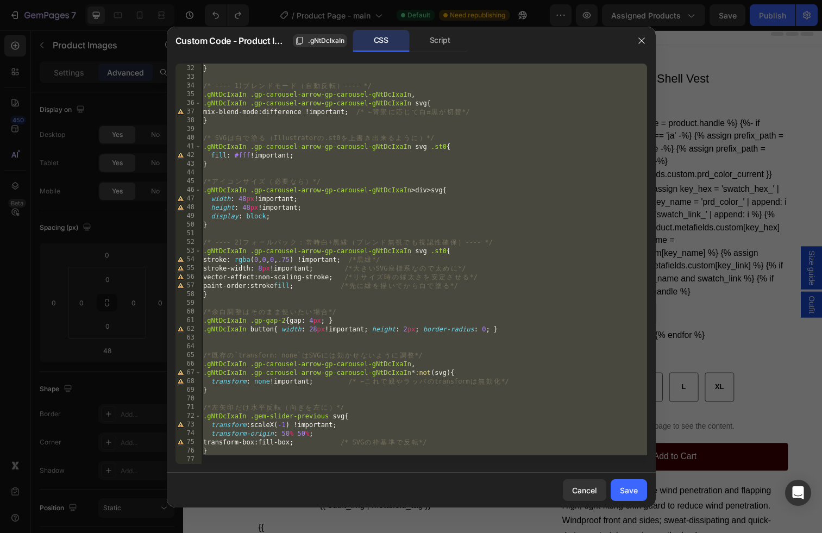
click at [404, 385] on div "align-items : center ; justify-content : center ; } /* ---- 1) ブ レ ン ド モ ー ド （ …" at bounding box center [424, 264] width 446 height 418
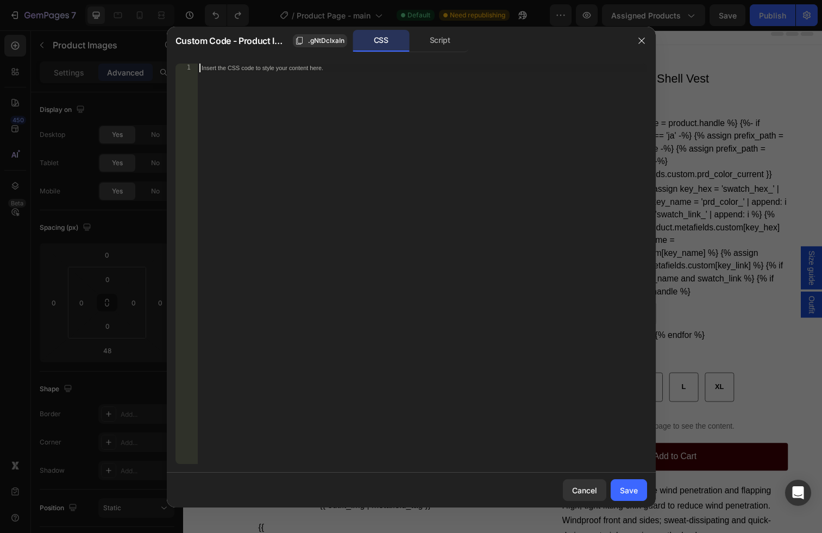
scroll to position [0, 0]
type textarea "}"
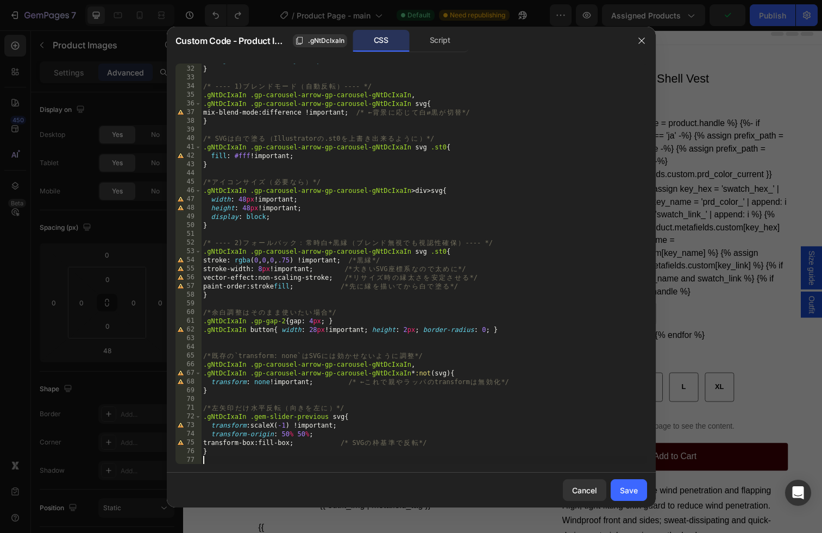
scroll to position [268, 0]
type textarea "}"
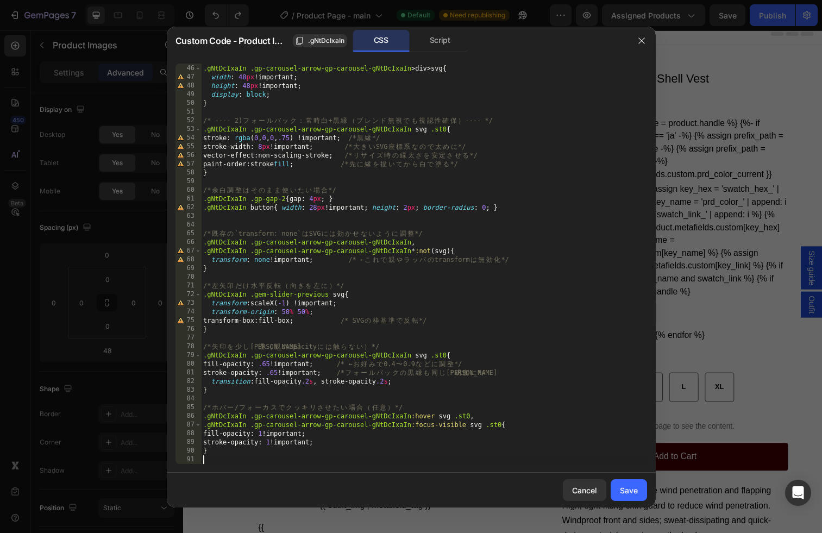
scroll to position [391, 0]
click at [637, 485] on div "Save" at bounding box center [629, 490] width 18 height 11
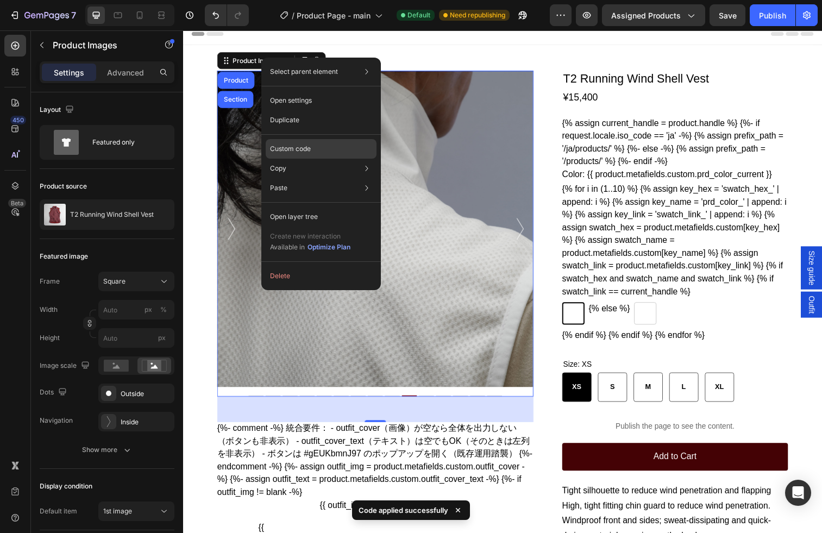
click at [298, 147] on p "Custom code" at bounding box center [290, 149] width 41 height 10
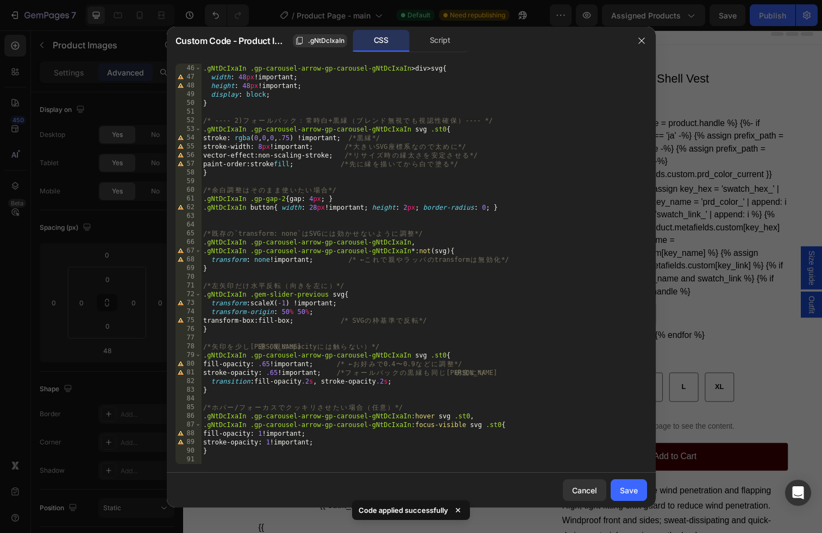
click at [342, 398] on div "/* ア イ コ ン サ イ ズ （ 必 要 な ら ） */ .gNtDcIxaIn .gp-carousel-arrow-gp-carousel-gNtD…" at bounding box center [424, 264] width 446 height 418
click at [275, 362] on div "/* ア イ コ ン サ イ ズ （ 必 要 な ら ） */ .gNtDcIxaIn .gp-carousel-arrow-gp-carousel-gNtD…" at bounding box center [424, 264] width 446 height 418
click at [486, 324] on div "/* ア イ コ ン サ イ ズ （ 必 要 な ら ） */ .gNtDcIxaIn .gp-carousel-arrow-gp-carousel-gNtD…" at bounding box center [424, 264] width 446 height 418
drag, startPoint x: 278, startPoint y: 370, endPoint x: 284, endPoint y: 369, distance: 6.1
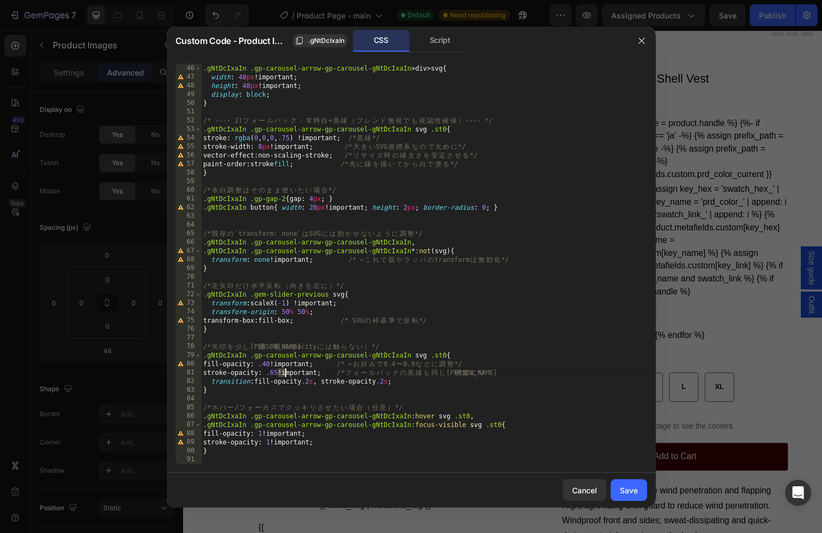
click at [284, 369] on div "/* ア イ コ ン サ イ ズ （ 必 要 な ら ） */ .gNtDcIxaIn .gp-carousel-arrow-gp-carousel-gNtD…" at bounding box center [424, 264] width 446 height 418
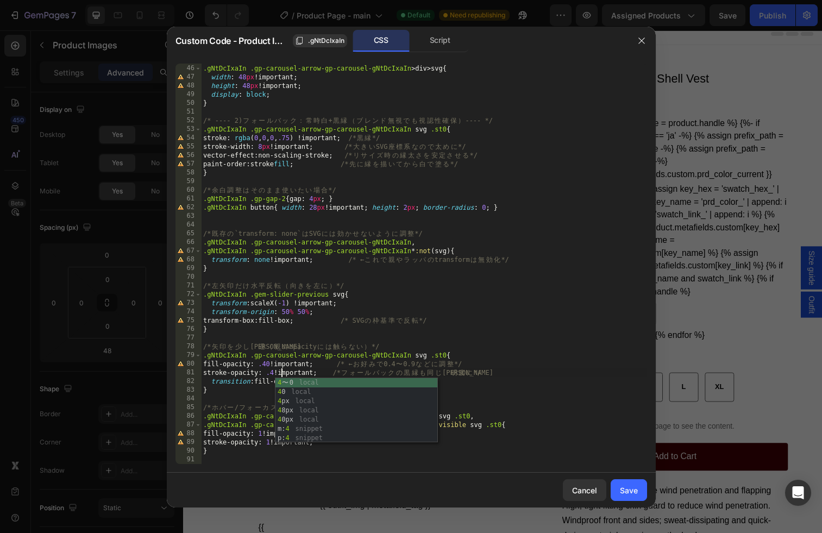
scroll to position [0, 7]
click at [342, 321] on div "/* ア イ コ ン サ イ ズ （ 必 要 な ら ） */ .gNtDcIxaIn .gp-carousel-arrow-gp-carousel-gNtD…" at bounding box center [424, 264] width 446 height 418
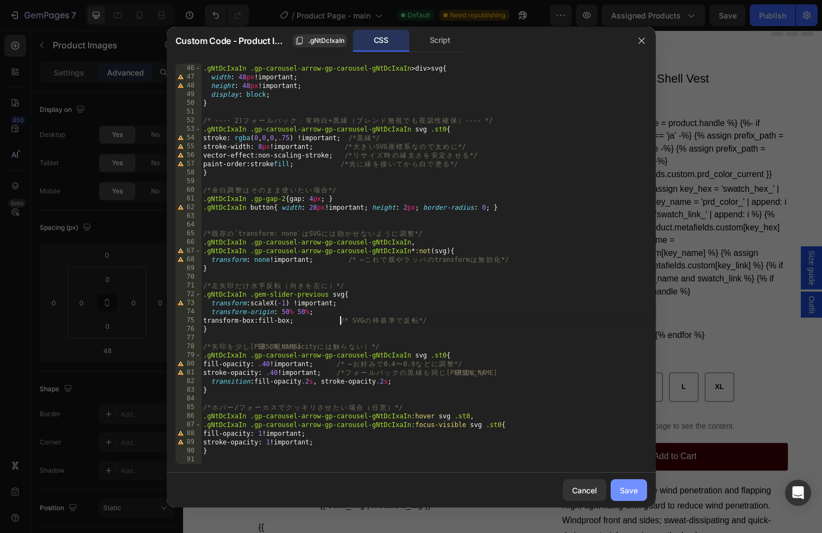
type textarea "transform-box: fill-box; /* SVG の枠基準で反転 */"
click at [633, 491] on div "Save" at bounding box center [629, 490] width 18 height 11
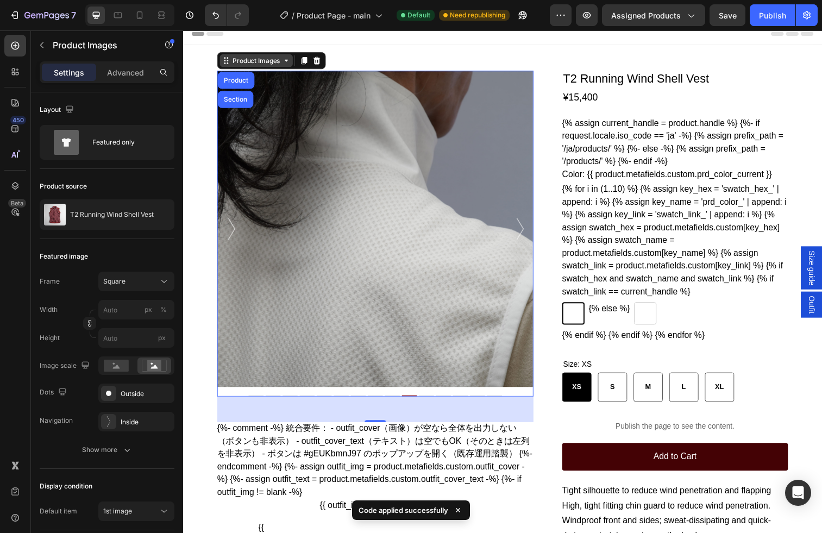
click at [266, 63] on div "Product Images" at bounding box center [258, 61] width 53 height 10
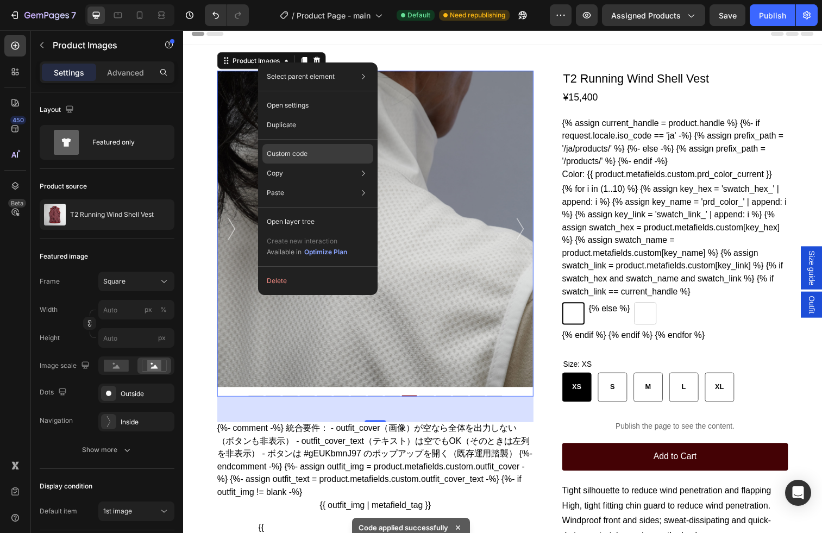
click at [333, 183] on div "Custom code" at bounding box center [317, 193] width 111 height 20
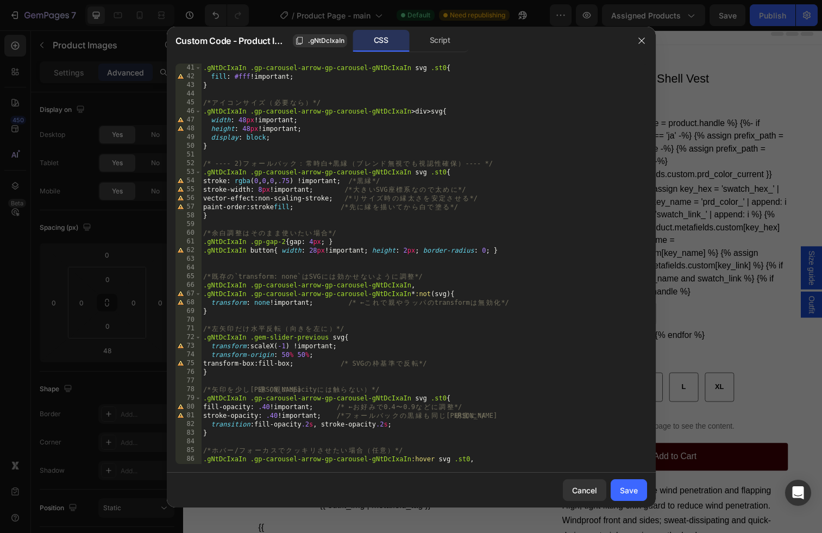
scroll to position [391, 0]
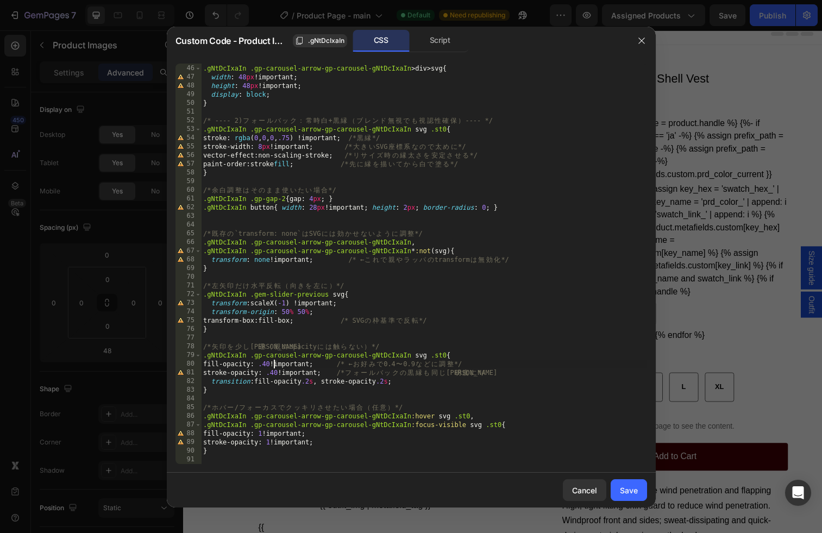
click at [274, 362] on div "/* ア イ コ ン サ イ ズ （ 必 要 な ら ） */ .gNtDcIxaIn .gp-carousel-arrow-gp-carousel-gNtD…" at bounding box center [424, 264] width 446 height 418
click at [285, 370] on div "/* ア イ コ ン サ イ ズ （ 必 要 な ら ） */ .gNtDcIxaIn .gp-carousel-arrow-gp-carousel-gNtD…" at bounding box center [424, 264] width 446 height 418
click at [554, 315] on div "/* ア イ コ ン サ イ ズ （ 必 要 な ら ） */ .gNtDcIxaIn .gp-carousel-arrow-gp-carousel-gNtD…" at bounding box center [424, 264] width 446 height 418
type textarea "transform-origin: 50% 50%;"
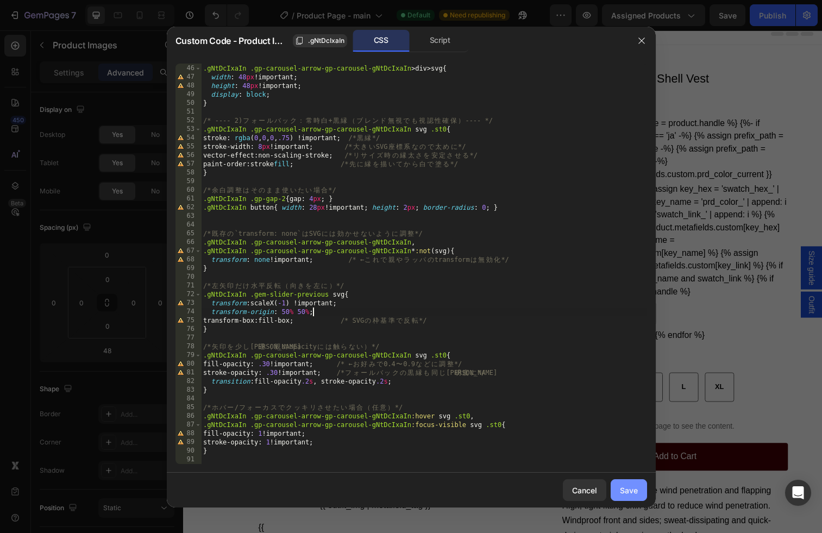
click at [641, 496] on button "Save" at bounding box center [629, 490] width 36 height 22
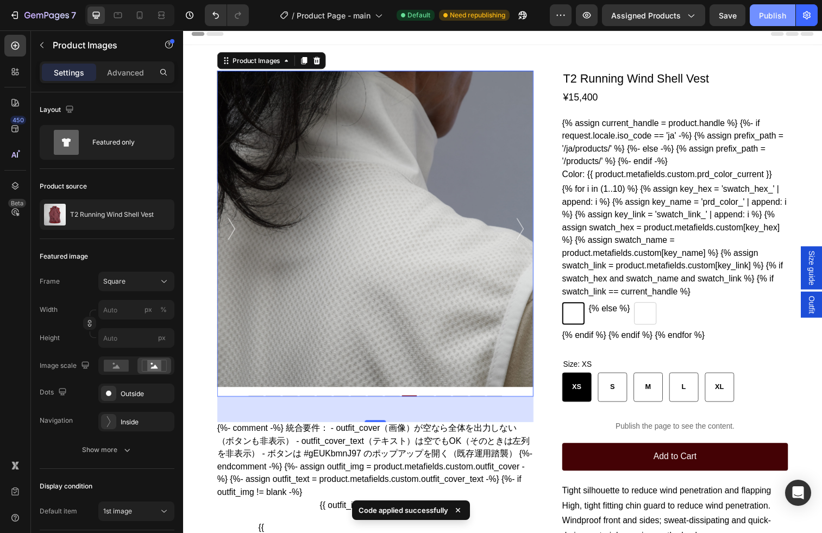
click at [753, 18] on div "Publish" at bounding box center [772, 15] width 27 height 11
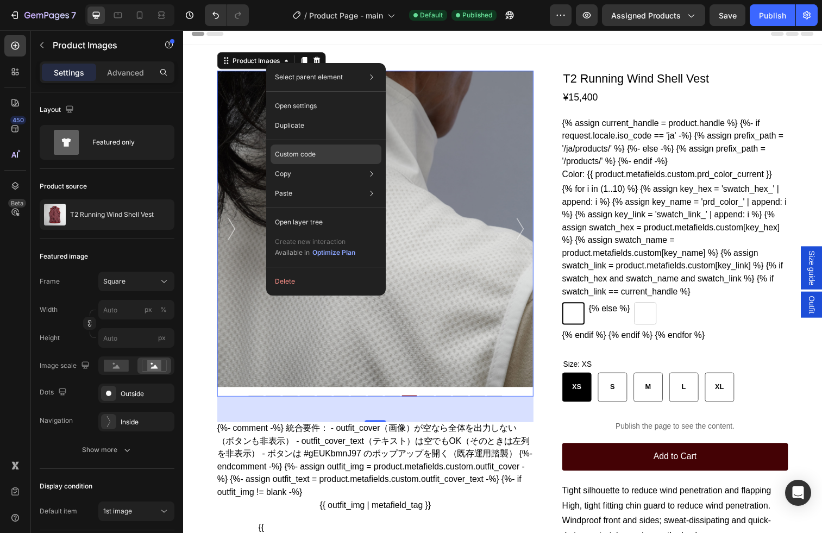
click at [313, 154] on p "Custom code" at bounding box center [295, 154] width 41 height 10
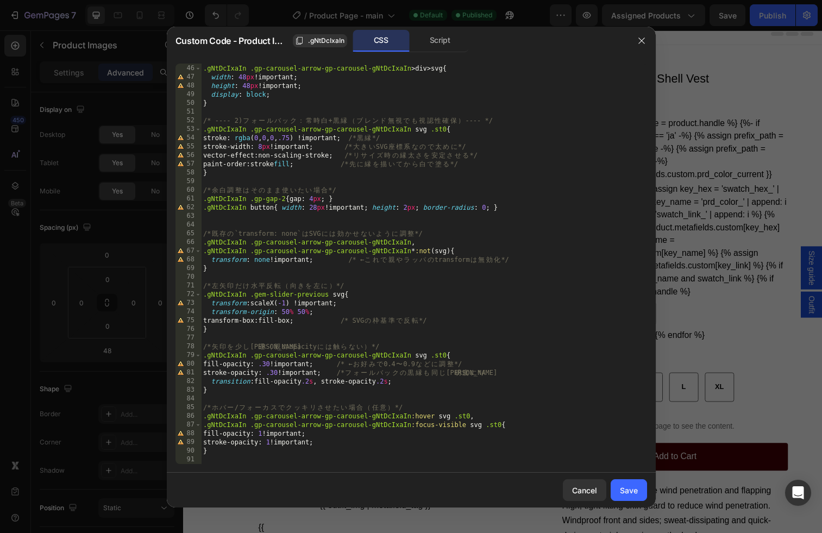
scroll to position [391, 0]
click at [273, 364] on div "/* ア イ コ ン サ イ ズ （ 必 要 な ら ） */ .gNtDcIxaIn .gp-carousel-arrow-gp-carousel-gNtD…" at bounding box center [424, 264] width 446 height 418
drag, startPoint x: 278, startPoint y: 373, endPoint x: 289, endPoint y: 382, distance: 14.3
click at [278, 373] on div "/* ア イ コ ン サ イ ズ （ 必 要 な ら ） */ .gNtDcIxaIn .gp-carousel-arrow-gp-carousel-gNtD…" at bounding box center [424, 264] width 446 height 418
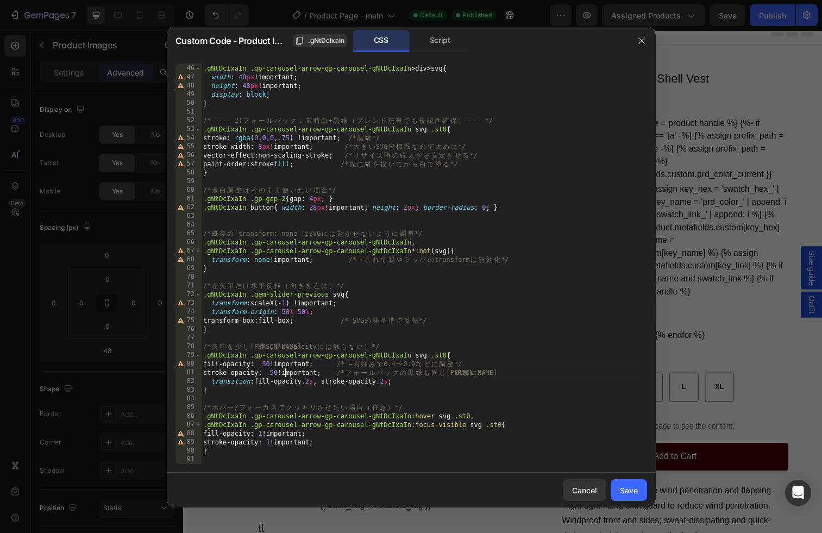
scroll to position [0, 7]
click at [267, 433] on div "/* ア イ コ ン サ イ ズ （ 必 要 な ら ） */ .gNtDcIxaIn .gp-carousel-arrow-gp-carousel-gNtD…" at bounding box center [424, 264] width 446 height 418
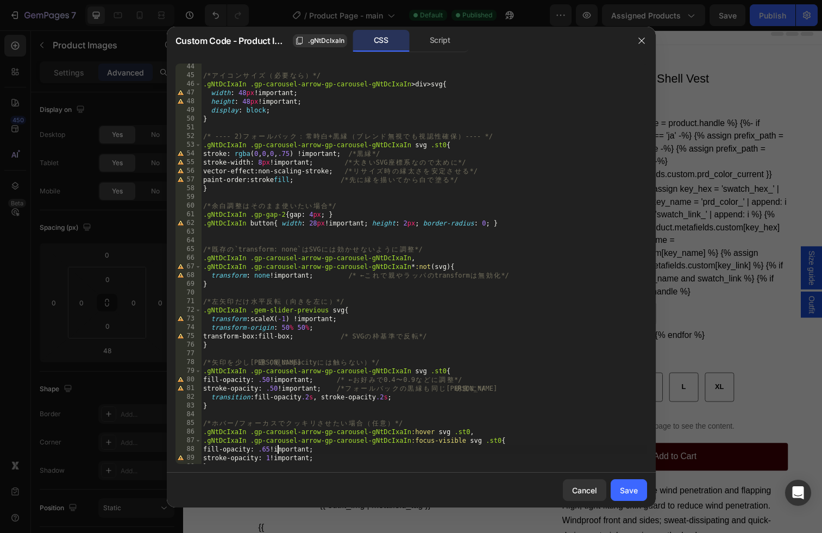
scroll to position [371, 0]
click at [277, 460] on div "} /* ア イ コ ン サ イ ズ （ 必 要 な ら ） */ .gNtDcIxaIn .gp-carousel-arrow-gp-carousel-gN…" at bounding box center [424, 265] width 446 height 418
type textarea "stroke-opacity: .65 !important;"
click at [627, 486] on div "Save" at bounding box center [629, 490] width 18 height 11
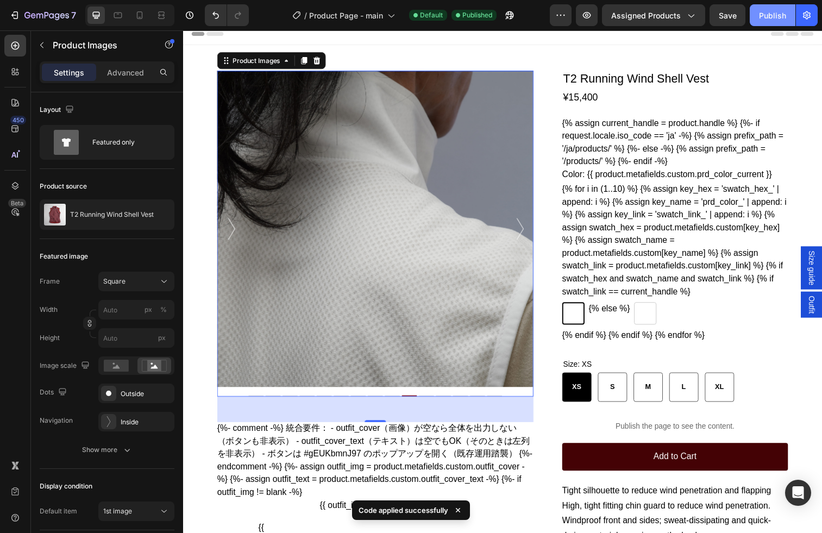
click at [753, 11] on div "Publish" at bounding box center [772, 15] width 27 height 11
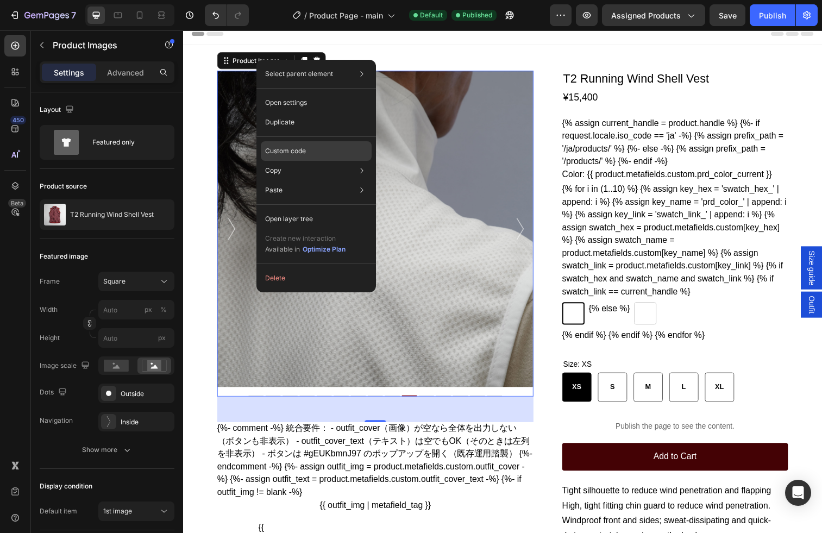
click at [295, 151] on p "Custom code" at bounding box center [285, 151] width 41 height 10
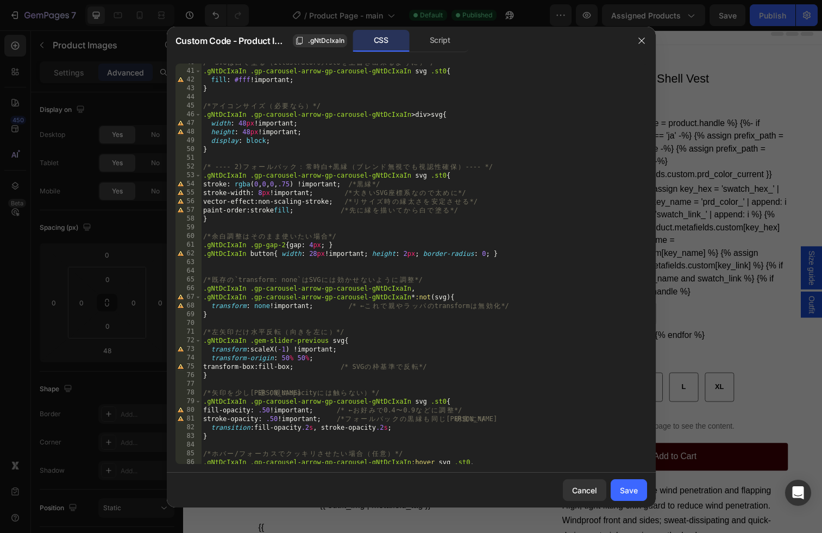
scroll to position [391, 0]
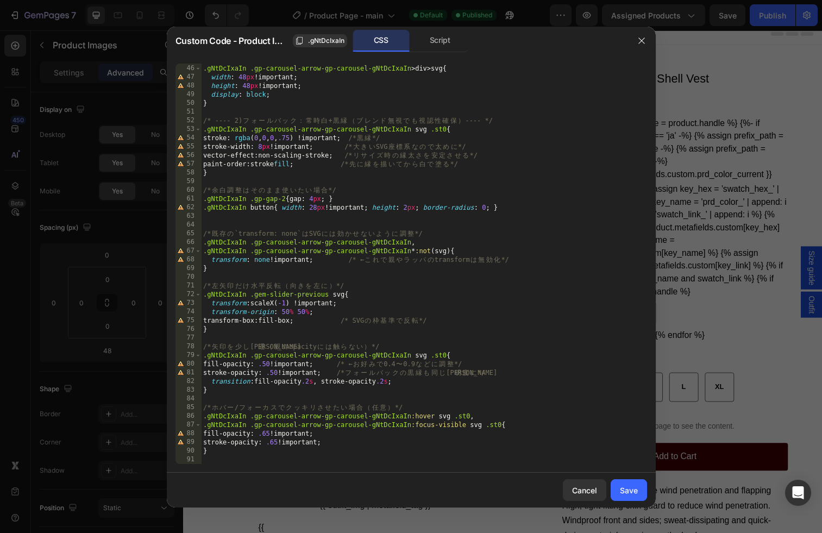
click at [272, 363] on div "/* ア イ コ ン サ イ ズ （ 必 要 な ら ） */ .gNtDcIxaIn .gp-carousel-arrow-gp-carousel-gNtD…" at bounding box center [424, 264] width 446 height 418
type textarea "}"
type textarea "stroke-opacity: .50 !important;"
click at [623, 486] on div "Save" at bounding box center [629, 490] width 18 height 11
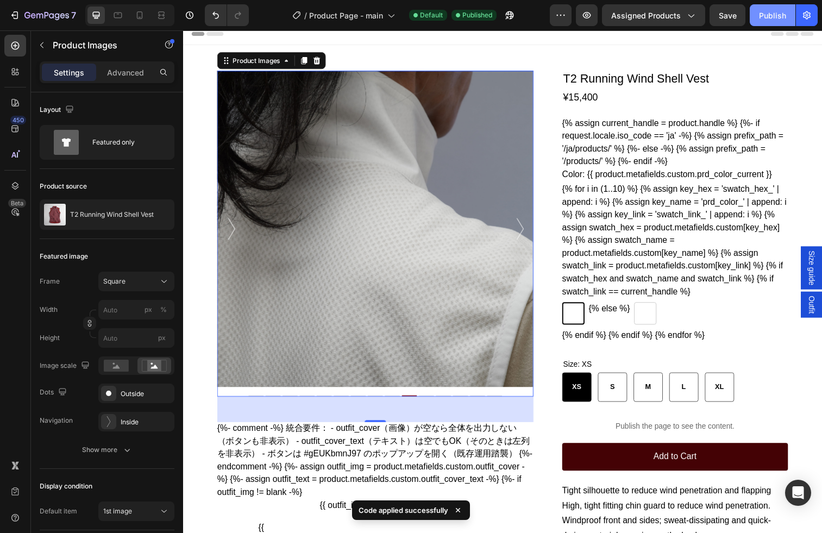
click at [753, 17] on div "Publish" at bounding box center [772, 15] width 27 height 11
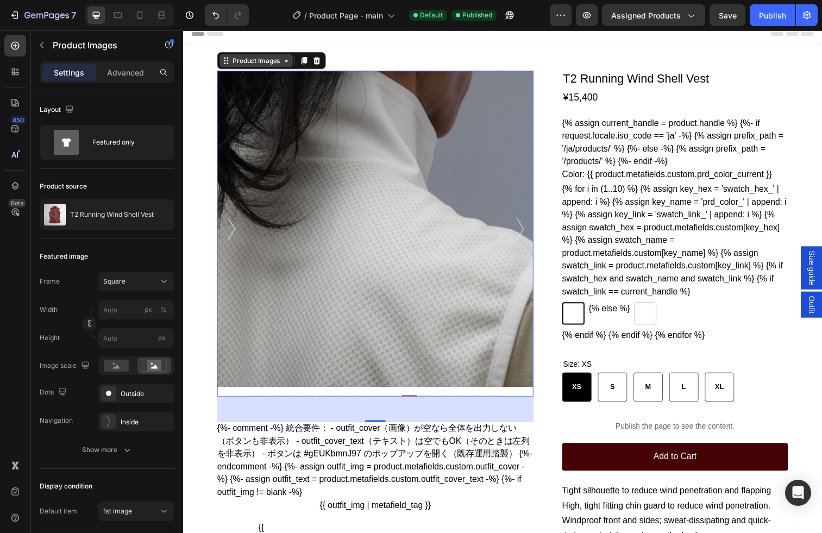
click at [270, 60] on div "Product Images" at bounding box center [258, 61] width 53 height 10
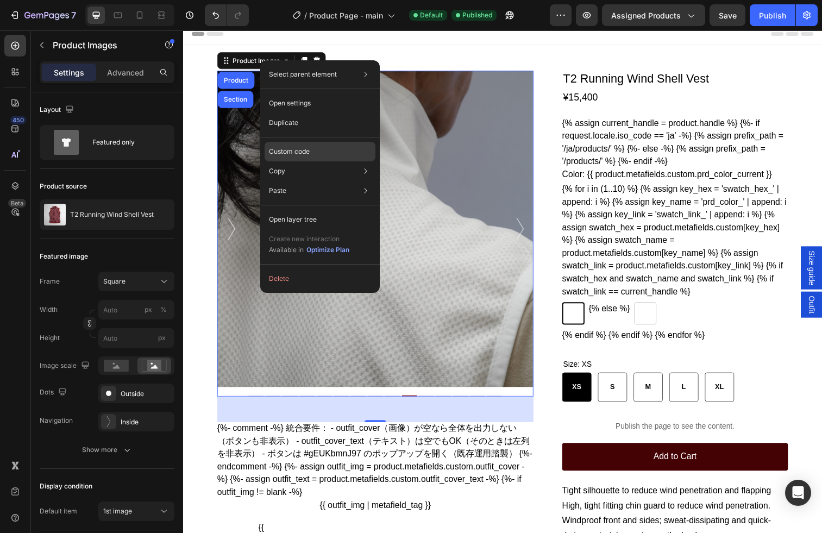
click at [290, 152] on p "Custom code" at bounding box center [289, 152] width 41 height 10
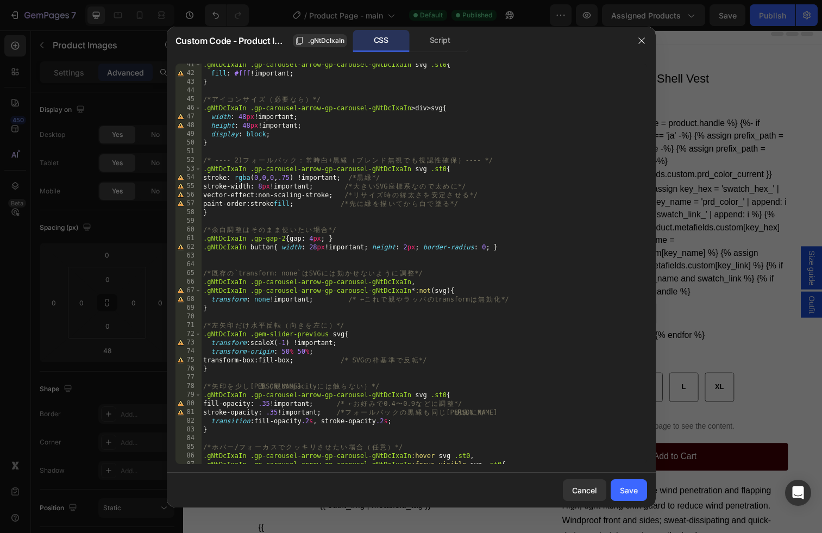
scroll to position [391, 0]
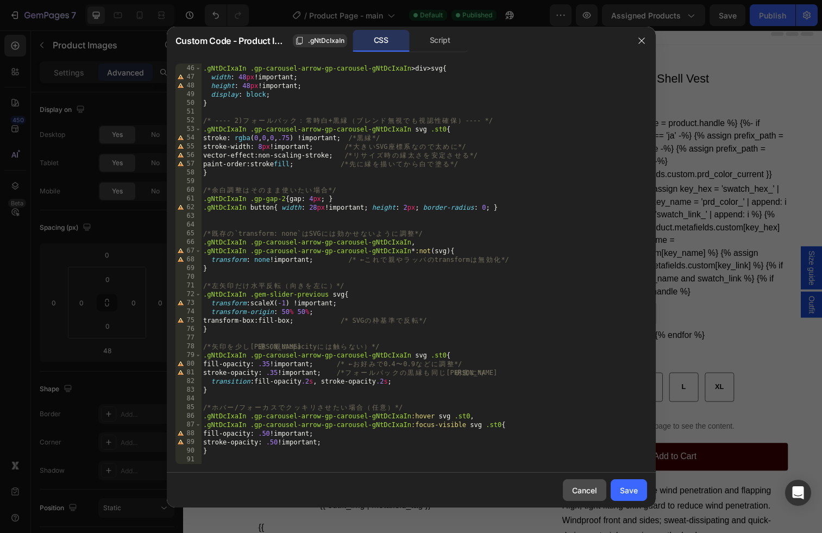
click at [583, 489] on div "Cancel" at bounding box center [584, 490] width 25 height 11
